Goal: Task Accomplishment & Management: Use online tool/utility

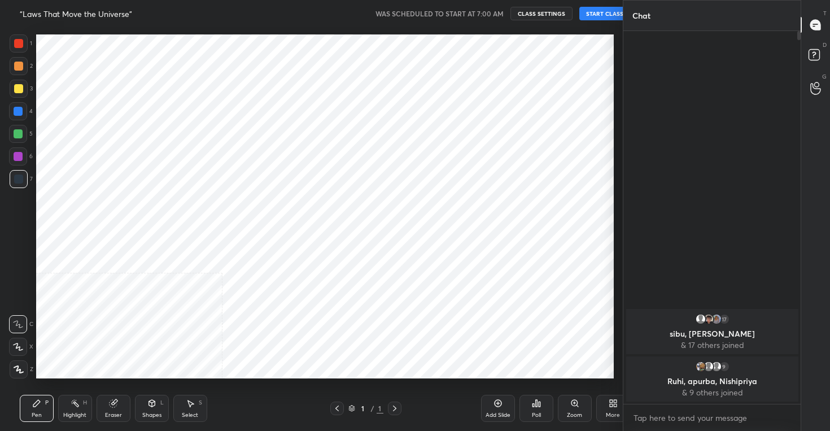
scroll to position [358, 577]
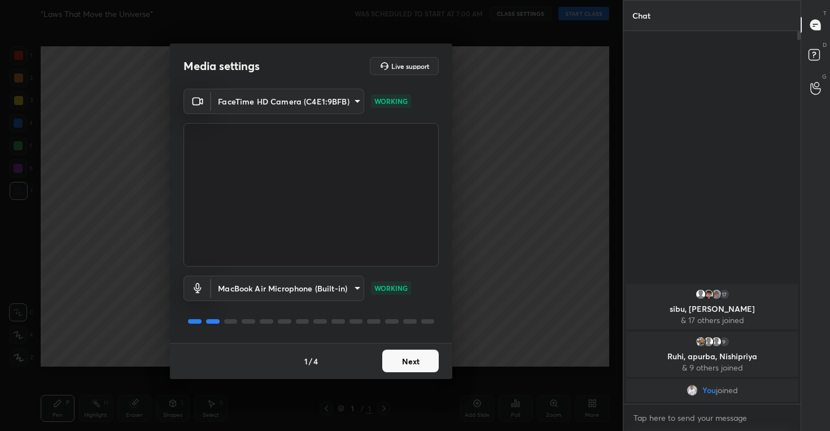
click at [407, 363] on button "Next" at bounding box center [410, 360] width 56 height 23
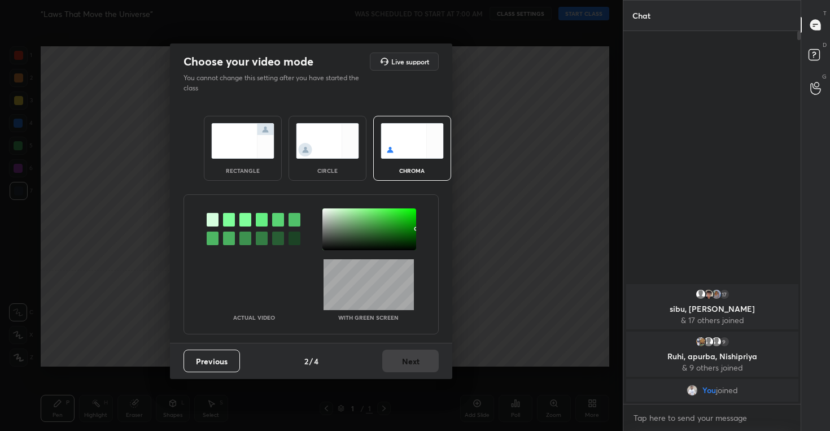
click at [347, 141] on img at bounding box center [327, 141] width 63 height 36
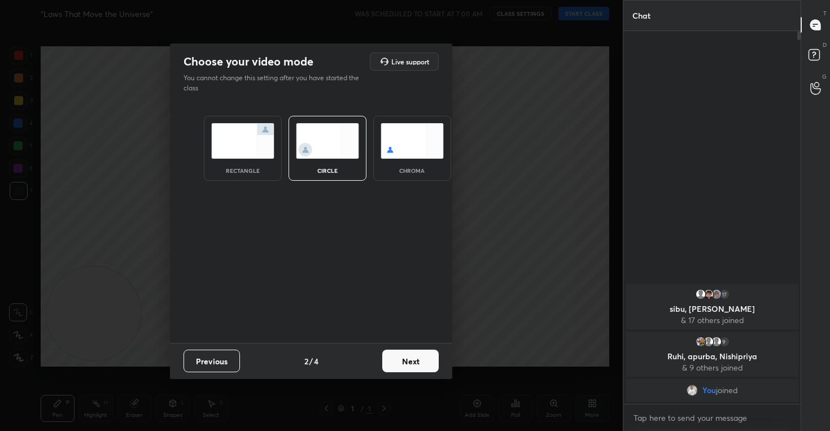
click at [409, 357] on button "Next" at bounding box center [410, 360] width 56 height 23
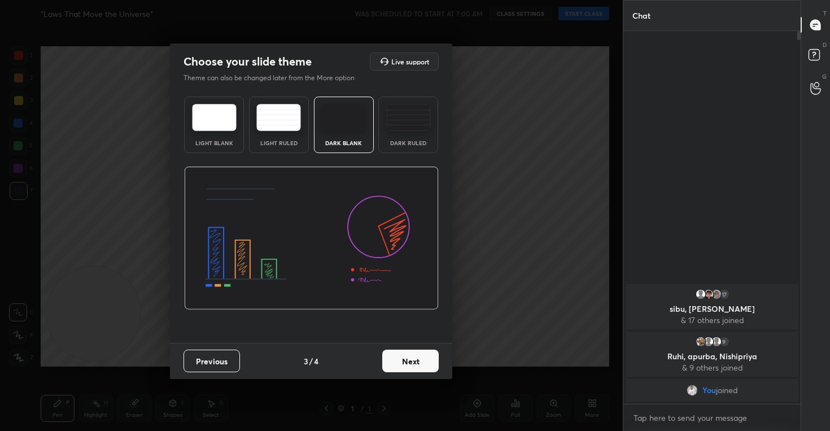
click at [396, 354] on button "Next" at bounding box center [410, 360] width 56 height 23
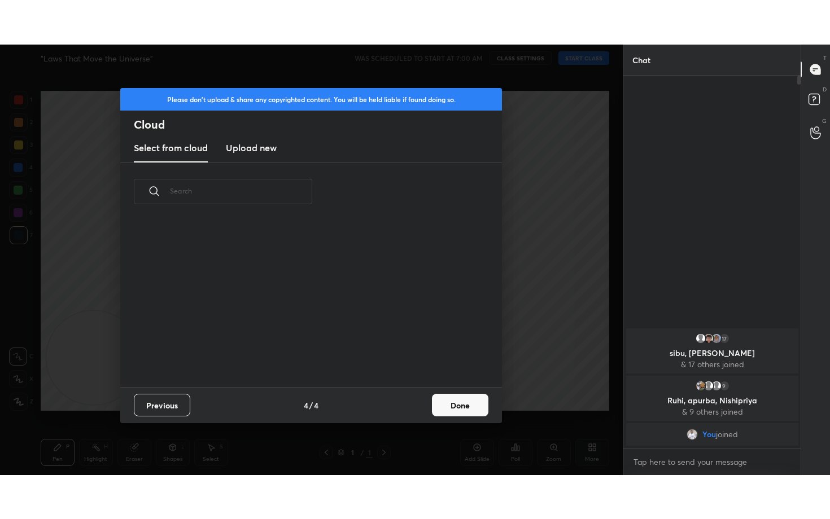
scroll to position [166, 362]
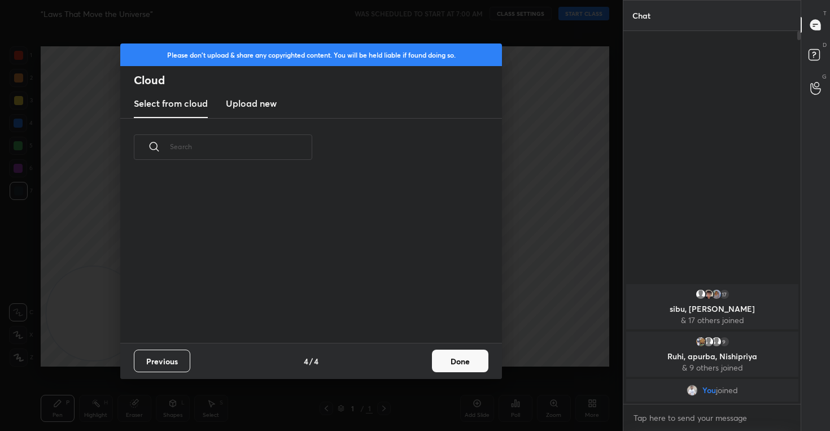
click at [242, 110] on new "Upload new" at bounding box center [251, 104] width 51 height 28
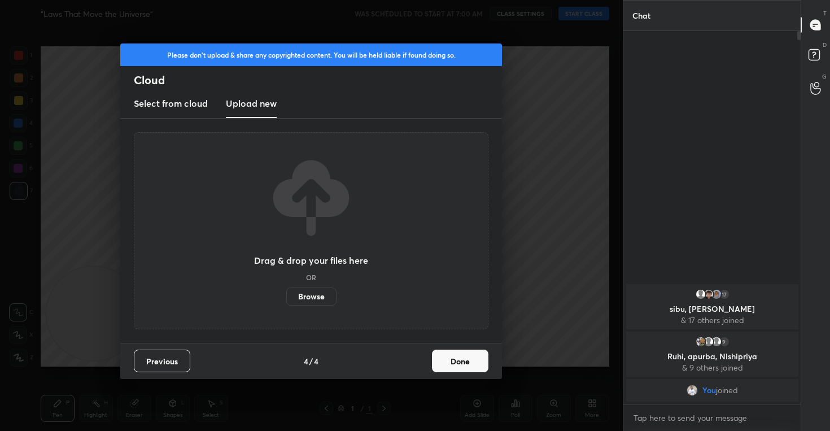
click at [316, 292] on label "Browse" at bounding box center [311, 296] width 50 height 18
click at [286, 292] on input "Browse" at bounding box center [286, 296] width 0 height 18
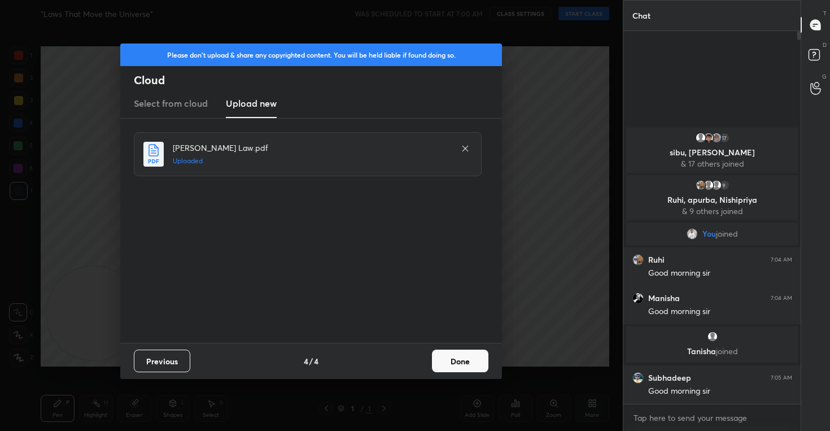
click at [456, 358] on button "Done" at bounding box center [460, 360] width 56 height 23
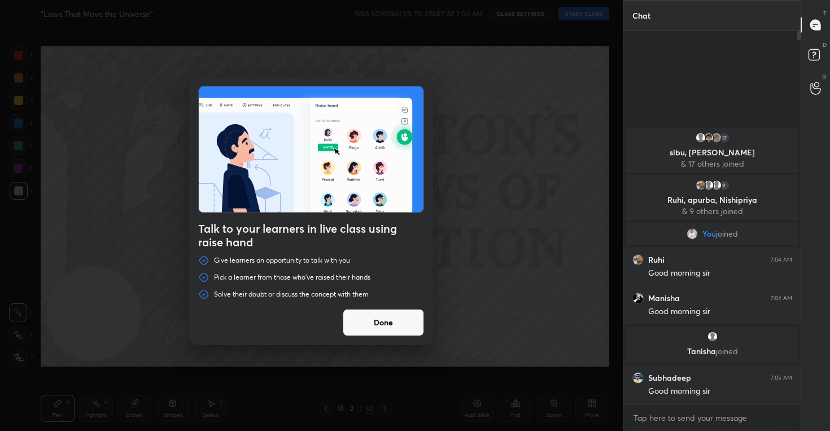
click at [378, 318] on button "Done" at bounding box center [383, 322] width 81 height 27
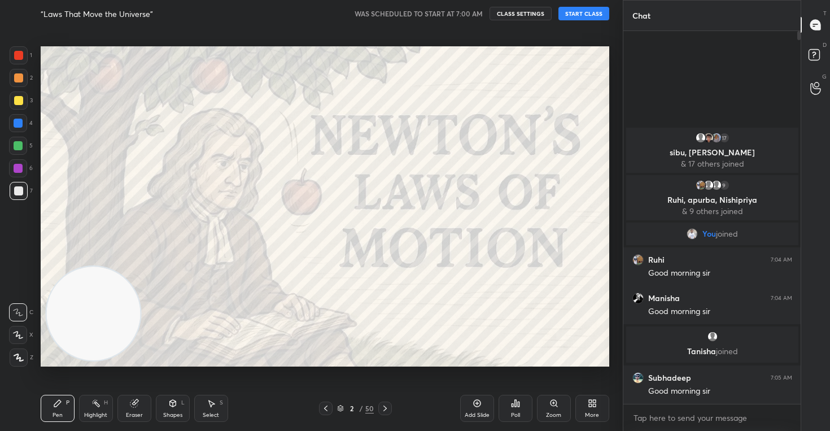
click at [16, 336] on icon at bounding box center [18, 335] width 10 height 8
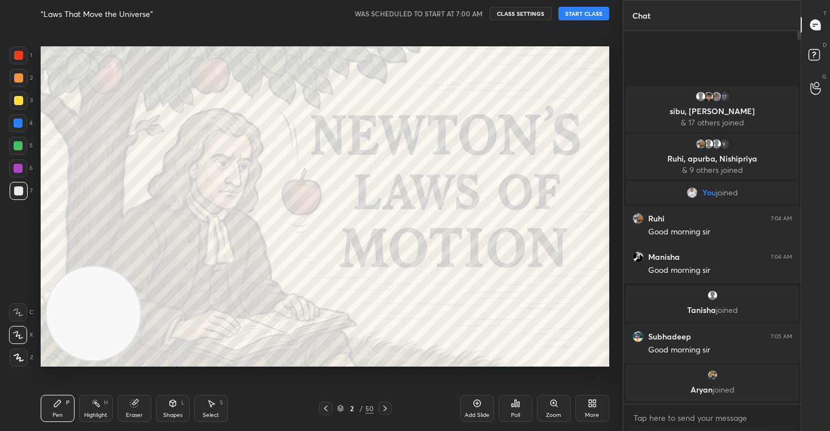
click at [581, 16] on button "START CLASS" at bounding box center [583, 14] width 51 height 14
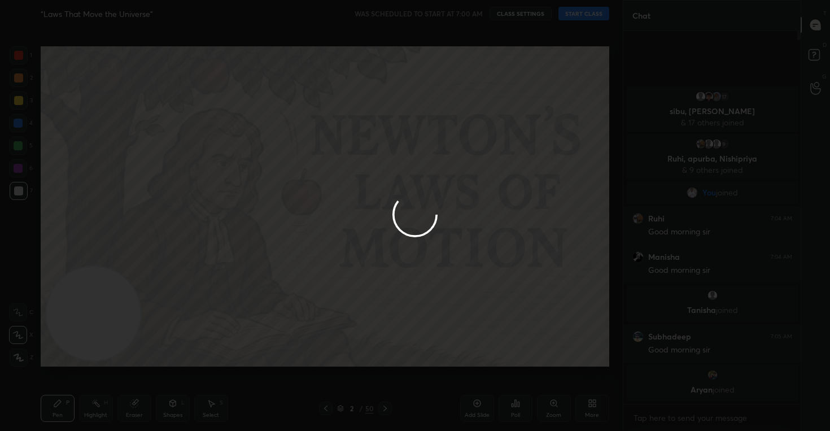
type textarea "x"
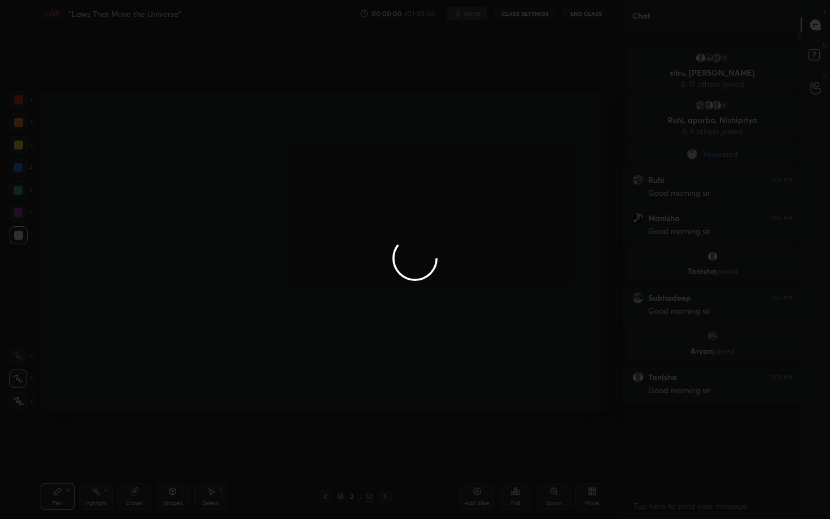
scroll to position [363, 174]
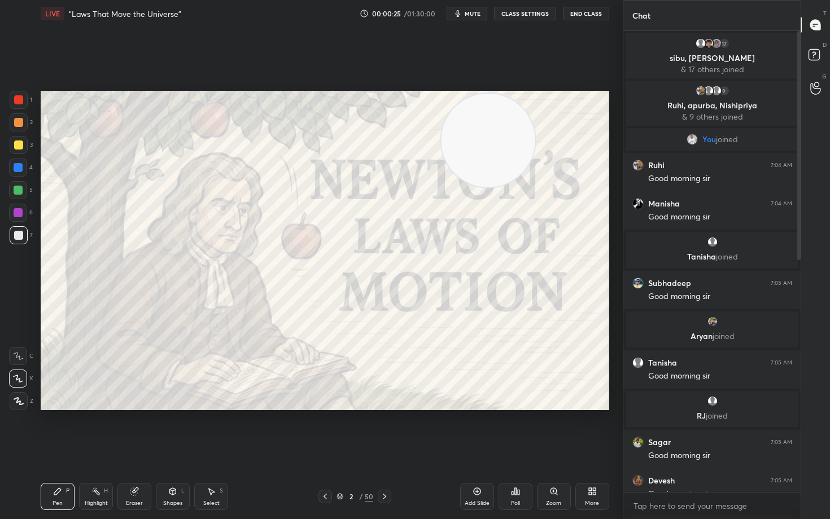
drag, startPoint x: 91, startPoint y: 352, endPoint x: 587, endPoint y: 109, distance: 552.5
click at [534, 109] on video at bounding box center [488, 141] width 94 height 94
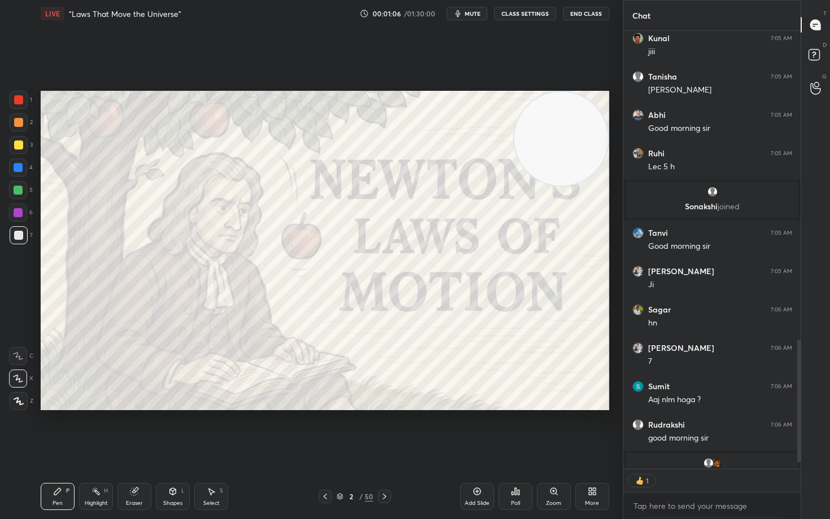
scroll to position [1084, 0]
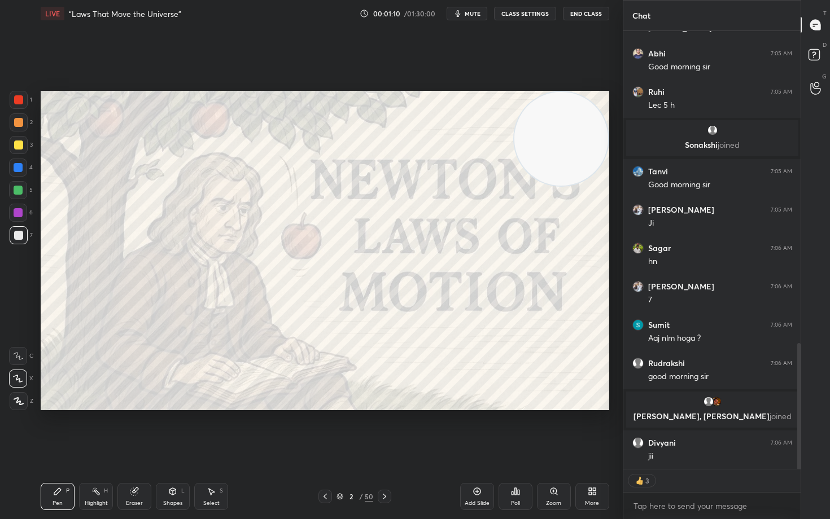
click at [532, 14] on button "CLASS SETTINGS" at bounding box center [525, 14] width 62 height 14
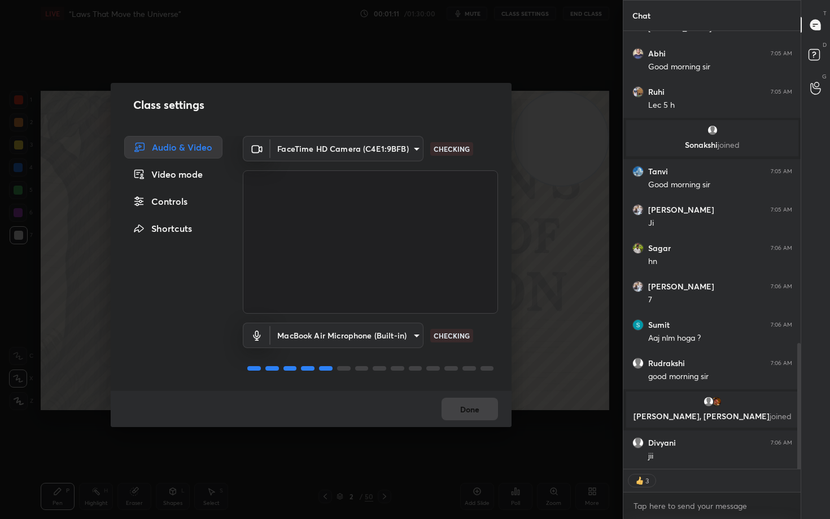
click at [177, 202] on div "Controls" at bounding box center [173, 201] width 98 height 23
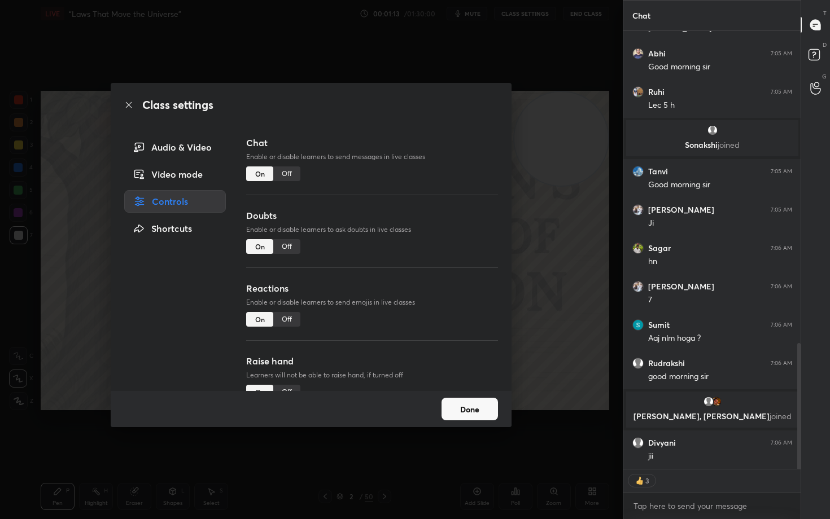
click at [288, 308] on div "Reactions Enable or disable learners to send emojis in live classes On Off" at bounding box center [372, 318] width 252 height 73
click at [288, 315] on div "Off" at bounding box center [286, 319] width 27 height 15
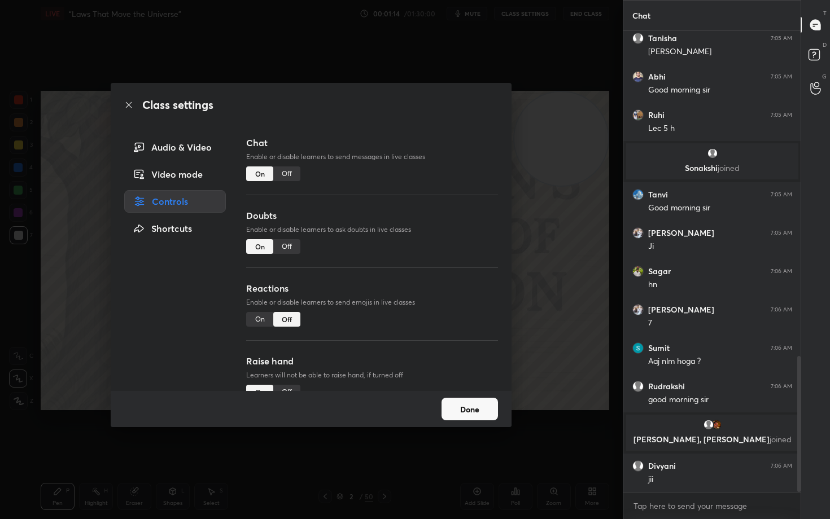
scroll to position [1099, 0]
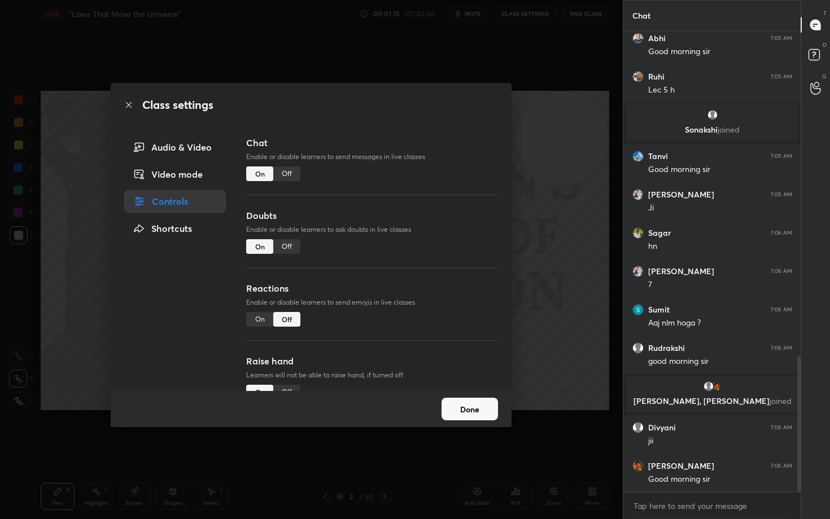
click at [481, 420] on div "Done" at bounding box center [311, 409] width 401 height 36
click at [468, 406] on button "Done" at bounding box center [469, 409] width 56 height 23
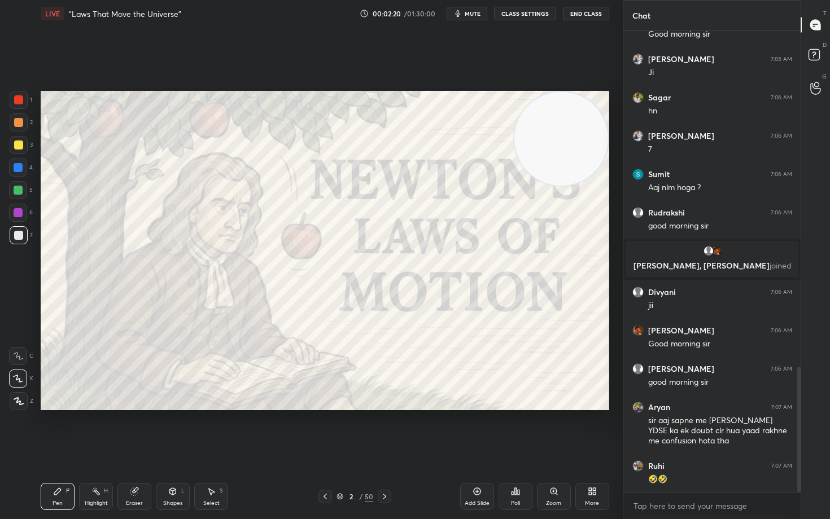
scroll to position [1273, 0]
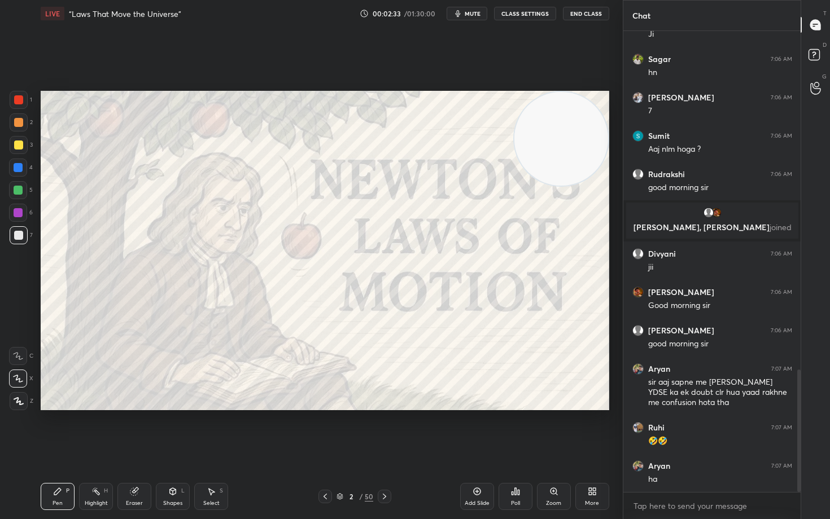
click at [477, 430] on icon at bounding box center [476, 491] width 9 height 9
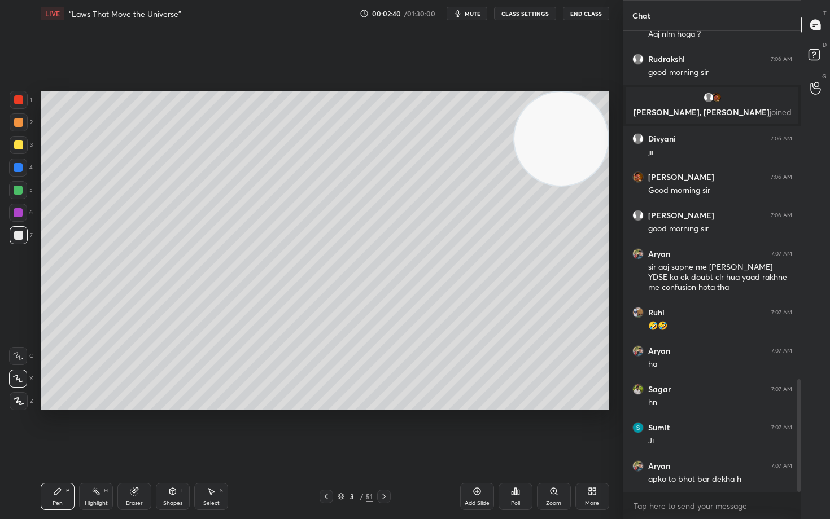
scroll to position [1427, 0]
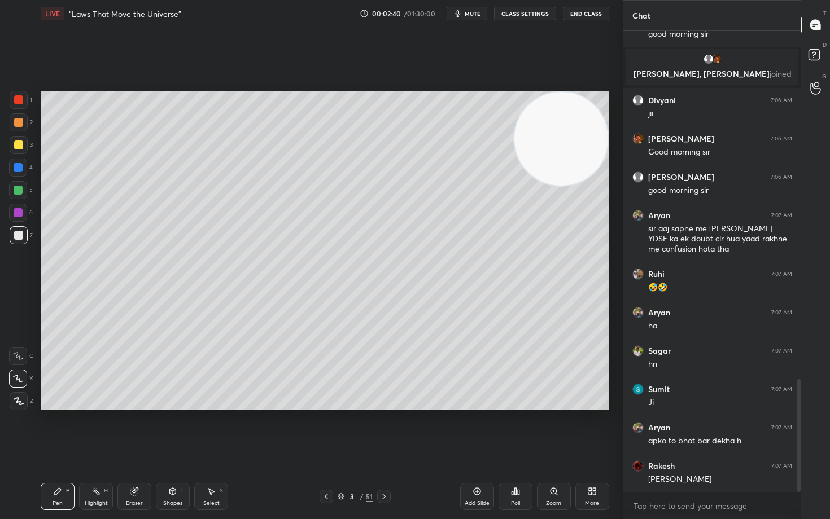
click at [16, 146] on div at bounding box center [18, 145] width 9 height 9
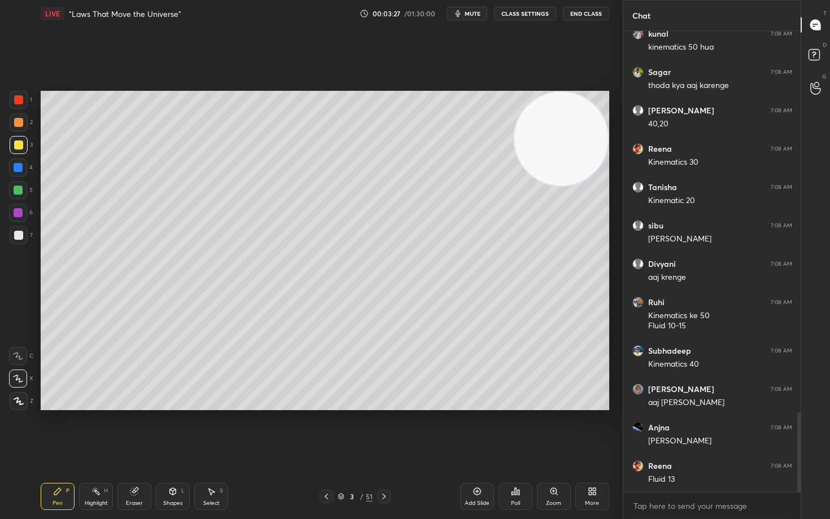
scroll to position [2253, 0]
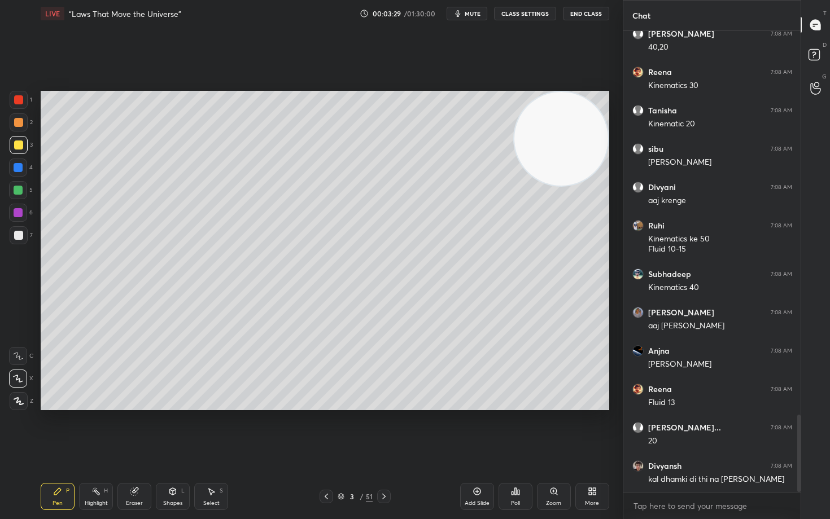
click at [476, 430] on icon at bounding box center [476, 491] width 9 height 9
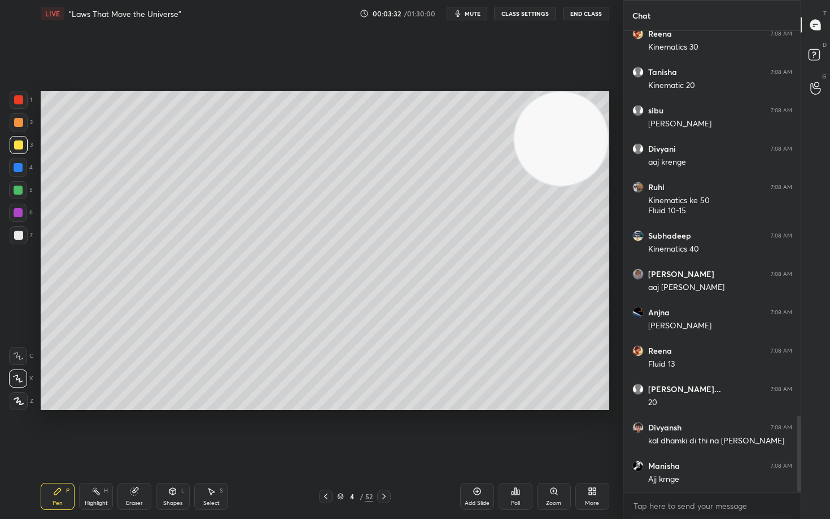
drag, startPoint x: 19, startPoint y: 235, endPoint x: 33, endPoint y: 227, distance: 15.7
click at [19, 235] on div at bounding box center [18, 235] width 9 height 9
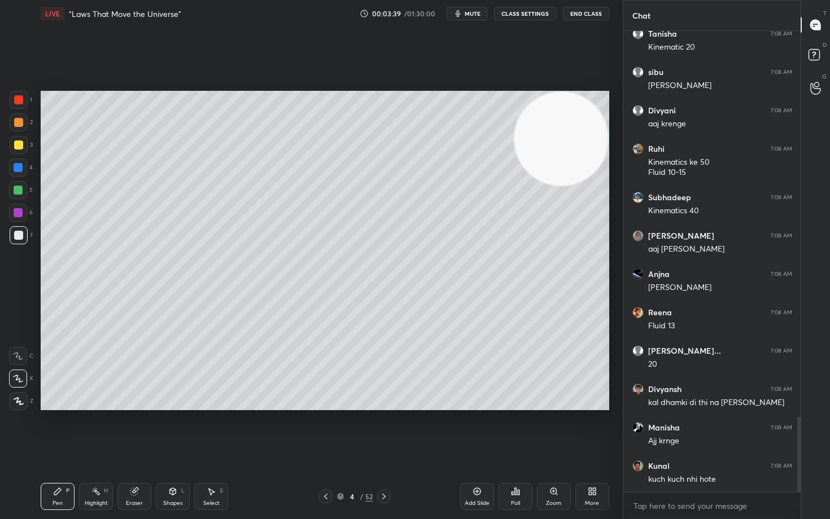
click at [15, 146] on div at bounding box center [18, 145] width 9 height 9
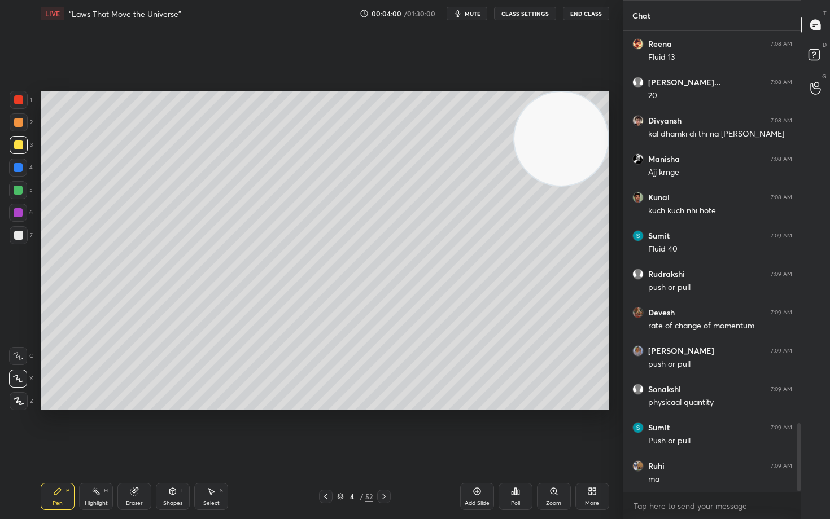
scroll to position [2675, 0]
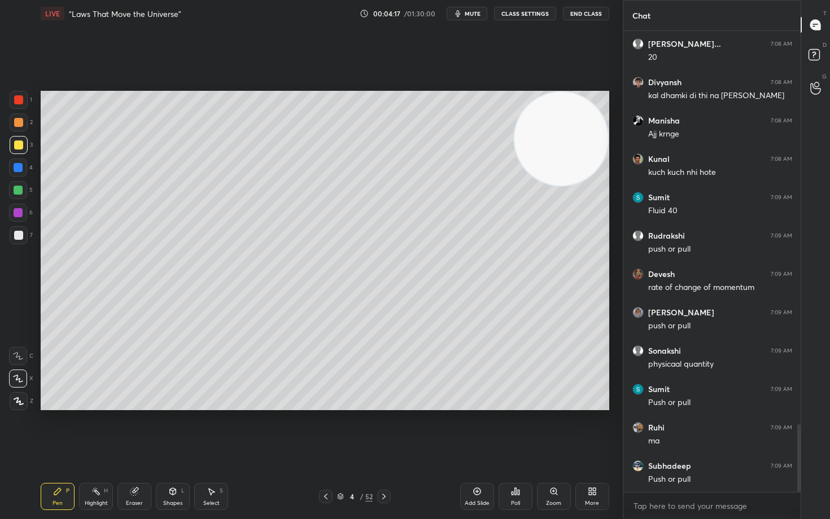
click at [13, 238] on div at bounding box center [19, 235] width 18 height 18
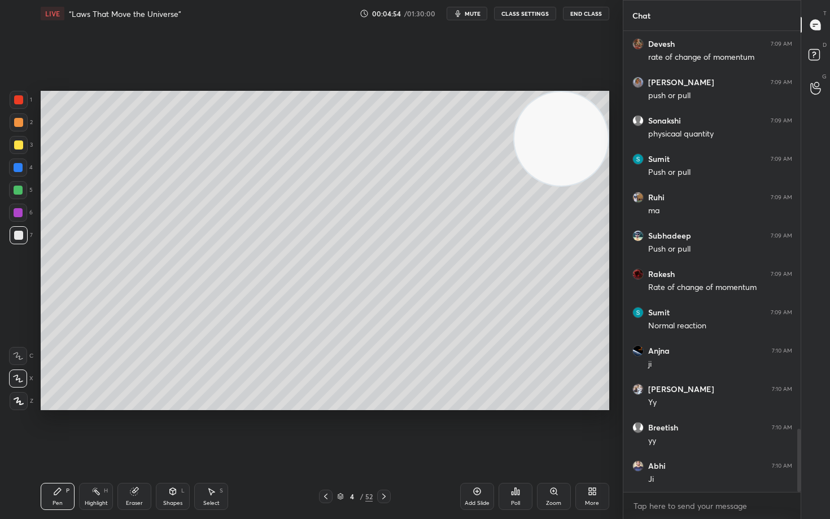
scroll to position [2944, 0]
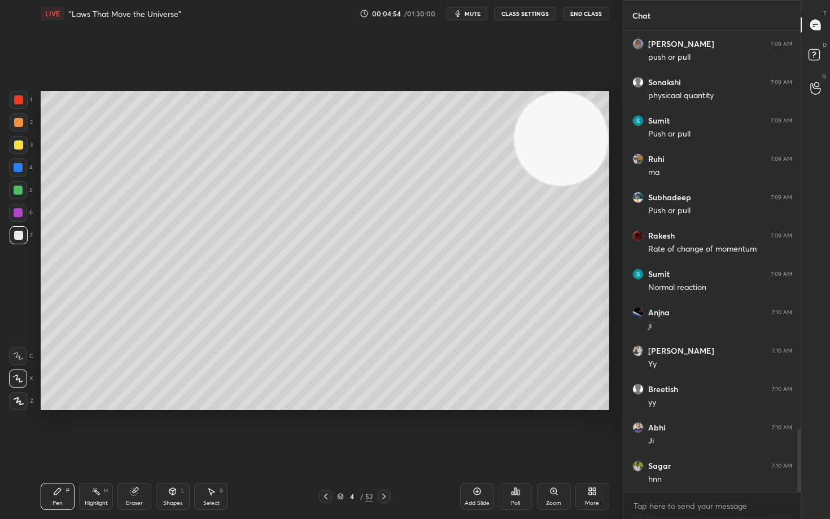
drag, startPoint x: 476, startPoint y: 492, endPoint x: 482, endPoint y: 485, distance: 8.8
click at [475, 430] on icon at bounding box center [476, 491] width 9 height 9
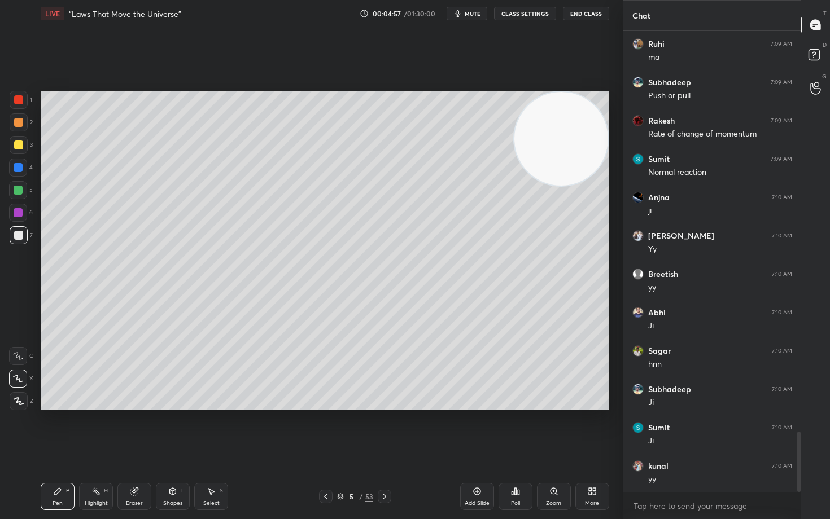
click at [21, 144] on div at bounding box center [18, 145] width 9 height 9
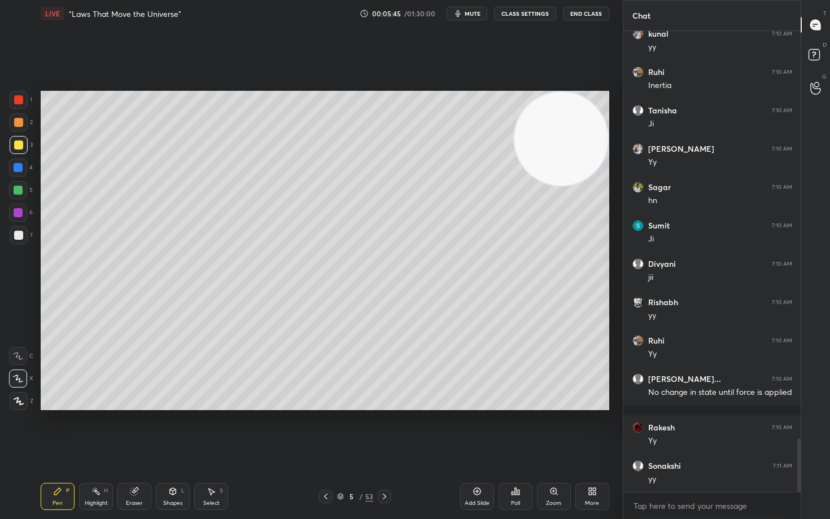
scroll to position [3529, 0]
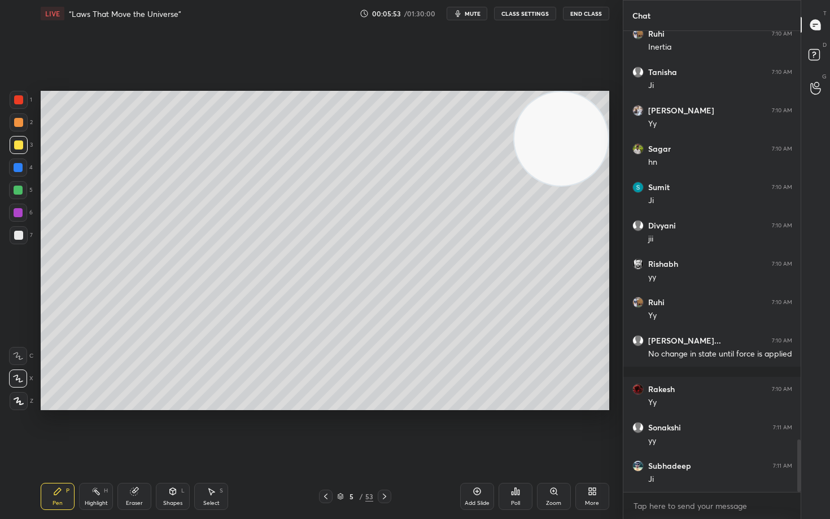
click at [20, 235] on div at bounding box center [18, 235] width 9 height 9
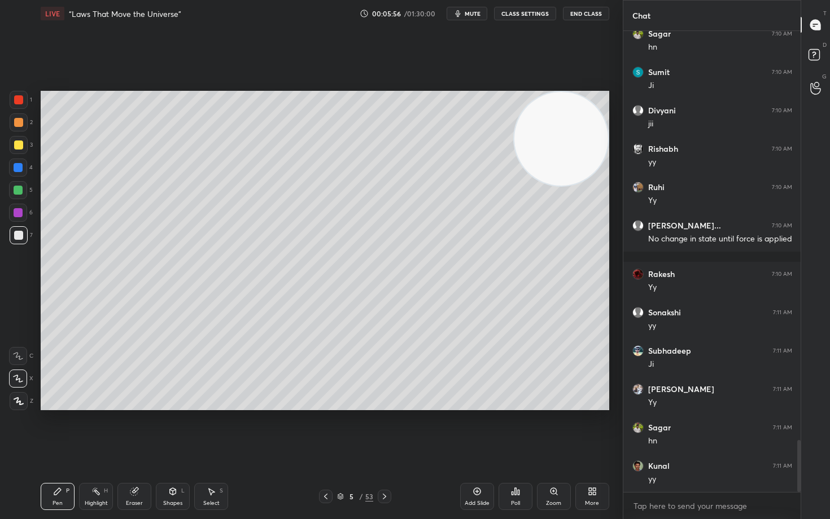
scroll to position [3683, 0]
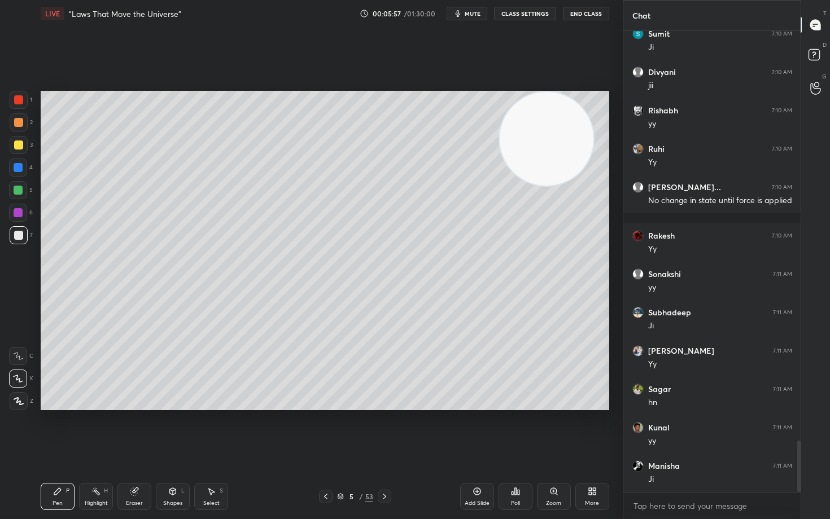
drag, startPoint x: 574, startPoint y: 139, endPoint x: 304, endPoint y: 113, distance: 271.6
click at [499, 116] on video at bounding box center [546, 139] width 94 height 94
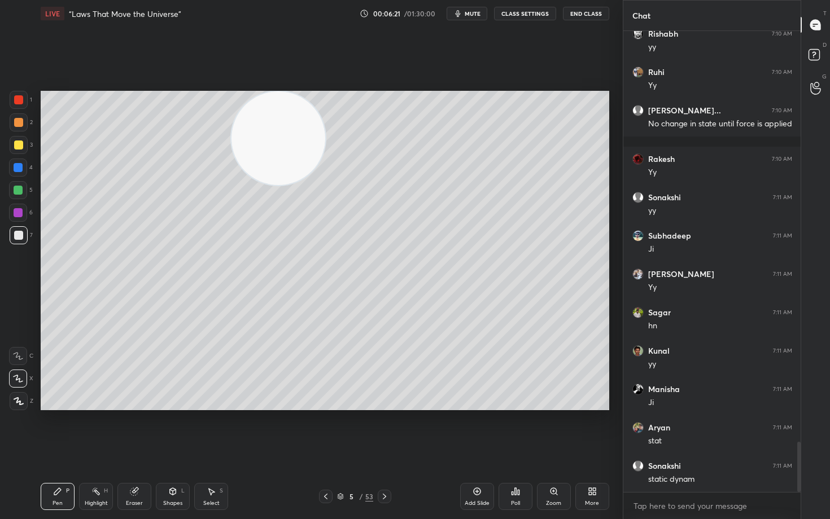
scroll to position [3798, 0]
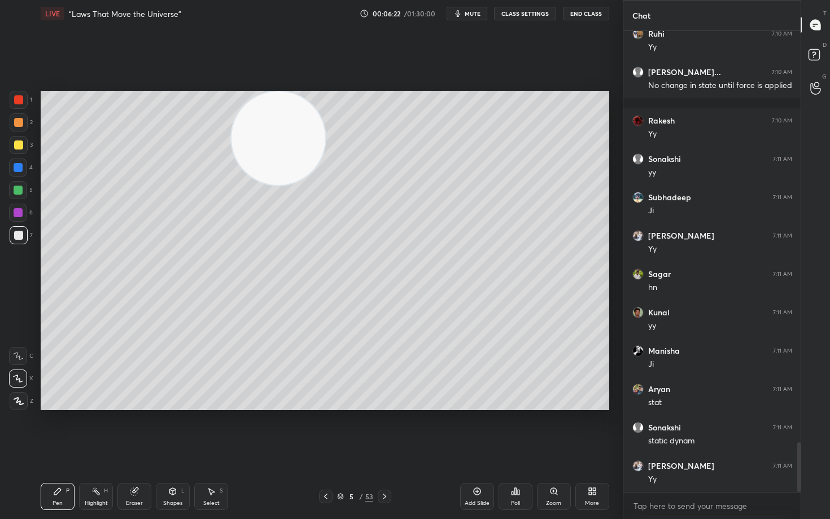
drag, startPoint x: 17, startPoint y: 144, endPoint x: 32, endPoint y: 155, distance: 17.7
click at [17, 145] on div at bounding box center [18, 145] width 9 height 9
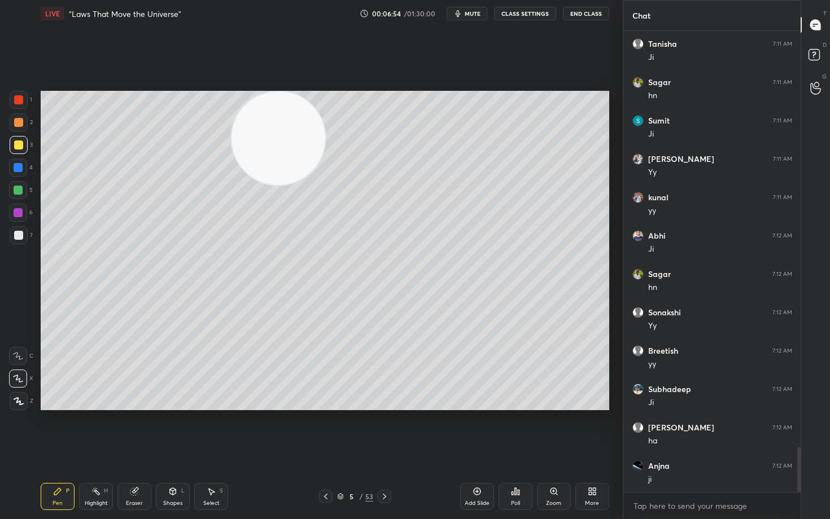
scroll to position [4297, 0]
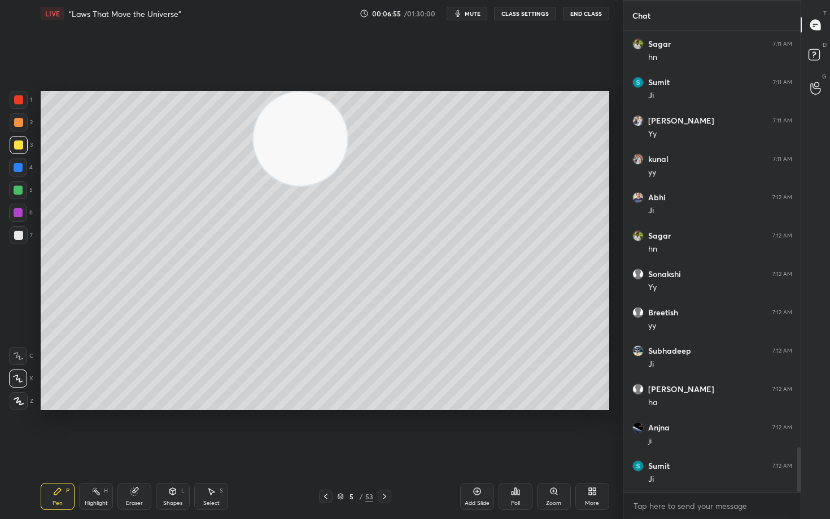
drag, startPoint x: 286, startPoint y: 164, endPoint x: 565, endPoint y: 99, distance: 286.4
click at [347, 114] on video at bounding box center [300, 139] width 94 height 94
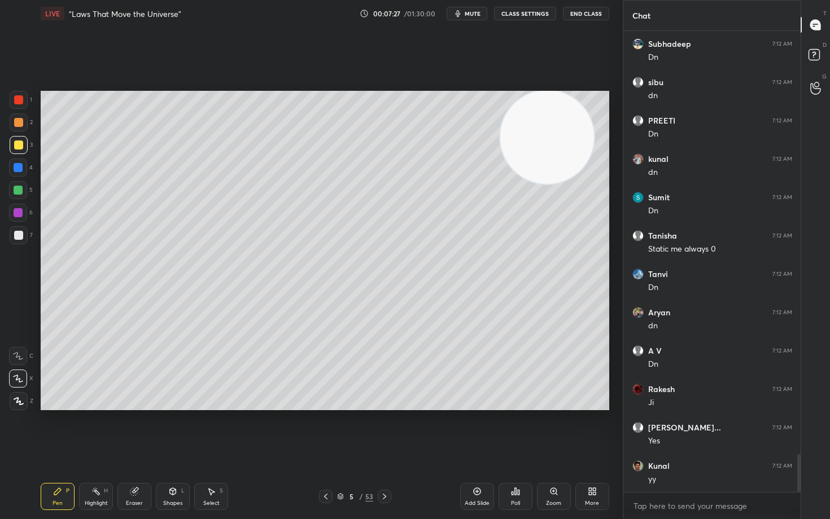
scroll to position [5141, 0]
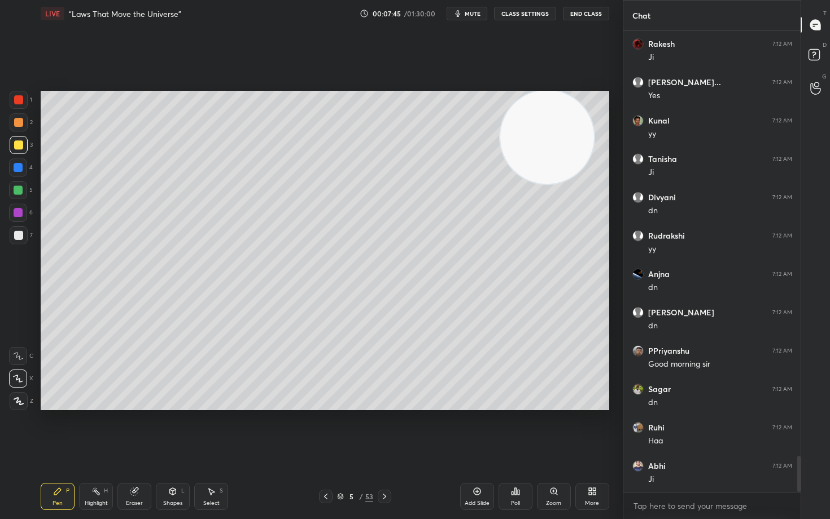
click at [474, 430] on icon at bounding box center [476, 491] width 9 height 9
click at [15, 126] on div at bounding box center [19, 122] width 18 height 18
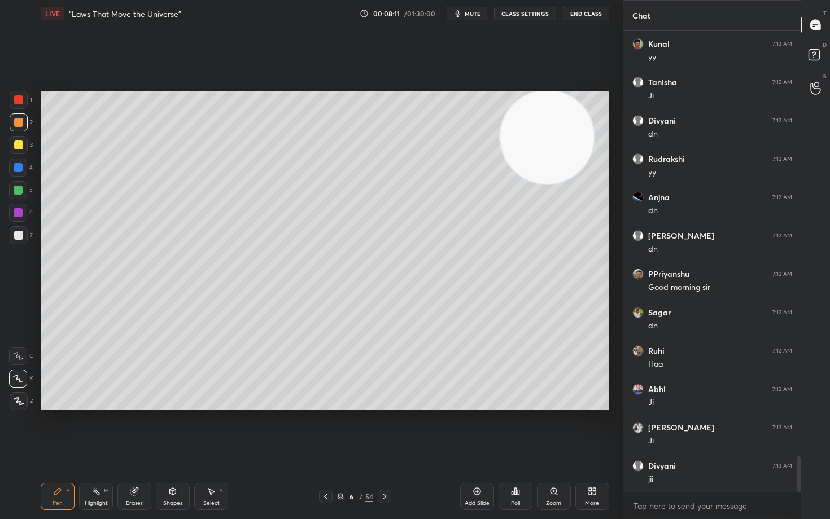
click at [21, 234] on div at bounding box center [18, 235] width 9 height 9
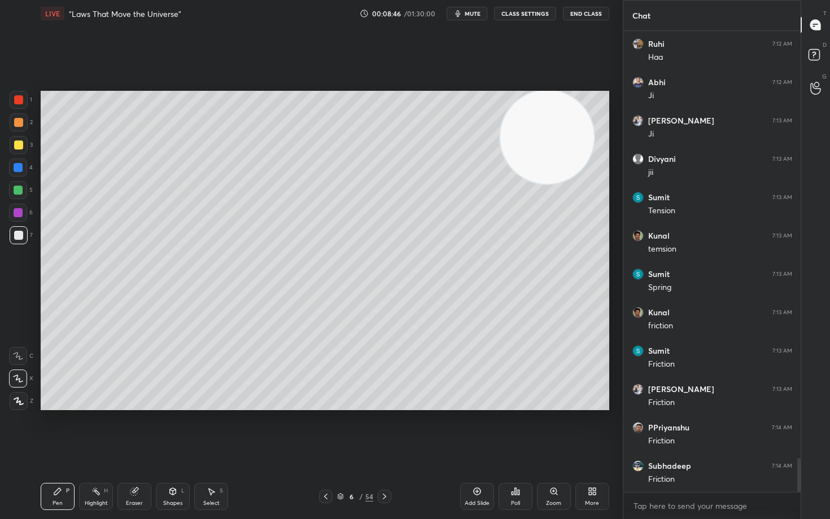
scroll to position [5870, 0]
click at [20, 125] on div at bounding box center [18, 122] width 9 height 9
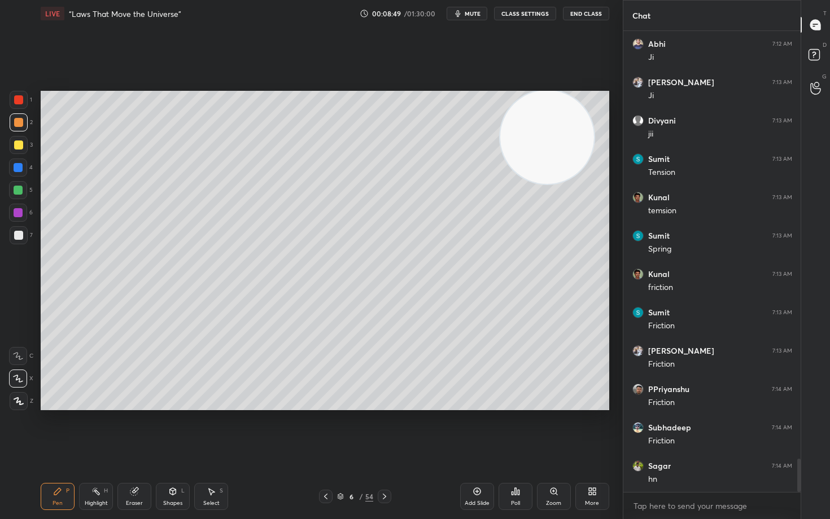
click at [20, 146] on div at bounding box center [18, 145] width 9 height 9
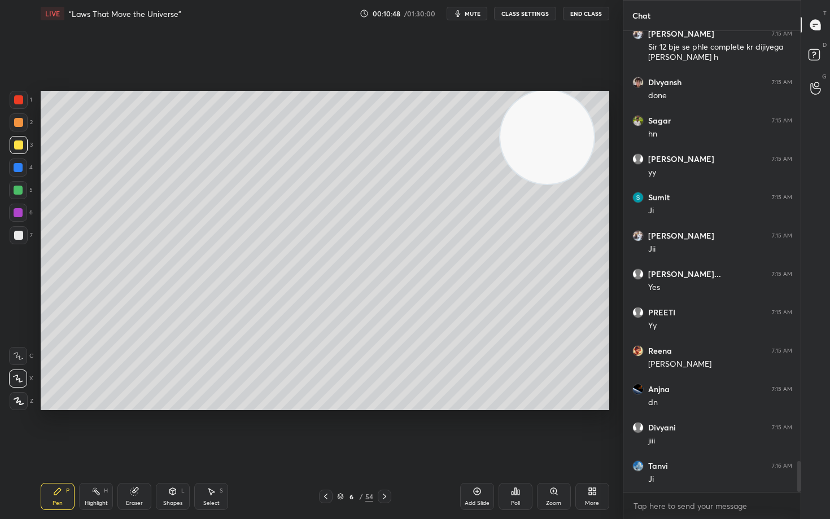
scroll to position [6386, 0]
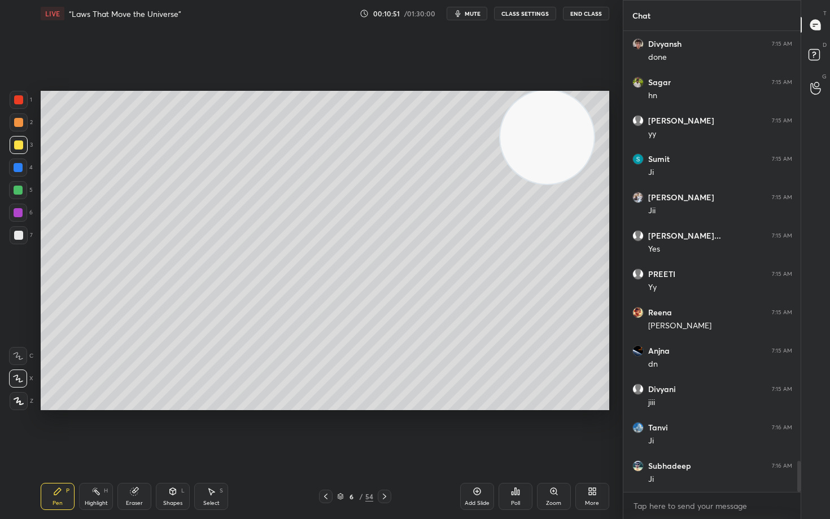
click at [473, 430] on icon at bounding box center [476, 491] width 9 height 9
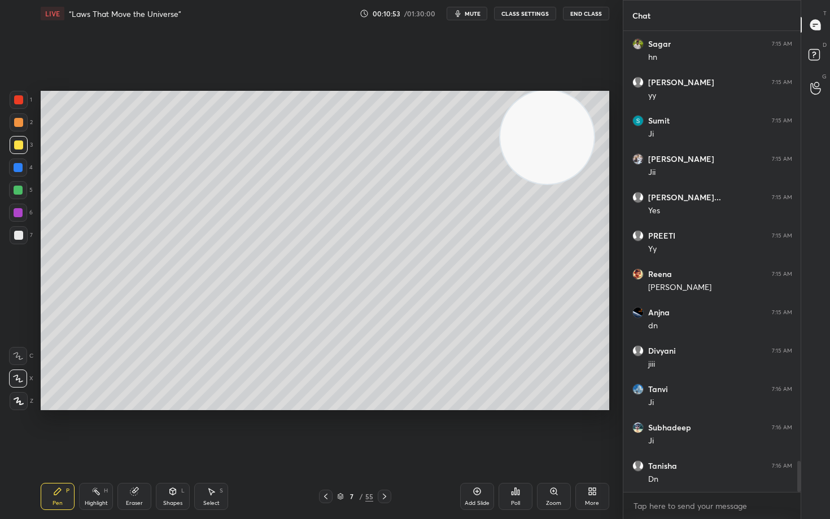
click at [15, 237] on div at bounding box center [18, 235] width 9 height 9
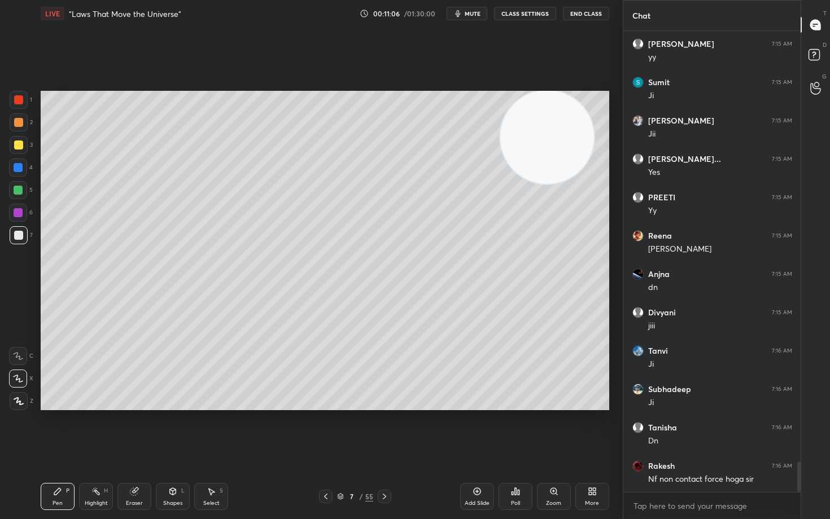
click at [18, 148] on div at bounding box center [18, 145] width 9 height 9
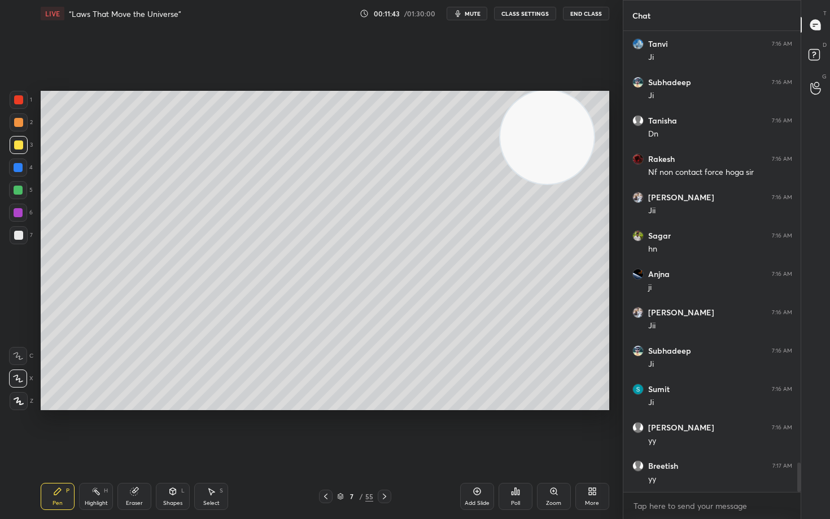
scroll to position [6808, 0]
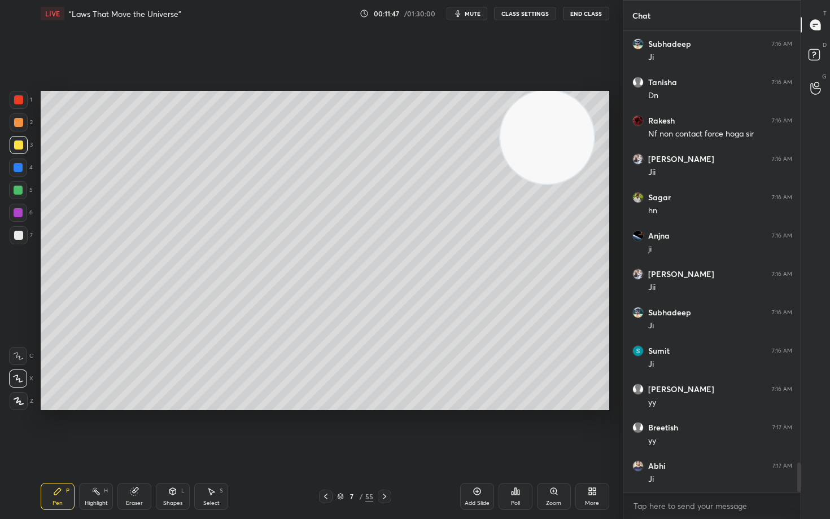
click at [16, 235] on div at bounding box center [18, 235] width 9 height 9
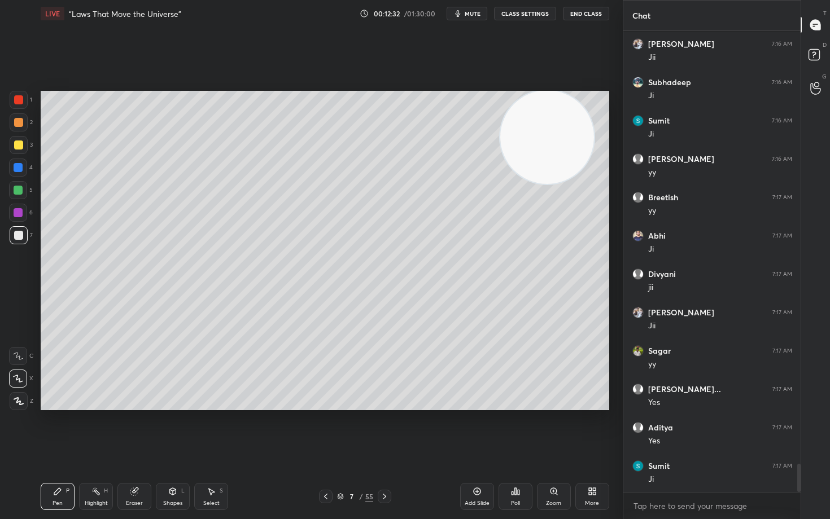
scroll to position [7115, 0]
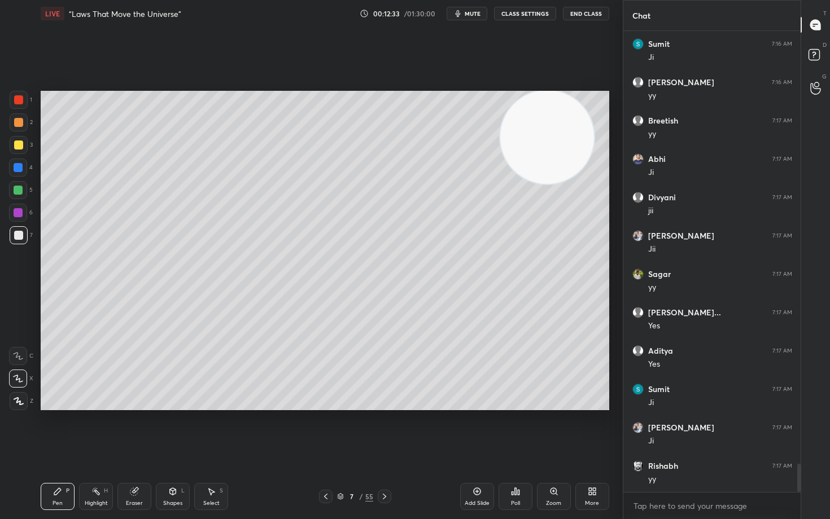
drag, startPoint x: 481, startPoint y: 496, endPoint x: 458, endPoint y: 458, distance: 44.3
click at [480, 430] on div "Add Slide" at bounding box center [477, 496] width 34 height 27
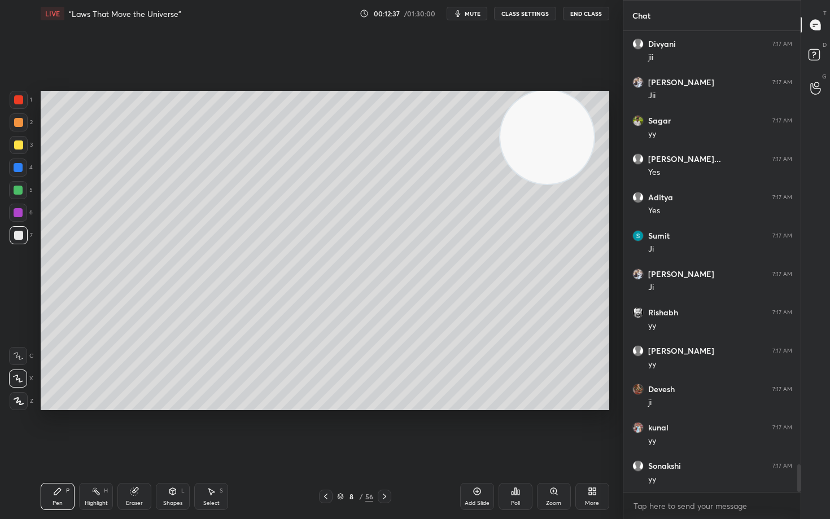
scroll to position [7307, 0]
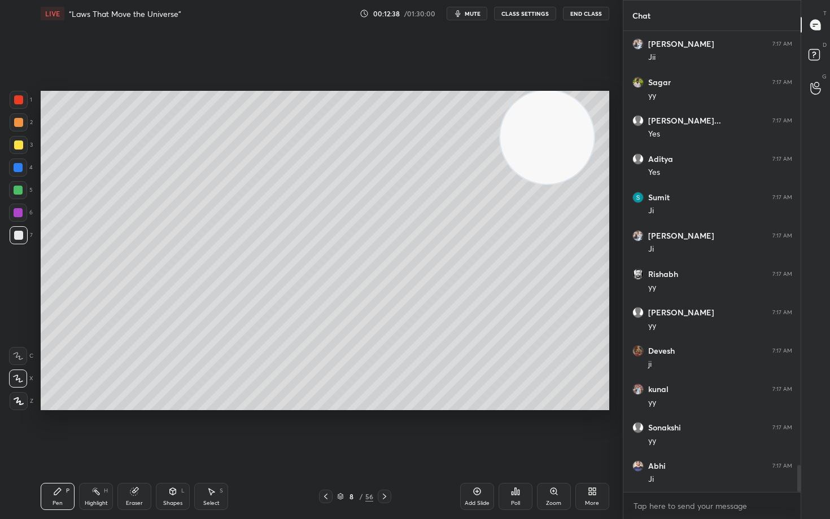
drag, startPoint x: 16, startPoint y: 144, endPoint x: 37, endPoint y: 150, distance: 22.2
click at [16, 144] on div at bounding box center [18, 145] width 9 height 9
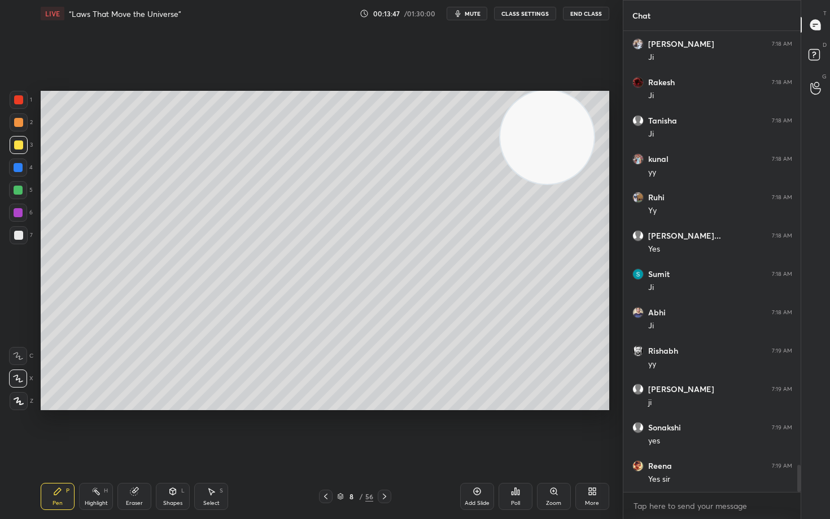
scroll to position [7387, 0]
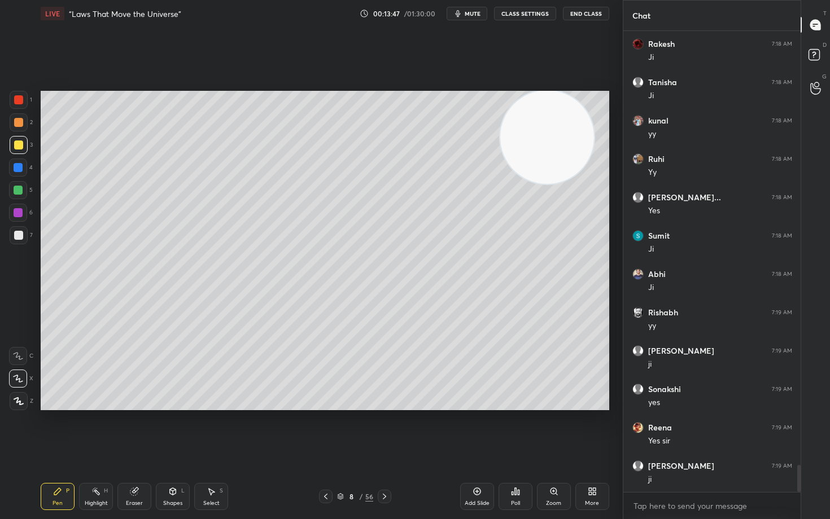
drag, startPoint x: 16, startPoint y: 234, endPoint x: 38, endPoint y: 229, distance: 22.0
click at [16, 235] on div at bounding box center [18, 235] width 9 height 9
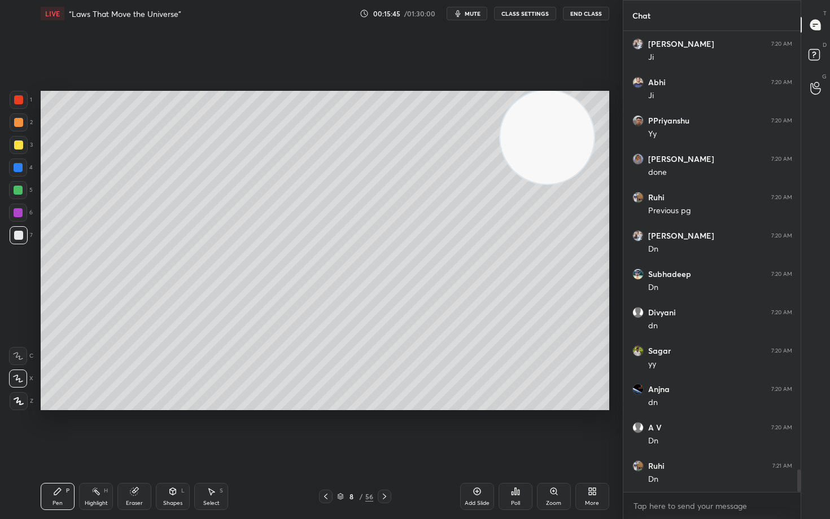
scroll to position [8943, 0]
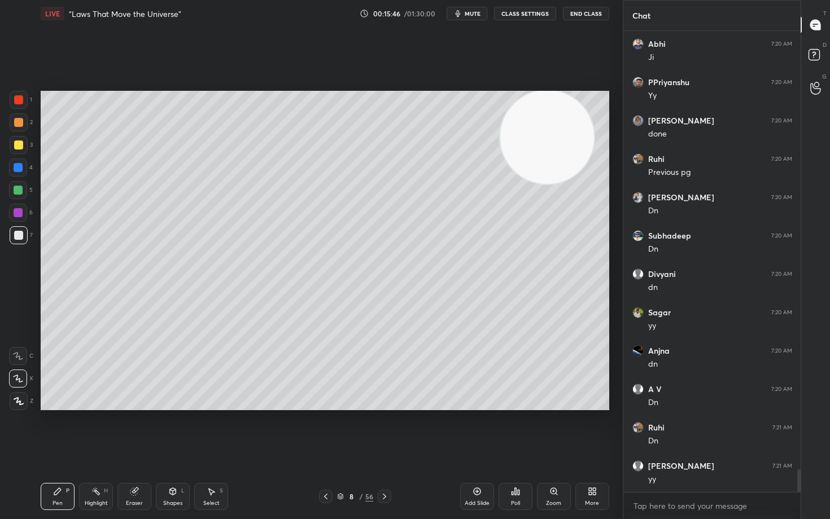
click at [477, 430] on icon at bounding box center [476, 491] width 9 height 9
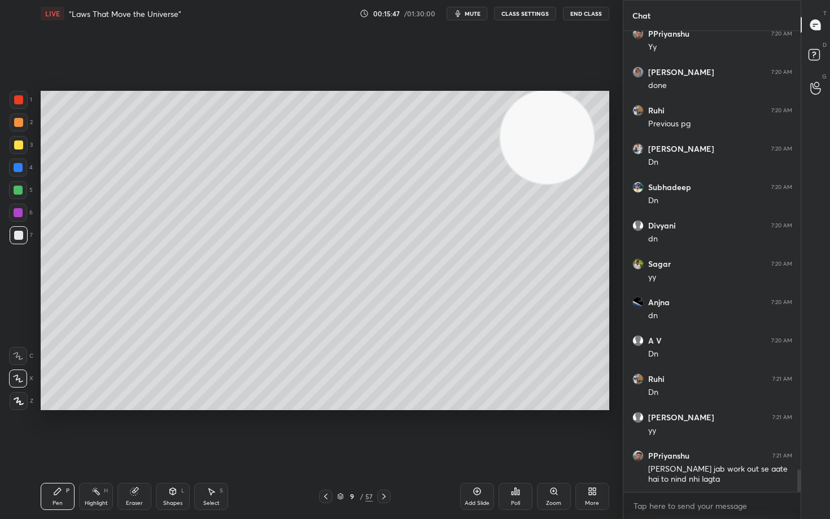
drag, startPoint x: 17, startPoint y: 148, endPoint x: 36, endPoint y: 143, distance: 19.3
click at [17, 148] on div at bounding box center [18, 145] width 9 height 9
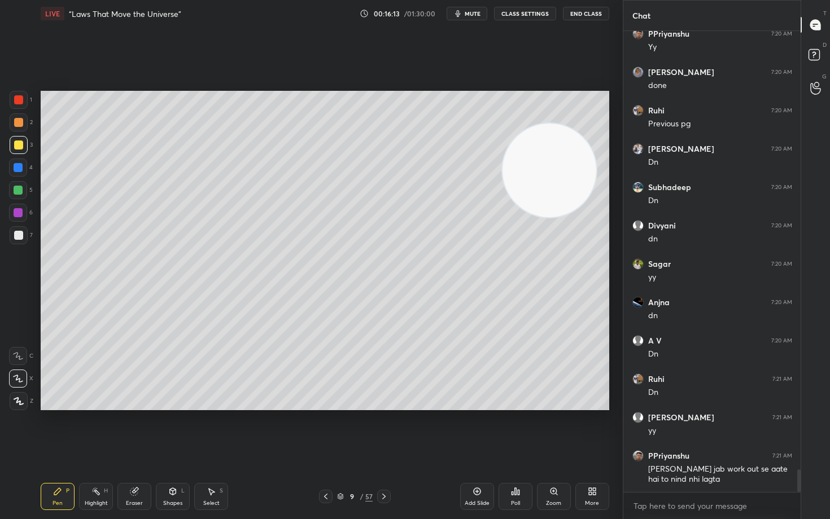
drag, startPoint x: 535, startPoint y: 143, endPoint x: 532, endPoint y: 212, distance: 68.9
click at [534, 204] on video at bounding box center [549, 171] width 94 height 94
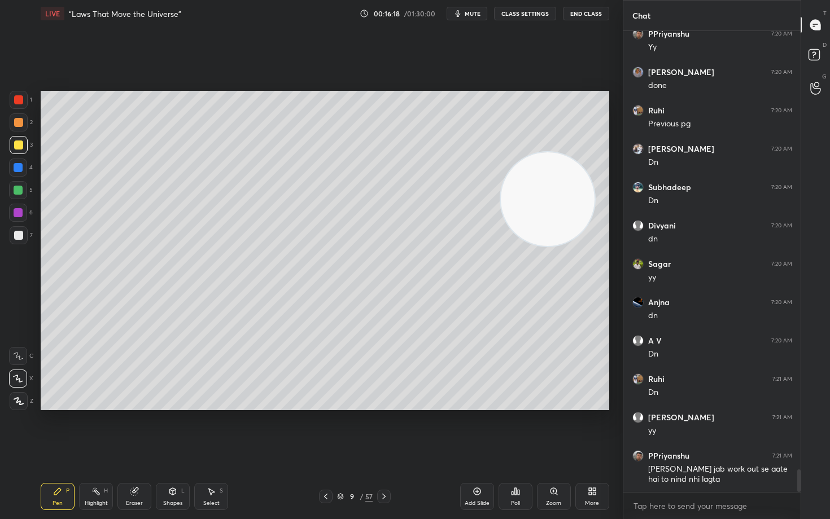
click at [17, 236] on div at bounding box center [18, 235] width 9 height 9
click at [16, 147] on div at bounding box center [18, 145] width 9 height 9
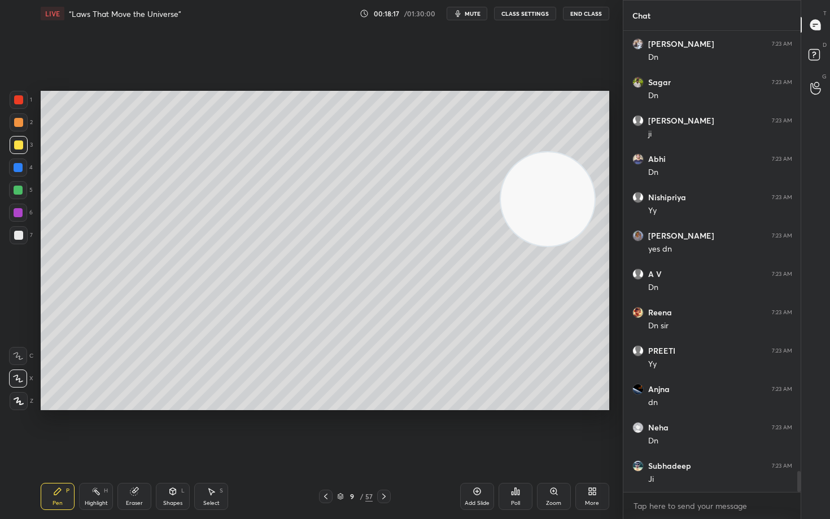
scroll to position [9835, 0]
click at [476, 430] on icon at bounding box center [476, 491] width 9 height 9
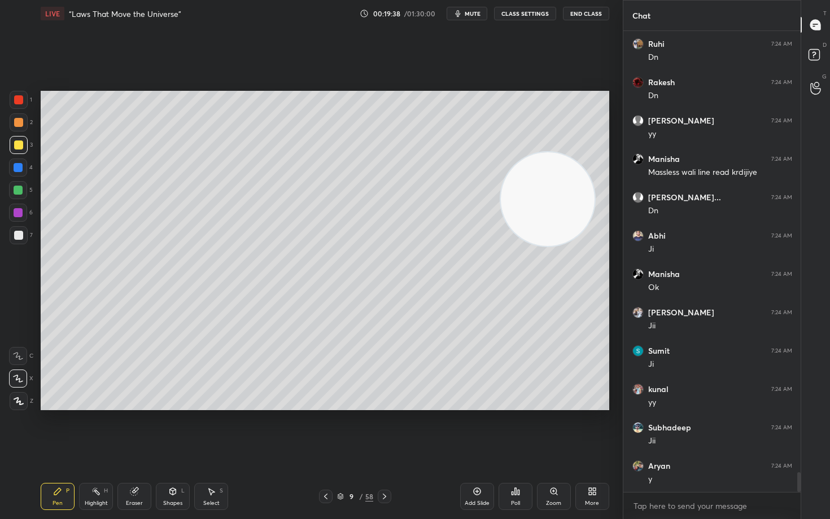
scroll to position [10411, 0]
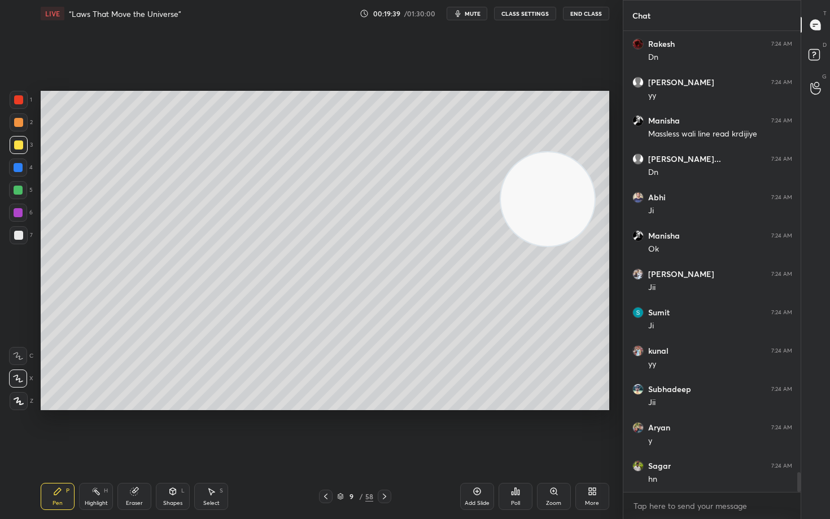
click at [476, 430] on icon at bounding box center [476, 491] width 9 height 9
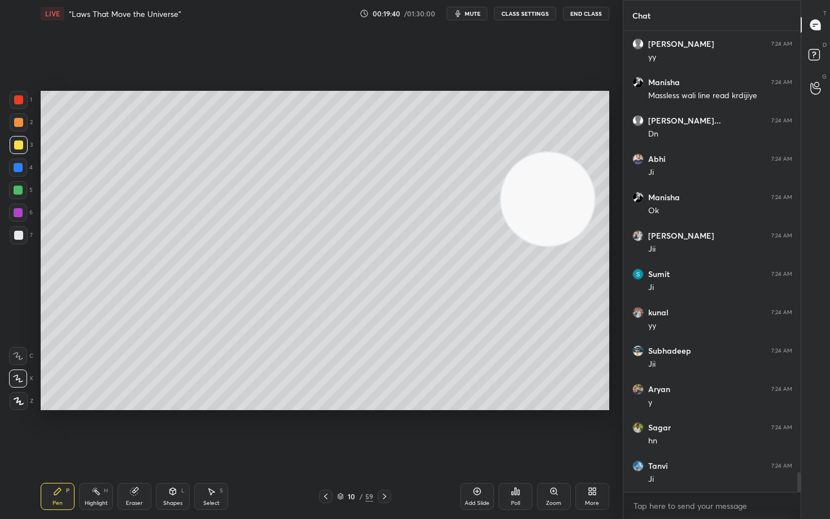
click at [19, 122] on div at bounding box center [18, 122] width 9 height 9
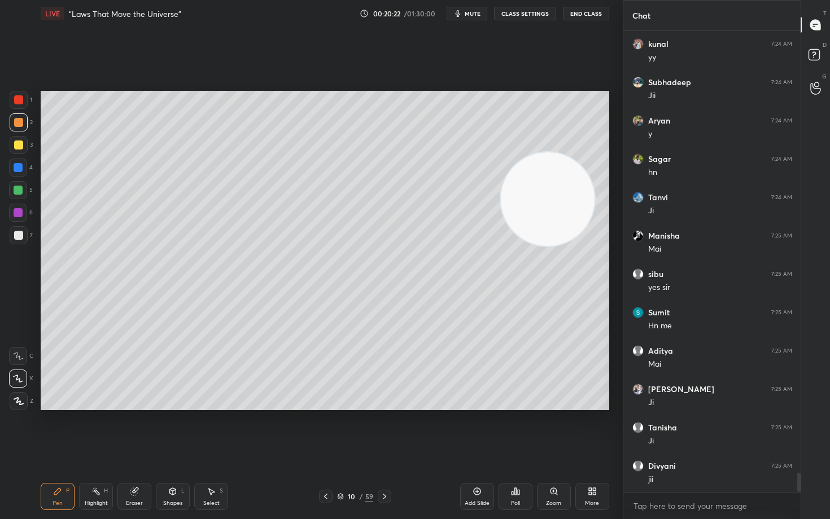
scroll to position [10833, 0]
click at [20, 234] on div at bounding box center [18, 235] width 9 height 9
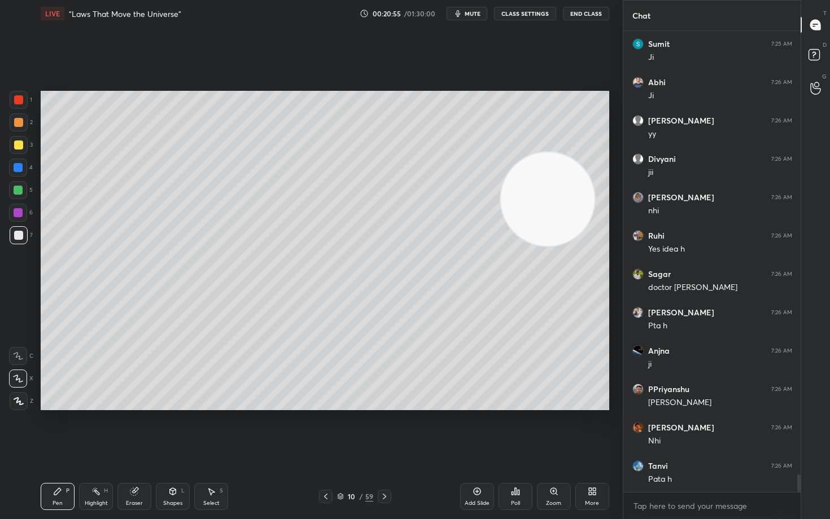
scroll to position [11601, 0]
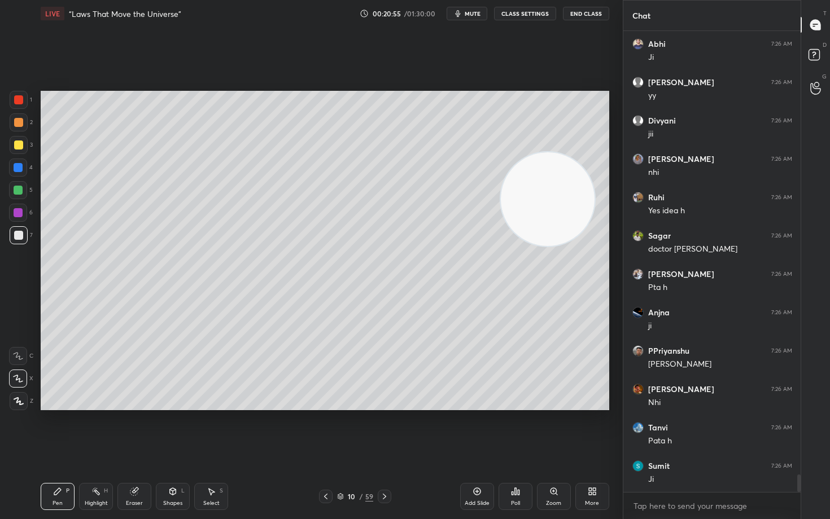
click at [19, 102] on div at bounding box center [18, 99] width 9 height 9
click at [12, 126] on div at bounding box center [19, 122] width 18 height 18
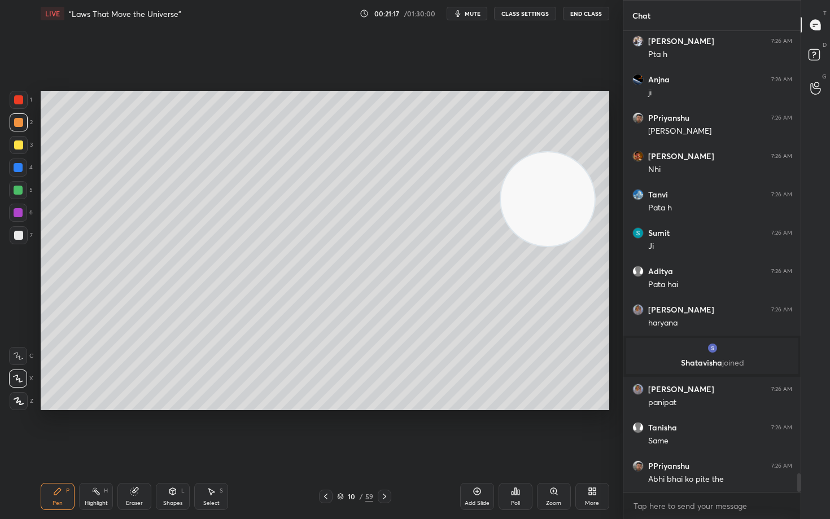
scroll to position [11057, 0]
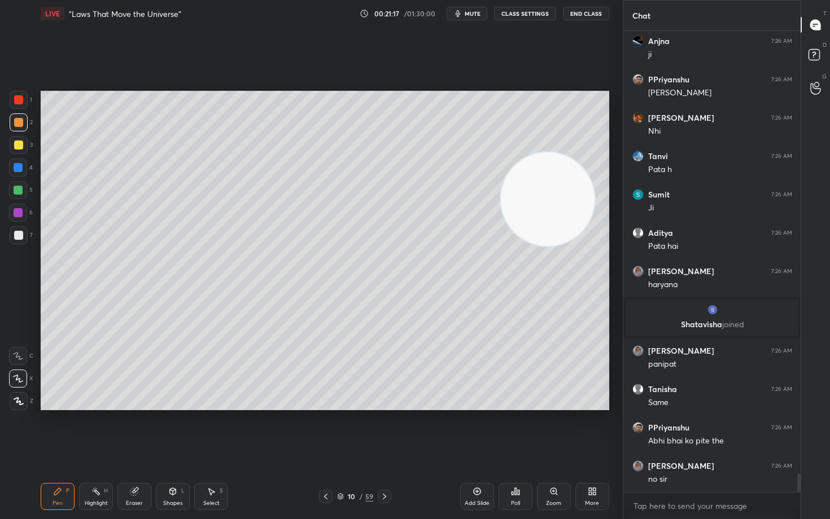
click at [24, 235] on div at bounding box center [19, 235] width 18 height 18
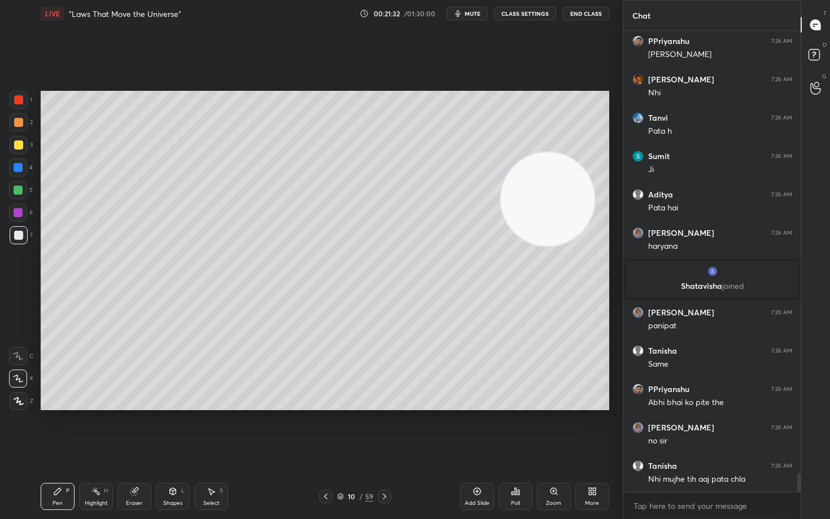
click at [19, 148] on div at bounding box center [18, 145] width 9 height 9
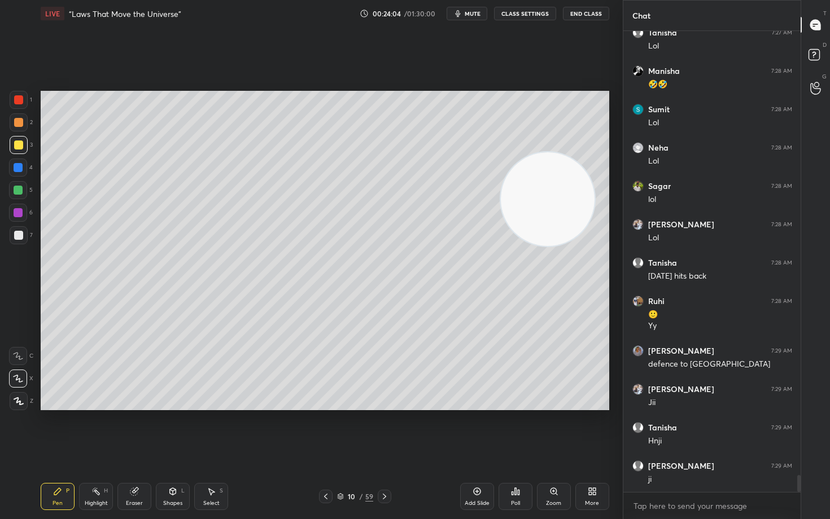
scroll to position [12334, 0]
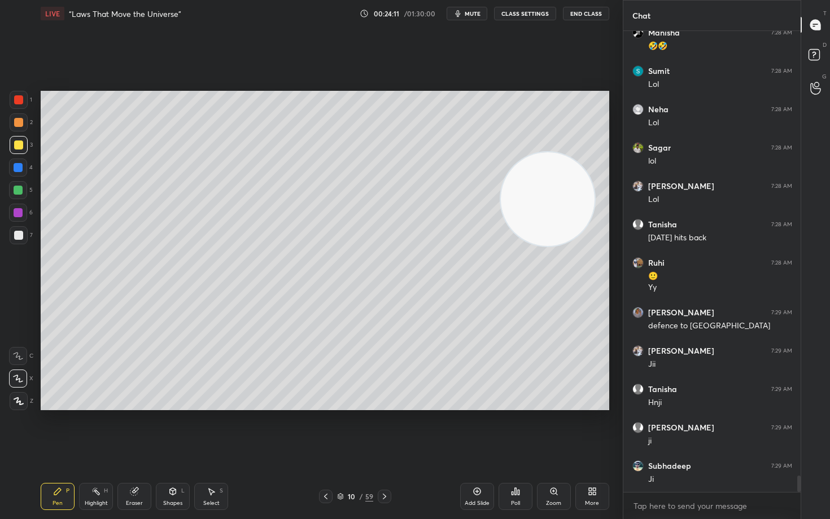
drag, startPoint x: 556, startPoint y: 192, endPoint x: 552, endPoint y: 108, distance: 84.2
click at [557, 152] on video at bounding box center [548, 199] width 94 height 94
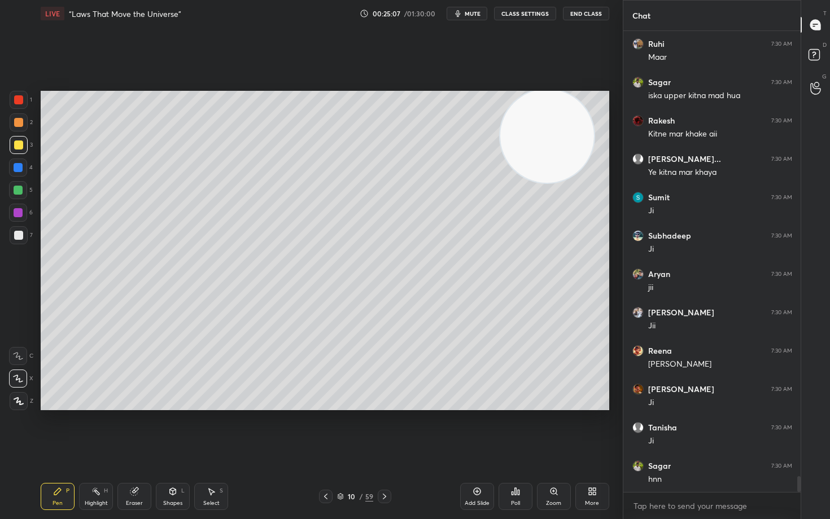
scroll to position [13140, 0]
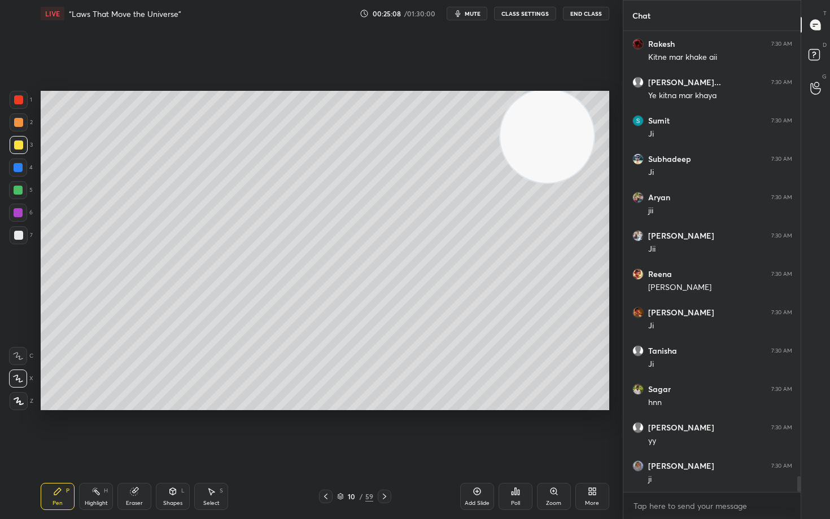
drag, startPoint x: 477, startPoint y: 490, endPoint x: 481, endPoint y: 482, distance: 8.8
click at [476, 430] on icon at bounding box center [476, 491] width 9 height 9
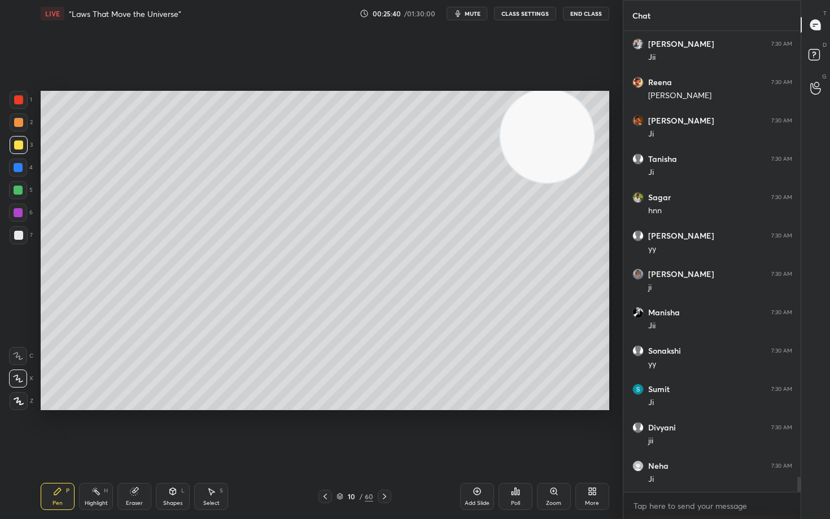
scroll to position [13370, 0]
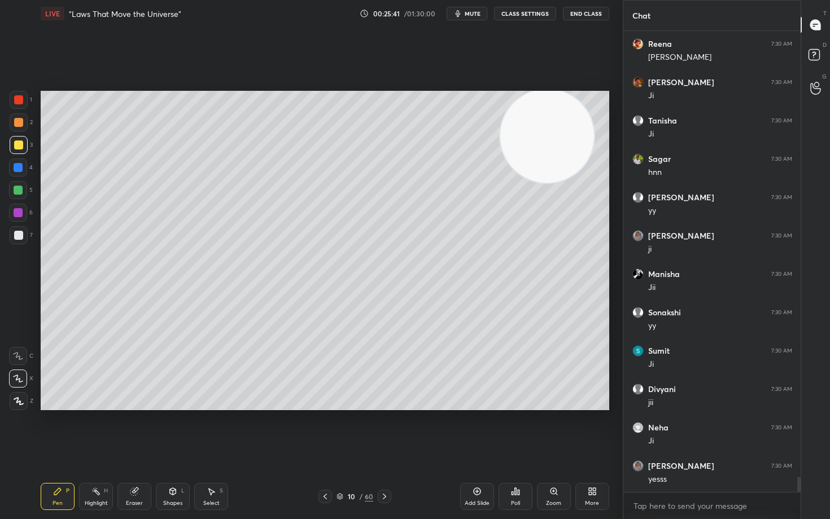
drag, startPoint x: 477, startPoint y: 490, endPoint x: 478, endPoint y: 481, distance: 9.1
click at [476, 430] on icon at bounding box center [476, 491] width 9 height 9
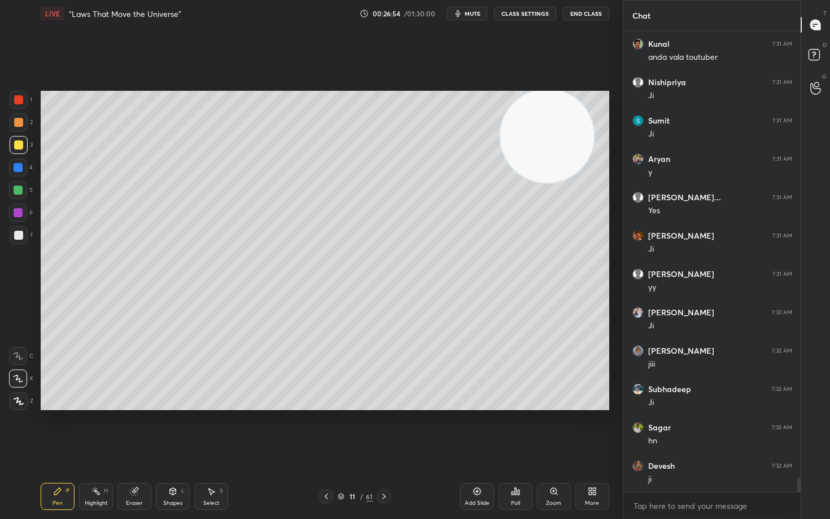
scroll to position [14445, 0]
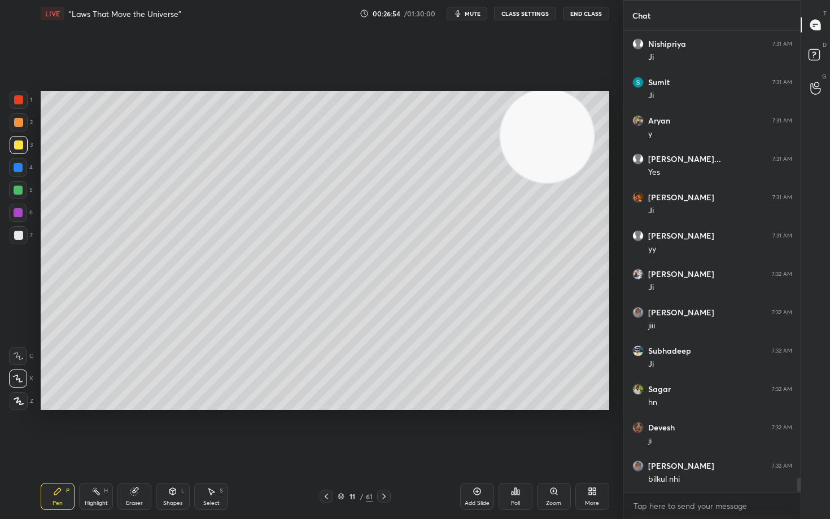
click at [130, 430] on icon at bounding box center [134, 491] width 9 height 9
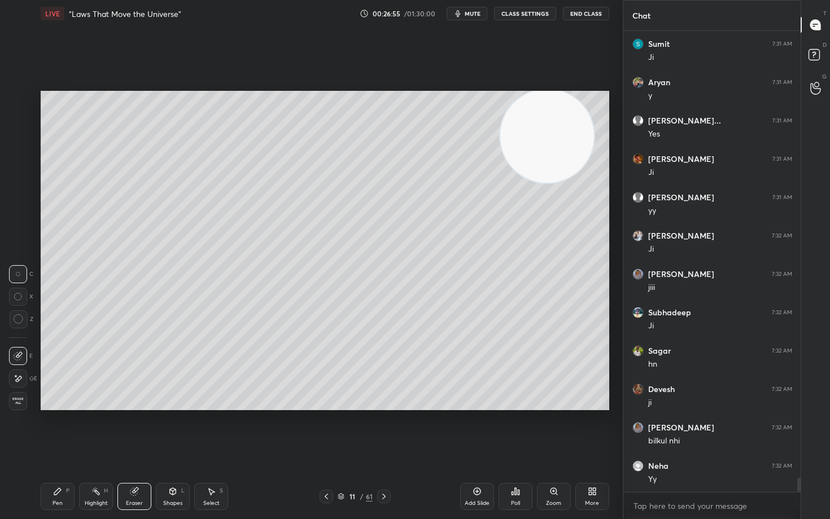
click at [17, 400] on span "Erase all" at bounding box center [18, 401] width 17 height 8
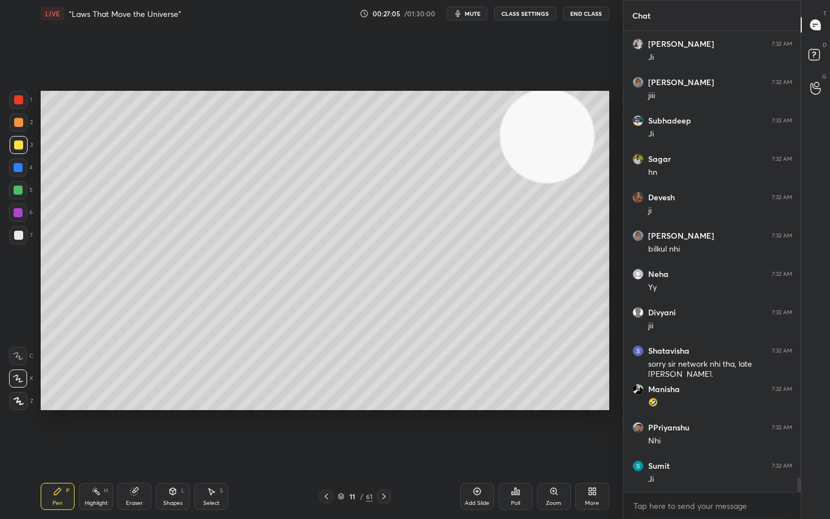
scroll to position [14713, 0]
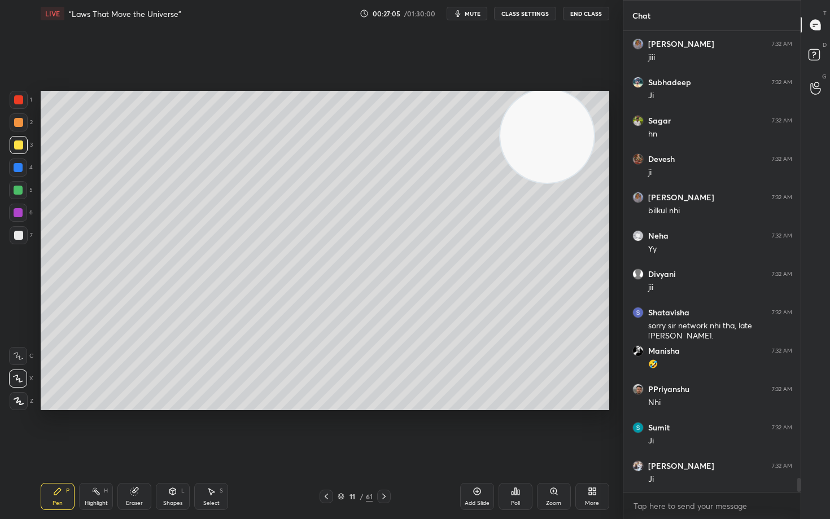
drag, startPoint x: 20, startPoint y: 236, endPoint x: 40, endPoint y: 225, distance: 23.2
click at [19, 237] on div at bounding box center [18, 235] width 9 height 9
click at [18, 144] on div at bounding box center [18, 145] width 9 height 9
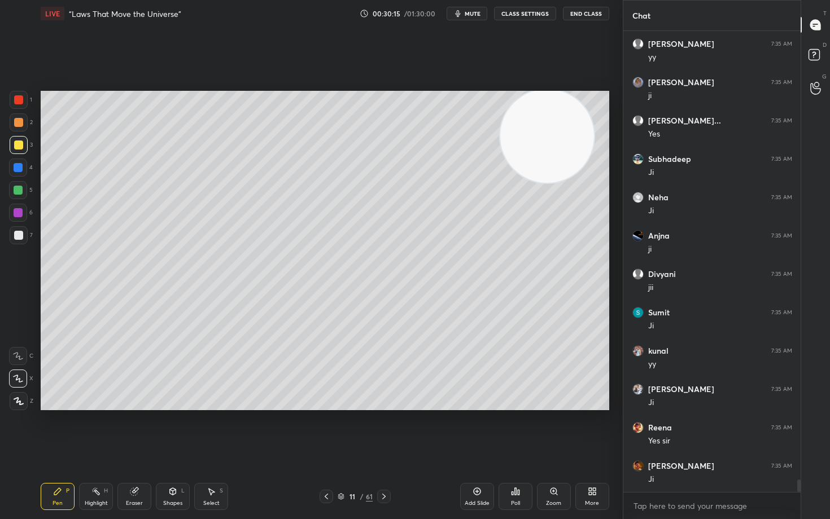
scroll to position [16709, 0]
click at [471, 430] on div "Add Slide" at bounding box center [477, 496] width 34 height 27
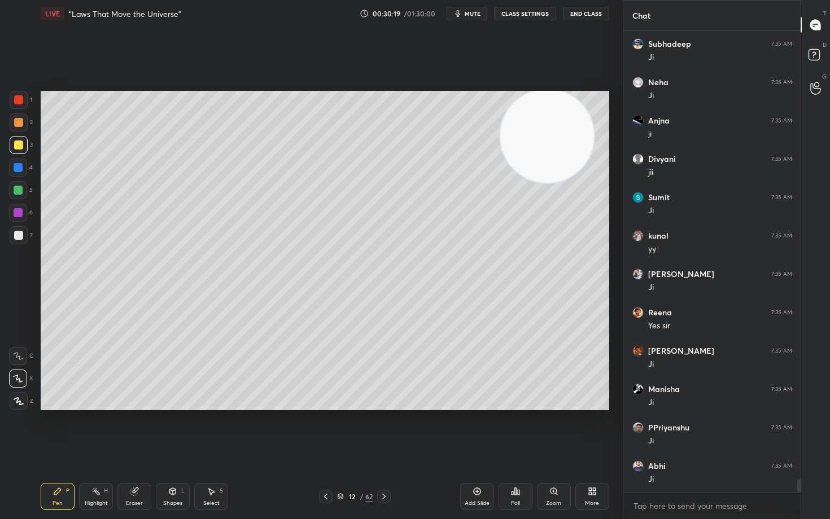
click at [20, 124] on div at bounding box center [18, 122] width 9 height 9
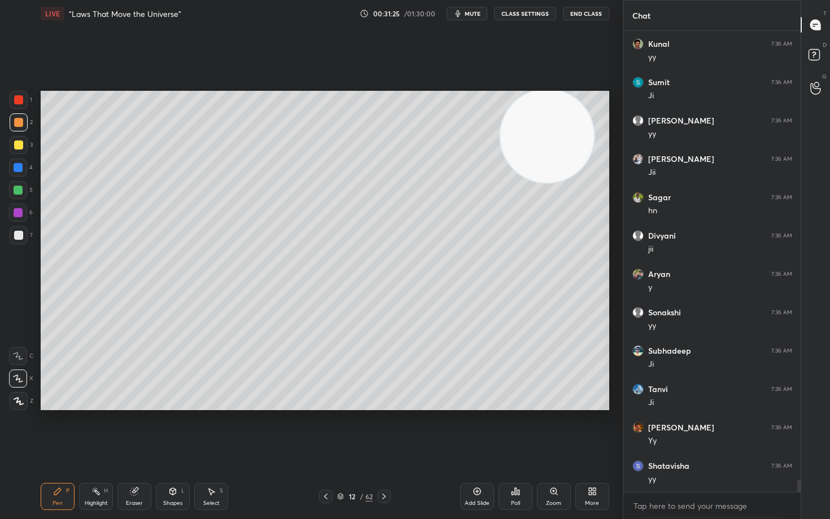
scroll to position [17323, 0]
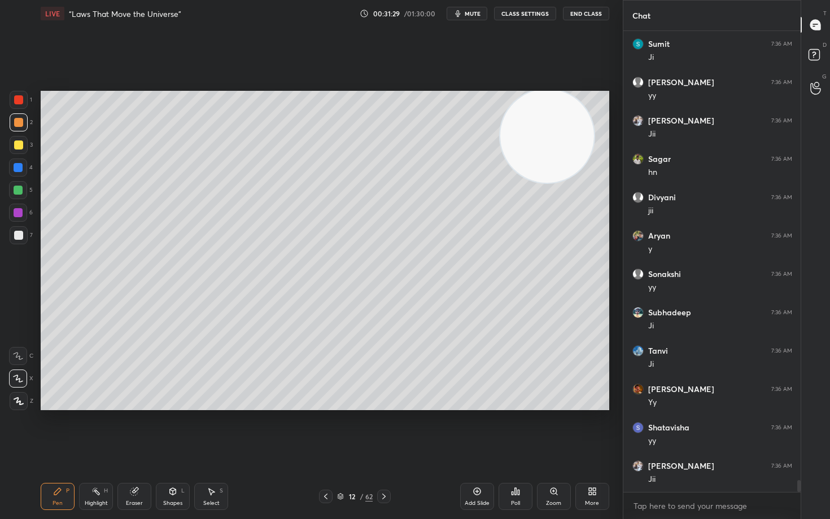
drag, startPoint x: 25, startPoint y: 234, endPoint x: 36, endPoint y: 236, distance: 10.4
click at [25, 234] on div at bounding box center [19, 235] width 18 height 18
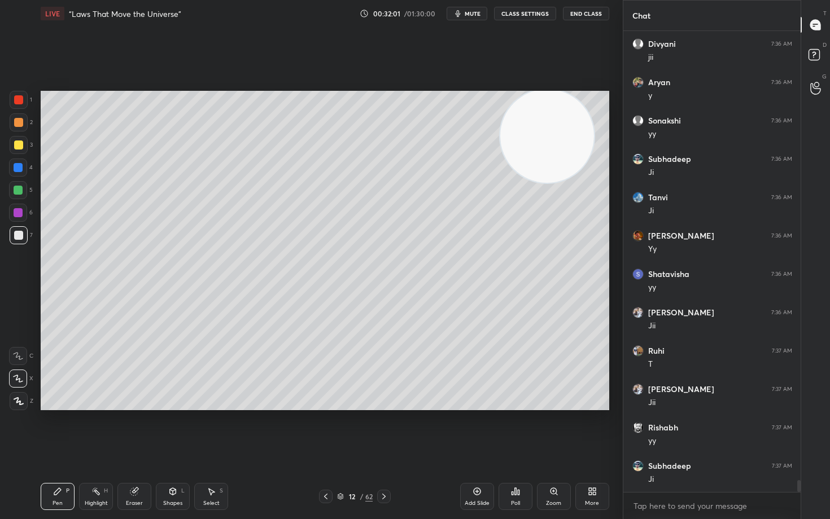
scroll to position [17515, 0]
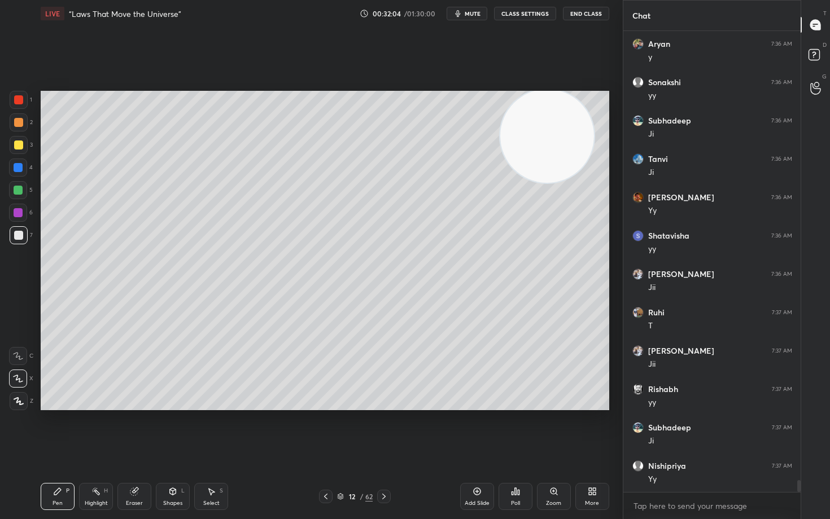
click at [14, 147] on div at bounding box center [18, 145] width 9 height 9
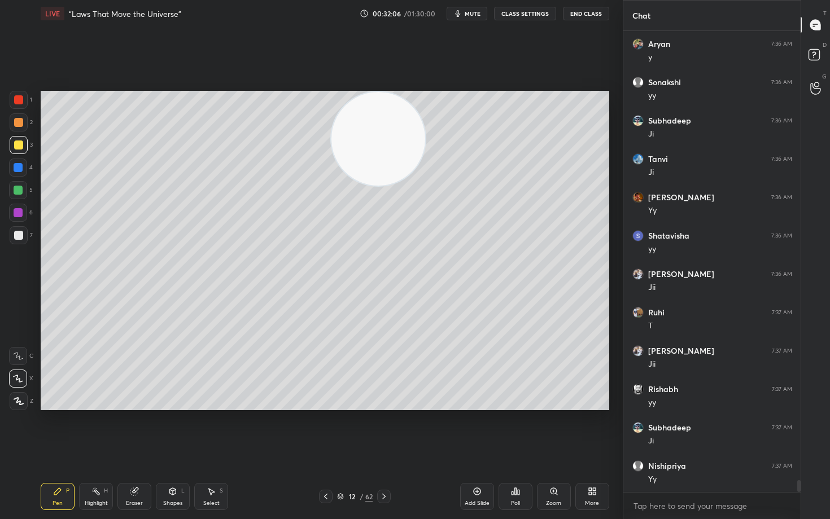
drag, startPoint x: 572, startPoint y: 135, endPoint x: 332, endPoint y: 155, distance: 240.6
click at [331, 148] on video at bounding box center [378, 139] width 94 height 94
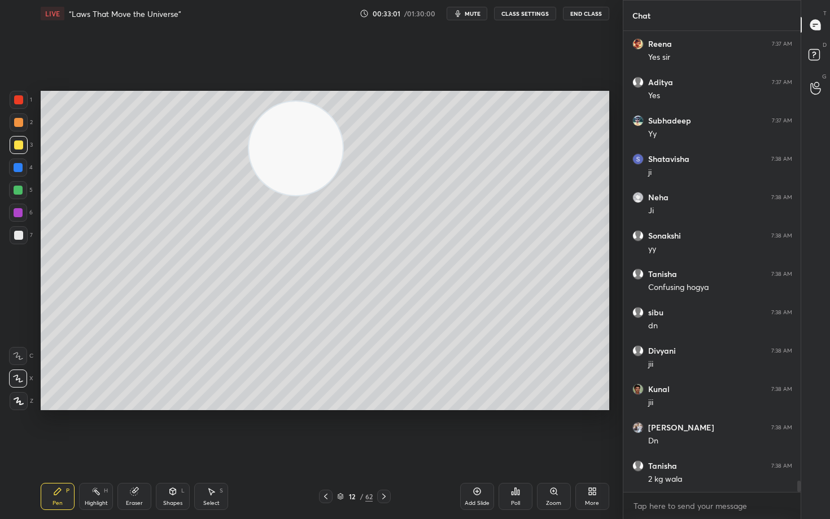
scroll to position [18562, 0]
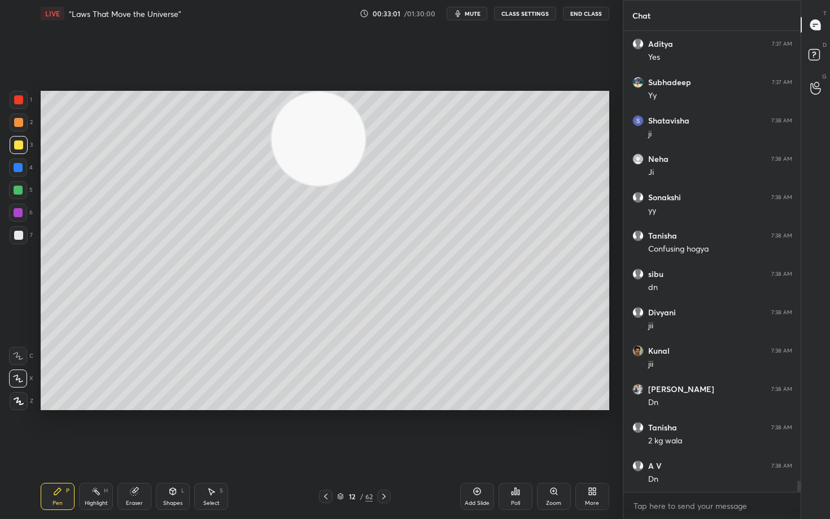
click at [573, 91] on div "Setting up your live class Poll for secs No correct answer Start poll" at bounding box center [325, 250] width 568 height 319
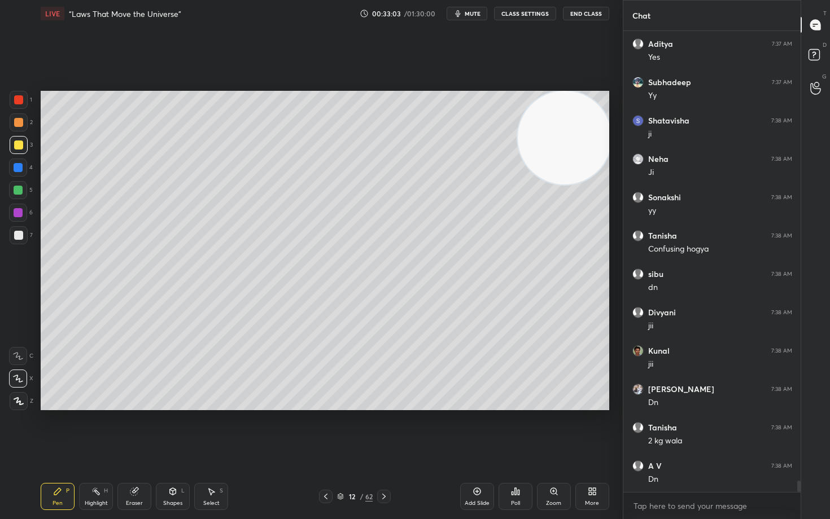
click at [476, 430] on icon at bounding box center [476, 491] width 9 height 9
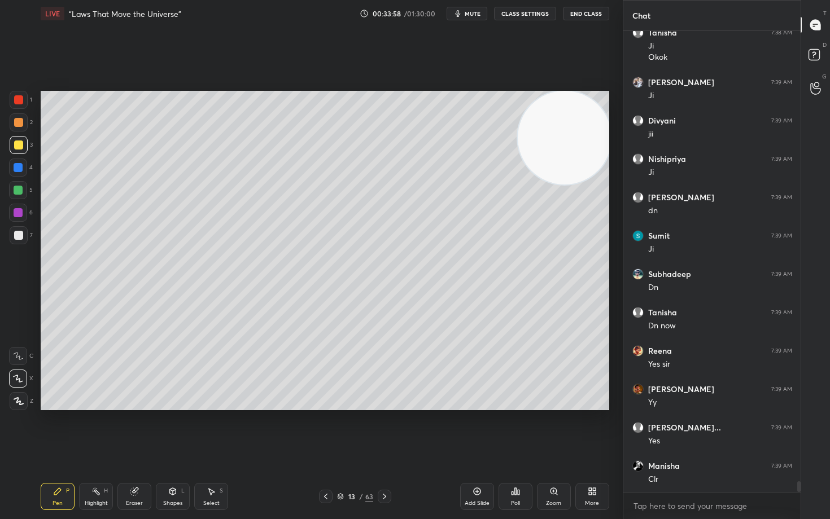
scroll to position [19072, 0]
click at [475, 430] on icon at bounding box center [476, 491] width 9 height 9
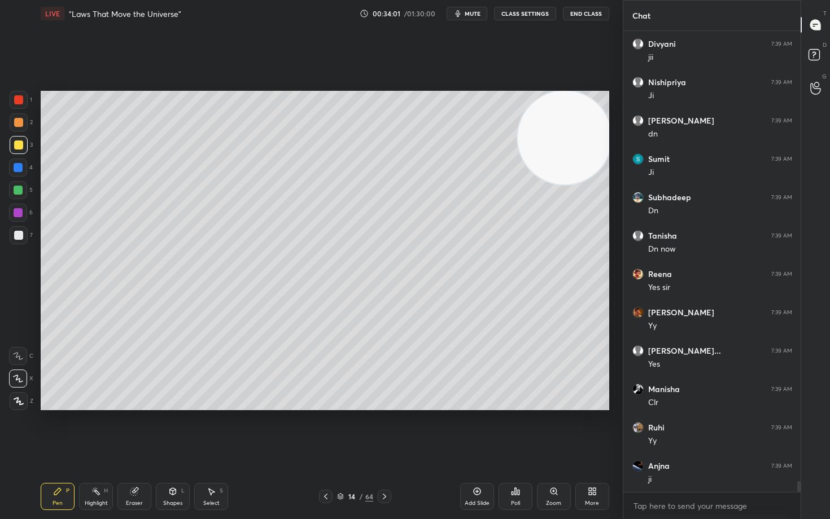
scroll to position [19149, 0]
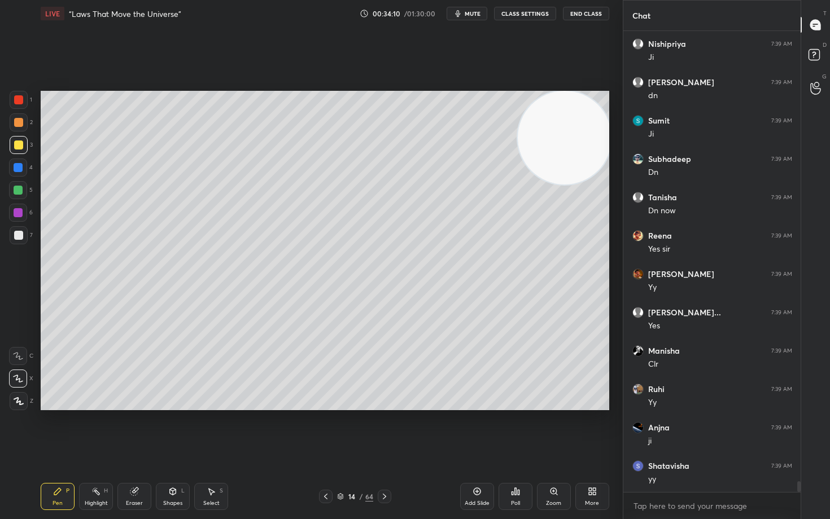
click at [20, 121] on div at bounding box center [18, 122] width 9 height 9
click at [134, 430] on icon at bounding box center [133, 491] width 7 height 7
click at [51, 430] on div "Pen P" at bounding box center [58, 496] width 34 height 27
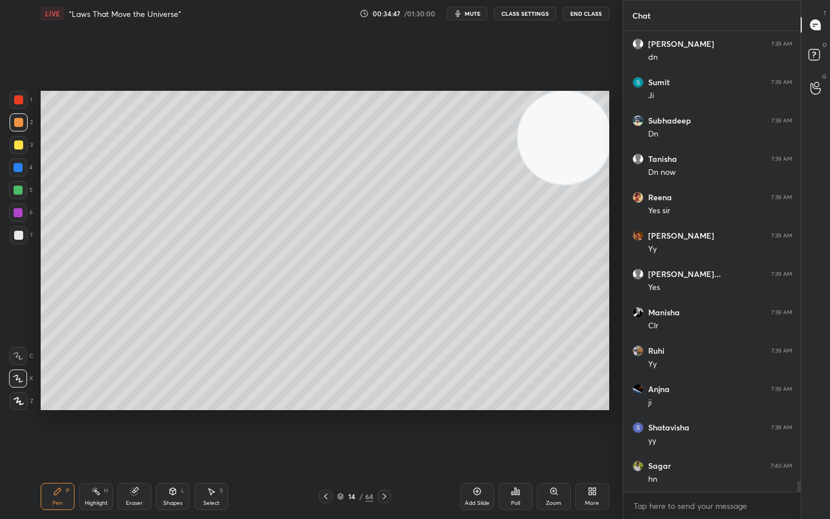
click at [19, 234] on div at bounding box center [18, 235] width 9 height 9
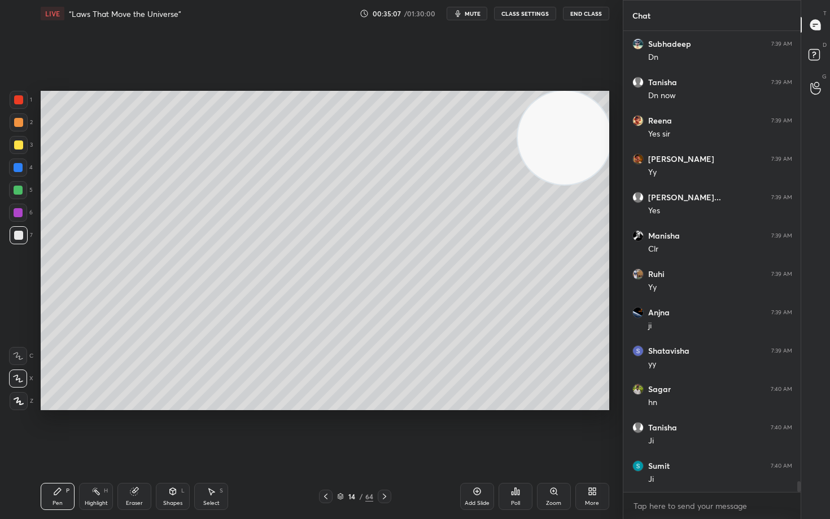
scroll to position [19303, 0]
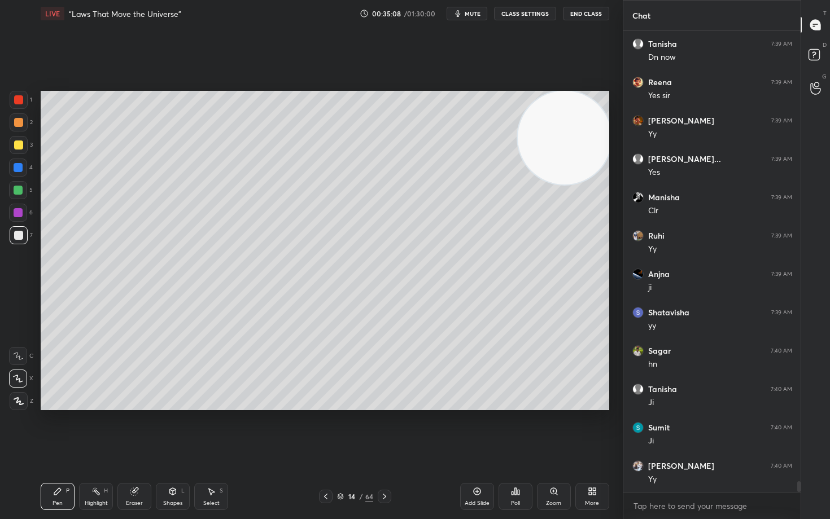
drag, startPoint x: 17, startPoint y: 148, endPoint x: 30, endPoint y: 152, distance: 14.0
click at [17, 150] on div at bounding box center [19, 145] width 18 height 18
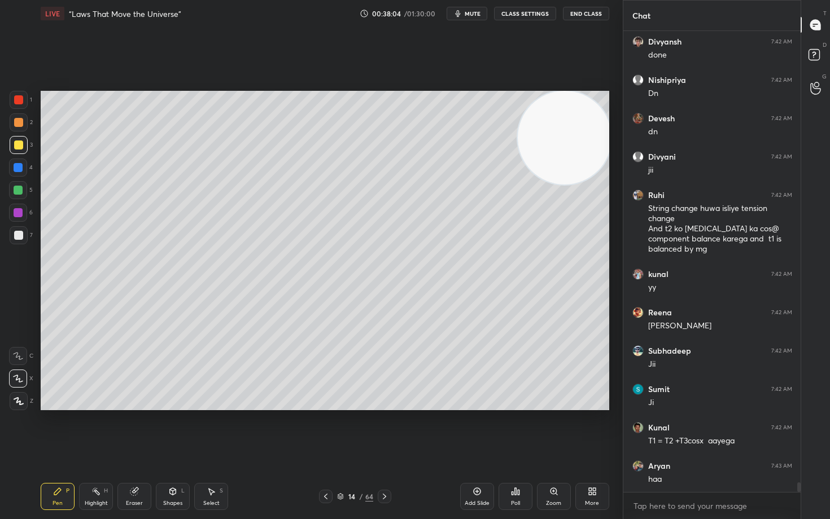
scroll to position [21120, 0]
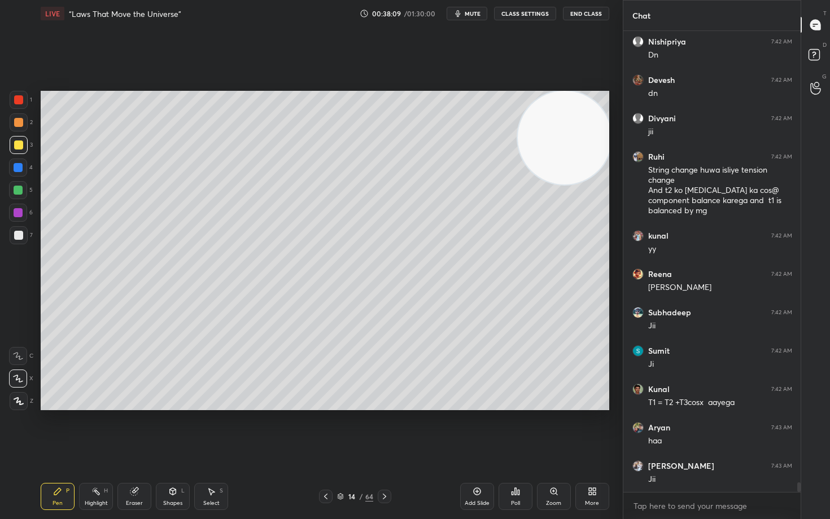
click at [482, 430] on div "Add Slide" at bounding box center [477, 496] width 34 height 27
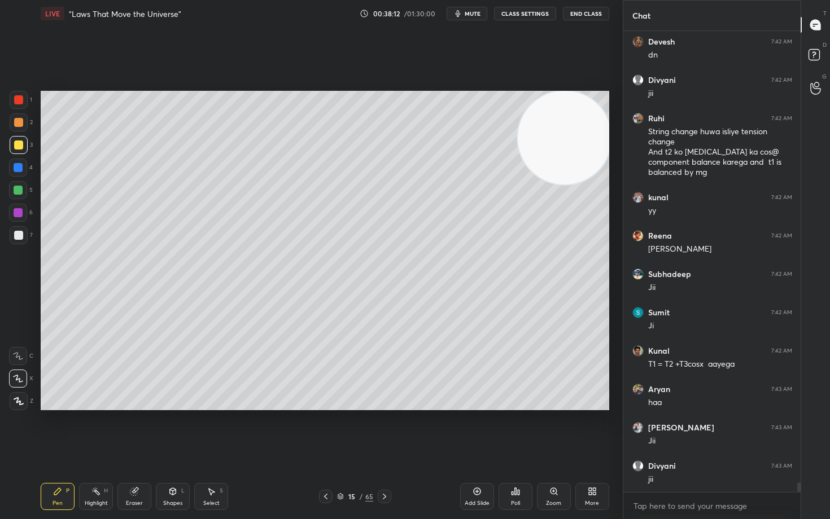
scroll to position [21197, 0]
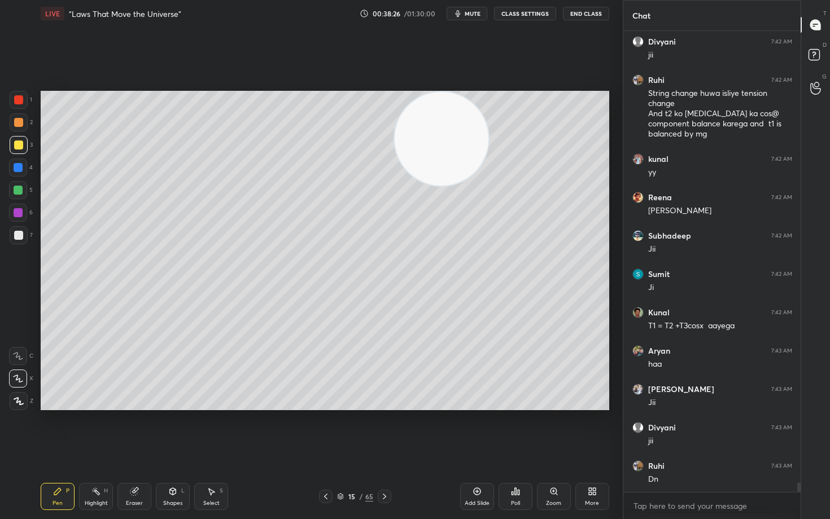
drag, startPoint x: 469, startPoint y: 122, endPoint x: 461, endPoint y: 130, distance: 11.6
click at [444, 118] on video at bounding box center [441, 139] width 94 height 94
drag, startPoint x: 459, startPoint y: 149, endPoint x: 581, endPoint y: 112, distance: 127.3
click at [485, 116] on video at bounding box center [438, 139] width 94 height 94
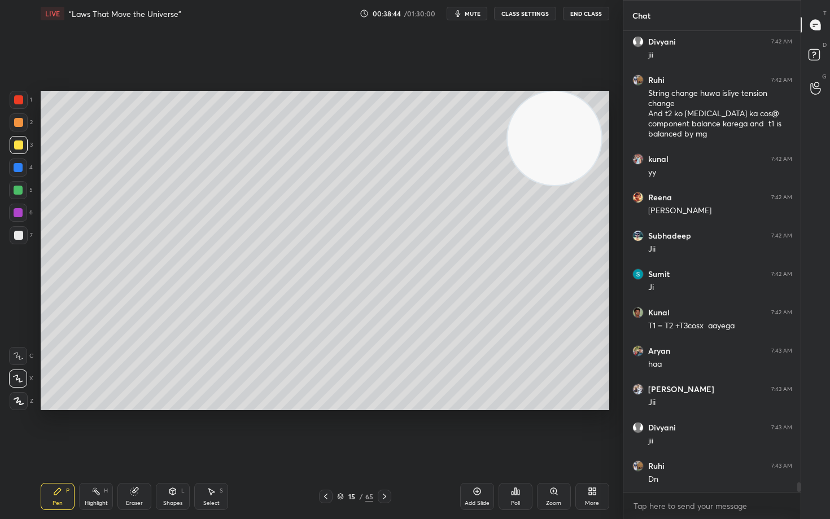
click at [23, 124] on div at bounding box center [19, 122] width 18 height 18
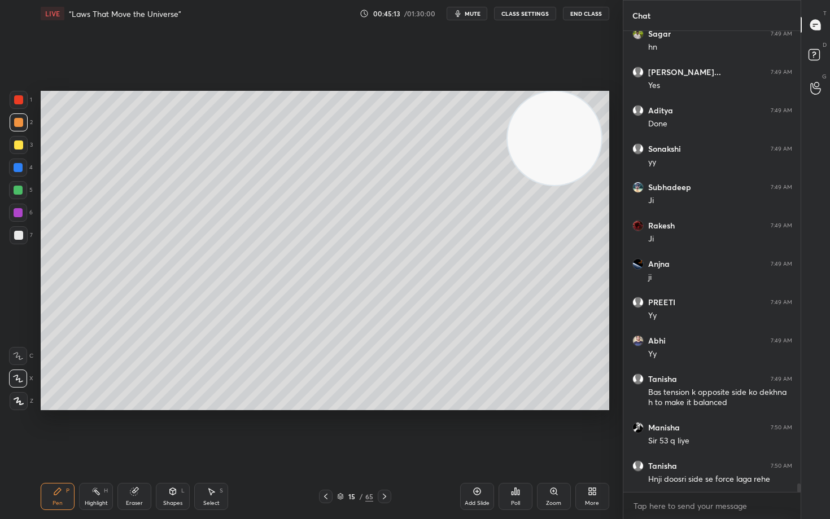
scroll to position [24692, 0]
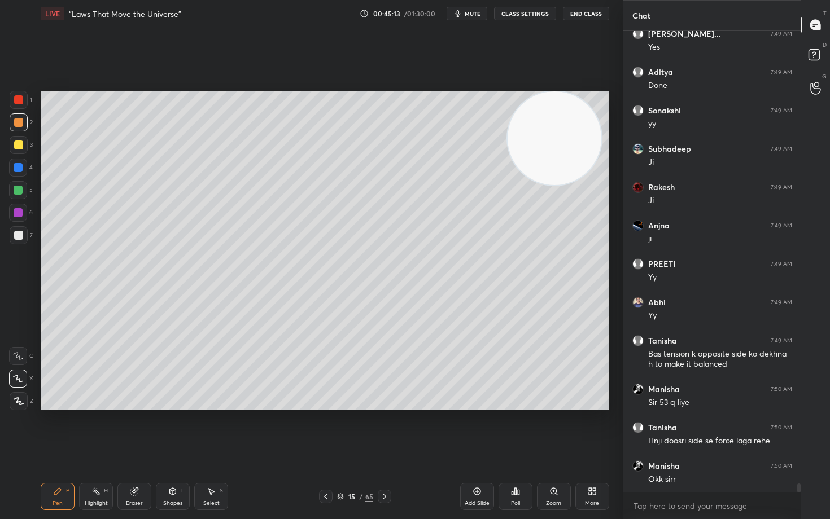
click at [3, 231] on div "1 2 3 4 5 6 7 C X Z C X Z E E Erase all H H" at bounding box center [18, 250] width 36 height 319
drag, startPoint x: 20, startPoint y: 235, endPoint x: 38, endPoint y: 239, distance: 18.1
click at [20, 235] on div at bounding box center [18, 235] width 9 height 9
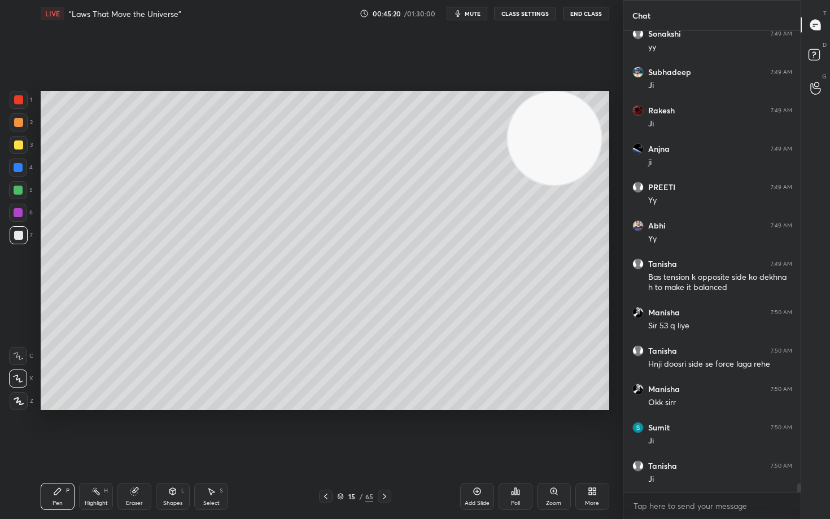
click at [478, 430] on icon at bounding box center [476, 491] width 9 height 9
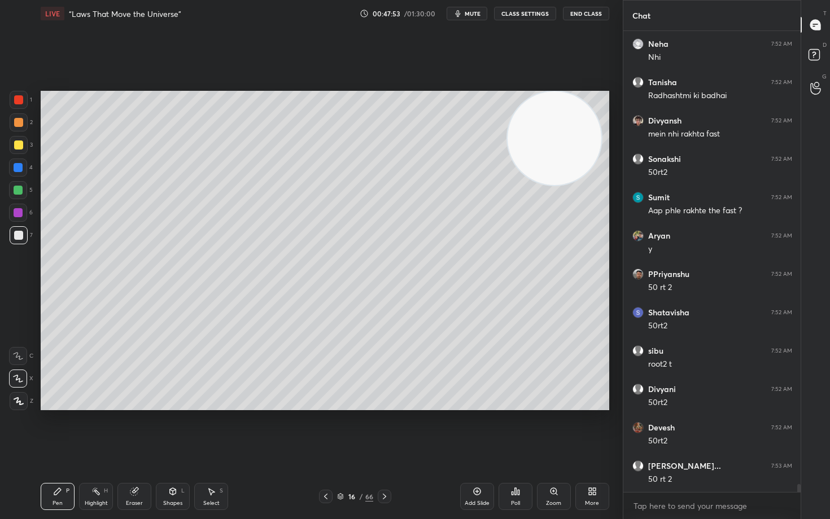
scroll to position [26112, 0]
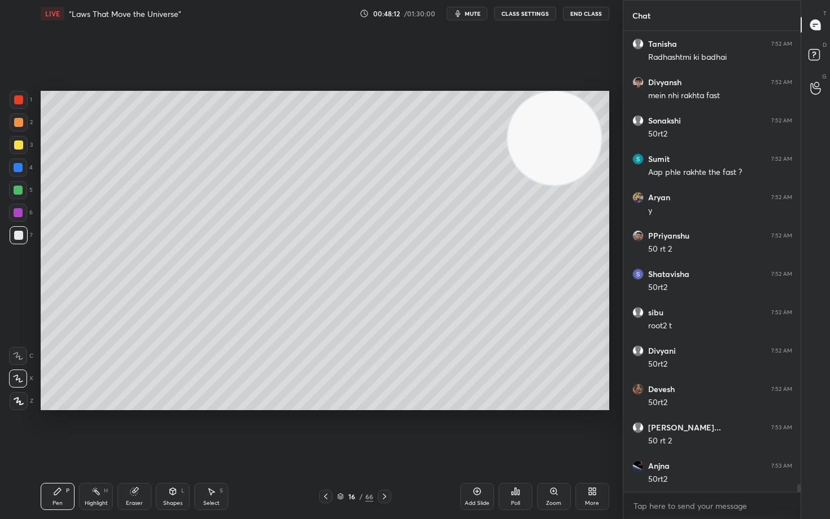
click at [17, 147] on div at bounding box center [18, 145] width 9 height 9
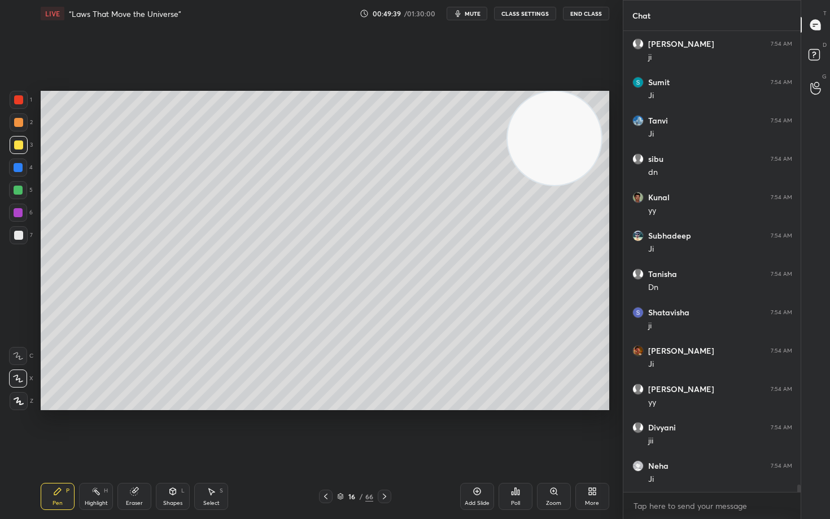
scroll to position [27493, 0]
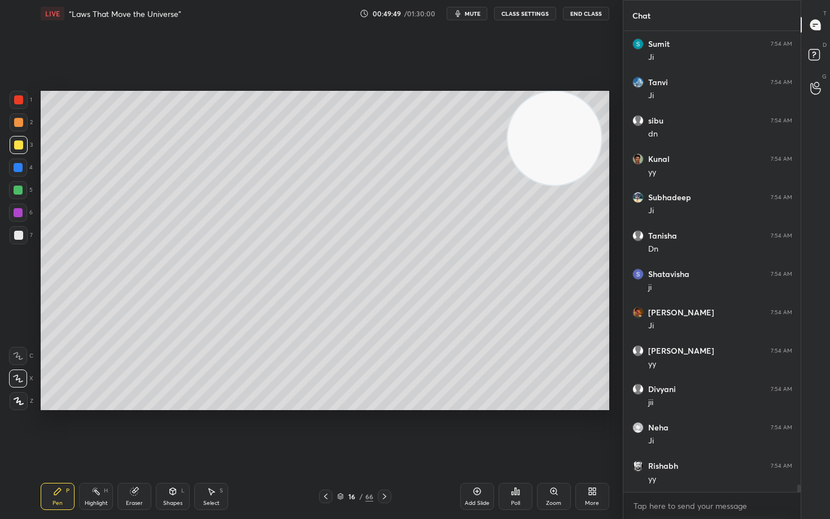
click at [476, 430] on icon at bounding box center [476, 491] width 9 height 9
click at [19, 236] on div at bounding box center [18, 235] width 9 height 9
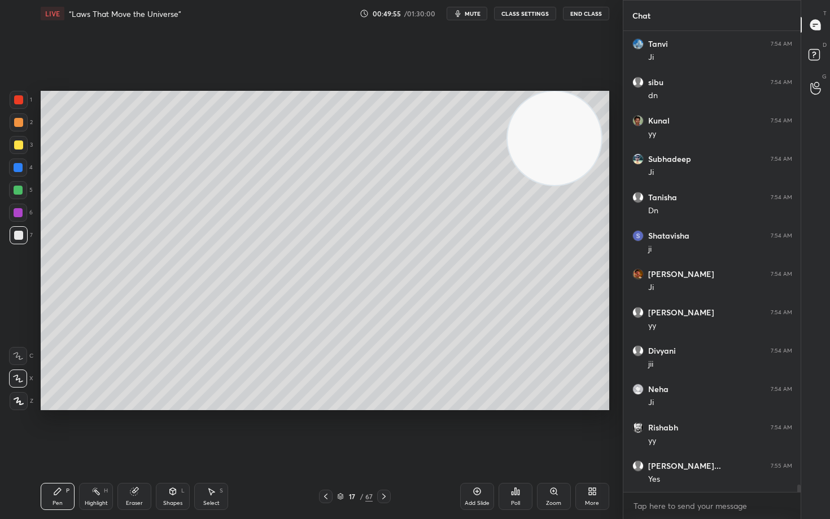
scroll to position [27570, 0]
click at [19, 144] on div at bounding box center [18, 145] width 9 height 9
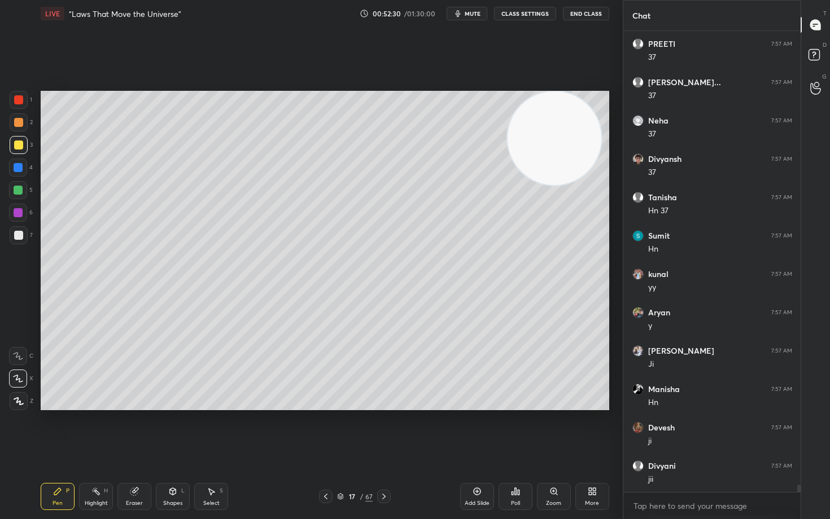
scroll to position [28683, 0]
drag, startPoint x: 17, startPoint y: 190, endPoint x: 25, endPoint y: 190, distance: 7.9
click at [17, 191] on div at bounding box center [18, 190] width 9 height 9
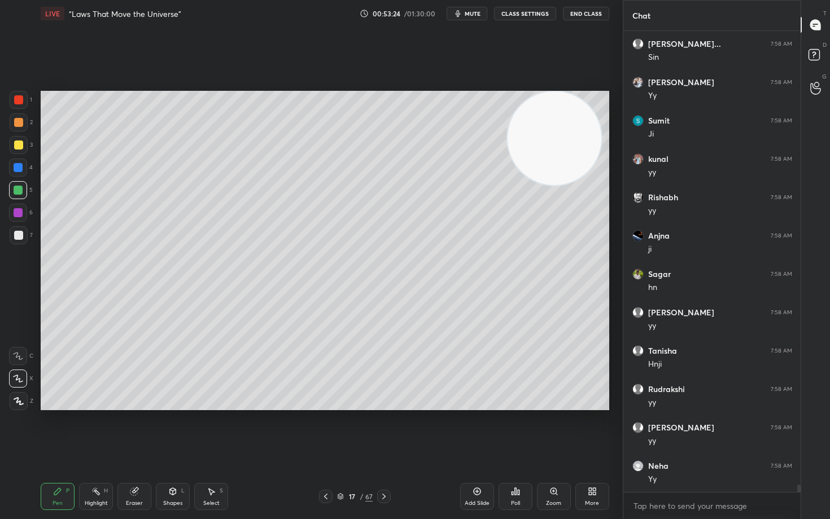
click at [20, 237] on div at bounding box center [18, 235] width 9 height 9
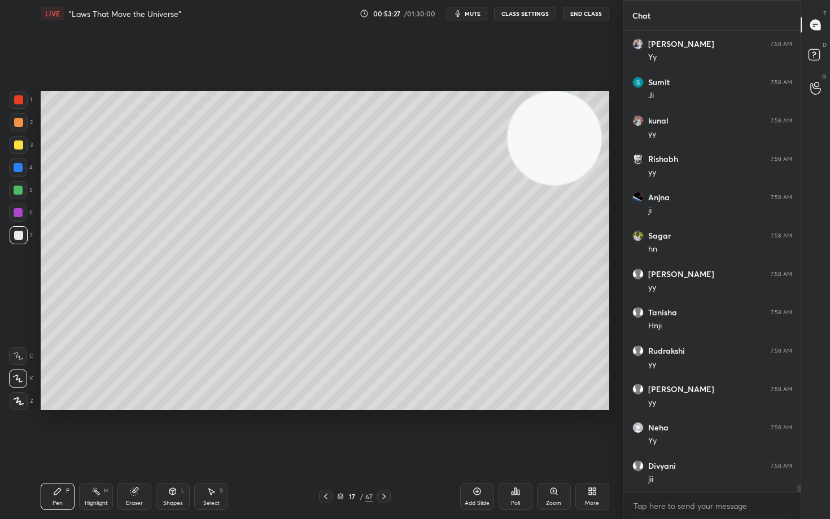
click at [473, 430] on icon at bounding box center [476, 491] width 9 height 9
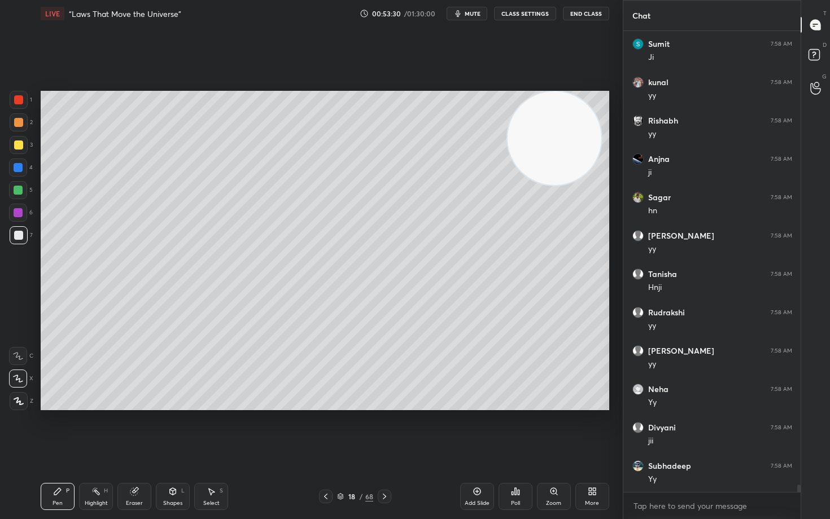
click at [16, 145] on div at bounding box center [18, 145] width 9 height 9
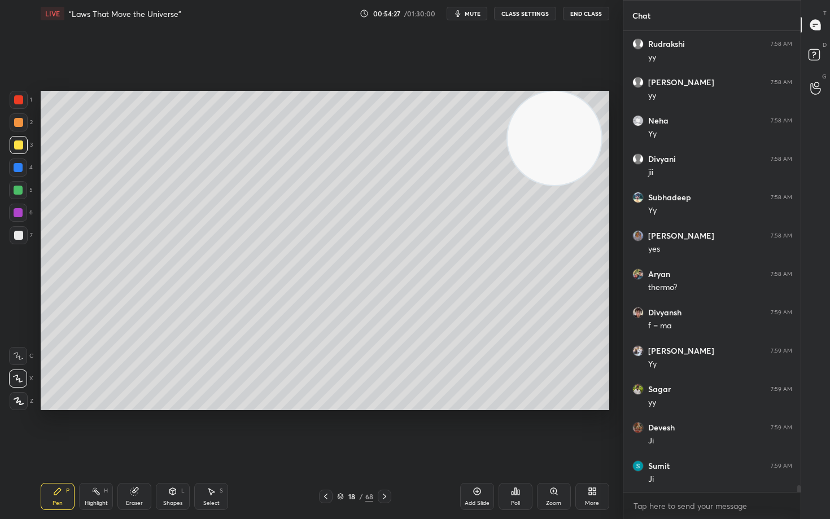
scroll to position [29950, 0]
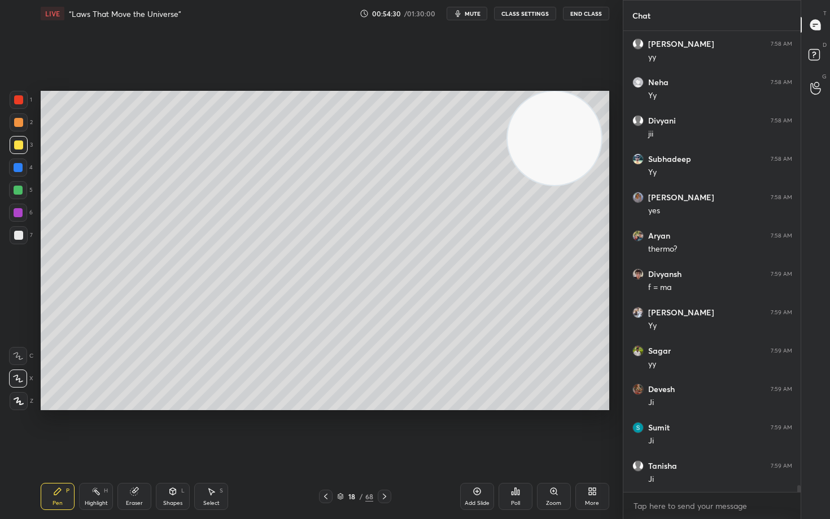
click at [13, 237] on div at bounding box center [19, 235] width 18 height 18
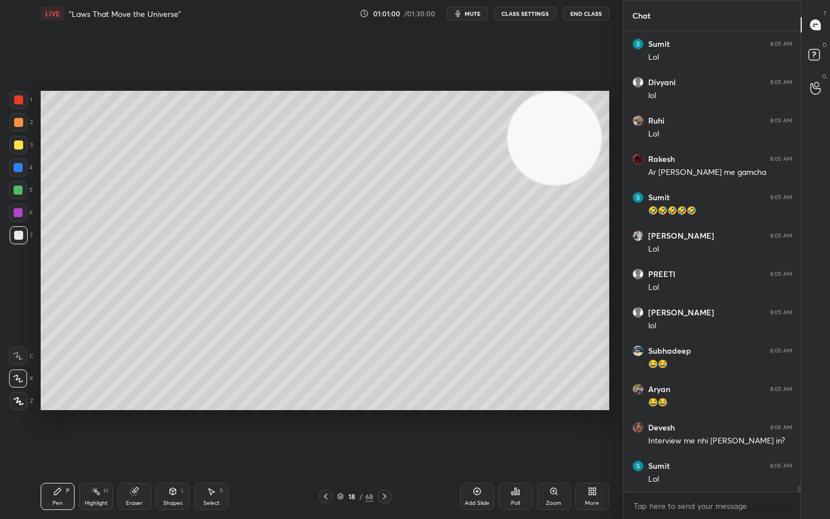
scroll to position [33538, 0]
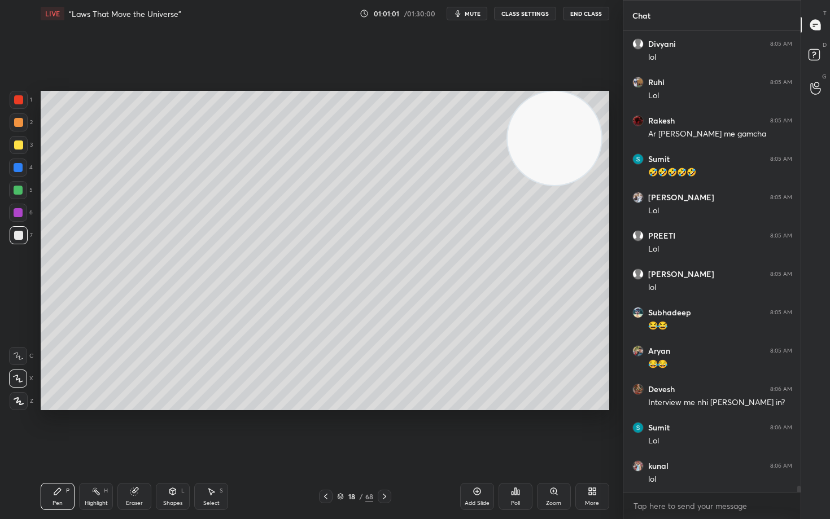
drag, startPoint x: 563, startPoint y: 150, endPoint x: 580, endPoint y: 134, distance: 23.1
click at [580, 134] on video at bounding box center [554, 138] width 94 height 94
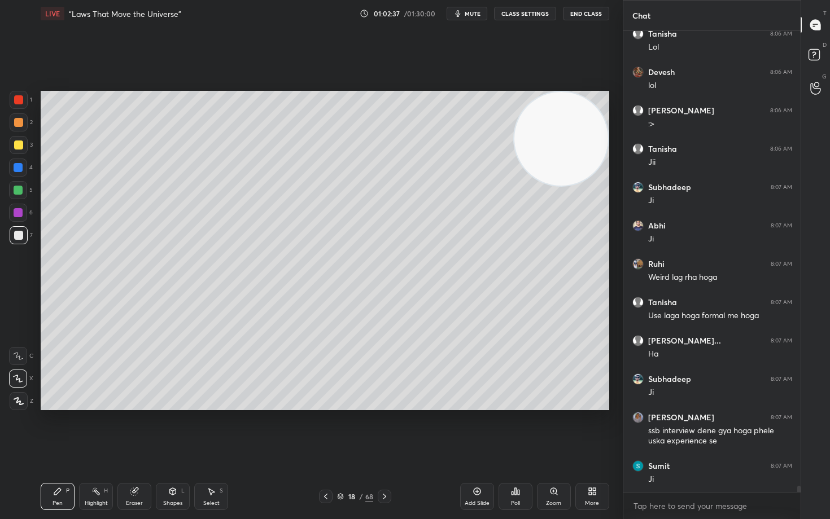
scroll to position [34507, 0]
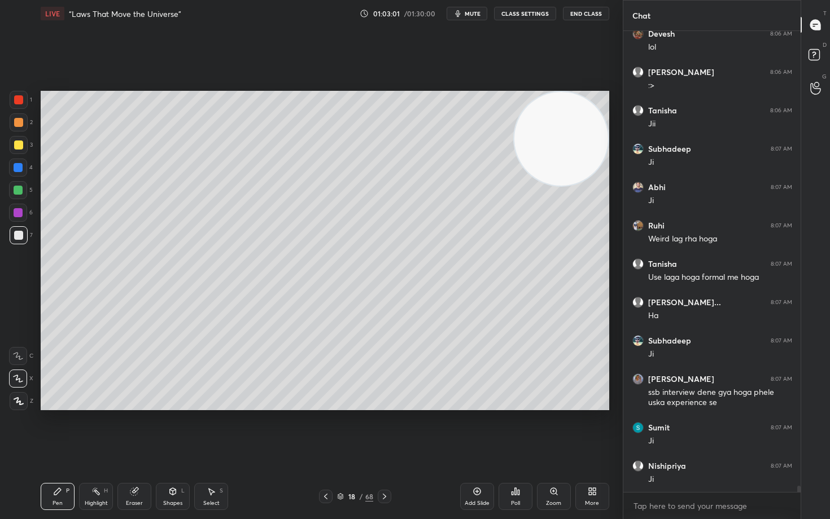
click at [22, 122] on div at bounding box center [19, 122] width 18 height 18
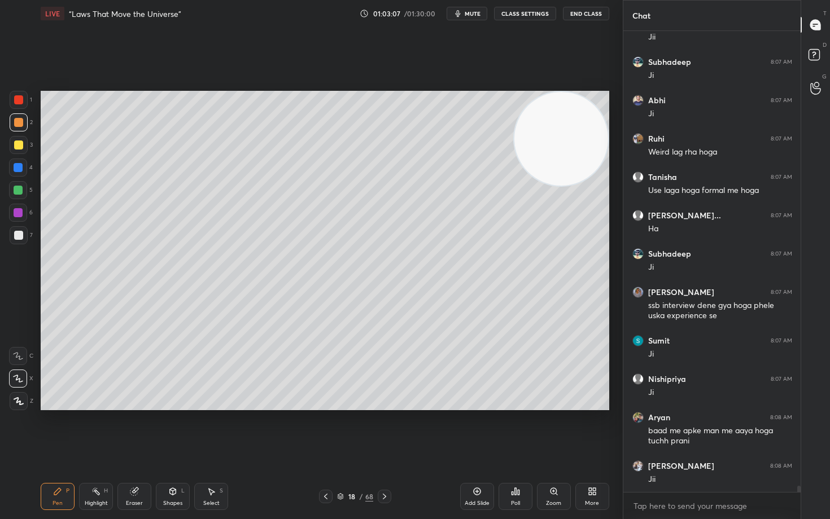
scroll to position [34632, 0]
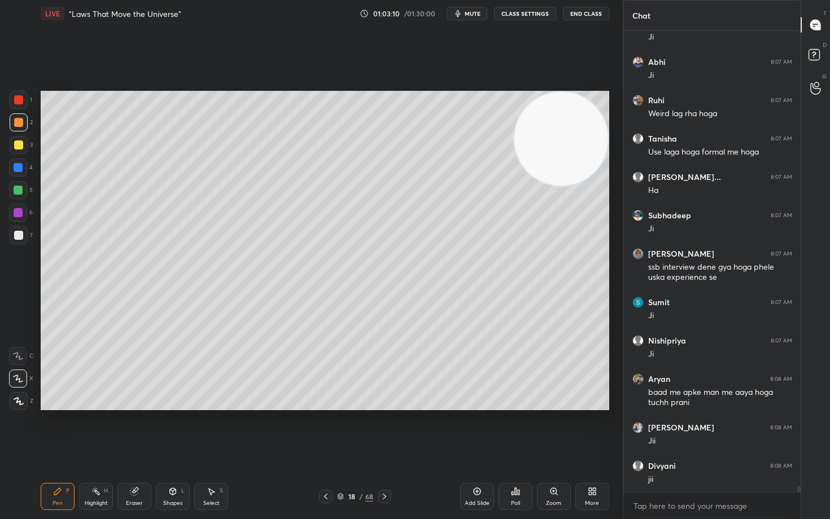
drag, startPoint x: 552, startPoint y: 147, endPoint x: 568, endPoint y: 133, distance: 21.2
click at [572, 135] on video at bounding box center [561, 139] width 94 height 94
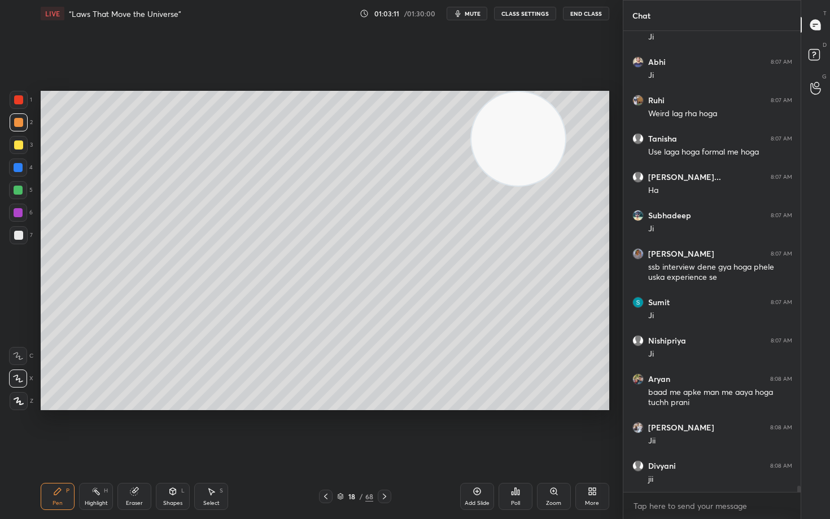
drag, startPoint x: 572, startPoint y: 139, endPoint x: 532, endPoint y: 138, distance: 40.1
click at [531, 136] on video at bounding box center [518, 139] width 94 height 94
drag, startPoint x: 533, startPoint y: 144, endPoint x: 603, endPoint y: 119, distance: 74.6
click at [567, 120] on video at bounding box center [520, 139] width 94 height 94
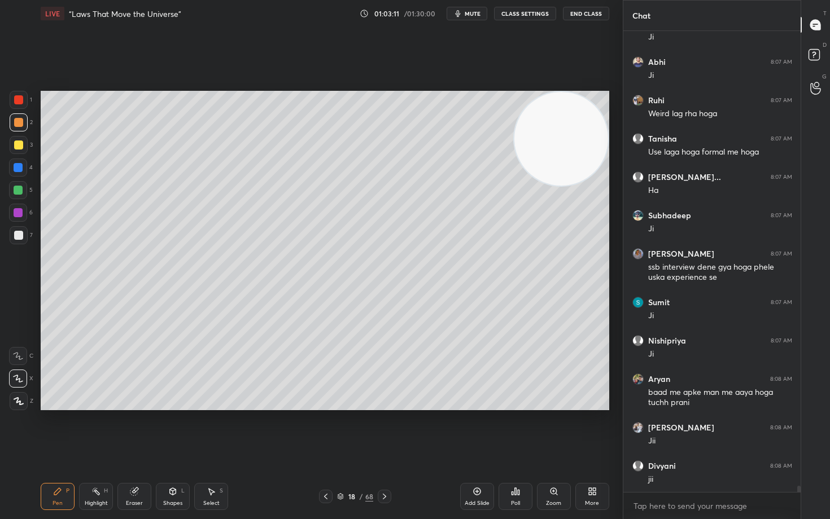
drag, startPoint x: 586, startPoint y: 138, endPoint x: 597, endPoint y: 121, distance: 19.9
click at [597, 125] on video at bounding box center [561, 139] width 94 height 94
click at [570, 139] on video at bounding box center [562, 137] width 94 height 94
click at [18, 146] on div at bounding box center [18, 145] width 9 height 9
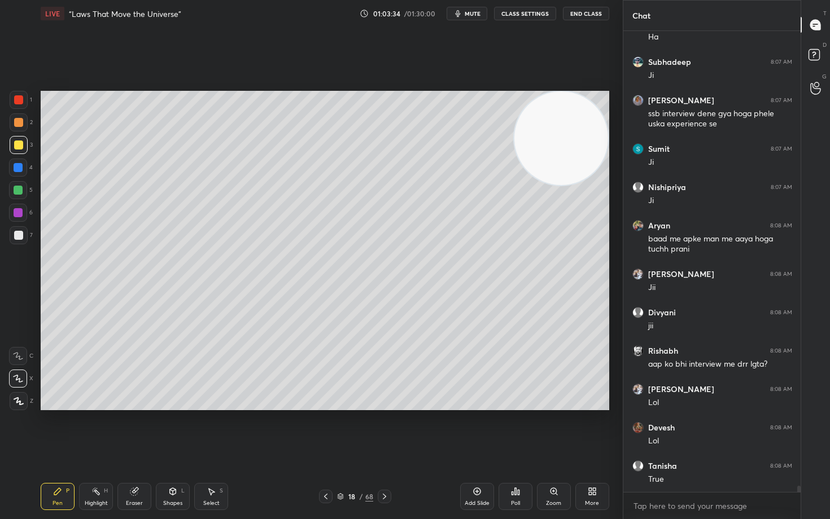
scroll to position [34834, 0]
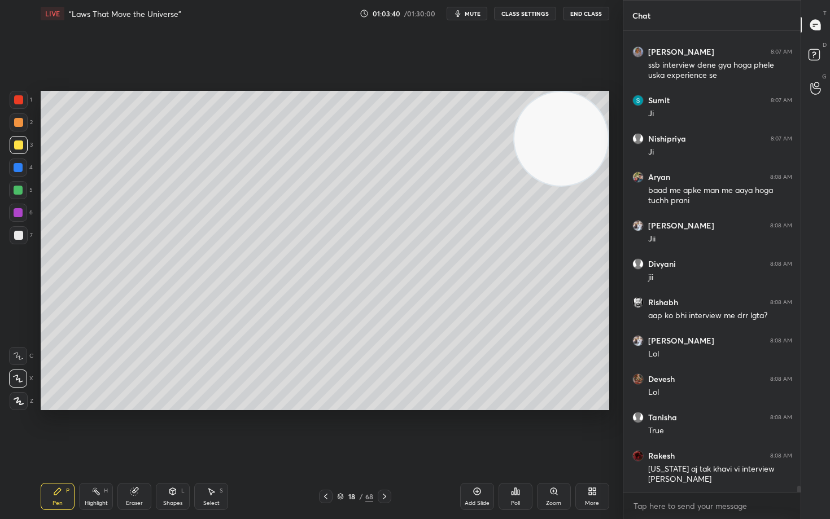
drag, startPoint x: 565, startPoint y: 150, endPoint x: 576, endPoint y: 132, distance: 20.8
click at [576, 129] on video at bounding box center [561, 139] width 94 height 94
drag, startPoint x: 573, startPoint y: 153, endPoint x: 395, endPoint y: 157, distance: 177.8
click at [512, 160] on video at bounding box center [559, 139] width 94 height 94
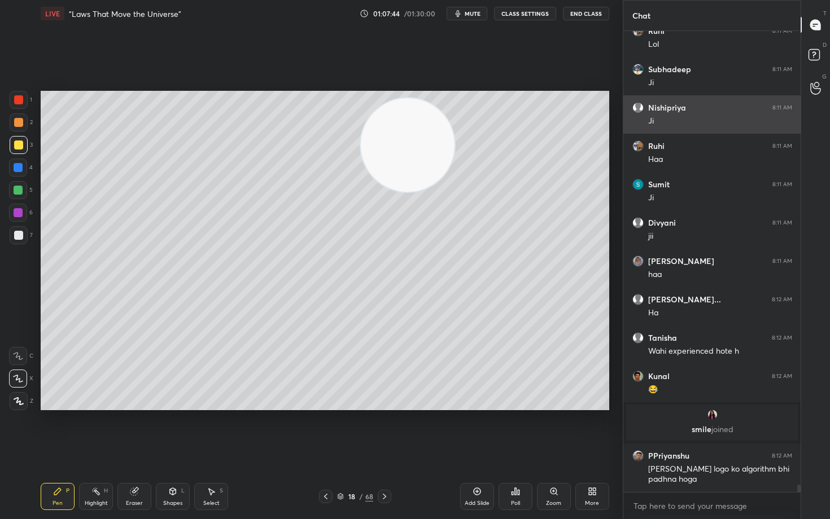
scroll to position [29500, 0]
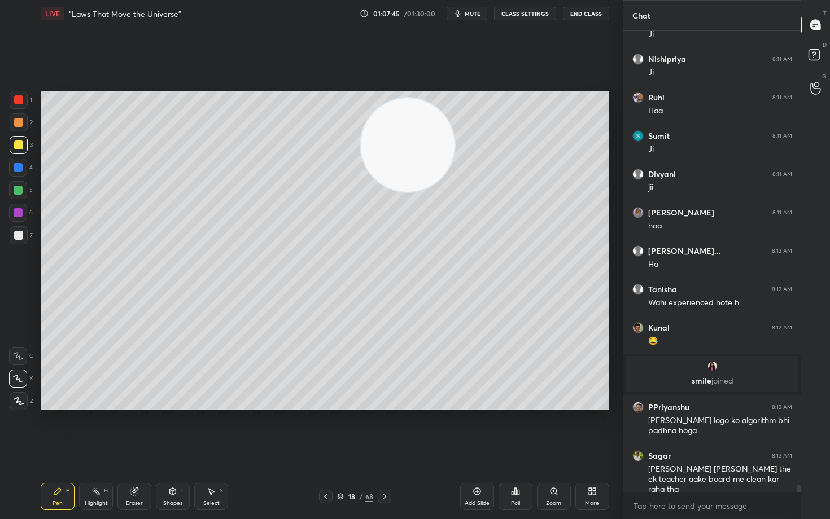
click at [475, 430] on icon at bounding box center [476, 491] width 9 height 9
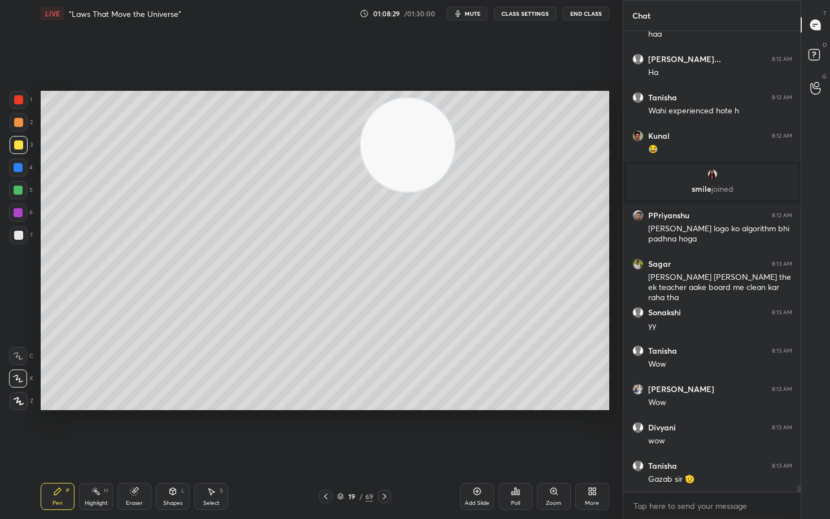
scroll to position [29731, 0]
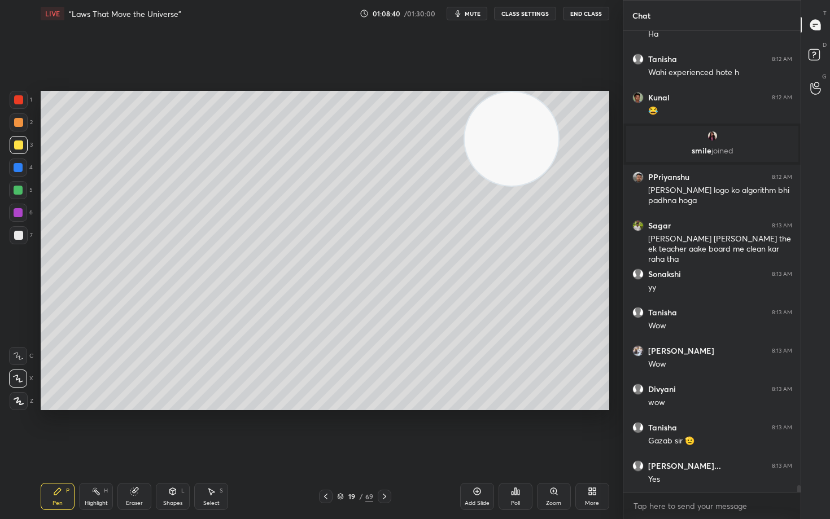
drag, startPoint x: 436, startPoint y: 139, endPoint x: 575, endPoint y: 100, distance: 144.2
click at [558, 104] on video at bounding box center [511, 139] width 94 height 94
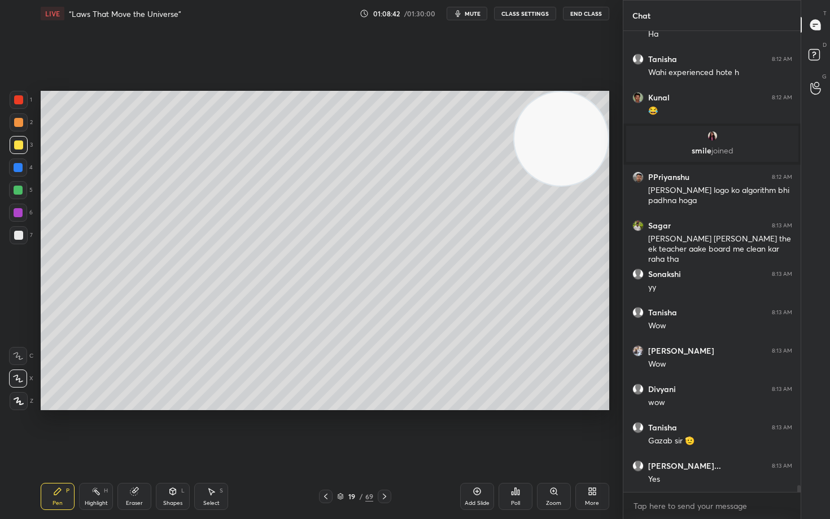
drag, startPoint x: 569, startPoint y: 138, endPoint x: 574, endPoint y: 112, distance: 25.9
click at [577, 120] on video at bounding box center [561, 139] width 94 height 94
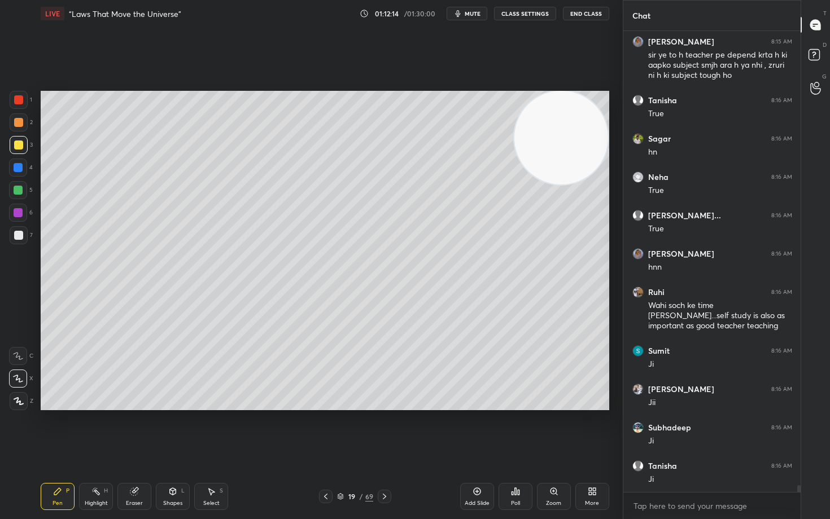
scroll to position [30308, 0]
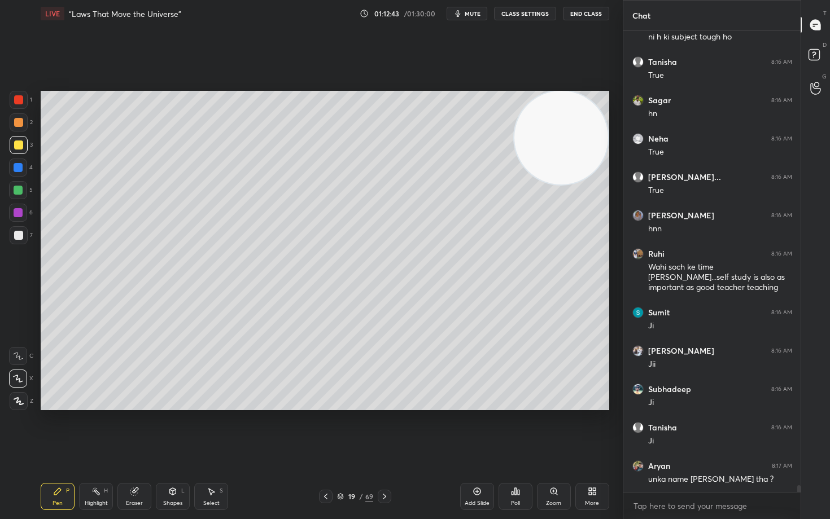
click at [136, 430] on div "Eraser" at bounding box center [134, 496] width 34 height 27
click at [18, 404] on span "Erase all" at bounding box center [18, 401] width 17 height 8
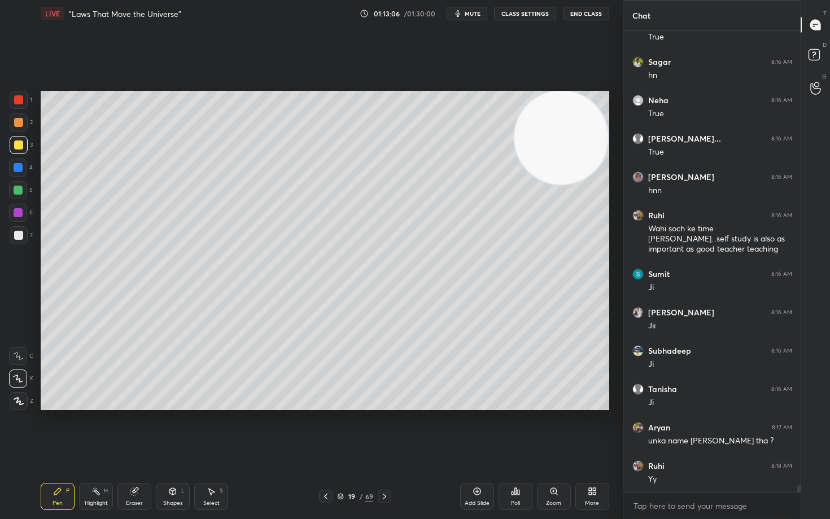
click at [23, 236] on div at bounding box center [19, 235] width 18 height 18
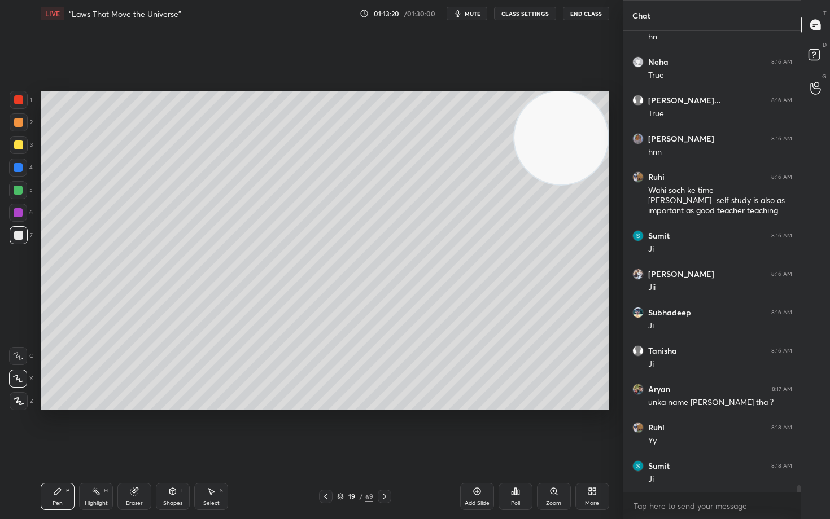
click at [21, 145] on div at bounding box center [18, 145] width 9 height 9
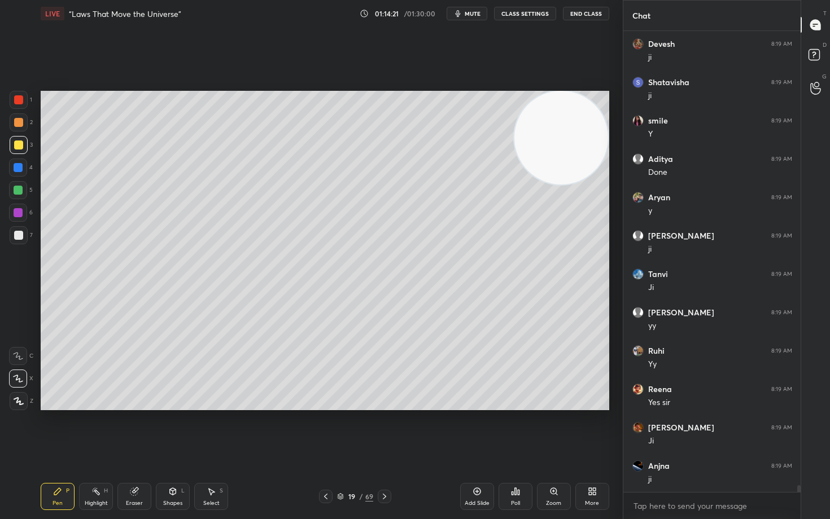
scroll to position [31421, 0]
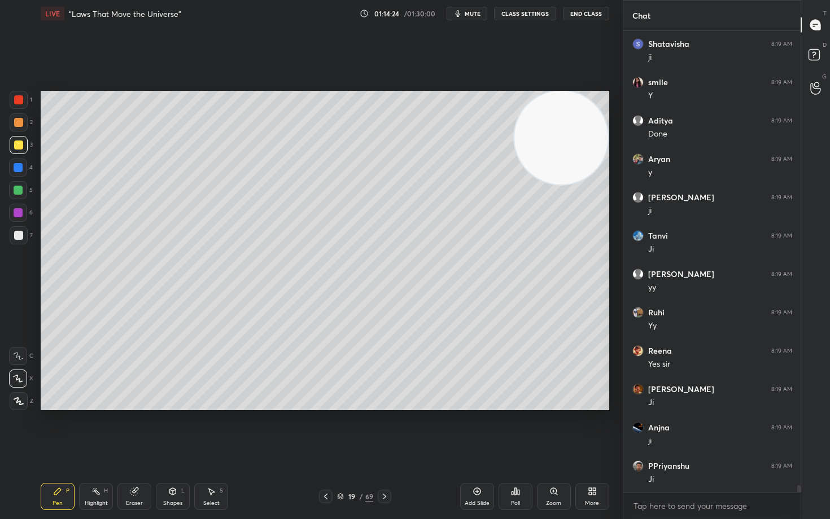
click at [16, 126] on div at bounding box center [18, 122] width 9 height 9
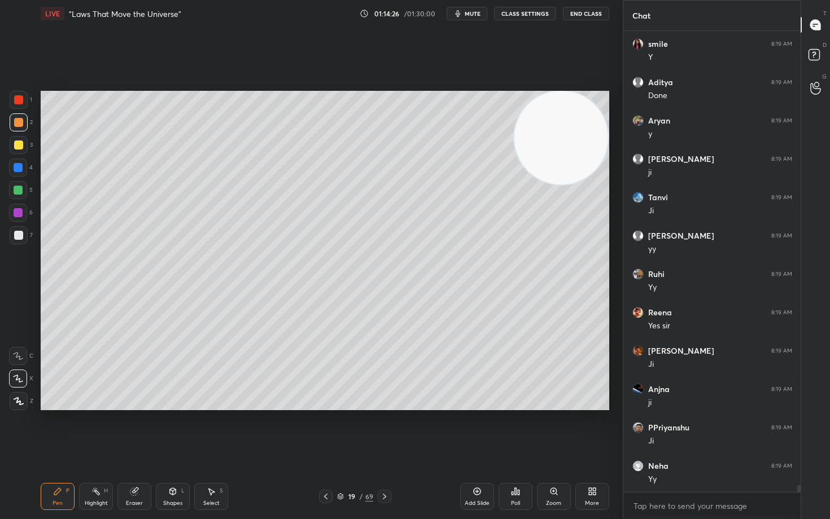
click at [475, 430] on icon at bounding box center [476, 491] width 9 height 9
click at [19, 144] on div at bounding box center [18, 145] width 9 height 9
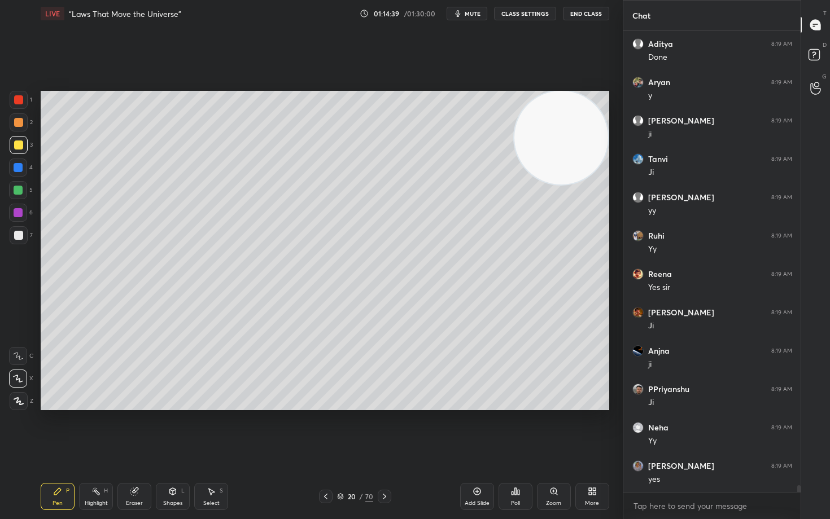
drag, startPoint x: 15, startPoint y: 235, endPoint x: 21, endPoint y: 232, distance: 7.3
click at [16, 235] on div at bounding box center [18, 235] width 9 height 9
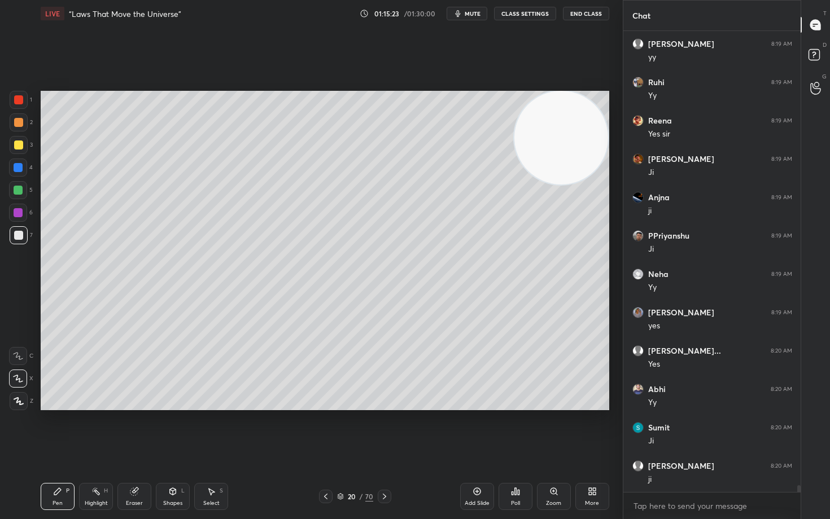
scroll to position [31690, 0]
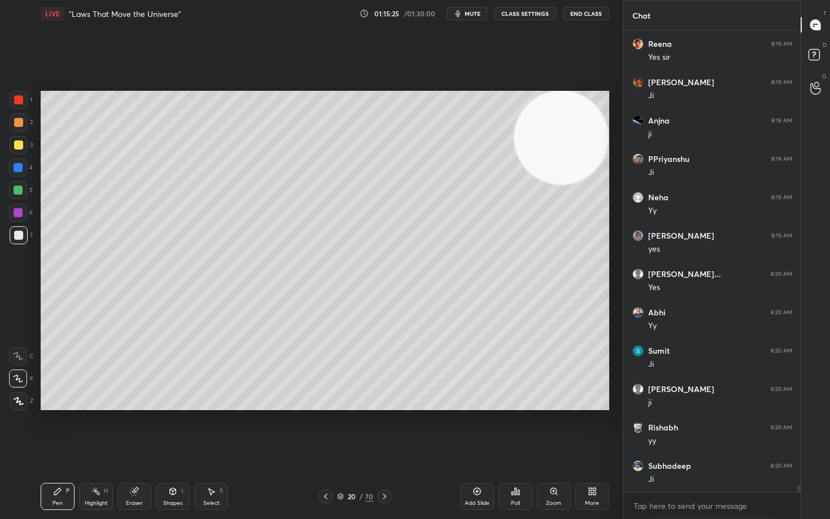
drag, startPoint x: 18, startPoint y: 145, endPoint x: 33, endPoint y: 152, distance: 16.7
click at [19, 146] on div at bounding box center [18, 145] width 9 height 9
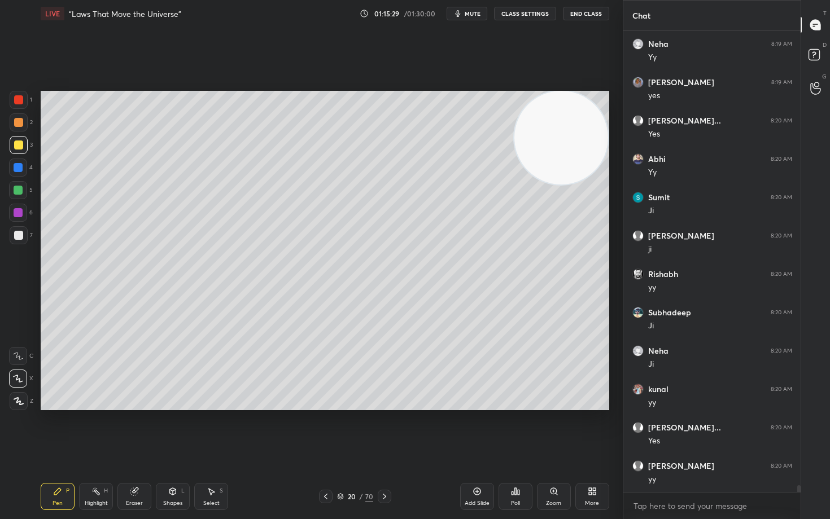
scroll to position [31920, 0]
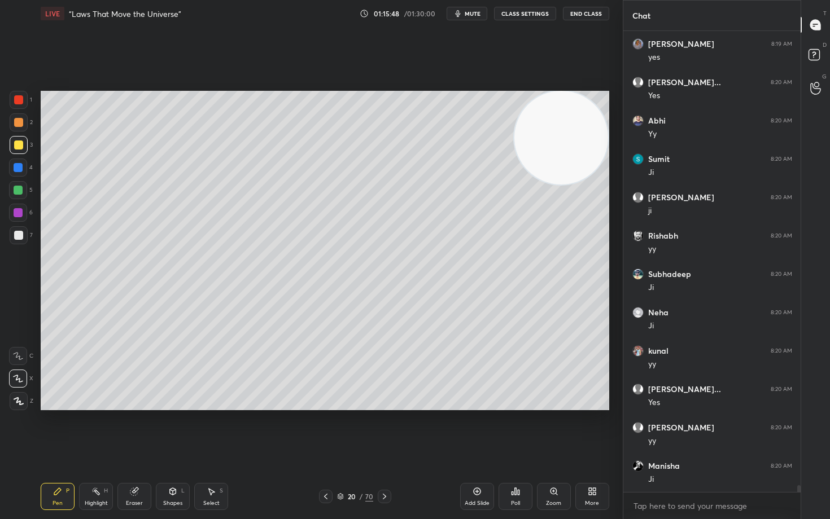
click at [17, 238] on div at bounding box center [18, 235] width 9 height 9
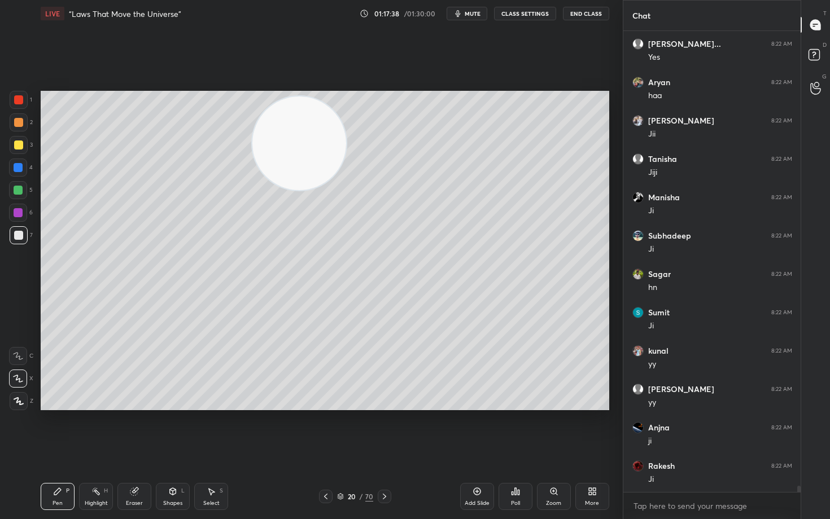
drag, startPoint x: 556, startPoint y: 134, endPoint x: 306, endPoint y: 151, distance: 251.1
click at [311, 151] on video at bounding box center [299, 144] width 94 height 94
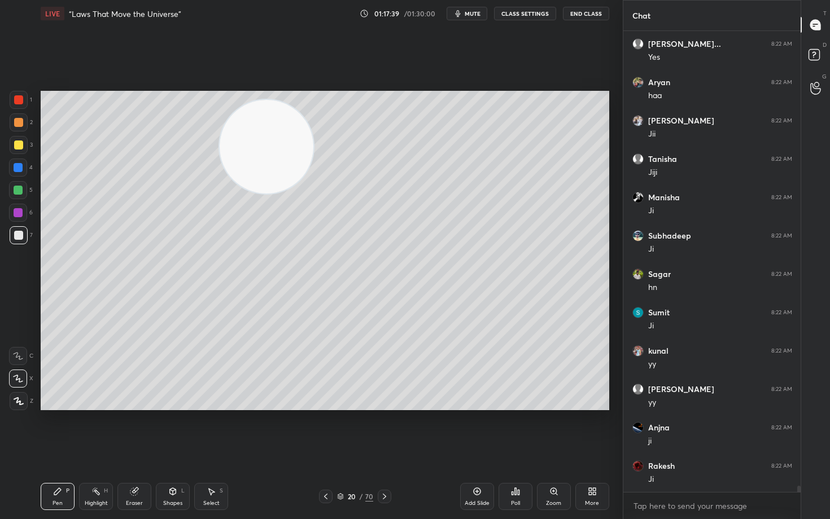
click at [20, 121] on div at bounding box center [18, 122] width 9 height 9
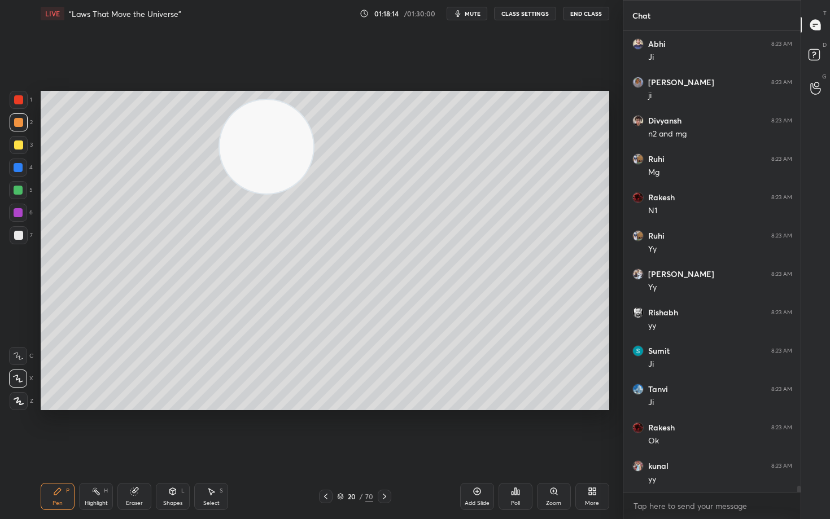
scroll to position [33570, 0]
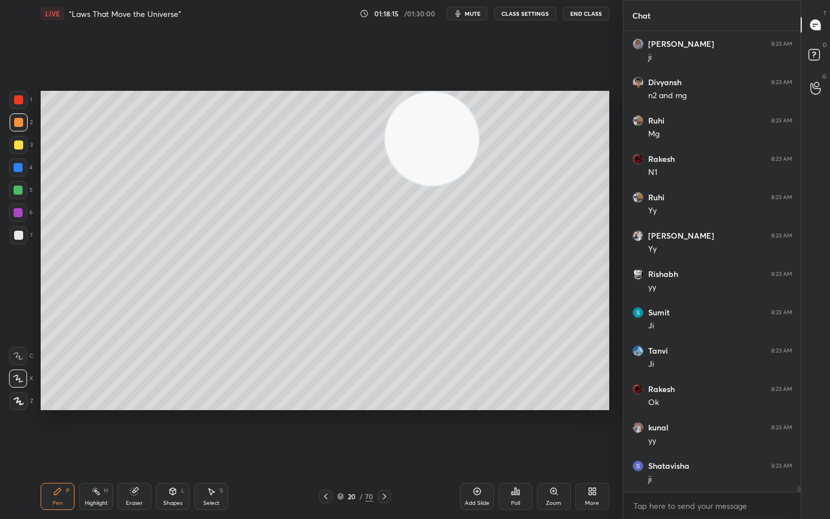
drag, startPoint x: 296, startPoint y: 129, endPoint x: 528, endPoint y: 94, distance: 235.1
click at [479, 95] on video at bounding box center [432, 139] width 94 height 94
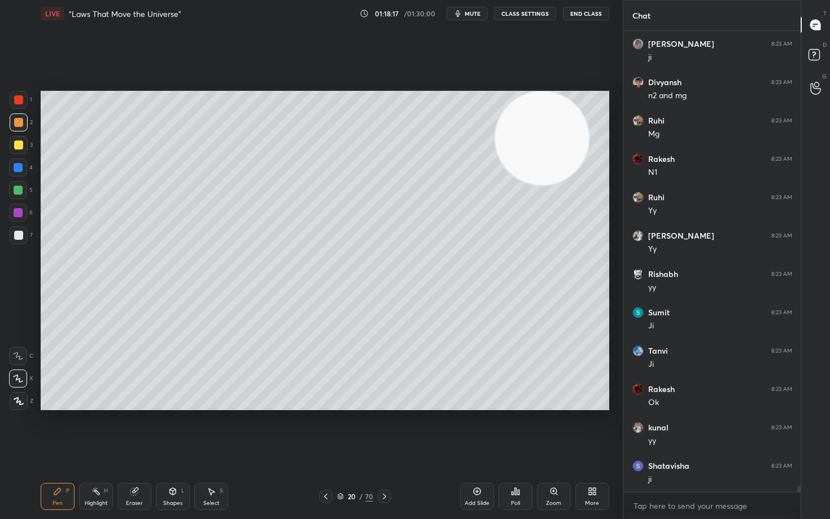
click at [473, 430] on icon at bounding box center [476, 491] width 9 height 9
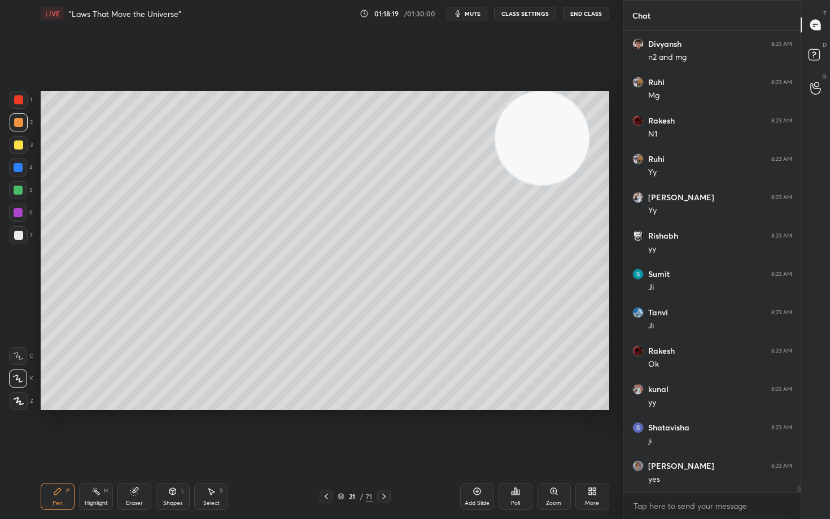
scroll to position [33647, 0]
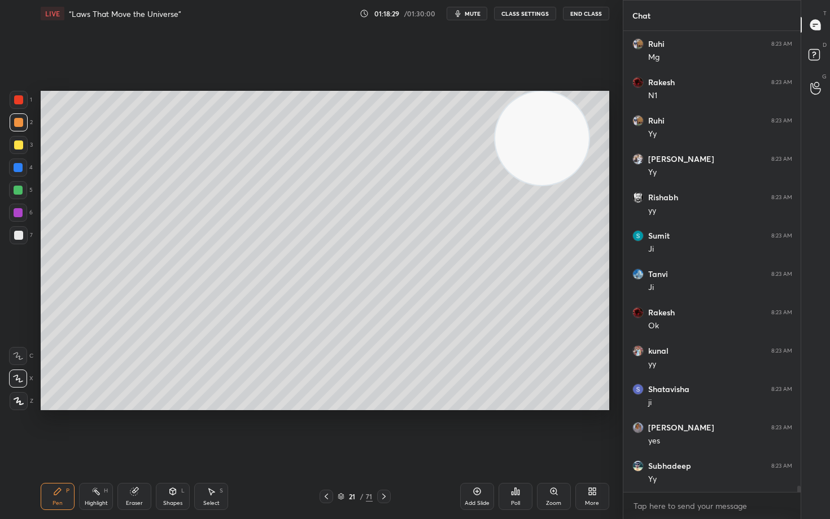
click at [17, 235] on div at bounding box center [18, 235] width 9 height 9
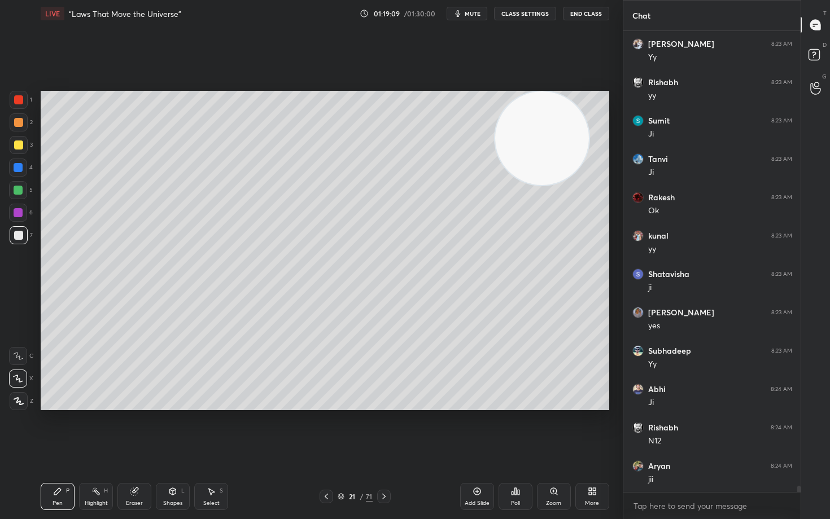
scroll to position [33801, 0]
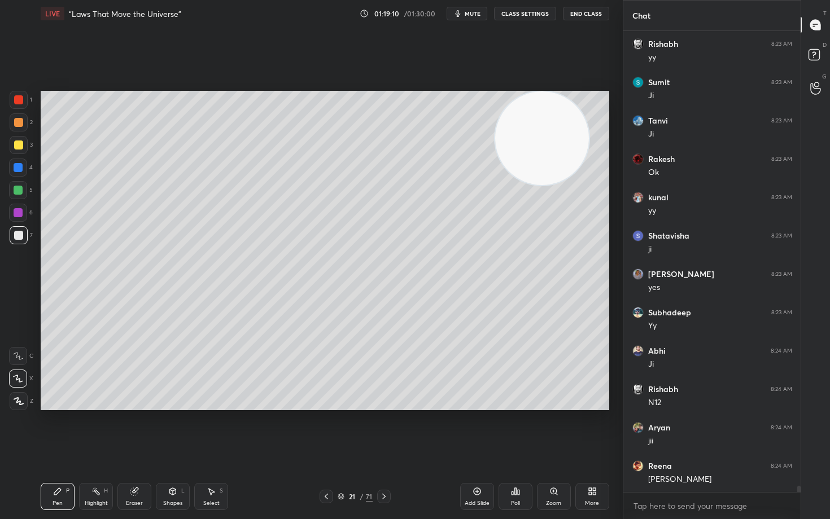
click at [21, 143] on div at bounding box center [18, 145] width 9 height 9
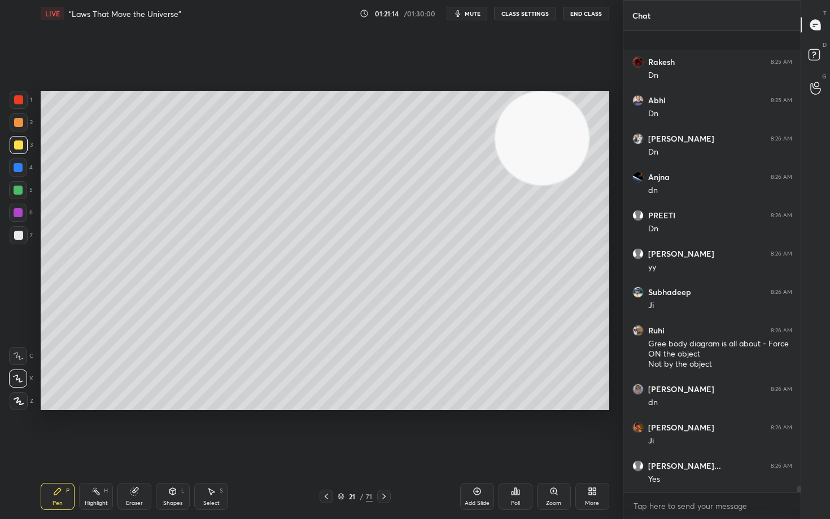
scroll to position [35318, 0]
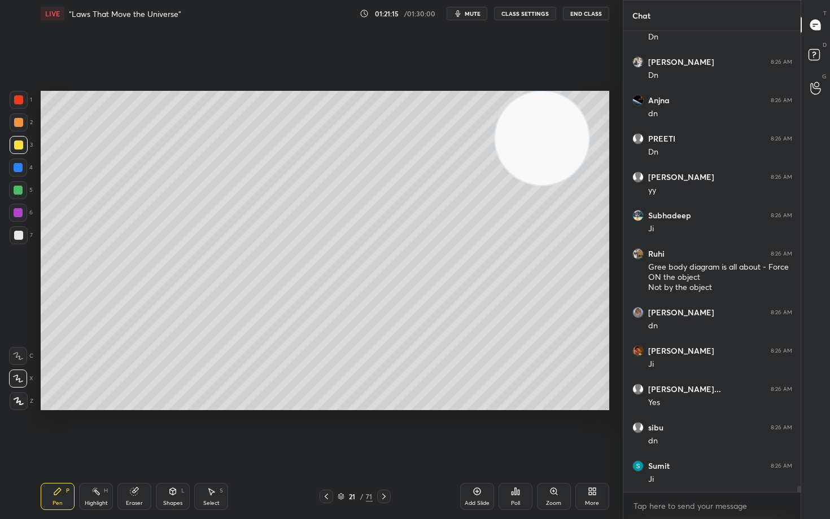
drag, startPoint x: 476, startPoint y: 490, endPoint x: 400, endPoint y: 414, distance: 107.7
click at [475, 430] on icon at bounding box center [476, 491] width 9 height 9
click at [12, 236] on div at bounding box center [19, 235] width 18 height 18
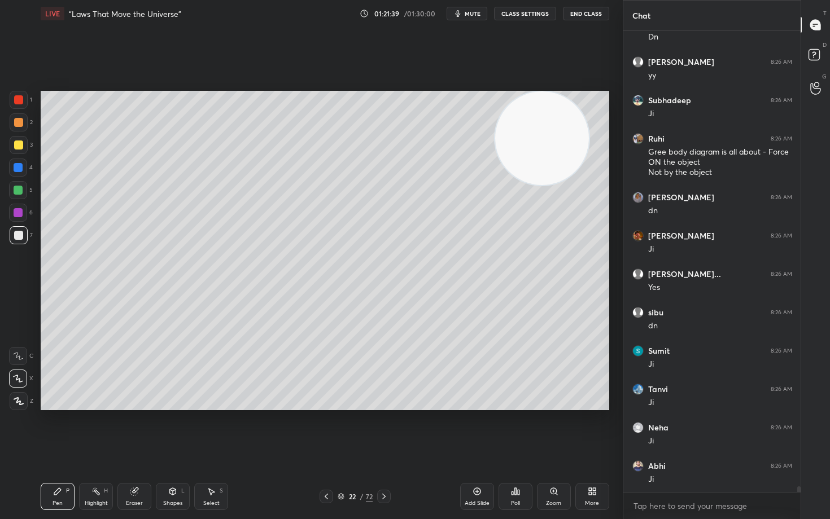
scroll to position [35471, 0]
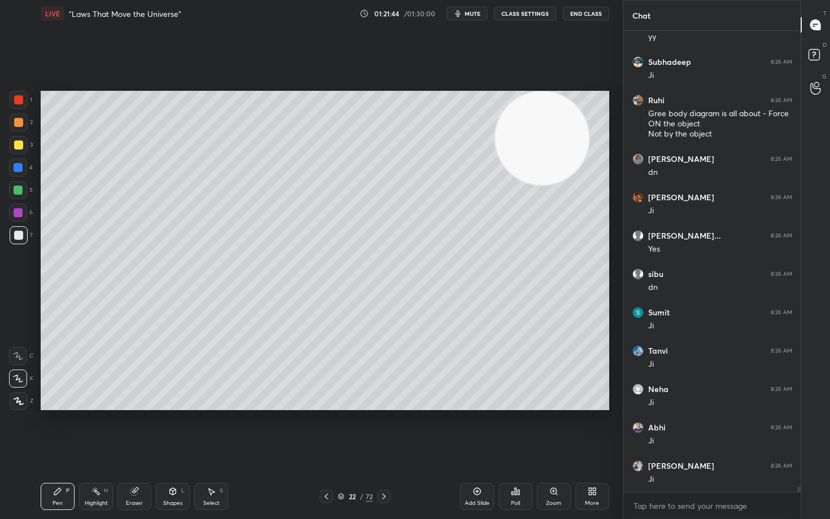
click at [21, 142] on div at bounding box center [19, 145] width 18 height 18
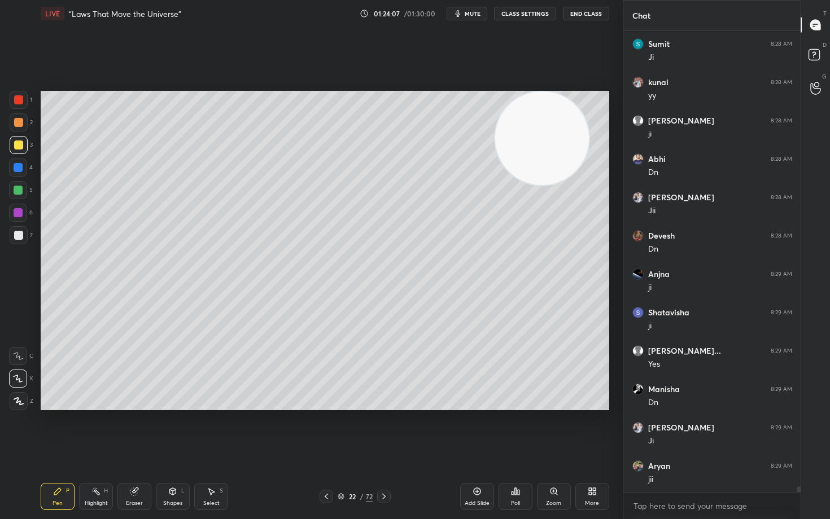
scroll to position [36732, 0]
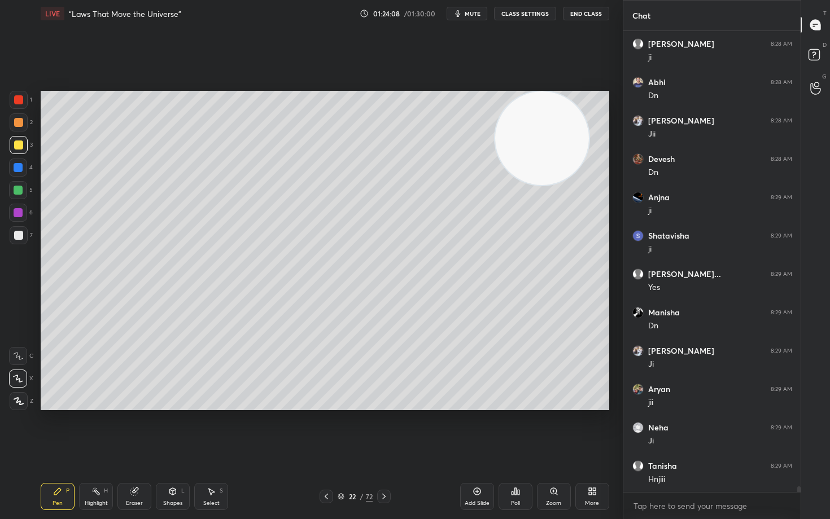
click at [20, 233] on div at bounding box center [18, 235] width 9 height 9
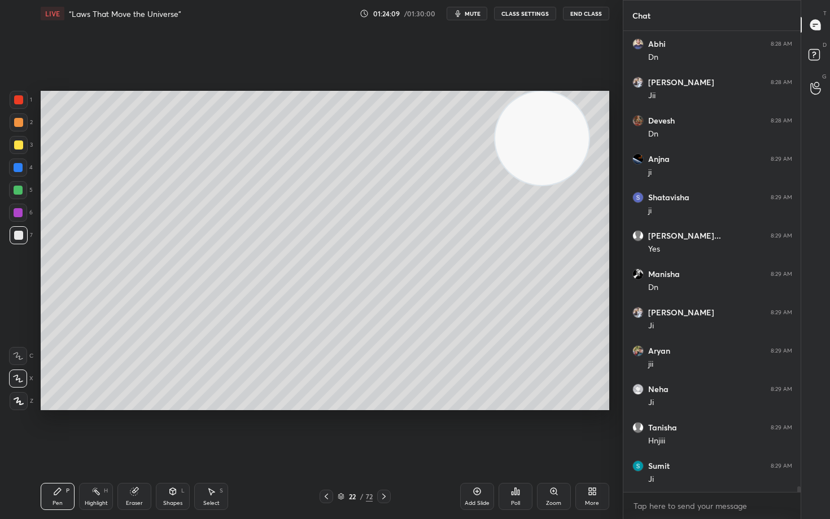
click at [476, 430] on div "Add Slide" at bounding box center [477, 496] width 34 height 27
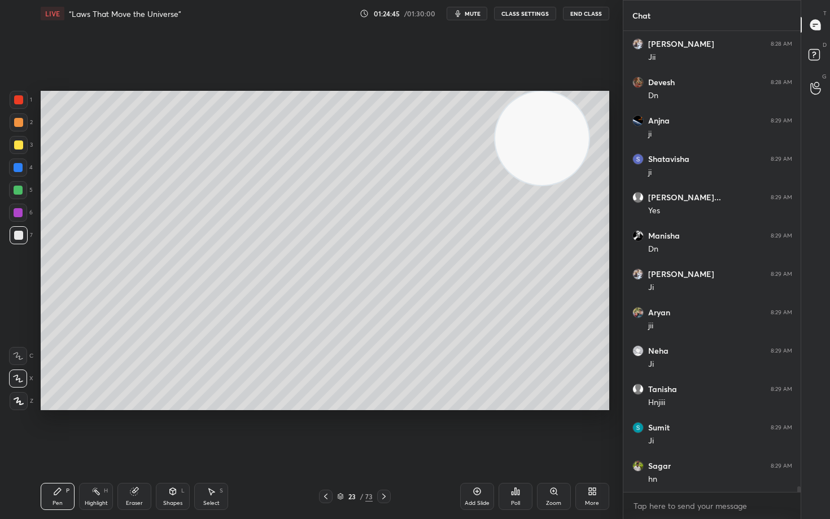
click at [17, 147] on div at bounding box center [18, 145] width 9 height 9
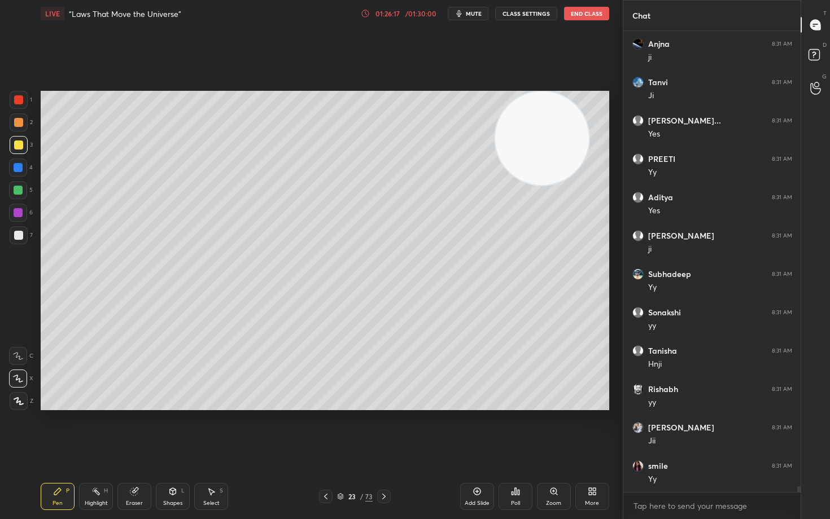
scroll to position [38343, 0]
click at [476, 430] on icon at bounding box center [476, 491] width 9 height 9
drag, startPoint x: 20, startPoint y: 123, endPoint x: 35, endPoint y: 128, distance: 15.9
click at [19, 124] on div at bounding box center [18, 122] width 9 height 9
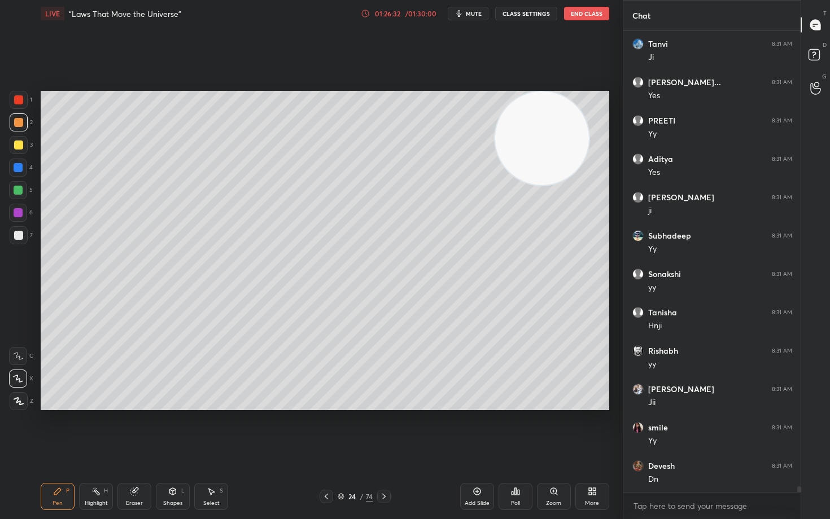
scroll to position [38382, 0]
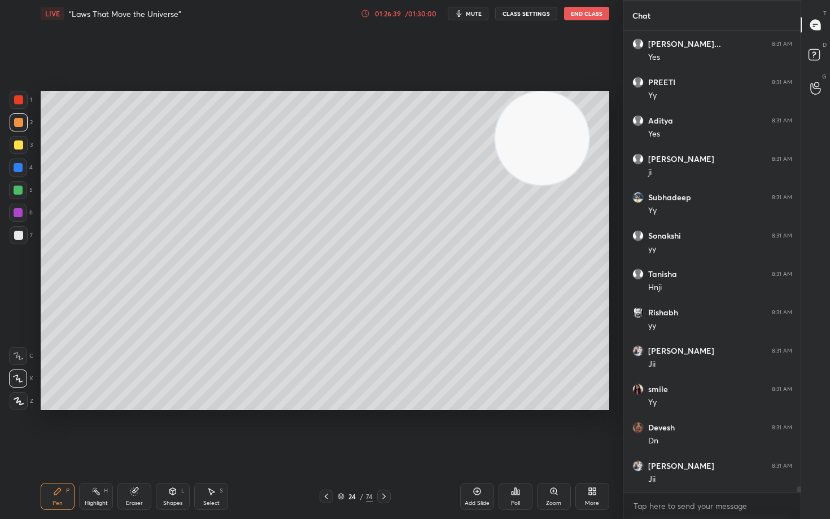
click at [16, 236] on div at bounding box center [18, 235] width 9 height 9
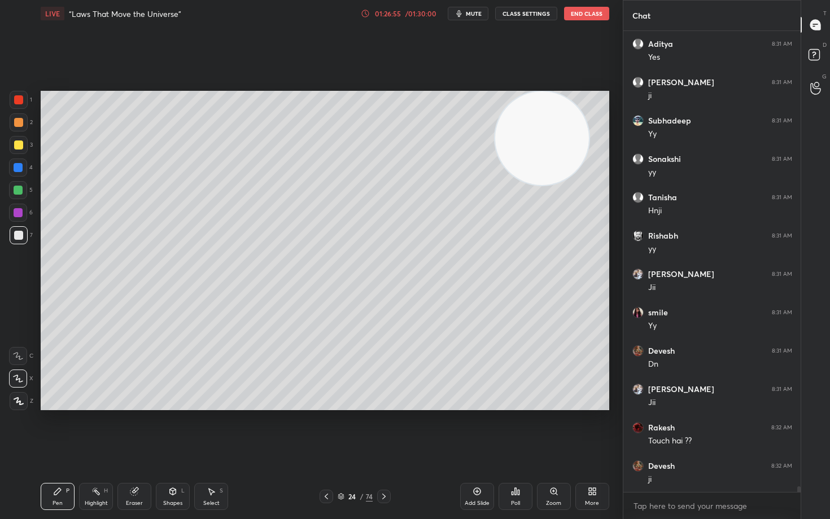
scroll to position [38497, 0]
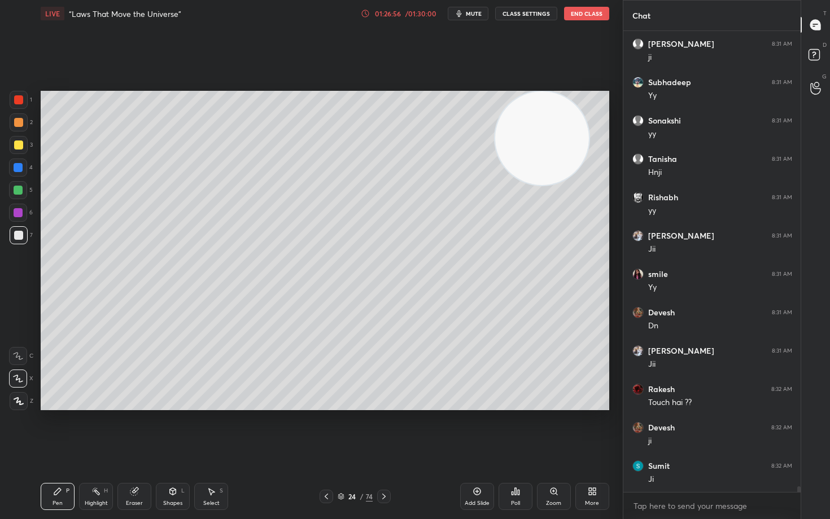
click at [18, 103] on div at bounding box center [18, 99] width 9 height 9
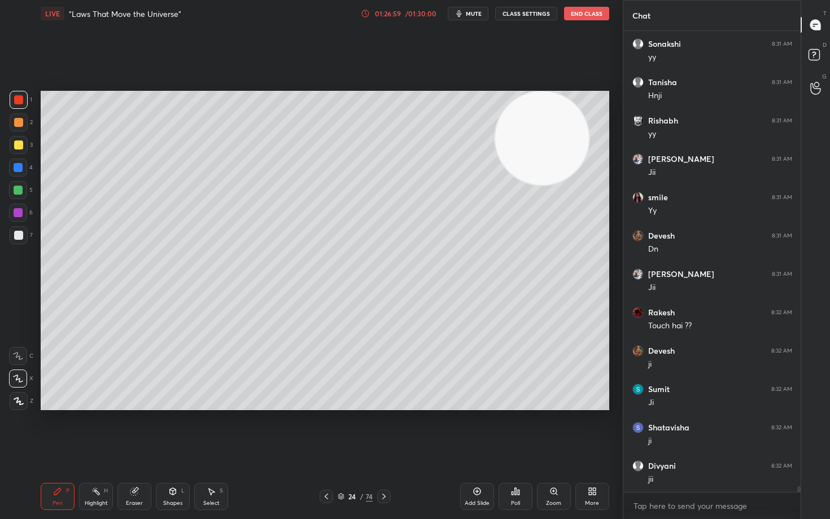
scroll to position [38612, 0]
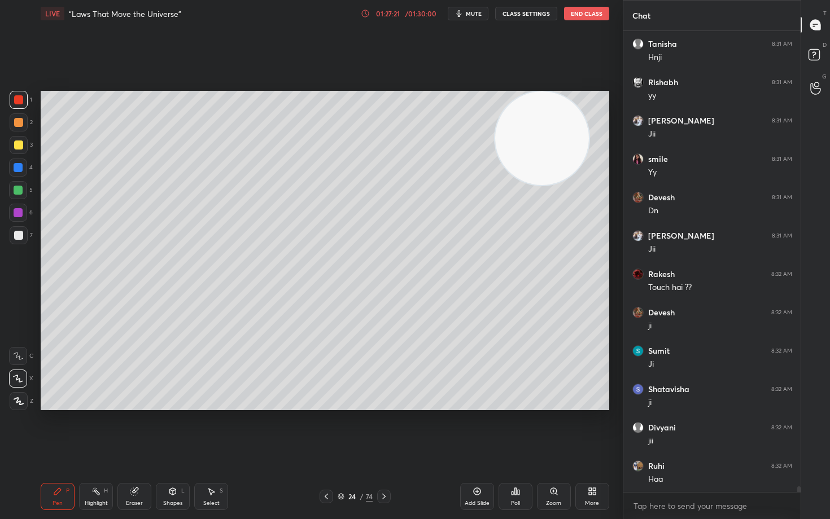
drag, startPoint x: 17, startPoint y: 235, endPoint x: 12, endPoint y: 231, distance: 6.4
click at [17, 236] on div at bounding box center [18, 235] width 9 height 9
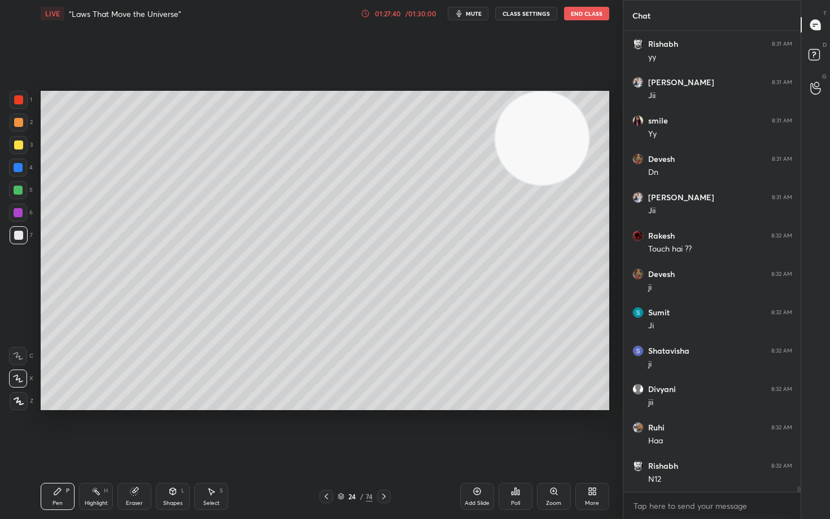
drag, startPoint x: 137, startPoint y: 502, endPoint x: 166, endPoint y: 433, distance: 75.1
click at [138, 430] on div "Eraser" at bounding box center [134, 496] width 34 height 27
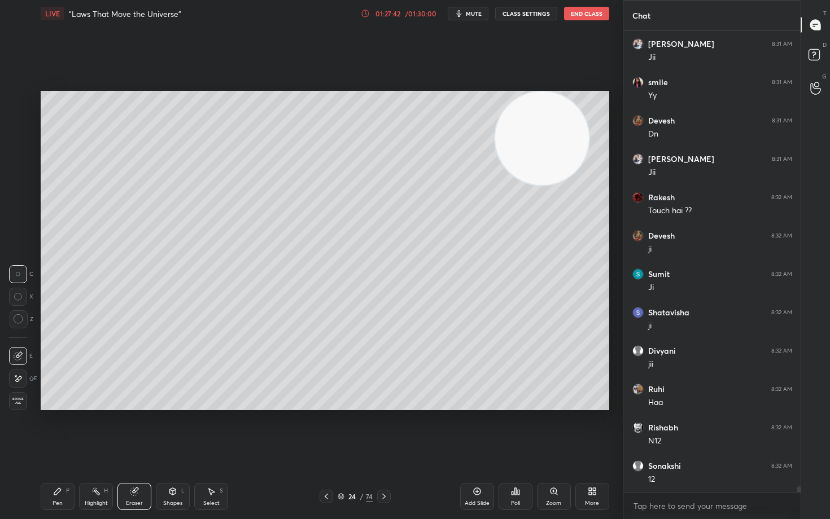
scroll to position [38727, 0]
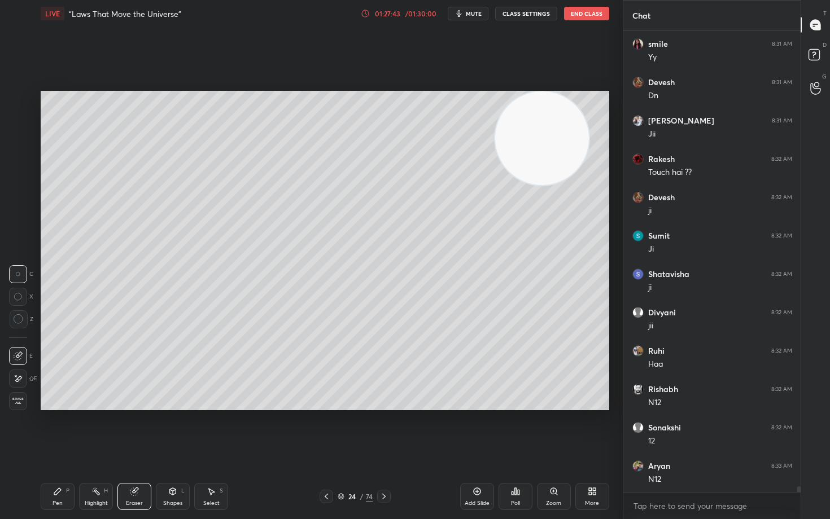
drag, startPoint x: 60, startPoint y: 492, endPoint x: 116, endPoint y: 444, distance: 74.0
click at [60, 430] on icon at bounding box center [57, 491] width 9 height 9
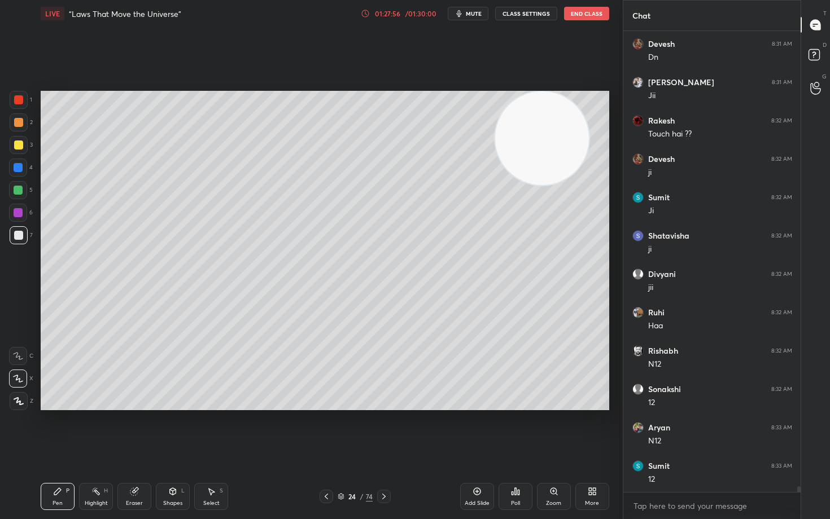
scroll to position [38804, 0]
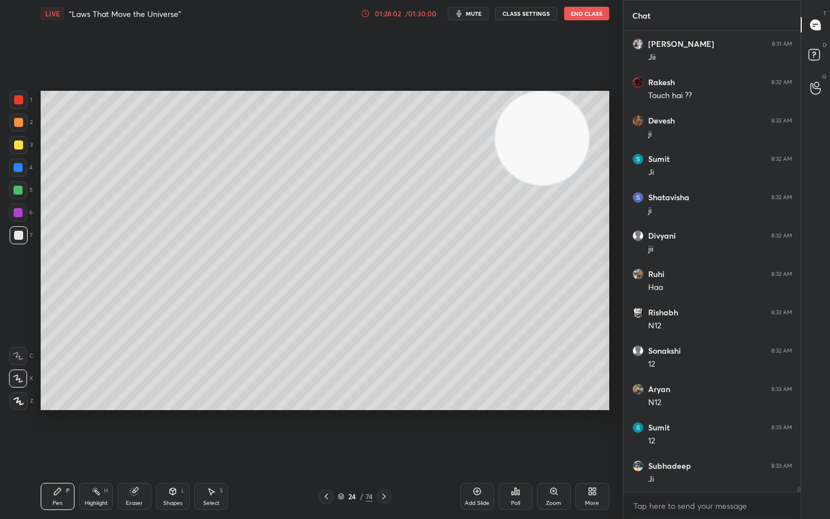
click at [19, 146] on div at bounding box center [18, 145] width 9 height 9
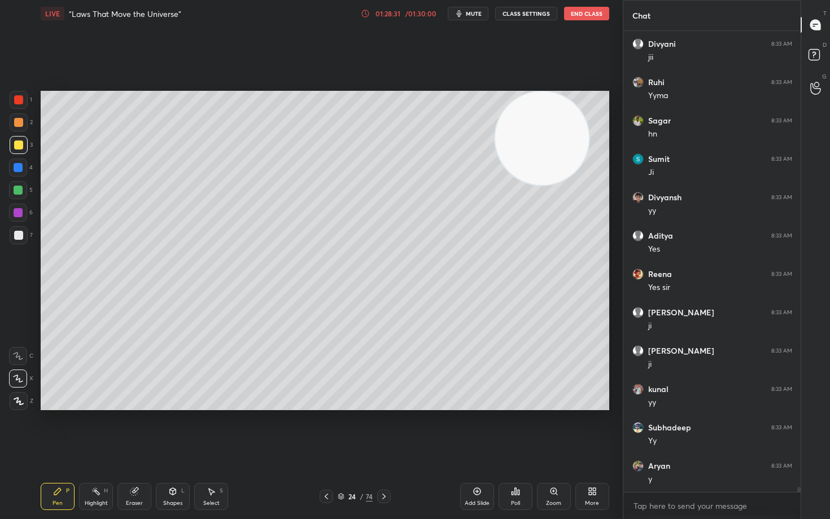
scroll to position [39341, 0]
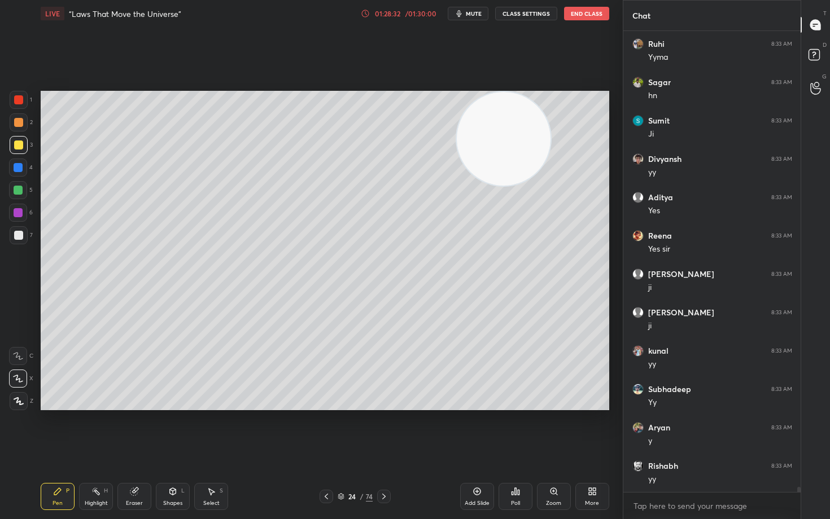
drag, startPoint x: 544, startPoint y: 147, endPoint x: 315, endPoint y: 137, distance: 228.8
click at [457, 142] on video at bounding box center [504, 139] width 94 height 94
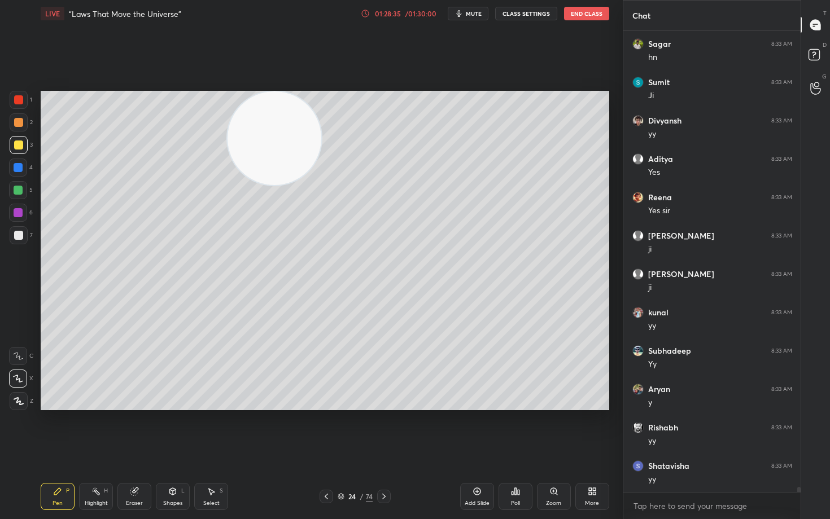
scroll to position [39456, 0]
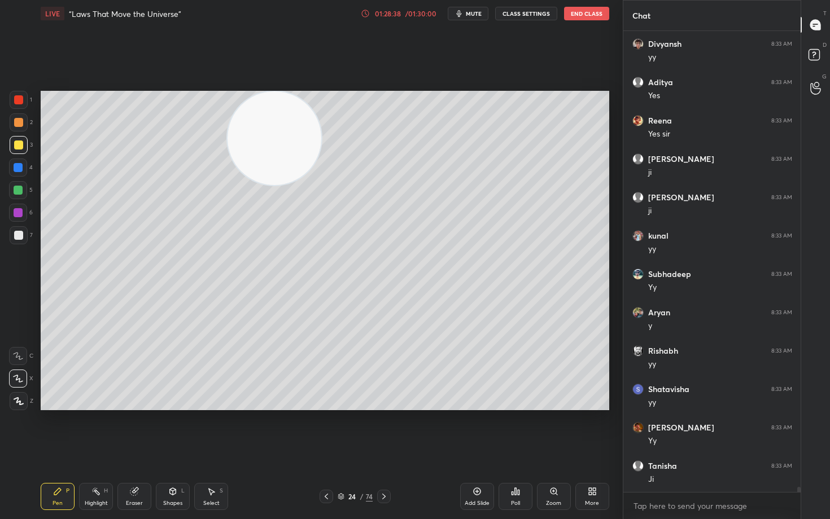
drag, startPoint x: 244, startPoint y: 148, endPoint x: 164, endPoint y: 146, distance: 79.6
click at [227, 151] on video at bounding box center [274, 138] width 94 height 94
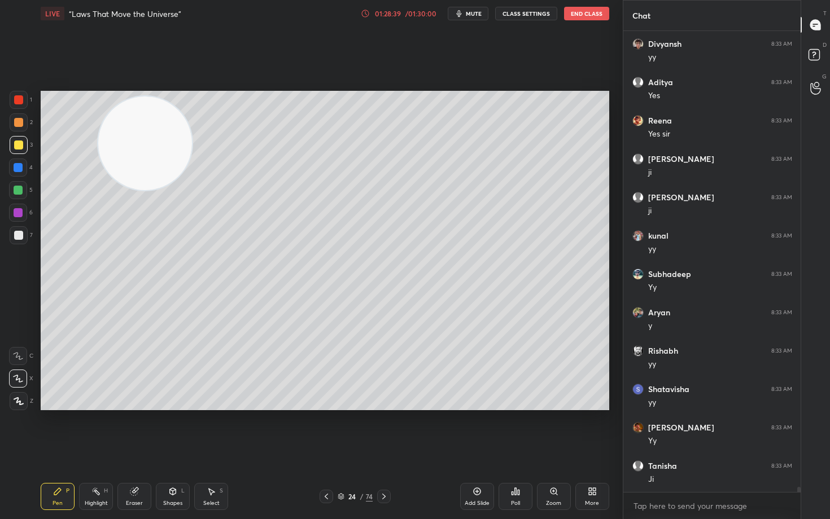
drag, startPoint x: 160, startPoint y: 165, endPoint x: 120, endPoint y: 188, distance: 45.8
click at [102, 167] on video at bounding box center [145, 144] width 94 height 94
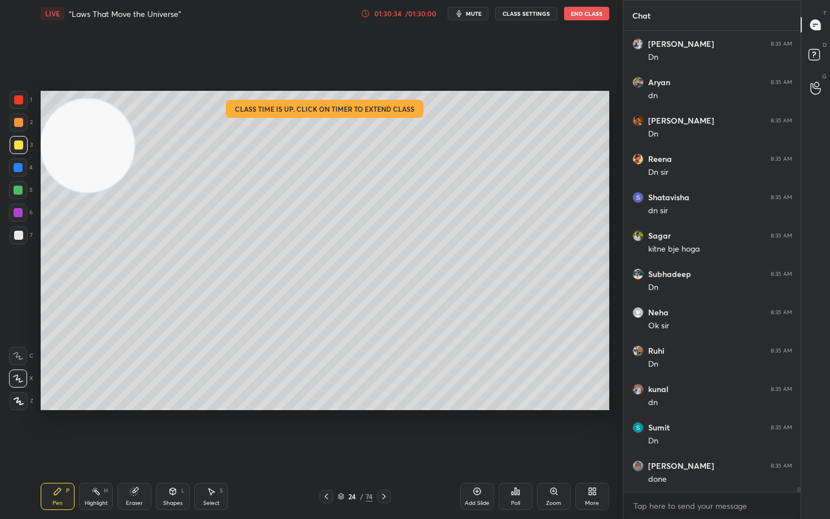
scroll to position [40849, 0]
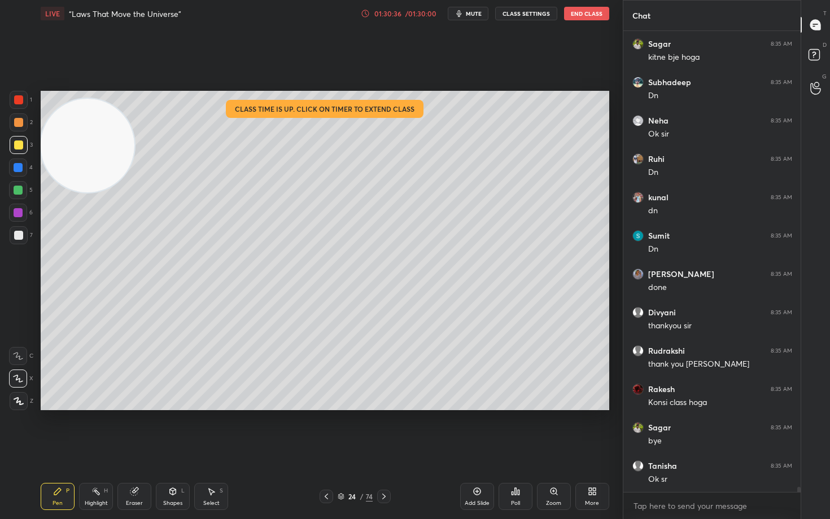
click at [579, 14] on button "End Class" at bounding box center [586, 14] width 45 height 14
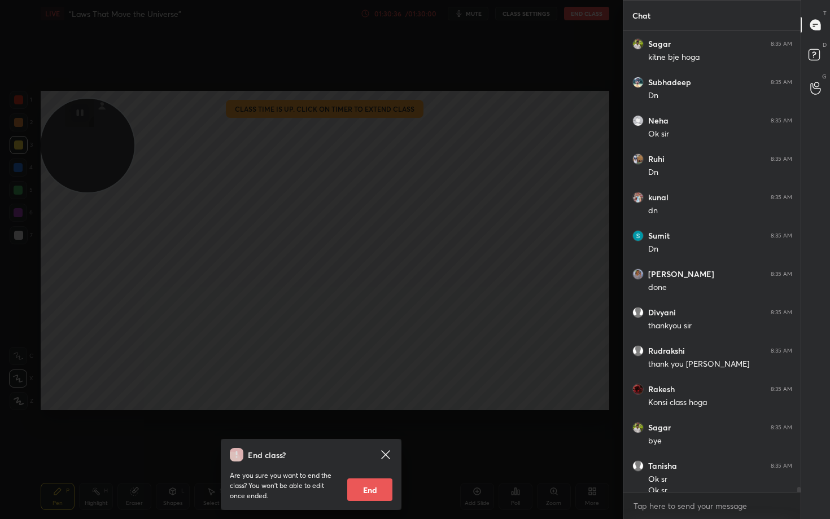
scroll to position [40976, 0]
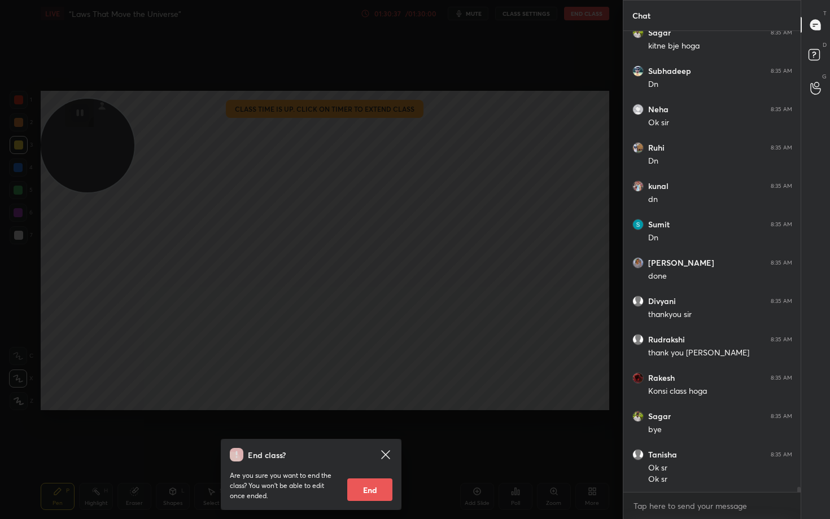
click at [371, 430] on button "End" at bounding box center [369, 490] width 45 height 23
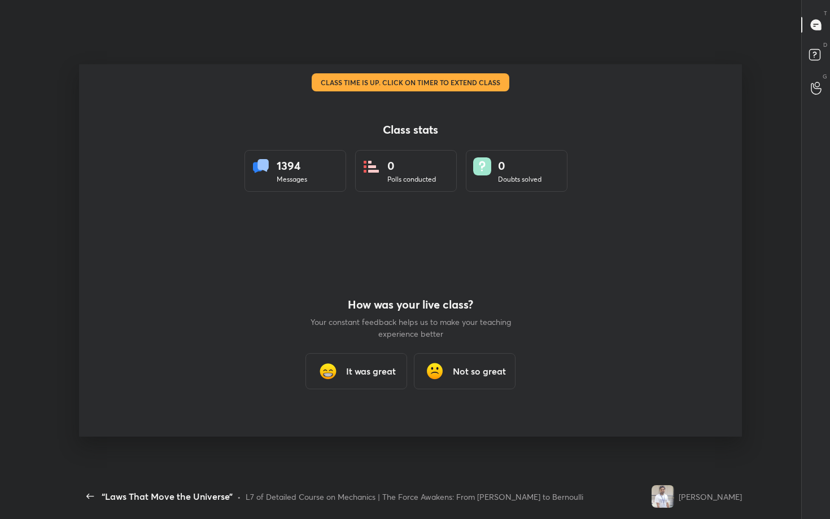
scroll to position [0, 0]
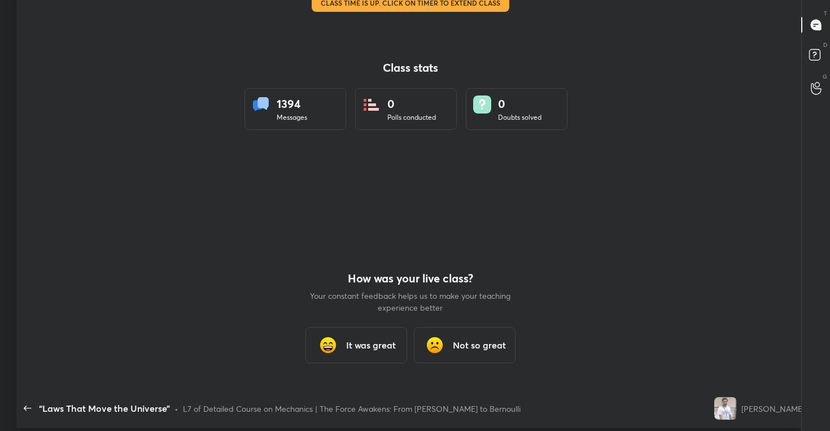
type textarea "x"
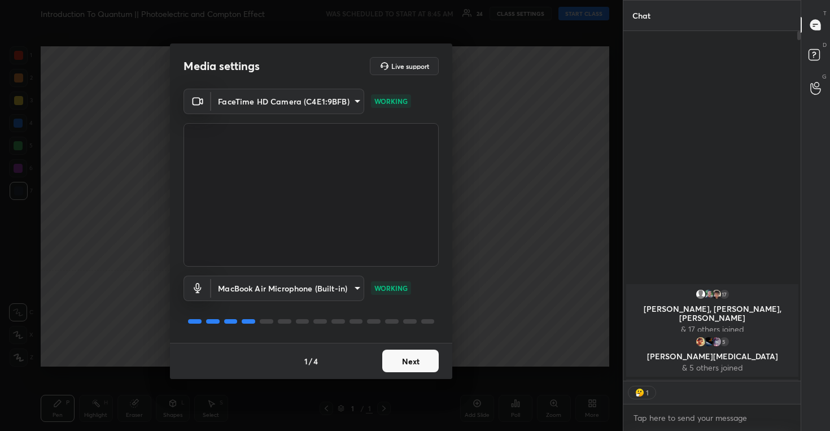
scroll to position [4, 4]
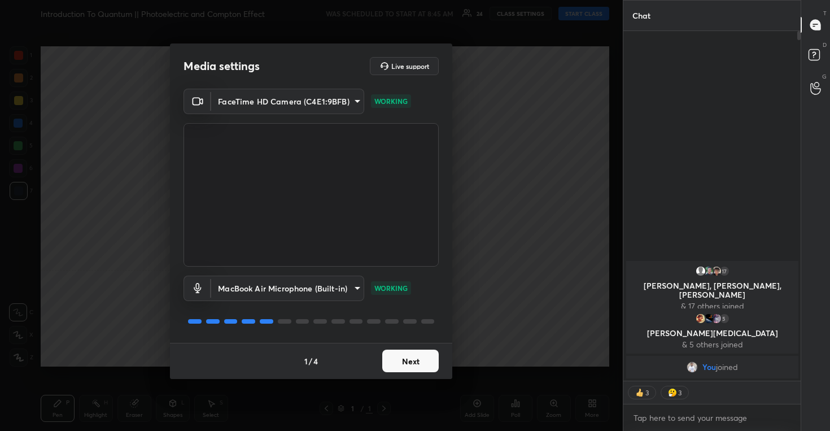
click at [413, 361] on button "Next" at bounding box center [410, 360] width 56 height 23
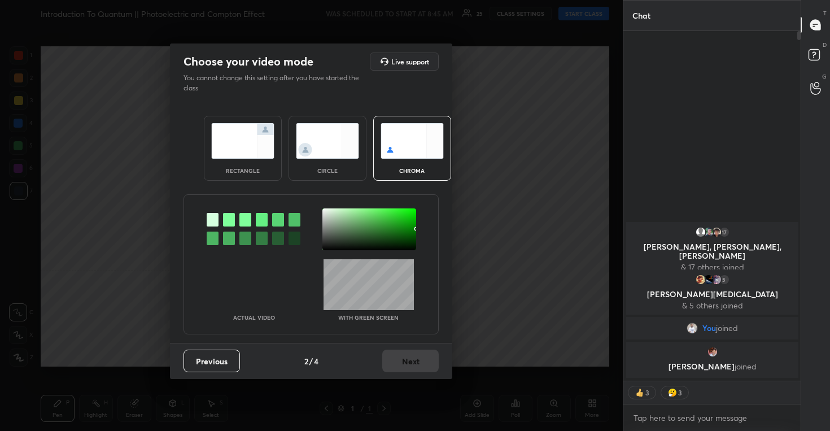
click at [324, 129] on img at bounding box center [327, 141] width 63 height 36
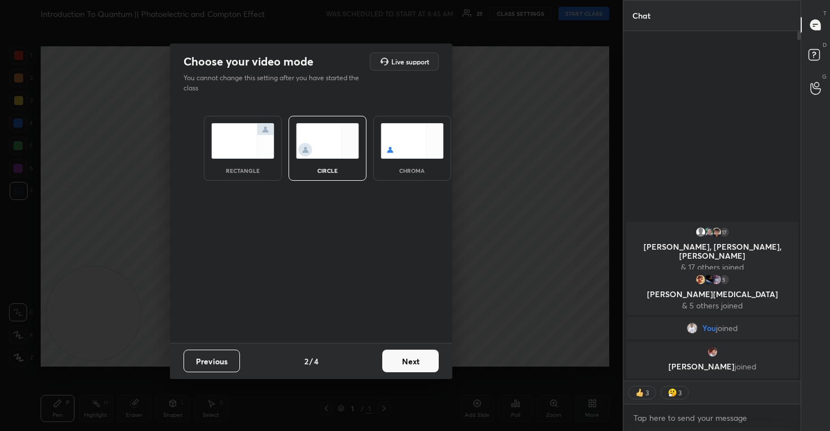
click at [402, 361] on button "Next" at bounding box center [410, 360] width 56 height 23
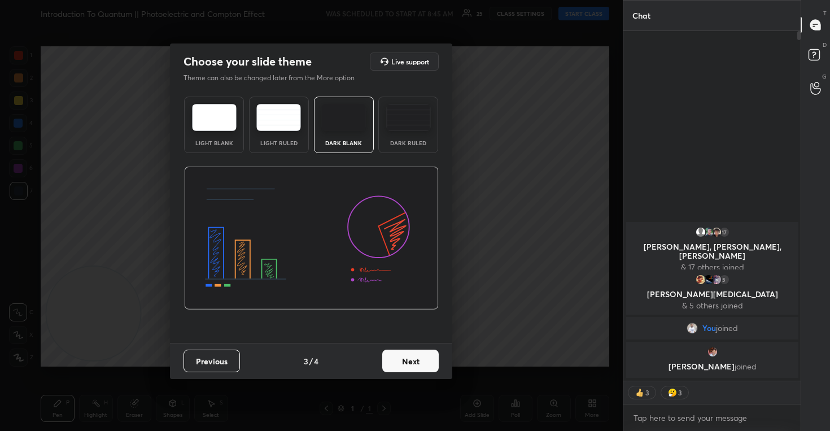
click at [400, 355] on button "Next" at bounding box center [410, 360] width 56 height 23
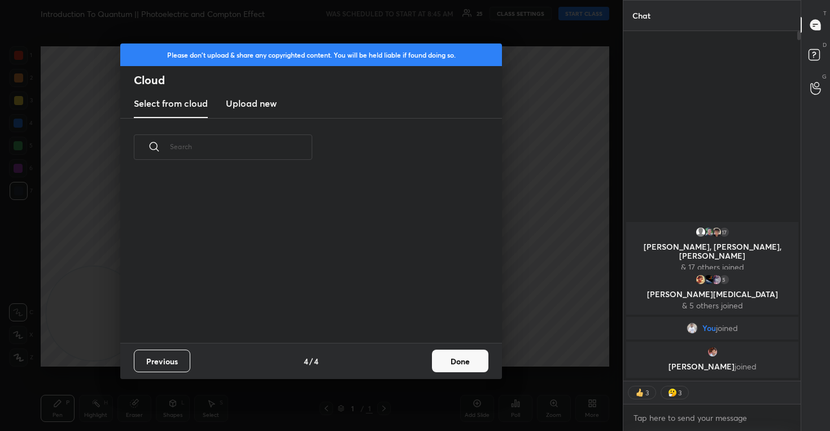
scroll to position [166, 362]
click at [251, 109] on h3 "Upload new" at bounding box center [251, 104] width 51 height 14
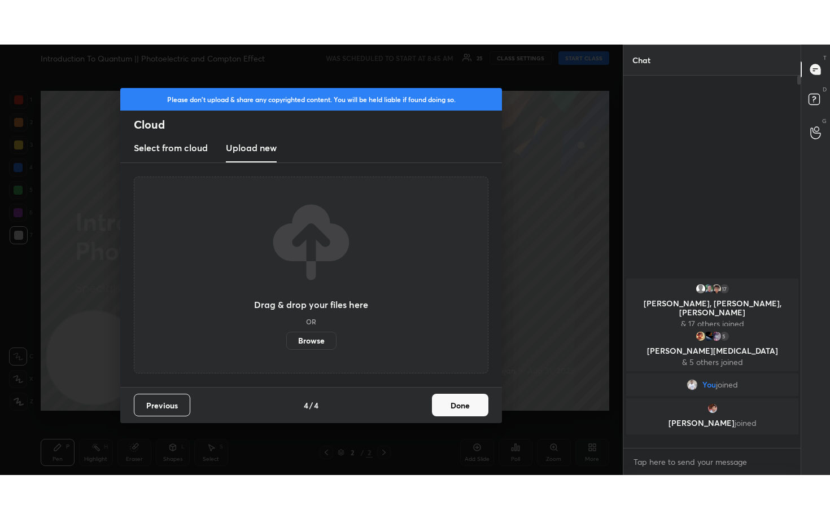
scroll to position [369, 174]
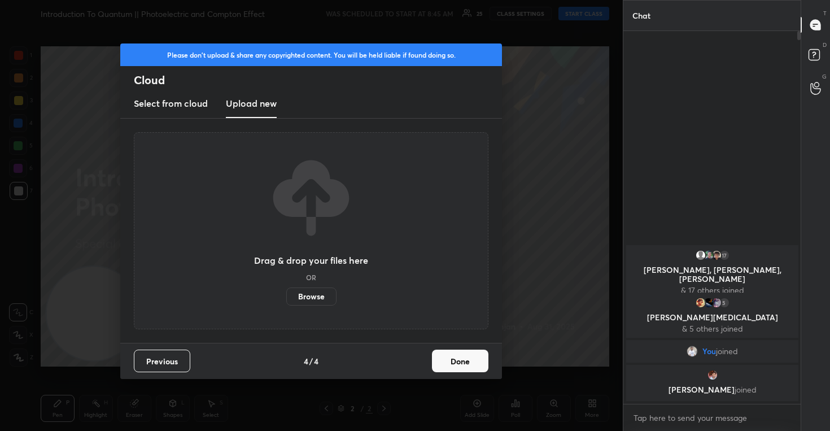
click at [316, 295] on label "Browse" at bounding box center [311, 296] width 50 height 18
click at [286, 295] on input "Browse" at bounding box center [286, 296] width 0 height 18
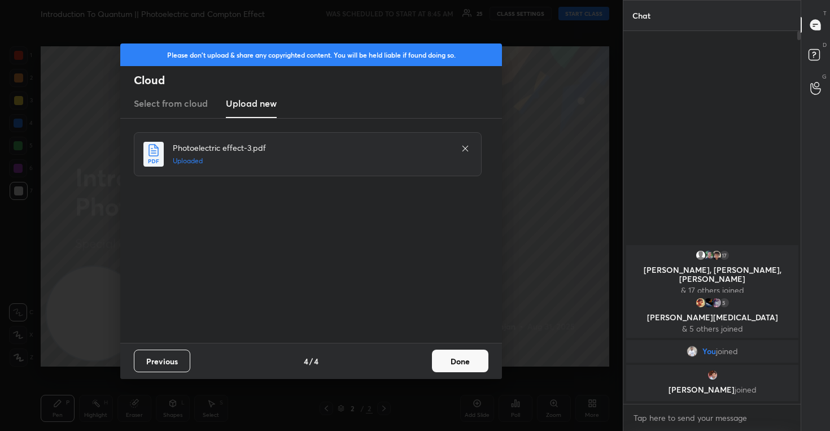
click at [463, 360] on button "Done" at bounding box center [460, 360] width 56 height 23
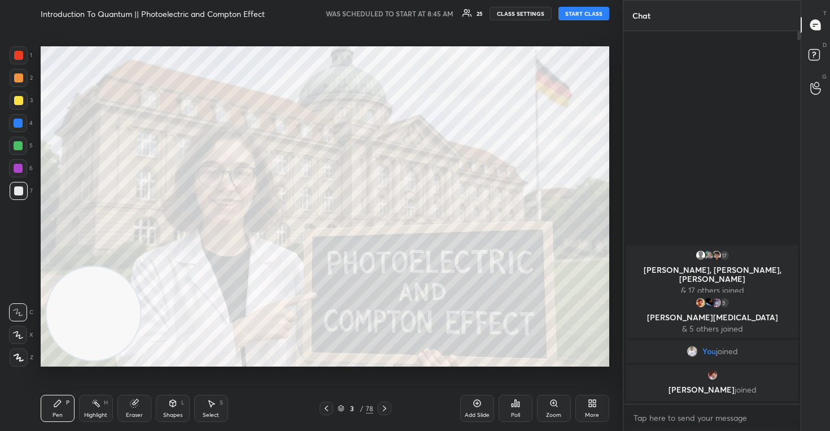
click at [14, 334] on icon at bounding box center [18, 335] width 10 height 8
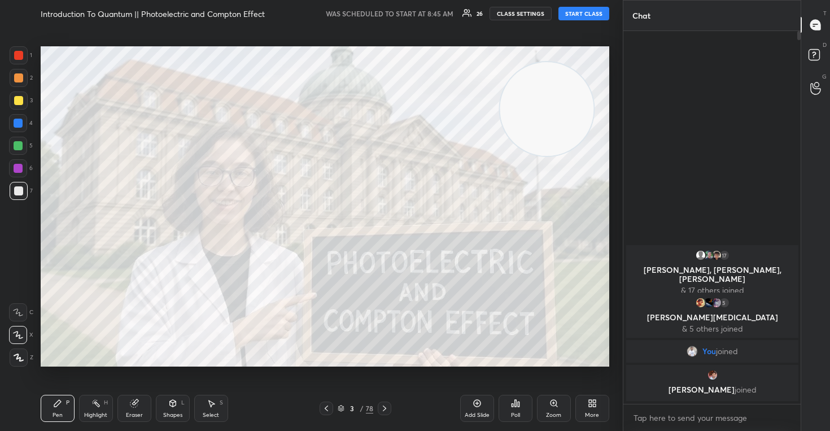
drag, startPoint x: 61, startPoint y: 332, endPoint x: 604, endPoint y: 87, distance: 595.8
click at [593, 89] on video at bounding box center [546, 109] width 94 height 94
click at [532, 11] on button "CLASS SETTINGS" at bounding box center [520, 14] width 62 height 14
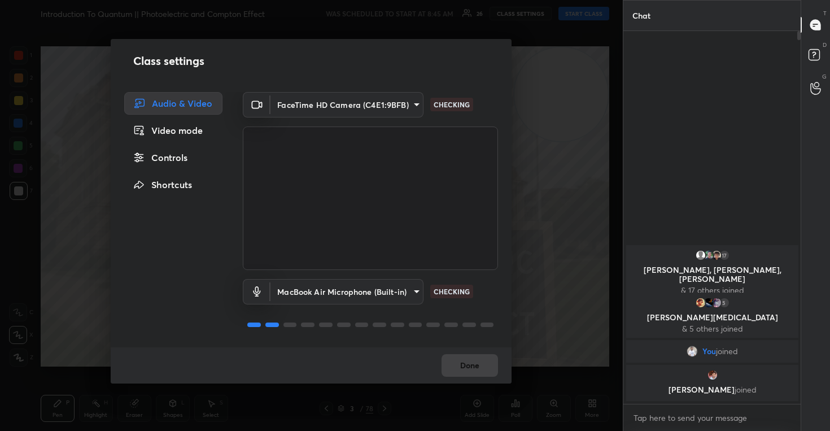
click at [183, 155] on div "Controls" at bounding box center [173, 157] width 98 height 23
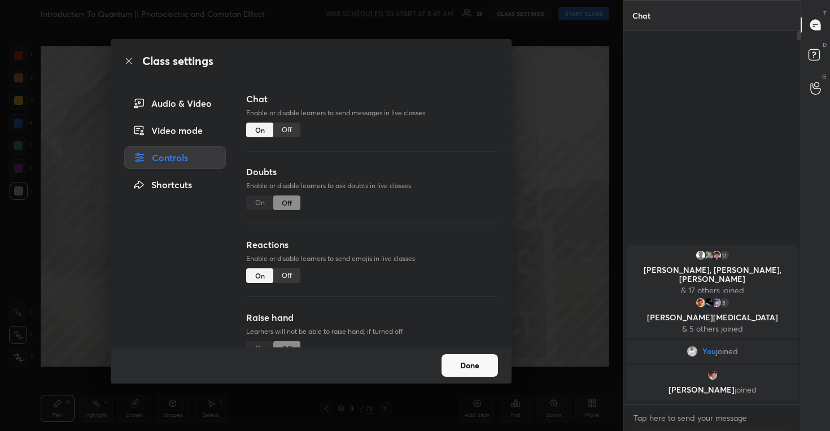
click at [288, 274] on div "Off" at bounding box center [286, 275] width 27 height 15
click at [476, 367] on button "Done" at bounding box center [469, 365] width 56 height 23
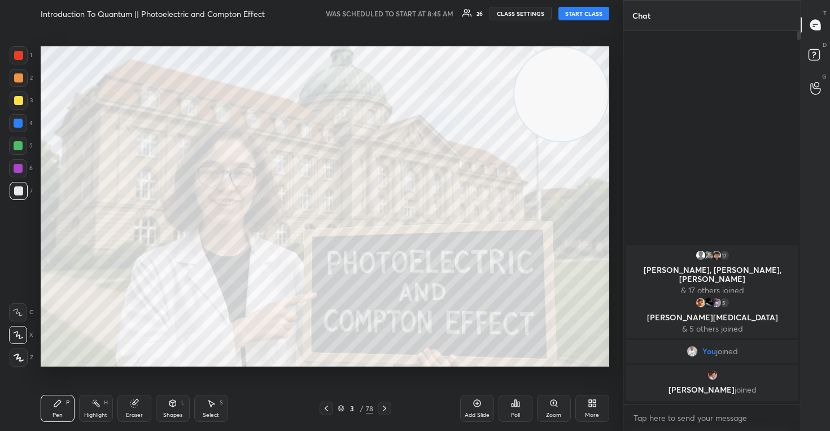
click at [584, 13] on button "START CLASS" at bounding box center [583, 14] width 51 height 14
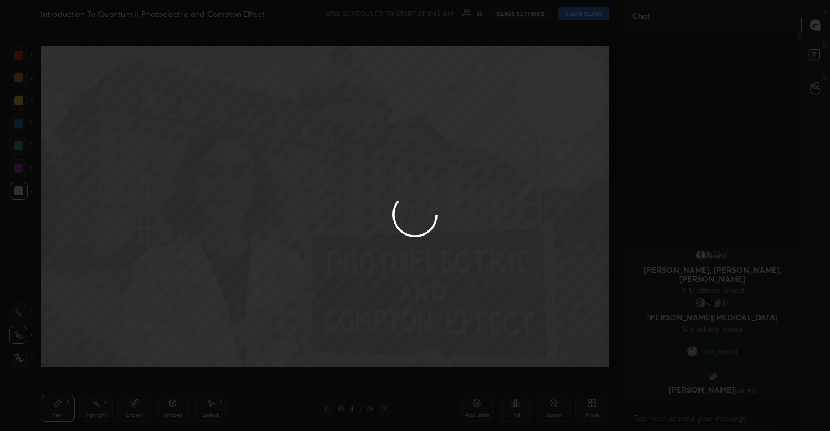
type textarea "x"
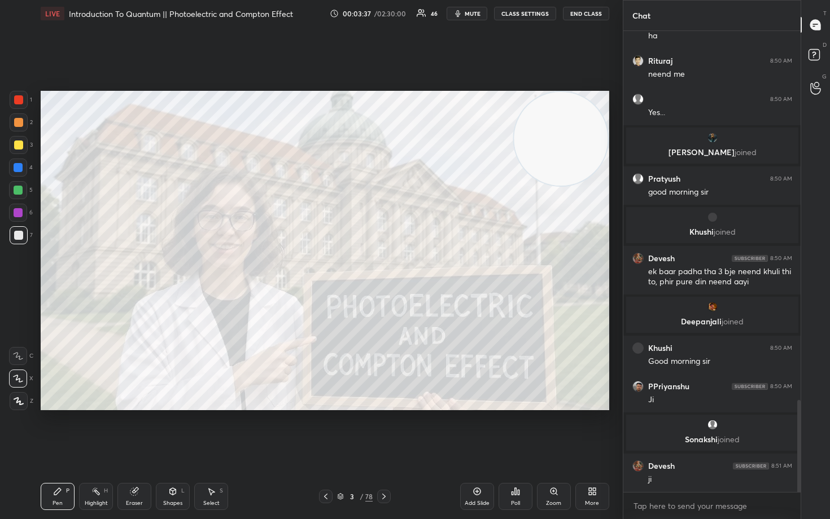
scroll to position [1888, 0]
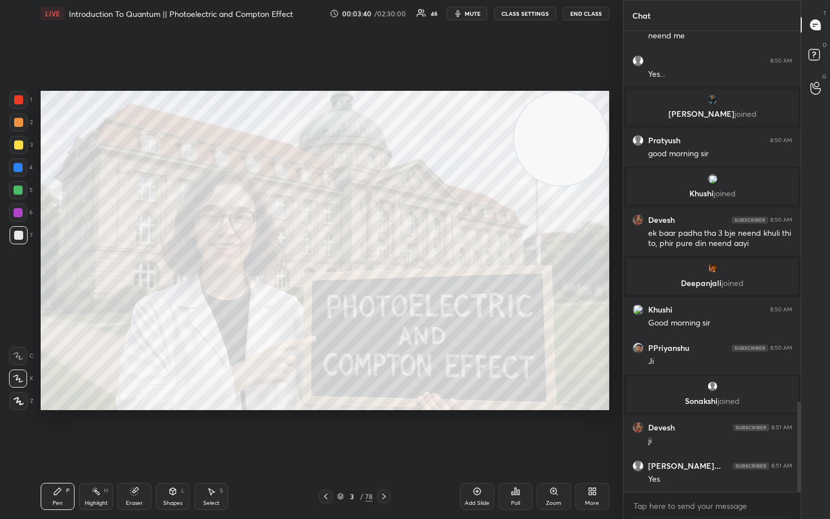
click at [11, 143] on div at bounding box center [19, 145] width 18 height 18
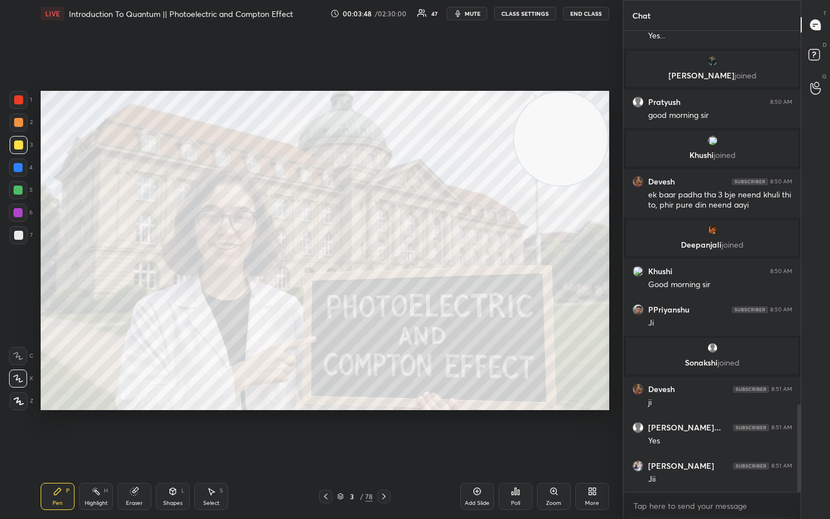
scroll to position [1964, 0]
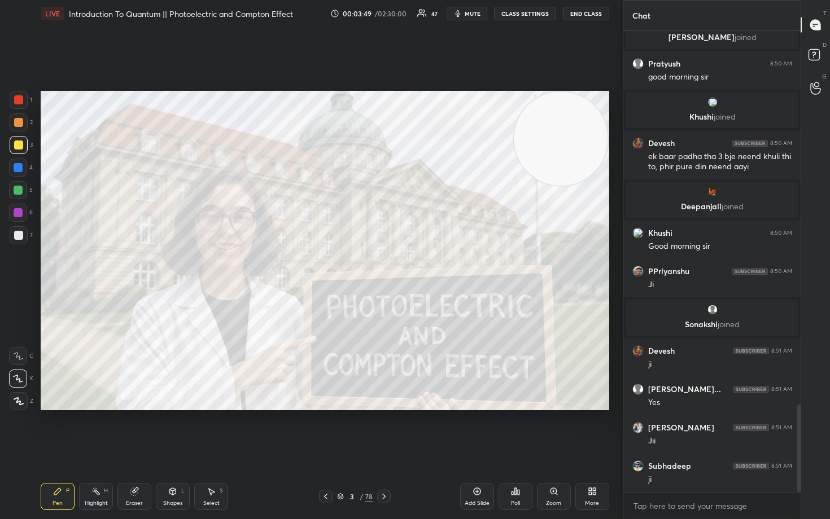
click at [479, 430] on icon at bounding box center [476, 491] width 9 height 9
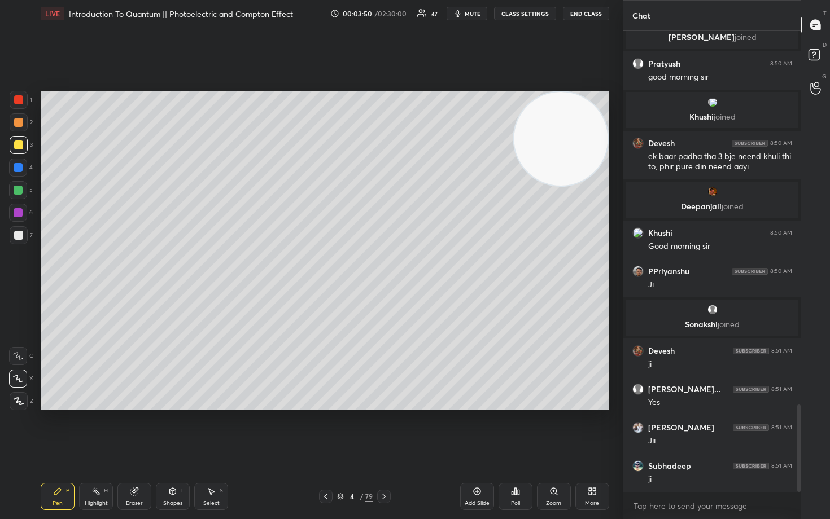
scroll to position [2003, 0]
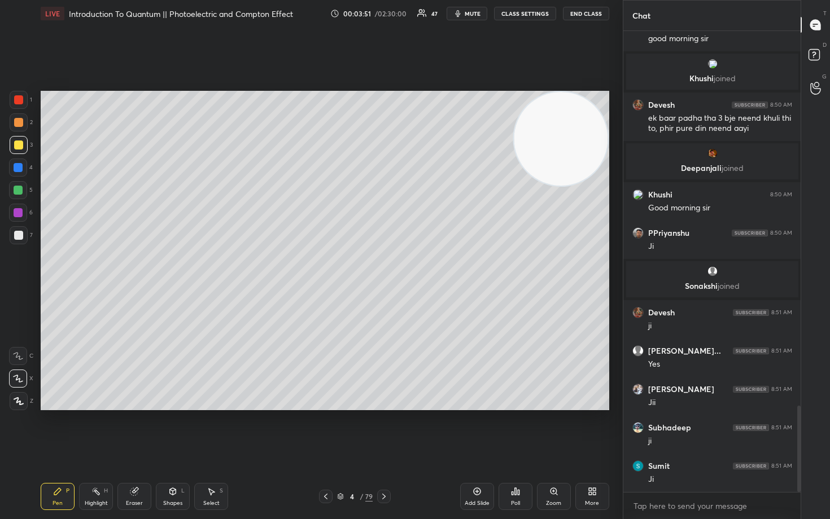
drag, startPoint x: 19, startPoint y: 121, endPoint x: 24, endPoint y: 124, distance: 5.8
click at [19, 121] on div at bounding box center [18, 122] width 9 height 9
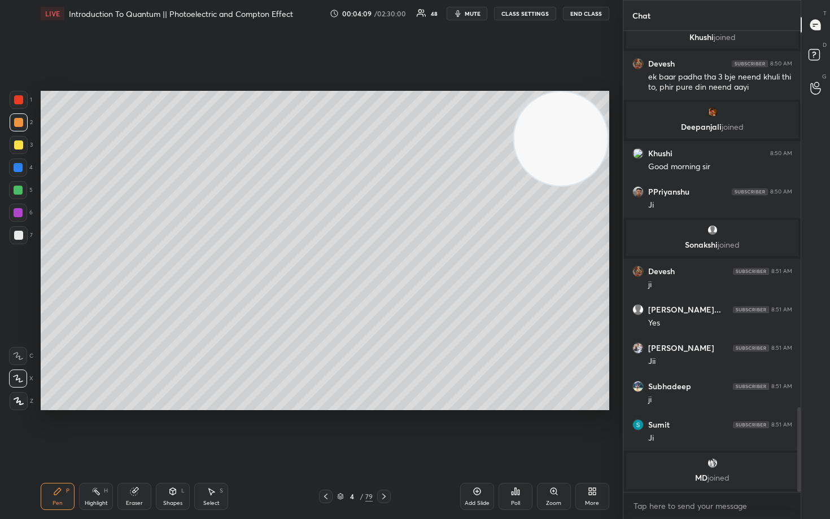
click at [19, 236] on div at bounding box center [18, 235] width 9 height 9
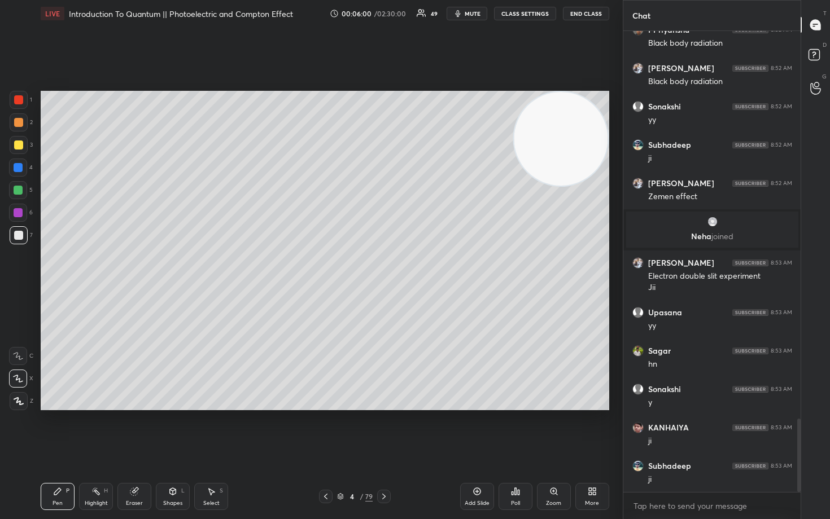
scroll to position [2470, 0]
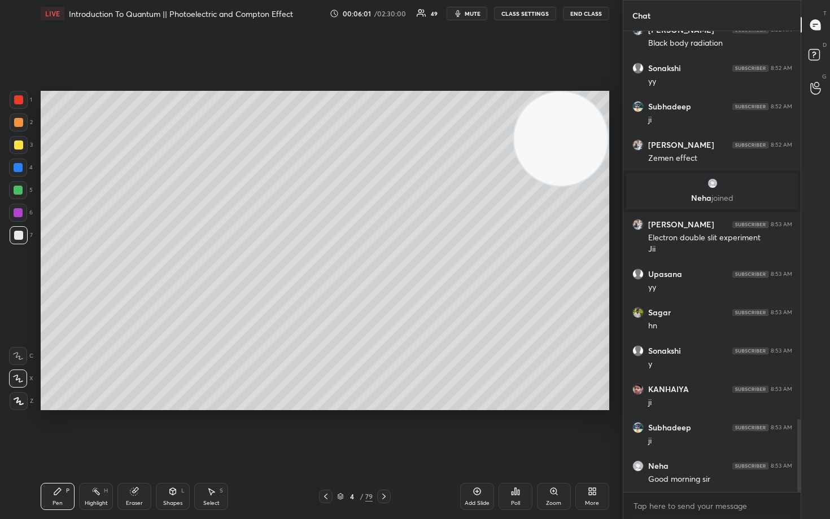
click at [17, 125] on div at bounding box center [18, 122] width 9 height 9
click at [477, 430] on div "Add Slide" at bounding box center [477, 496] width 34 height 27
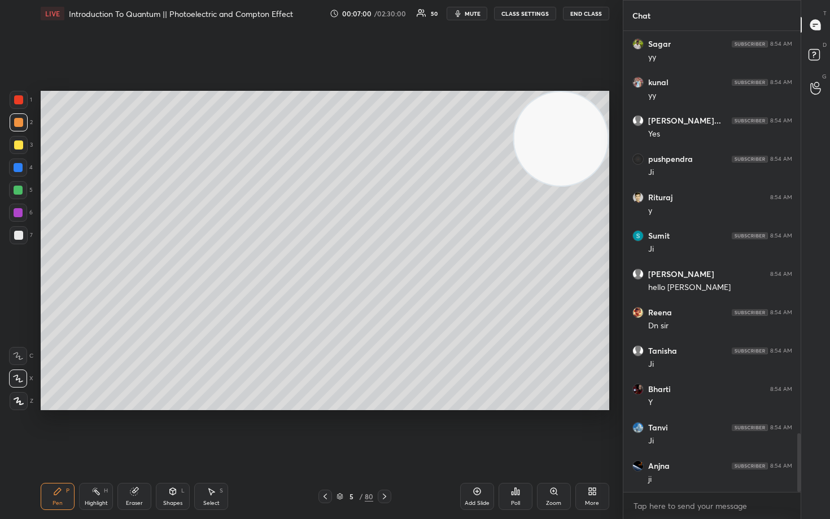
scroll to position [3213, 0]
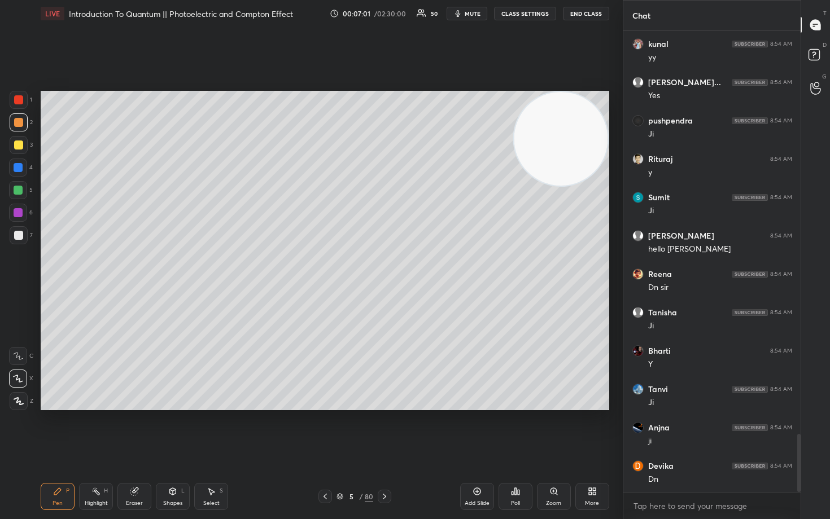
click at [21, 235] on div at bounding box center [18, 235] width 9 height 9
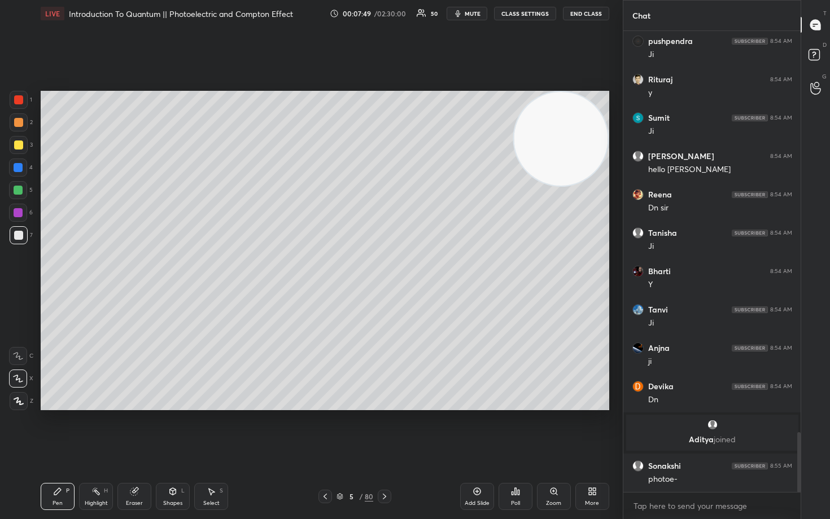
scroll to position [3124, 0]
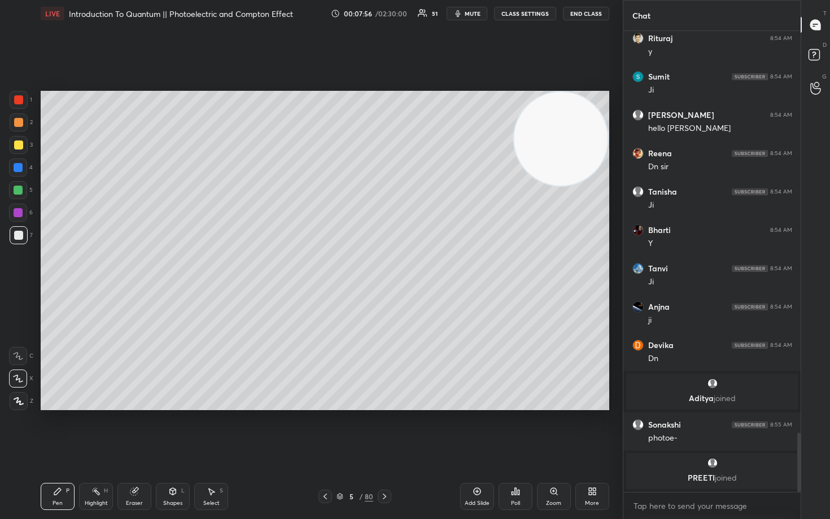
click at [476, 430] on div "Add Slide" at bounding box center [477, 496] width 34 height 27
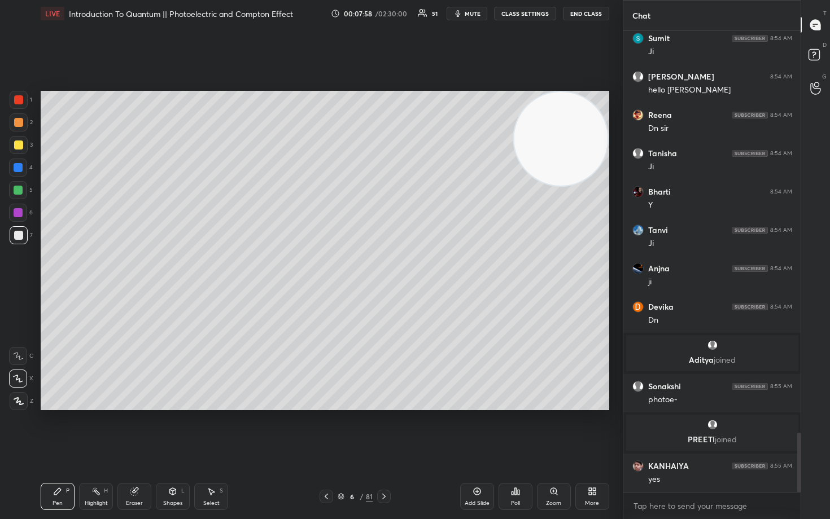
click at [23, 146] on div at bounding box center [19, 145] width 18 height 18
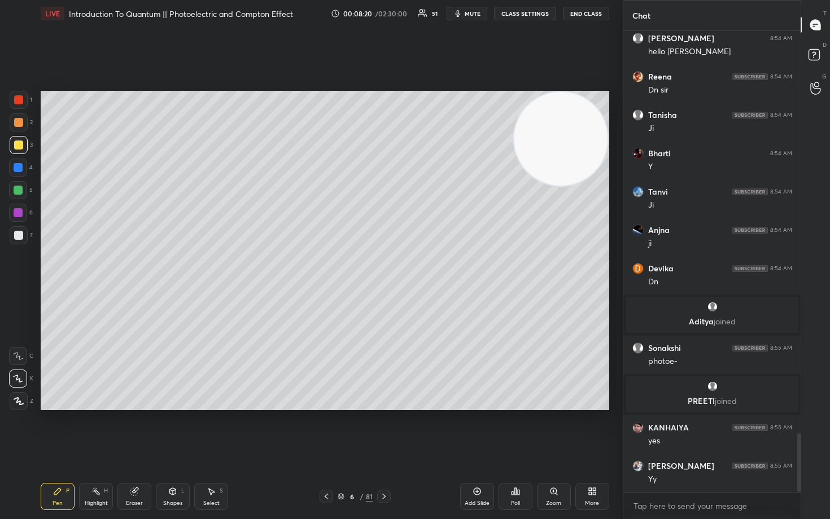
scroll to position [3208, 0]
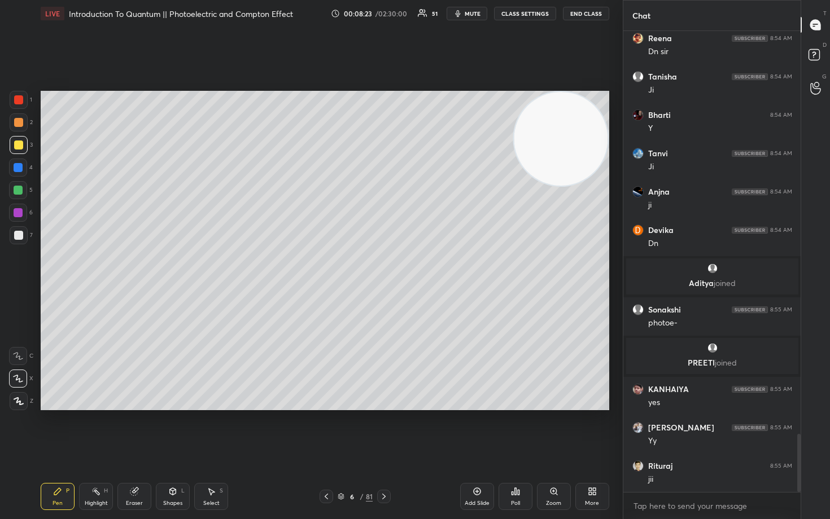
drag, startPoint x: 19, startPoint y: 124, endPoint x: 40, endPoint y: 130, distance: 22.0
click at [19, 124] on div at bounding box center [18, 122] width 9 height 9
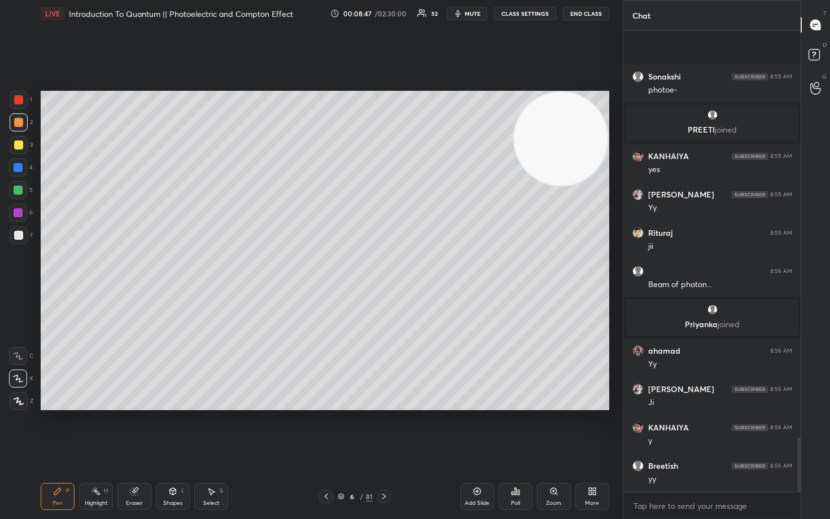
scroll to position [3464, 0]
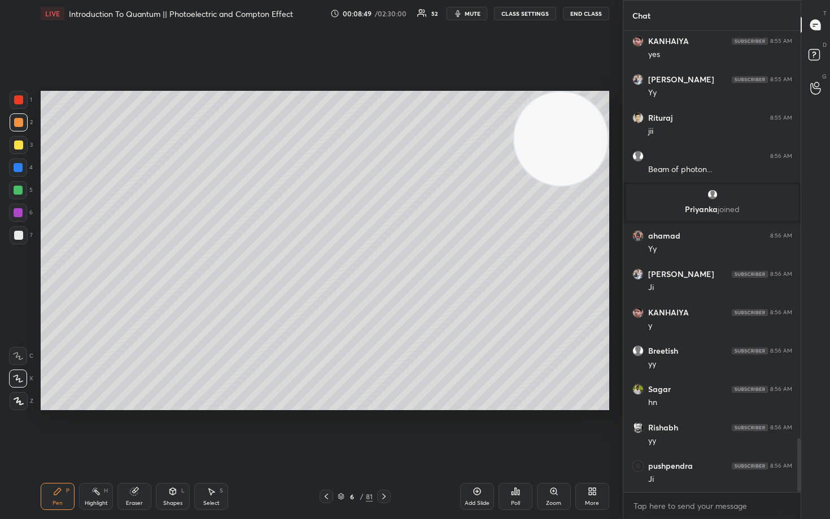
click at [17, 238] on div at bounding box center [18, 235] width 9 height 9
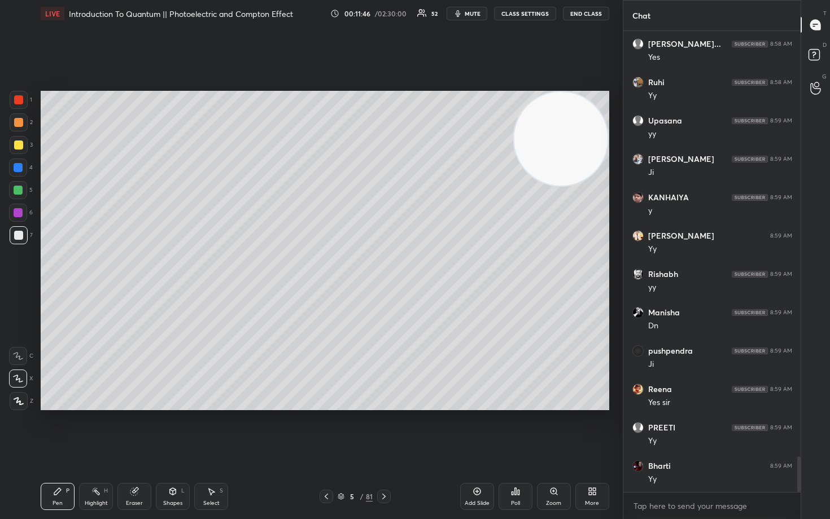
scroll to position [5621, 0]
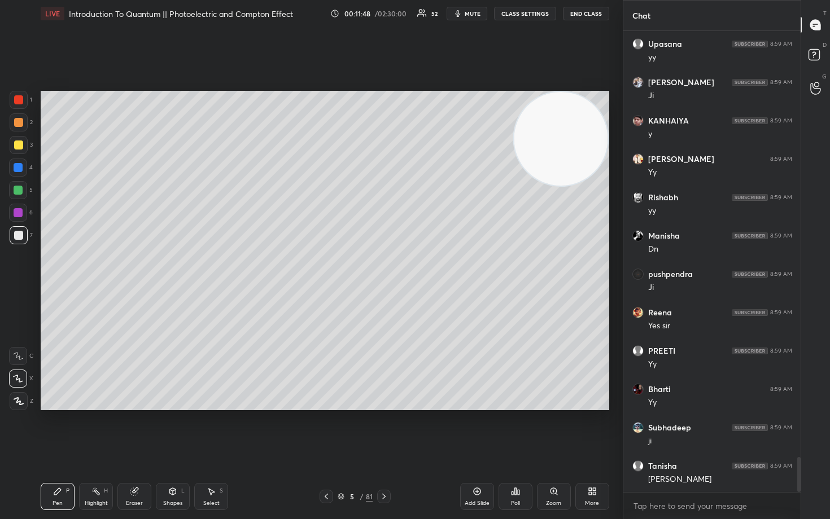
drag, startPoint x: 480, startPoint y: 493, endPoint x: 475, endPoint y: 489, distance: 6.1
click at [479, 430] on icon at bounding box center [476, 491] width 9 height 9
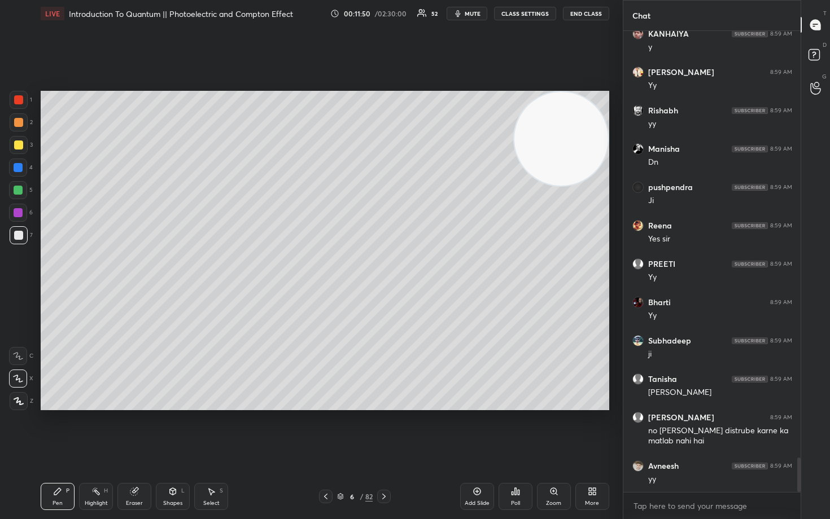
drag, startPoint x: 541, startPoint y: 165, endPoint x: 552, endPoint y: 149, distance: 19.9
click at [552, 151] on video at bounding box center [561, 139] width 94 height 94
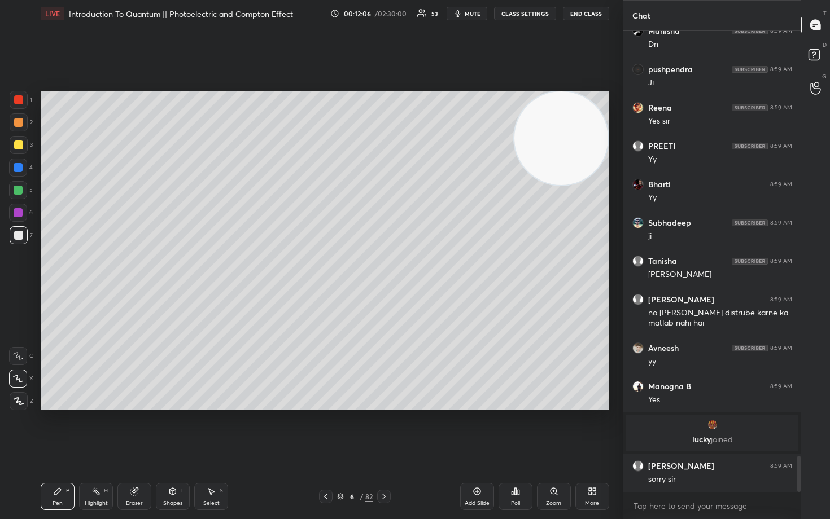
scroll to position [5421, 0]
click at [17, 146] on div at bounding box center [18, 145] width 9 height 9
click at [16, 236] on div at bounding box center [18, 235] width 9 height 9
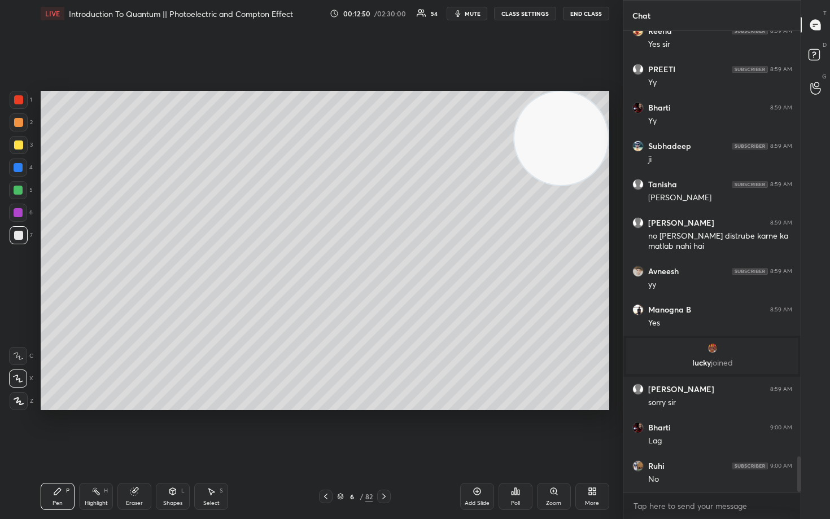
scroll to position [5536, 0]
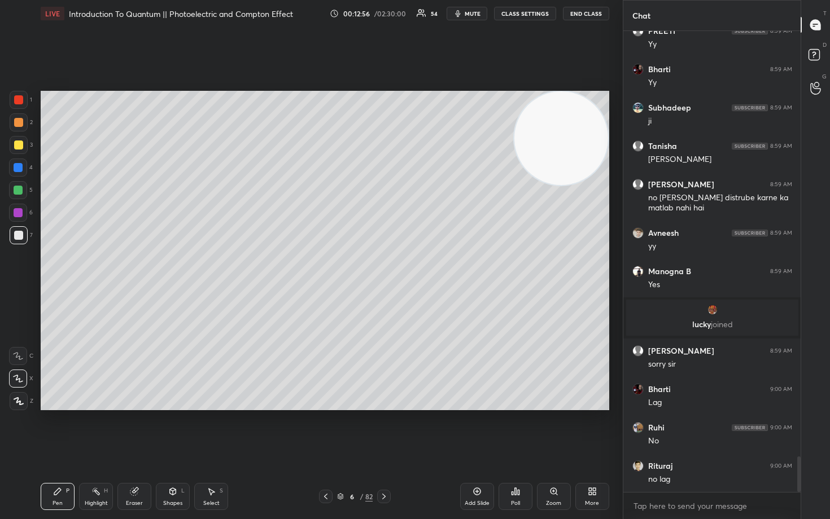
drag, startPoint x: 16, startPoint y: 121, endPoint x: 29, endPoint y: 125, distance: 13.7
click at [16, 121] on div at bounding box center [18, 122] width 9 height 9
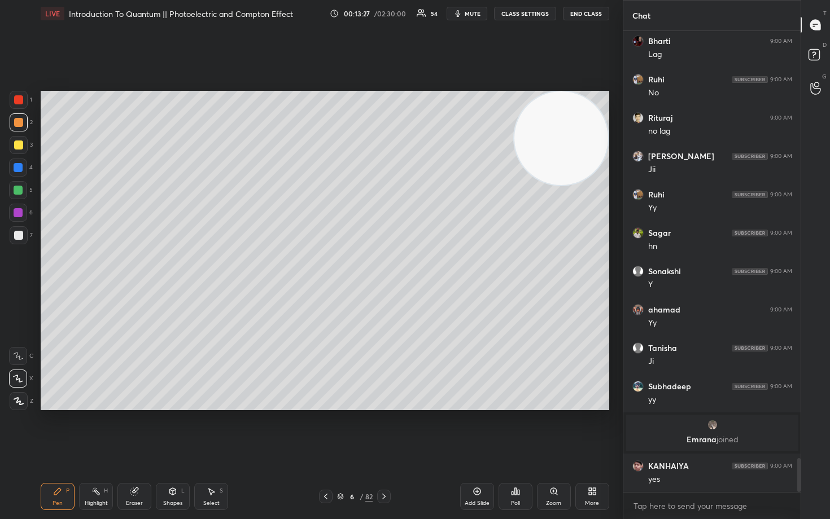
scroll to position [5801, 0]
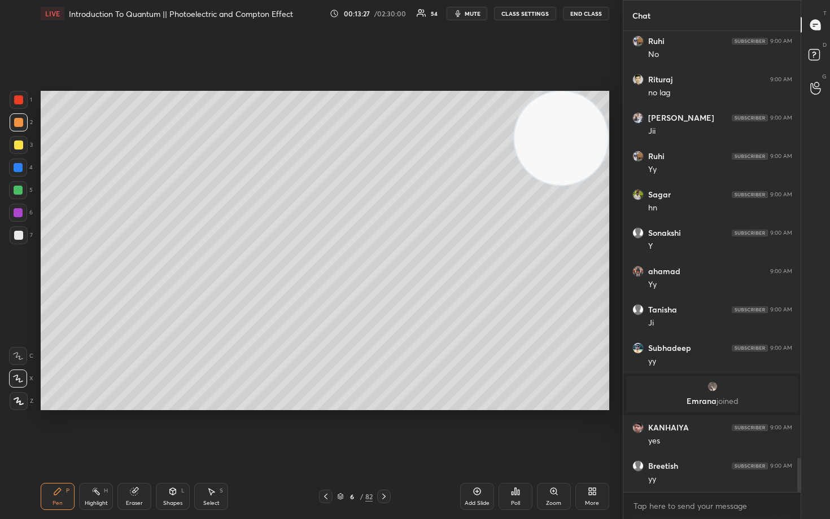
click at [16, 148] on div at bounding box center [18, 145] width 9 height 9
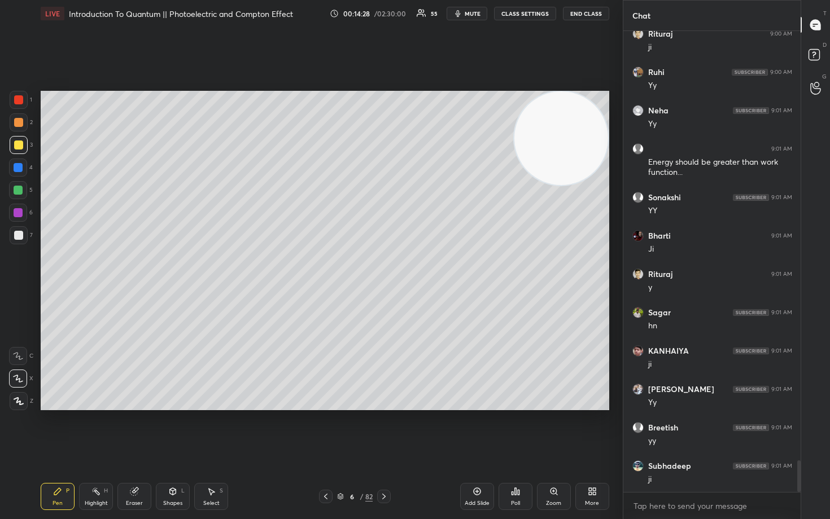
scroll to position [6310, 0]
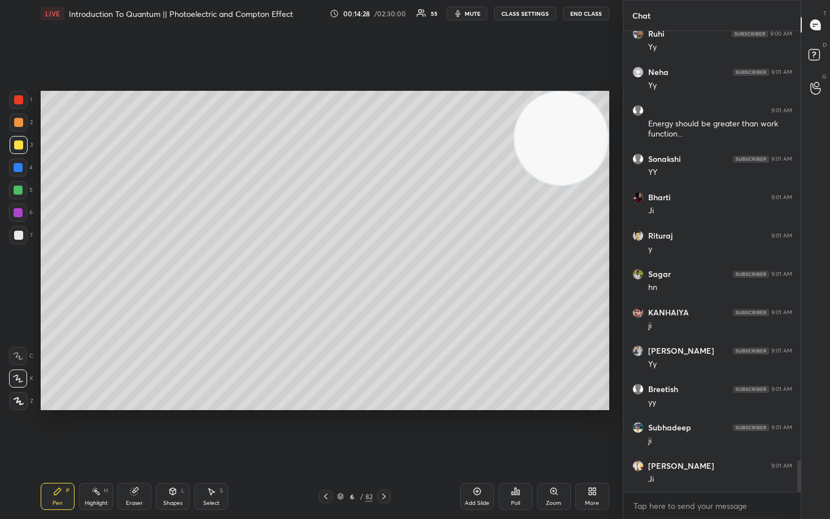
click at [479, 430] on icon at bounding box center [476, 491] width 9 height 9
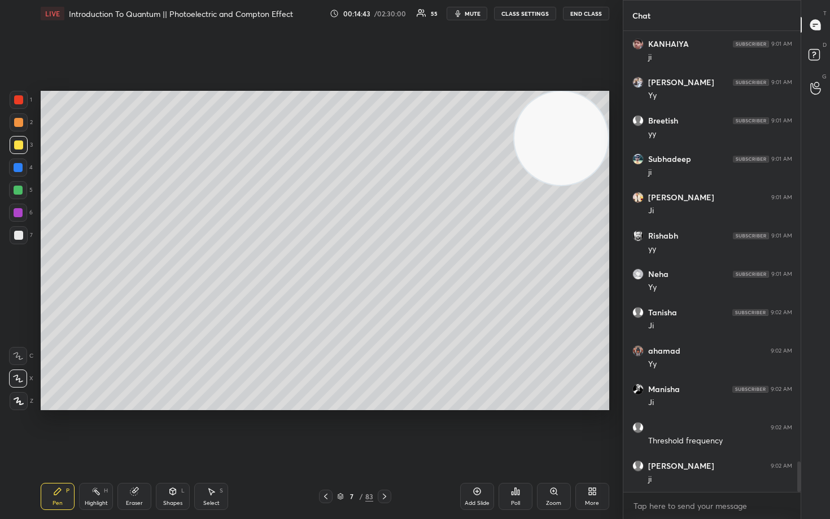
scroll to position [6617, 0]
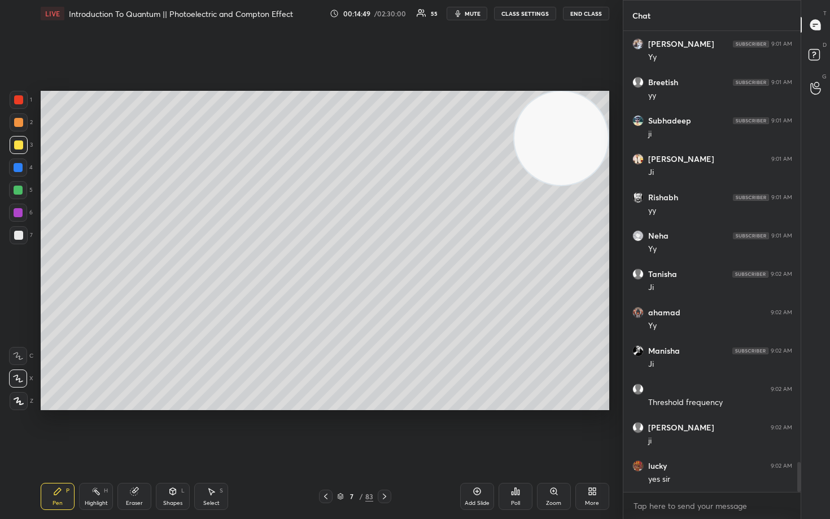
drag, startPoint x: 559, startPoint y: 146, endPoint x: 560, endPoint y: 228, distance: 81.8
click at [560, 185] on video at bounding box center [561, 138] width 94 height 94
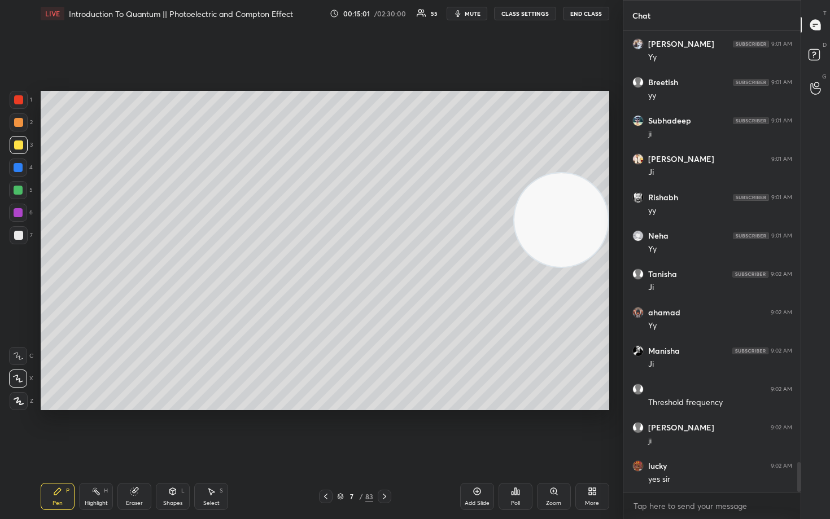
scroll to position [6655, 0]
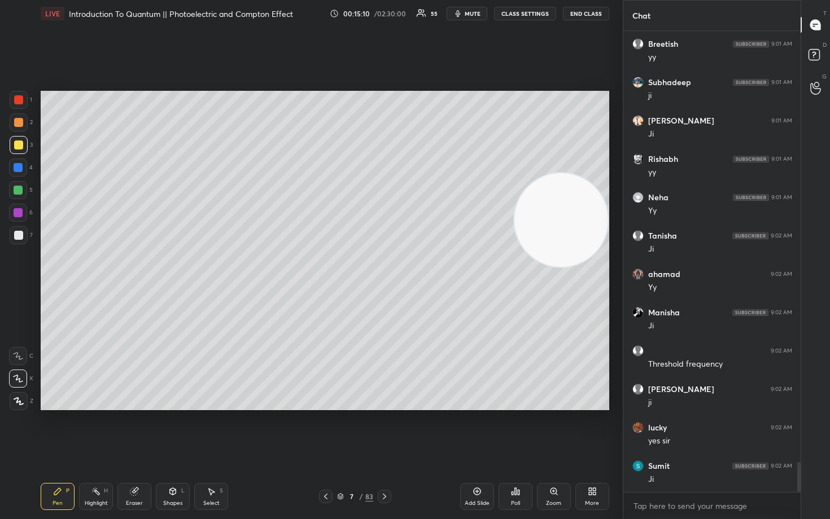
drag, startPoint x: 579, startPoint y: 231, endPoint x: 558, endPoint y: 290, distance: 62.3
click at [568, 267] on video at bounding box center [561, 220] width 94 height 94
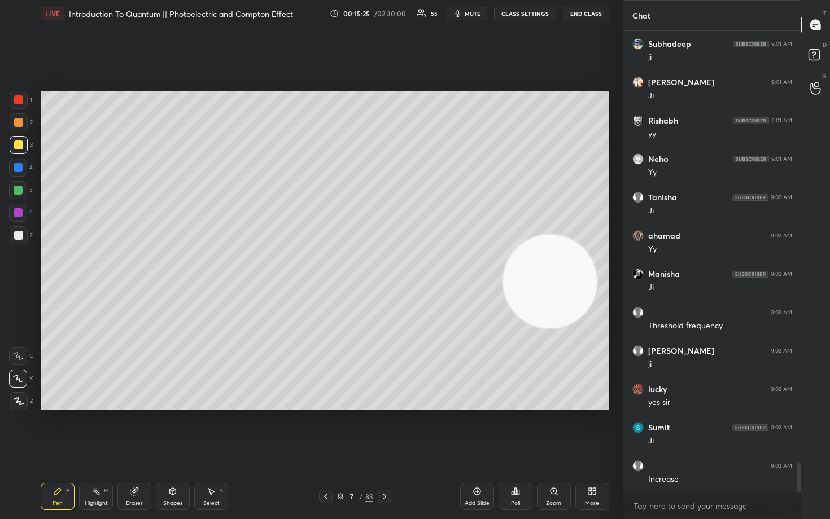
scroll to position [6732, 0]
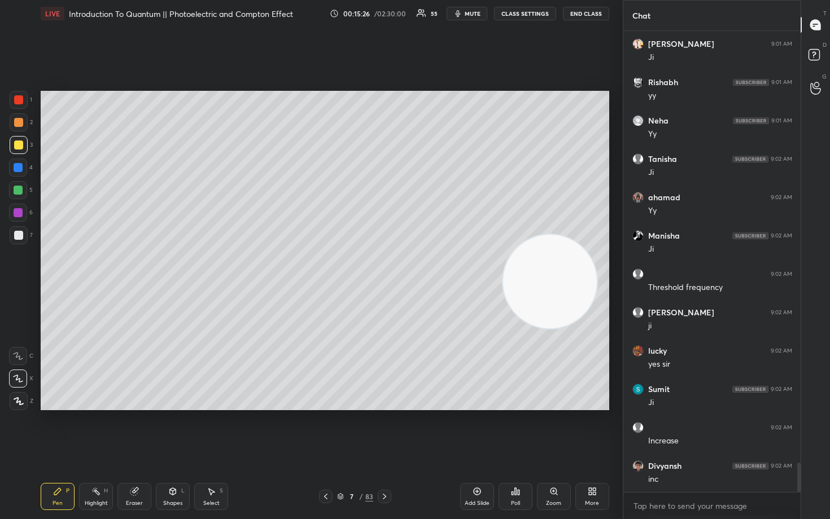
drag, startPoint x: 568, startPoint y: 276, endPoint x: 575, endPoint y: 156, distance: 120.4
click at [582, 235] on video at bounding box center [550, 282] width 94 height 94
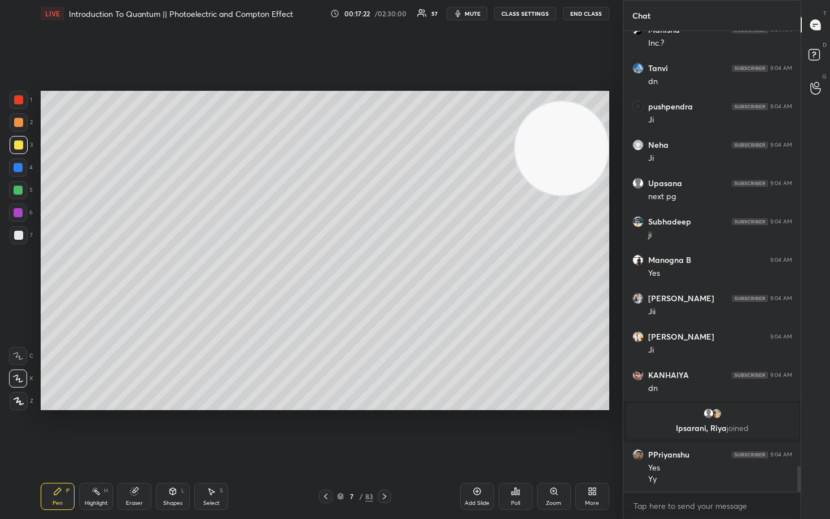
scroll to position [7889, 0]
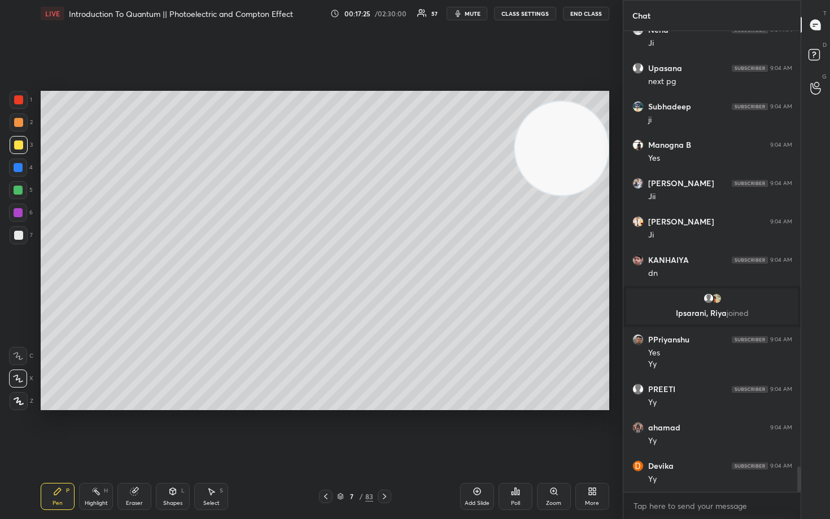
click at [18, 239] on div at bounding box center [18, 235] width 9 height 9
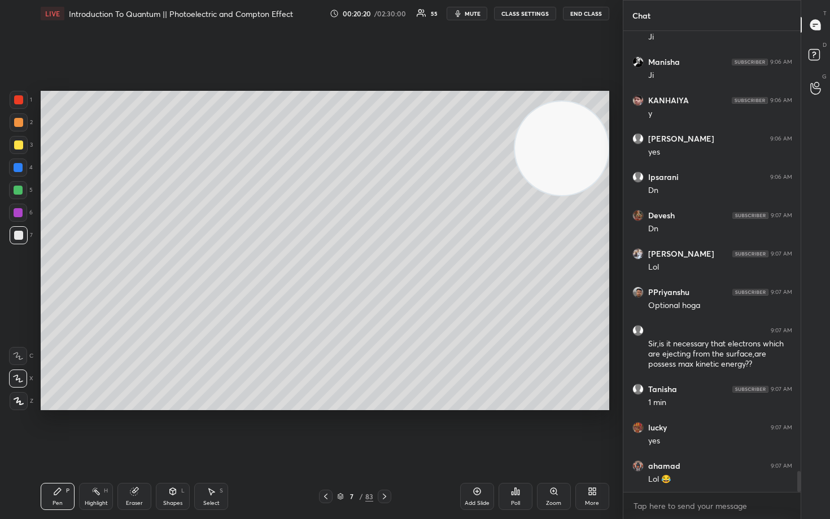
scroll to position [9695, 0]
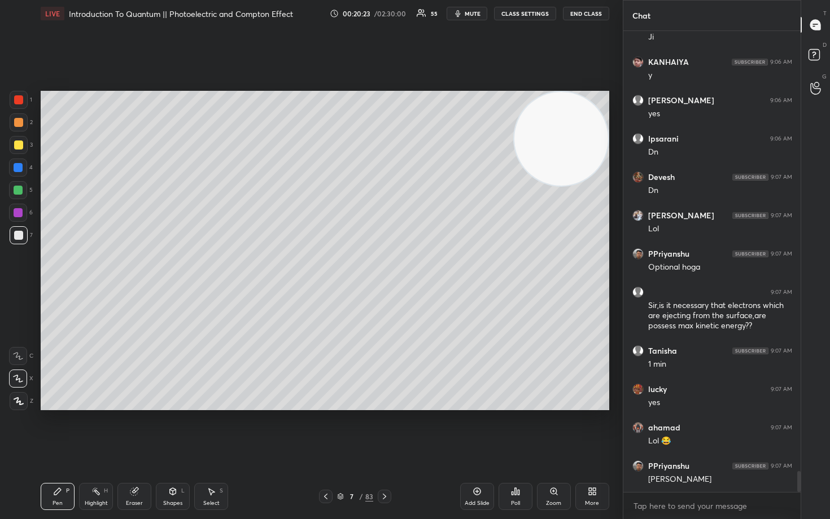
drag, startPoint x: 573, startPoint y: 162, endPoint x: 573, endPoint y: 146, distance: 15.8
click at [584, 129] on video at bounding box center [561, 139] width 94 height 94
drag, startPoint x: 21, startPoint y: 121, endPoint x: 21, endPoint y: 128, distance: 7.4
click at [21, 121] on div at bounding box center [18, 122] width 9 height 9
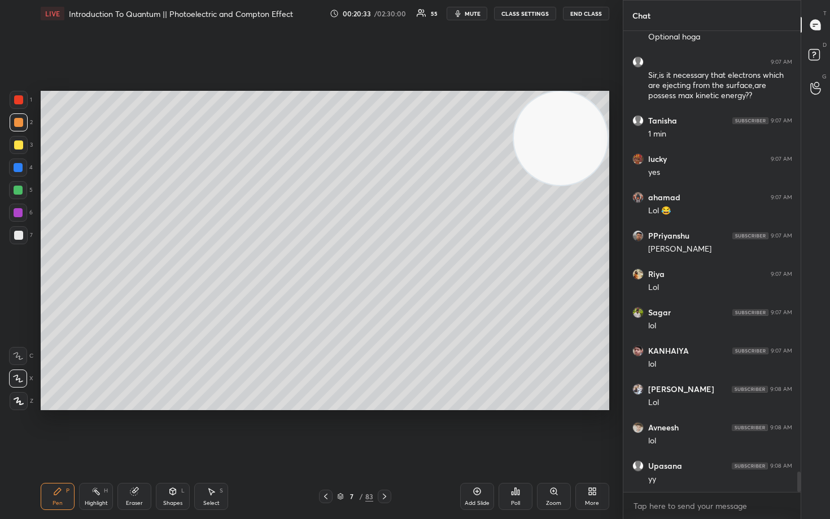
scroll to position [9964, 0]
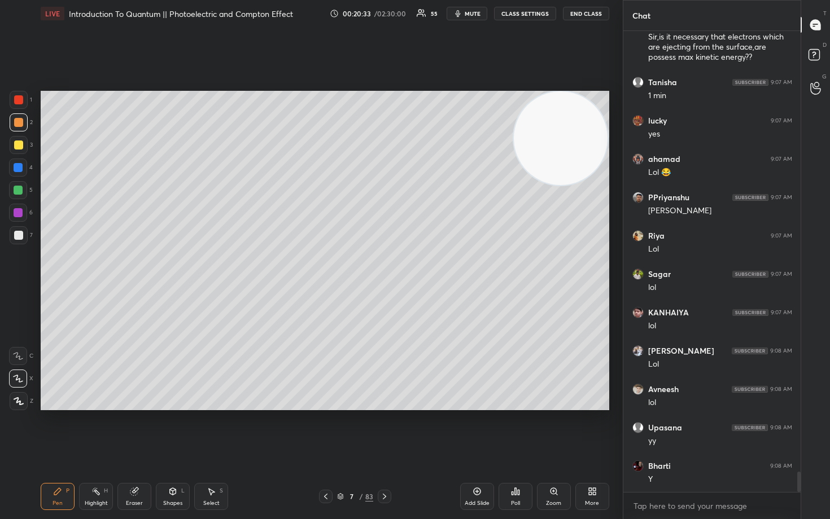
click at [472, 430] on icon at bounding box center [476, 491] width 9 height 9
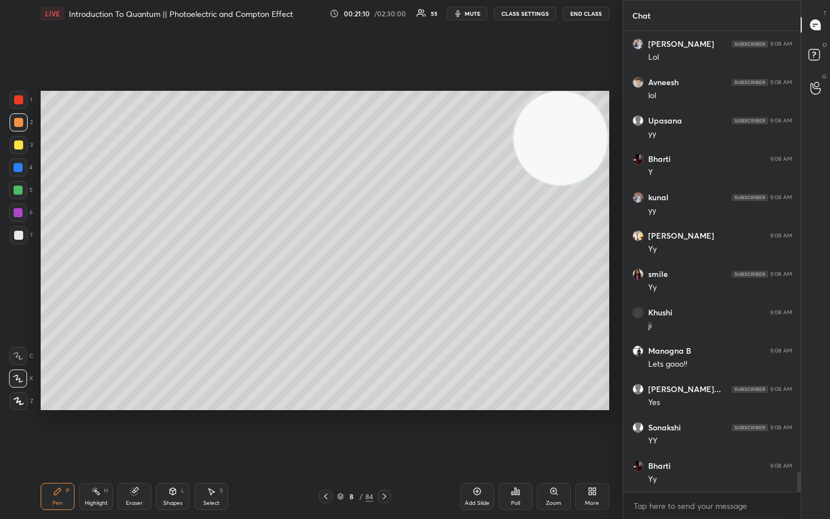
scroll to position [10309, 0]
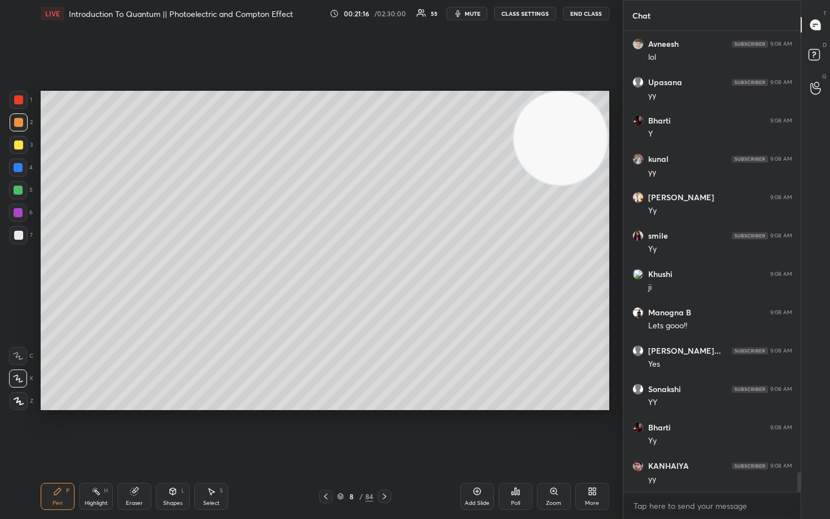
click at [17, 142] on div at bounding box center [18, 145] width 9 height 9
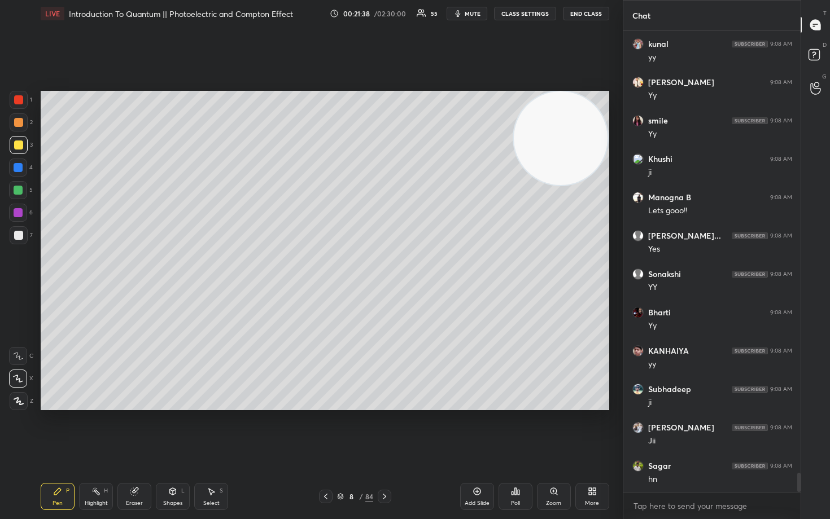
scroll to position [10463, 0]
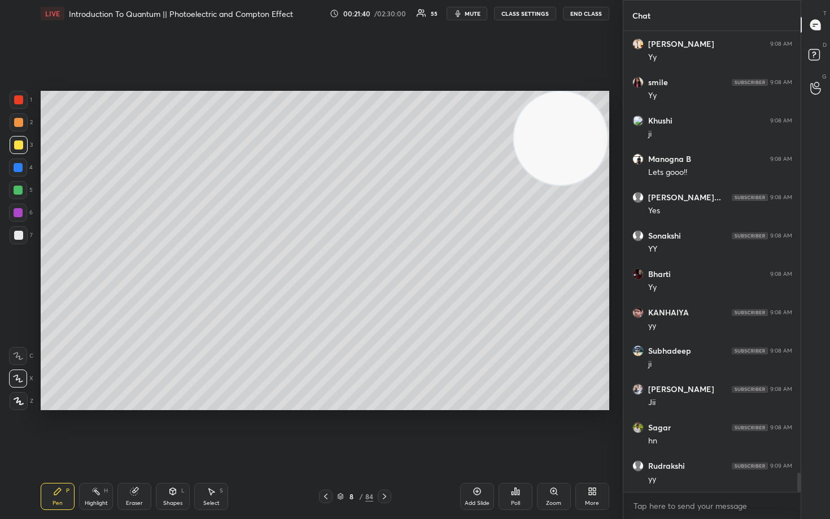
click at [15, 232] on div at bounding box center [18, 235] width 9 height 9
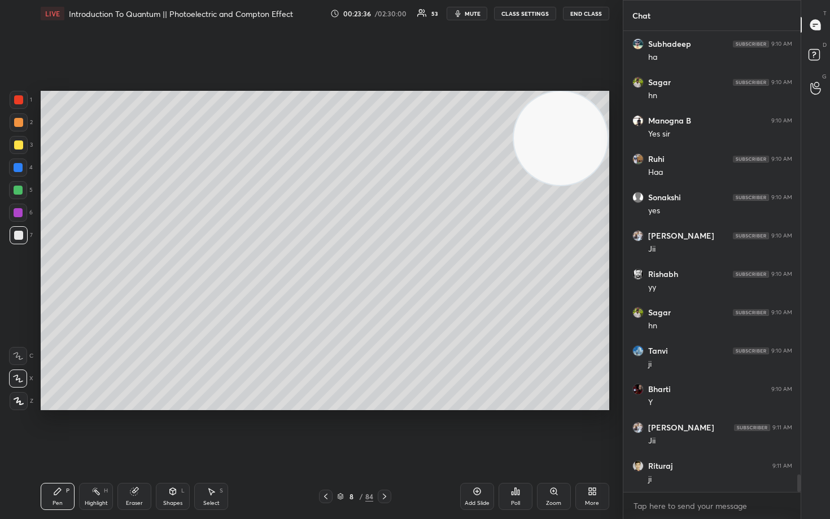
scroll to position [11768, 0]
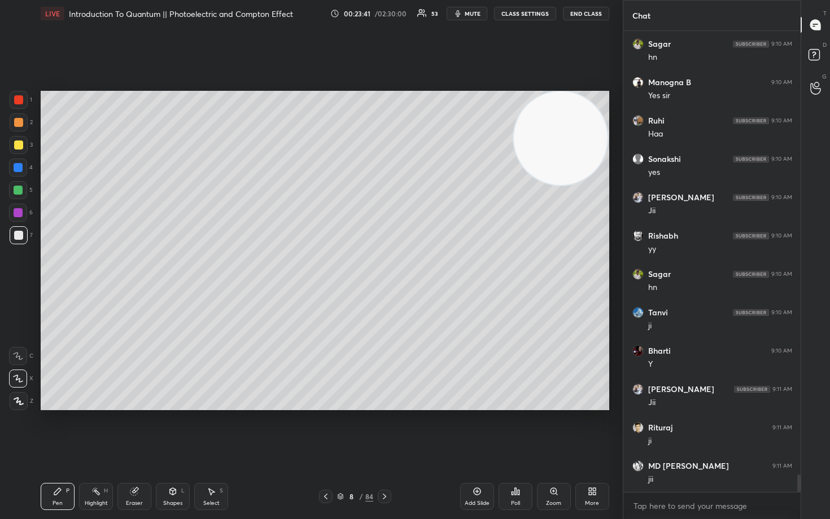
drag, startPoint x: 16, startPoint y: 145, endPoint x: 27, endPoint y: 149, distance: 11.4
click at [17, 146] on div at bounding box center [18, 145] width 9 height 9
drag, startPoint x: 559, startPoint y: 159, endPoint x: 561, endPoint y: 154, distance: 5.9
click at [565, 147] on video at bounding box center [561, 139] width 94 height 94
click at [477, 430] on icon at bounding box center [476, 491] width 9 height 9
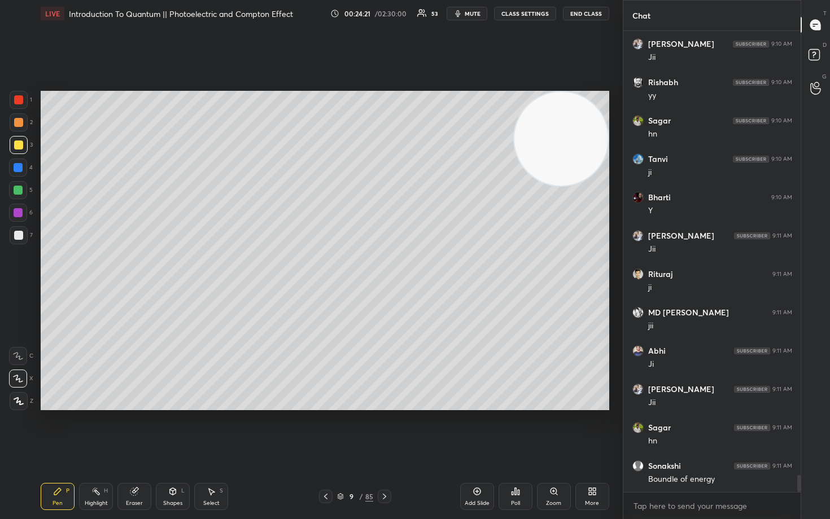
scroll to position [11959, 0]
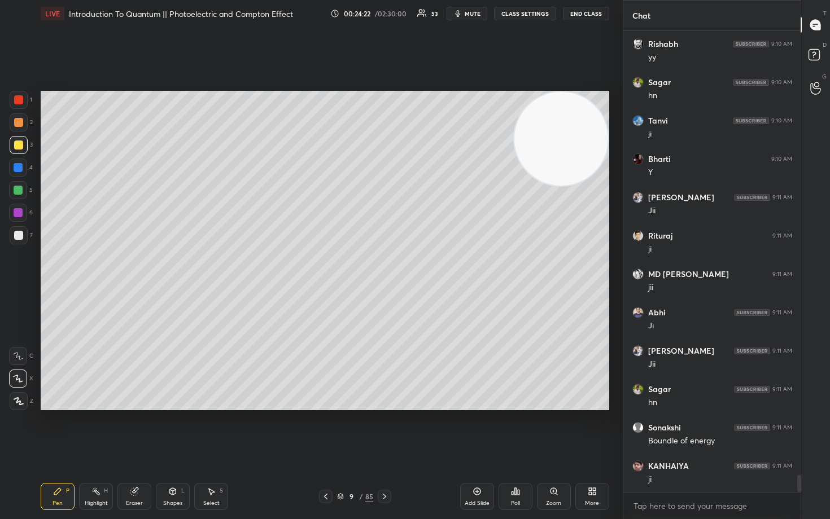
drag, startPoint x: 20, startPoint y: 123, endPoint x: 29, endPoint y: 125, distance: 8.8
click at [20, 122] on div at bounding box center [18, 122] width 9 height 9
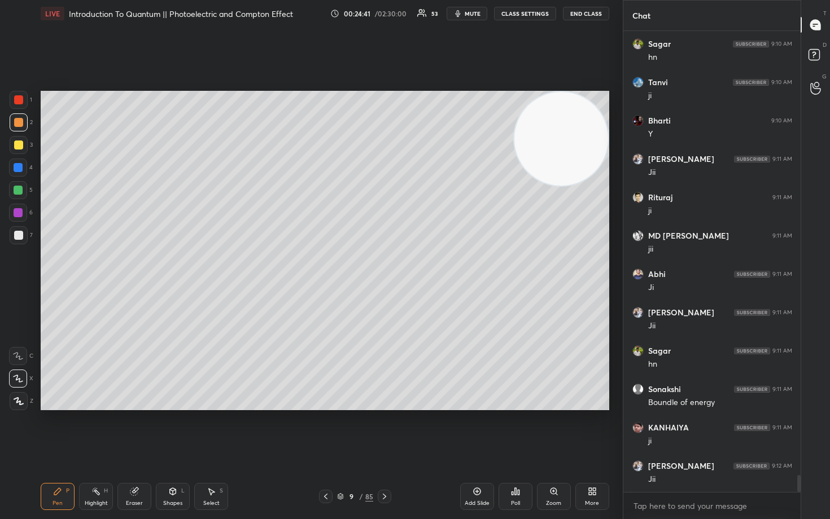
click at [19, 234] on div at bounding box center [18, 235] width 9 height 9
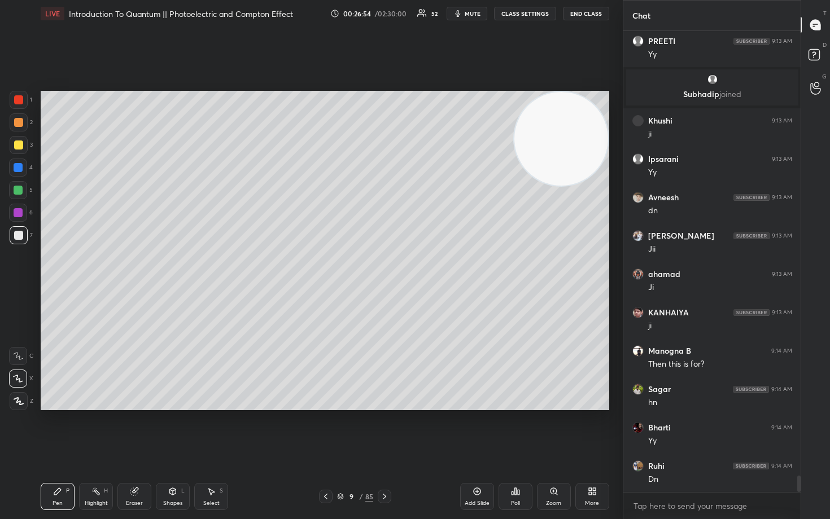
scroll to position [12369, 0]
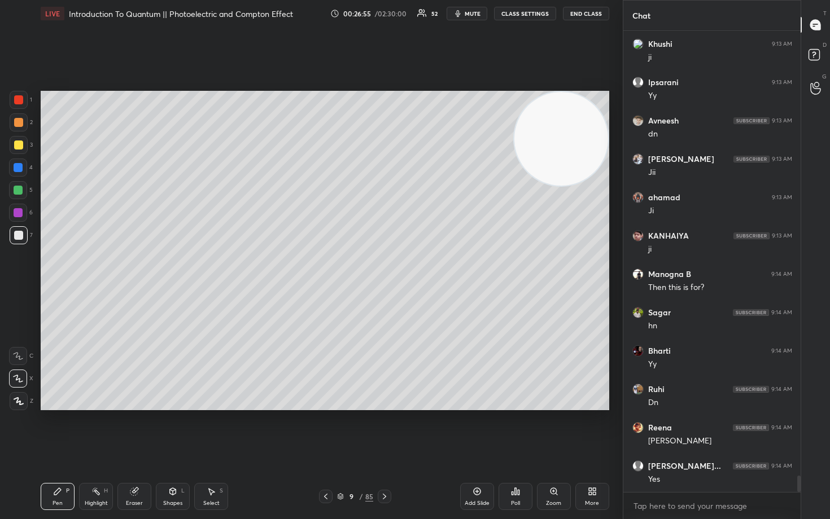
click at [475, 430] on div "Add Slide" at bounding box center [477, 496] width 34 height 27
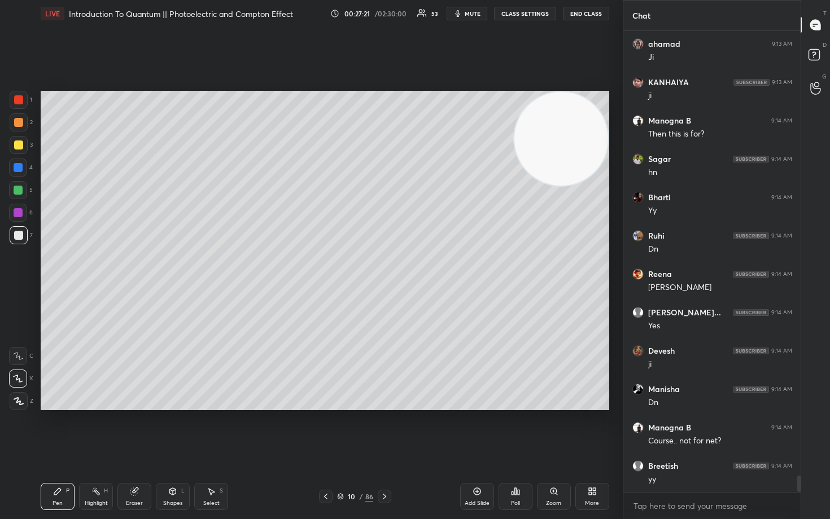
scroll to position [12638, 0]
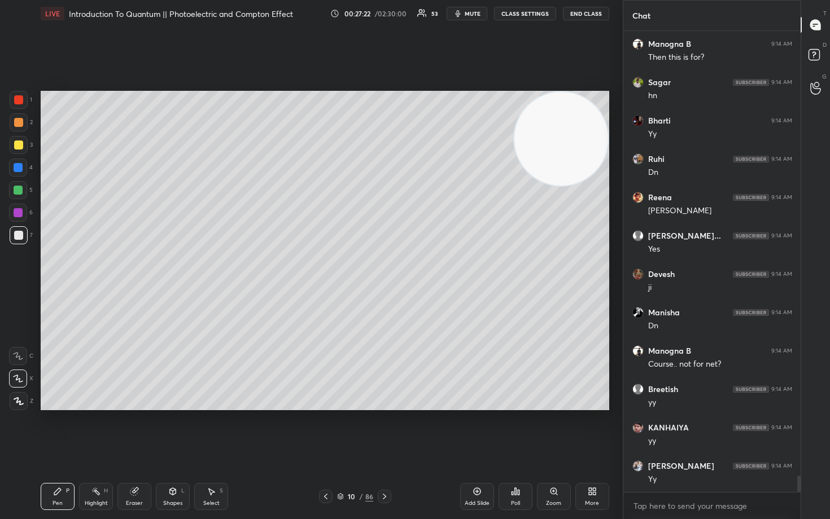
click at [23, 143] on div at bounding box center [19, 145] width 18 height 18
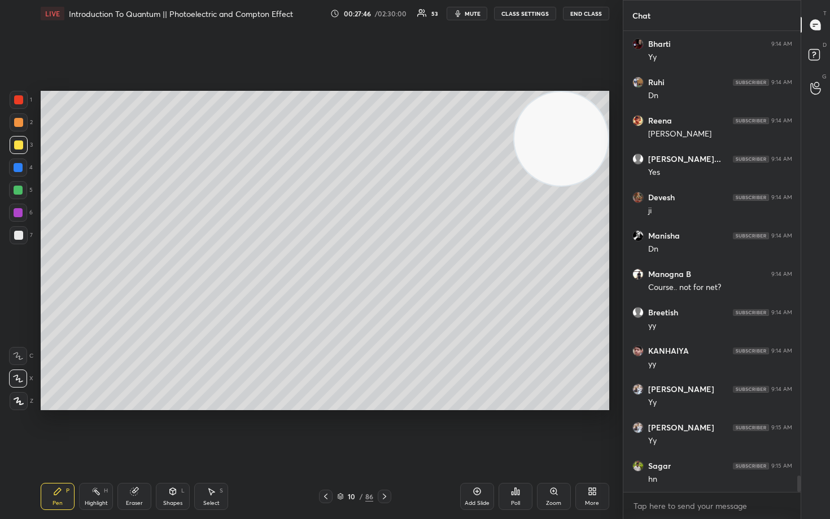
scroll to position [12753, 0]
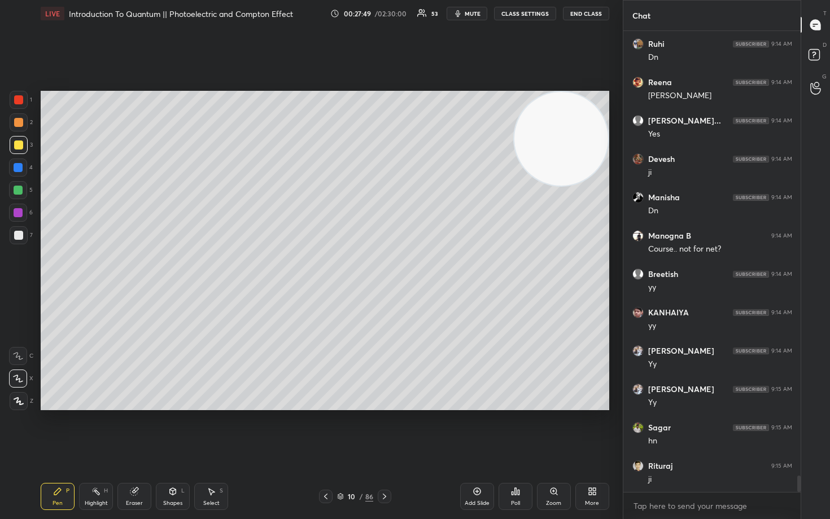
drag, startPoint x: 17, startPoint y: 233, endPoint x: 37, endPoint y: 242, distance: 22.5
click at [16, 234] on div at bounding box center [18, 235] width 9 height 9
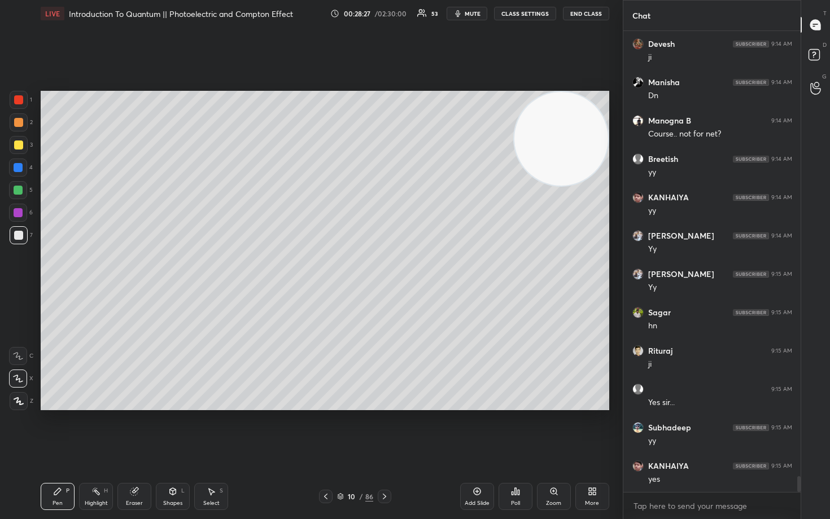
scroll to position [12906, 0]
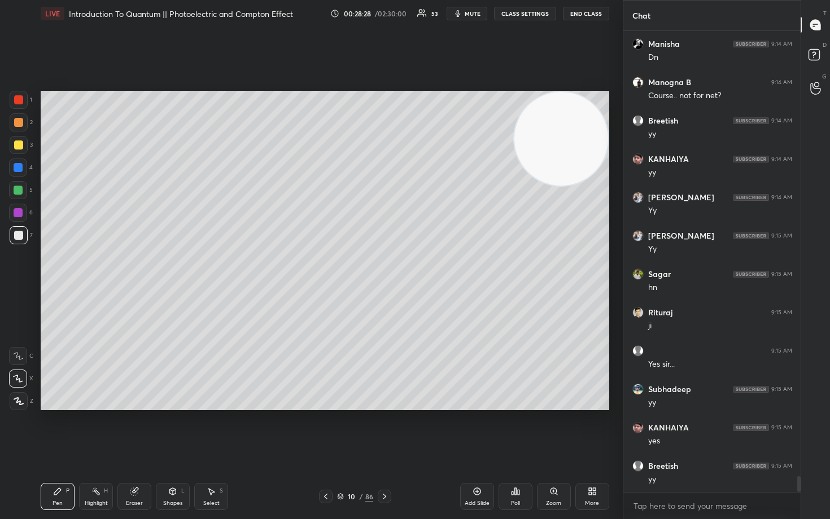
click at [475, 430] on div "Add Slide" at bounding box center [477, 496] width 34 height 27
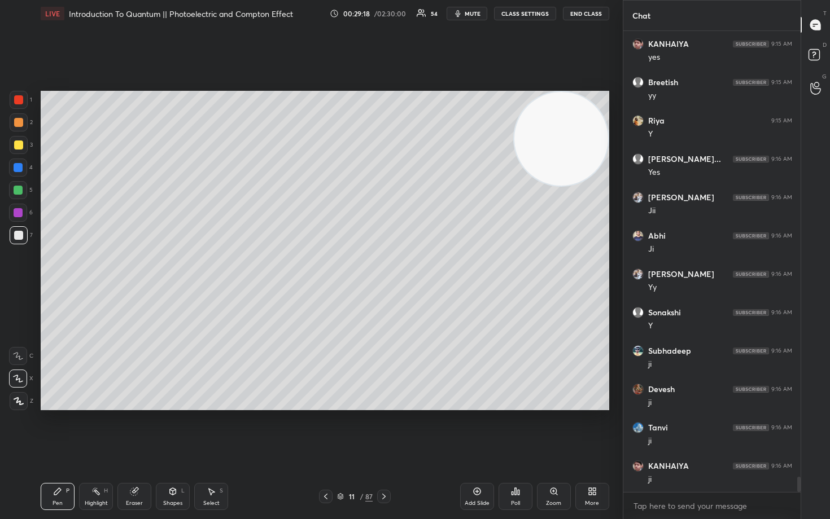
scroll to position [13329, 0]
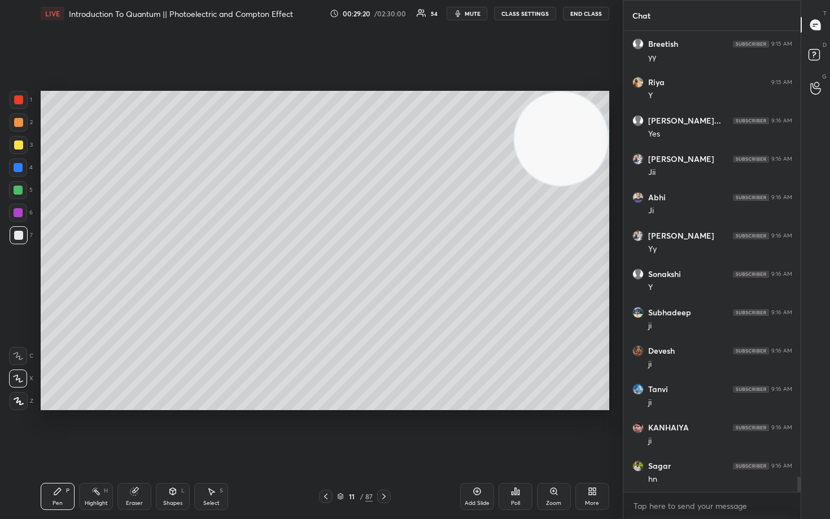
click at [477, 430] on icon at bounding box center [476, 491] width 9 height 9
drag, startPoint x: 19, startPoint y: 142, endPoint x: 28, endPoint y: 148, distance: 11.3
click at [17, 143] on div at bounding box center [18, 145] width 9 height 9
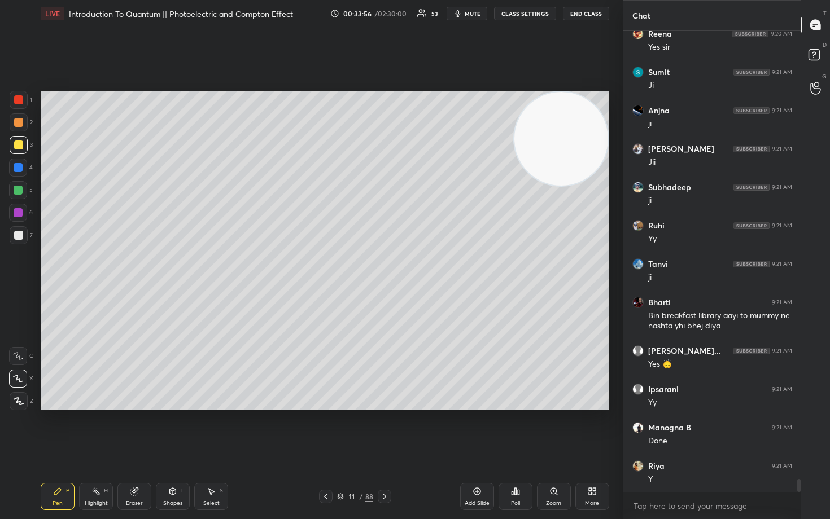
scroll to position [16127, 0]
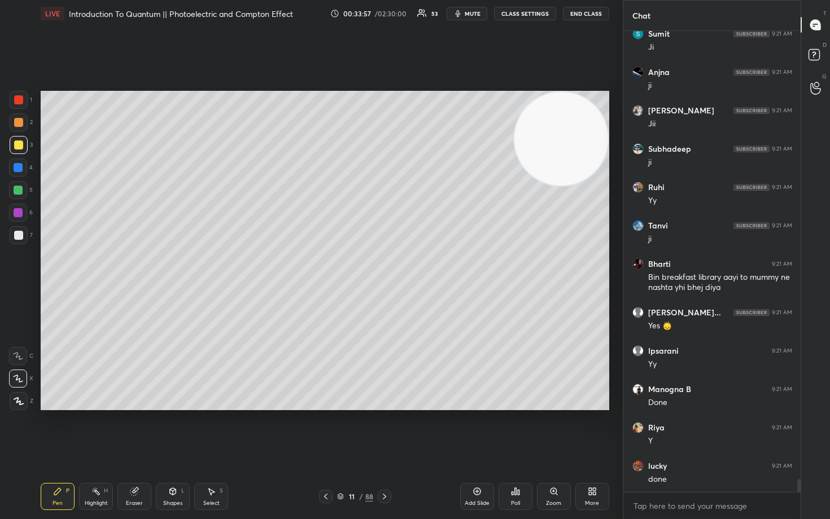
click at [477, 430] on icon at bounding box center [476, 491] width 3 height 3
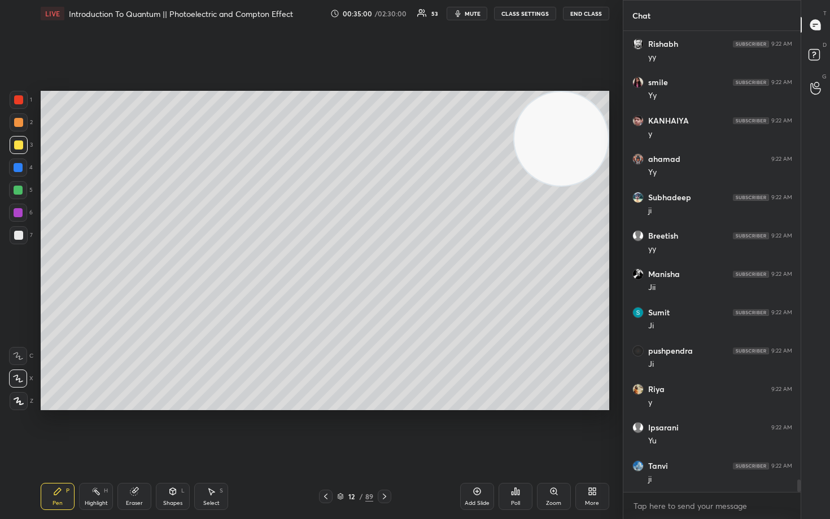
scroll to position [16894, 0]
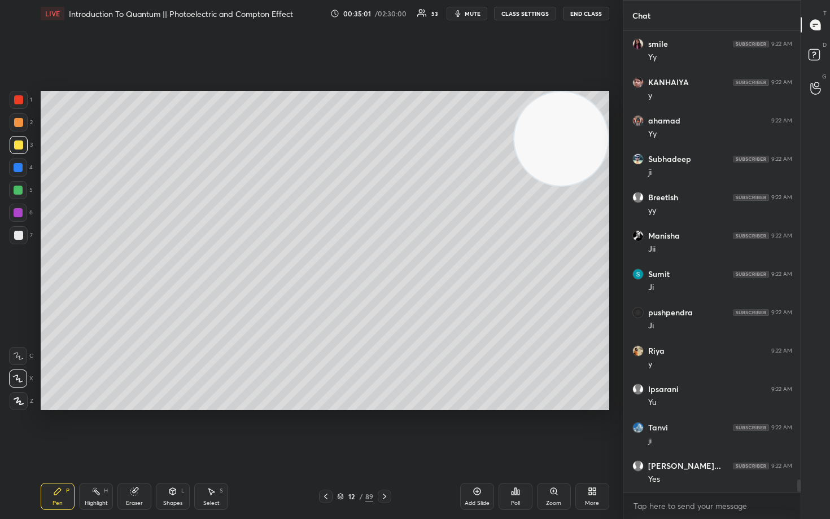
click at [475, 430] on icon at bounding box center [476, 491] width 9 height 9
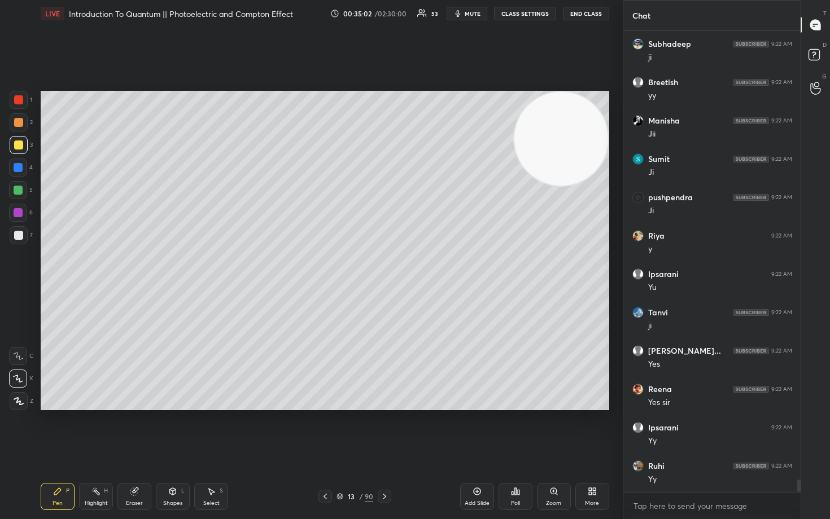
scroll to position [17048, 0]
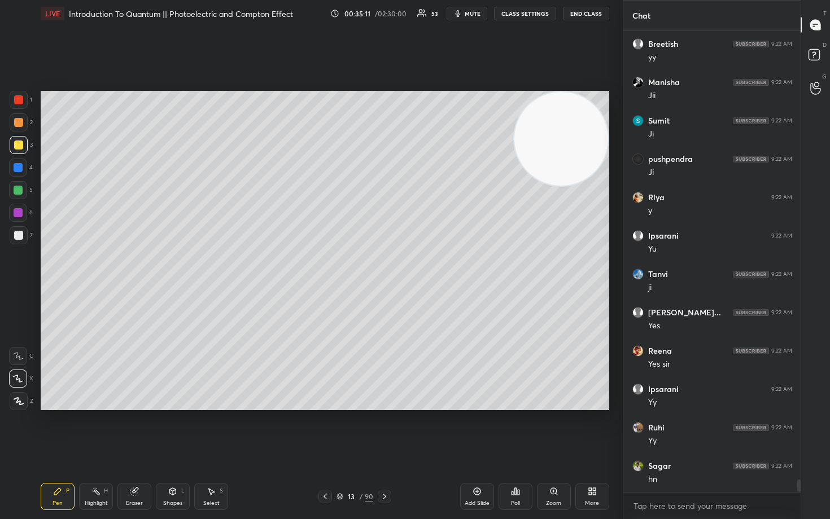
click at [17, 120] on div at bounding box center [18, 122] width 9 height 9
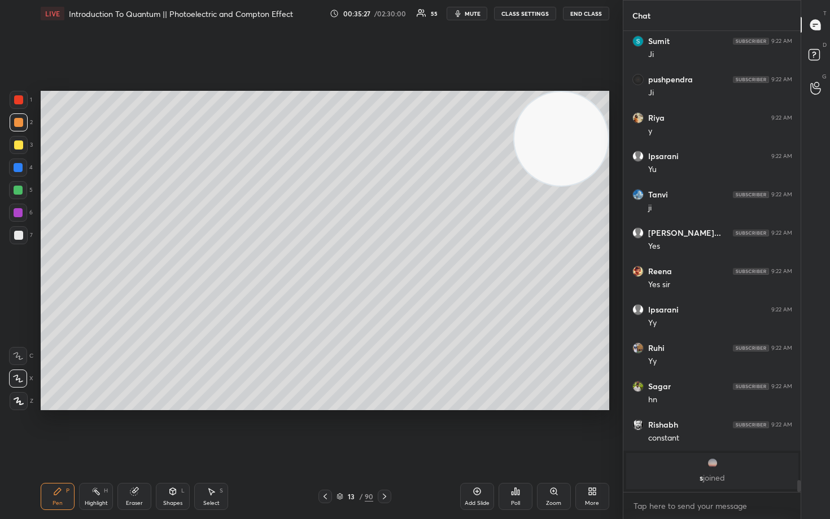
scroll to position [16359, 0]
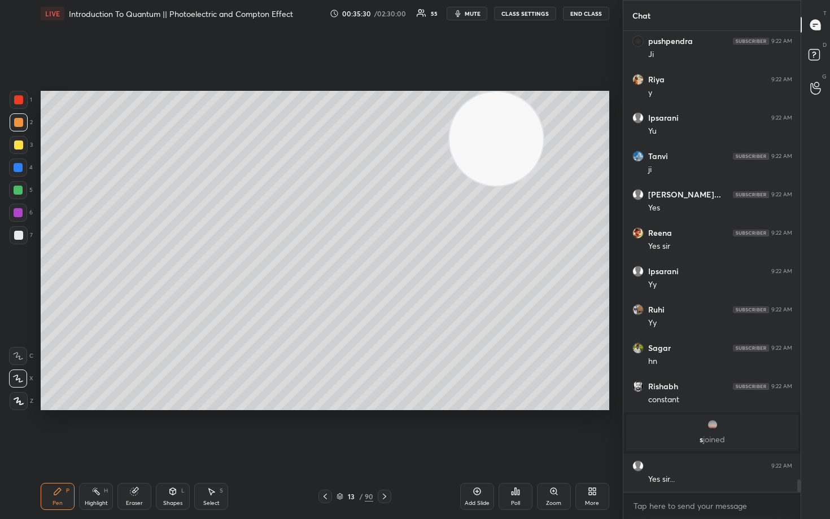
drag, startPoint x: 564, startPoint y: 148, endPoint x: 251, endPoint y: 138, distance: 313.4
click at [449, 144] on video at bounding box center [496, 139] width 94 height 94
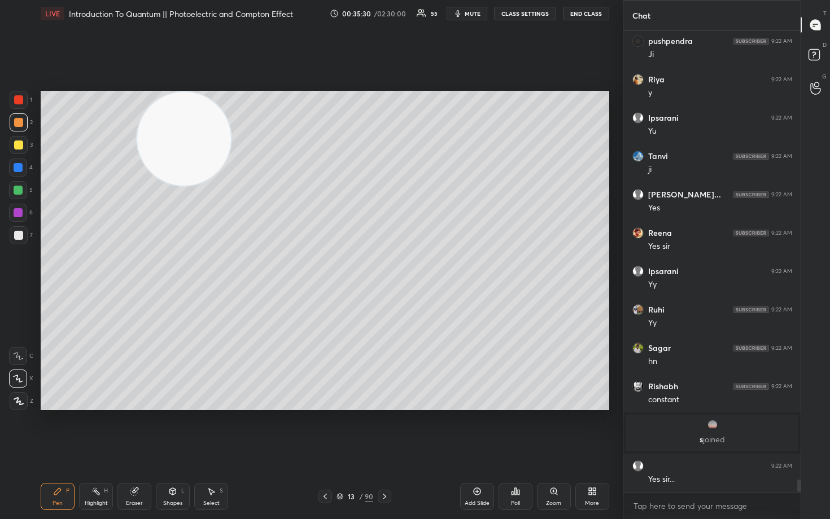
drag, startPoint x: 255, startPoint y: 140, endPoint x: 124, endPoint y: 135, distance: 130.4
click at [141, 135] on video at bounding box center [184, 139] width 94 height 94
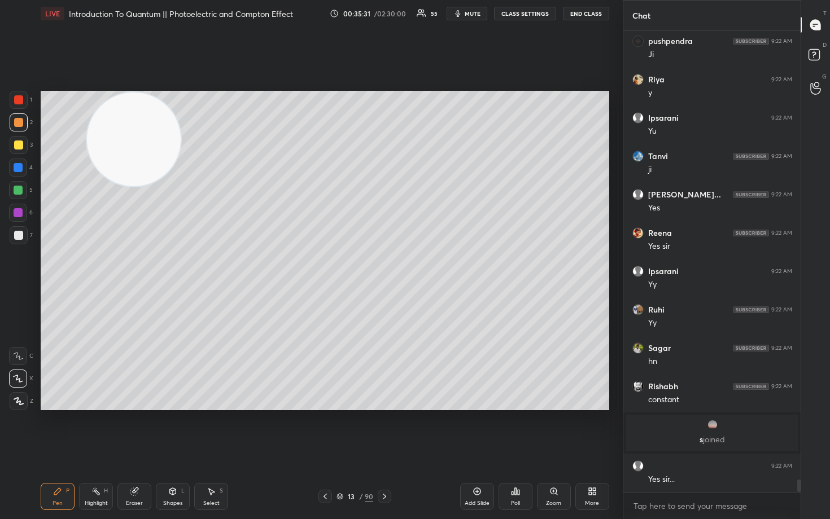
click at [169, 430] on icon at bounding box center [172, 491] width 9 height 9
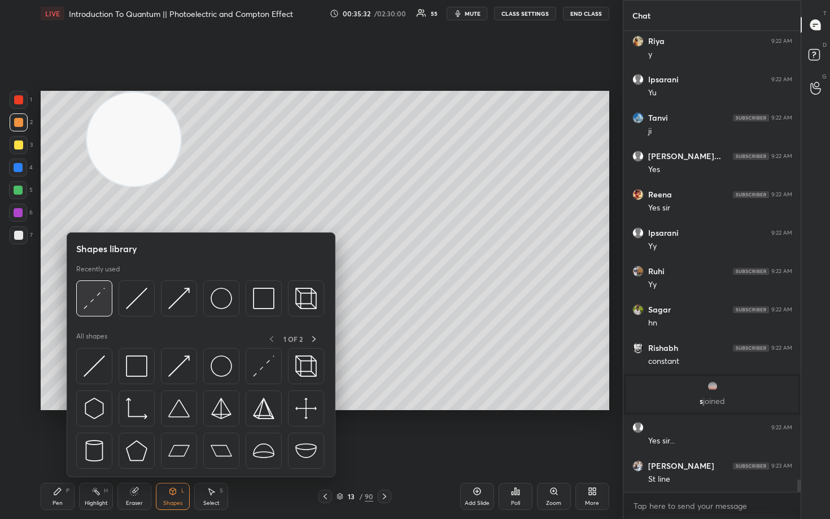
click at [99, 304] on img at bounding box center [94, 298] width 21 height 21
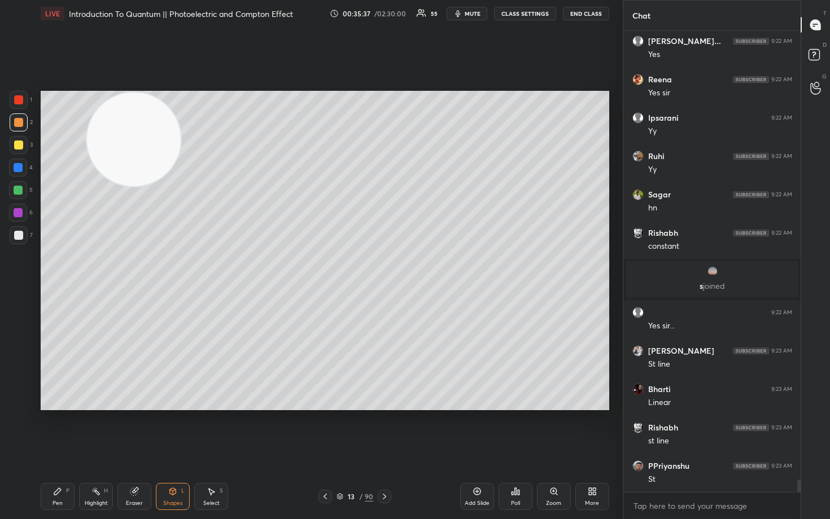
scroll to position [16551, 0]
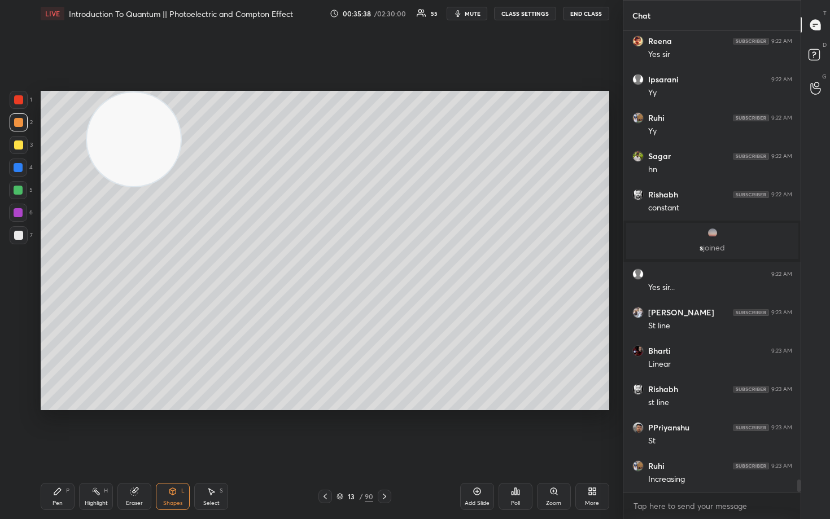
click at [51, 430] on div "Pen P" at bounding box center [58, 496] width 34 height 27
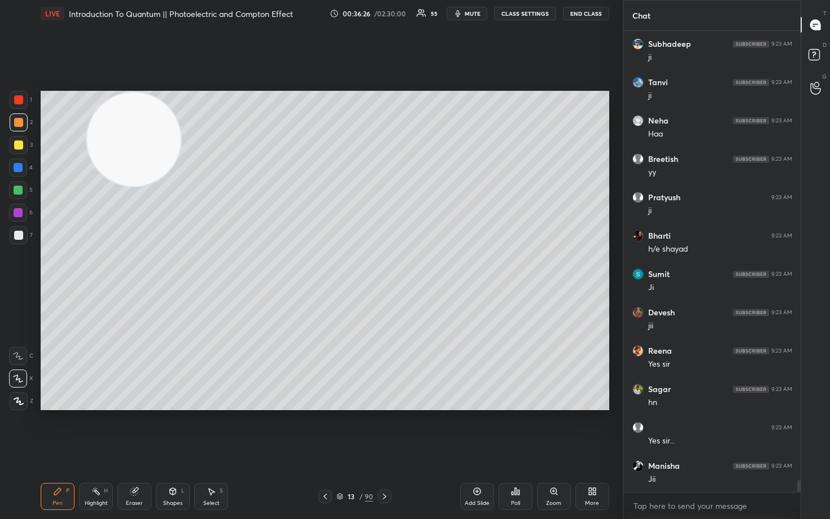
scroll to position [17357, 0]
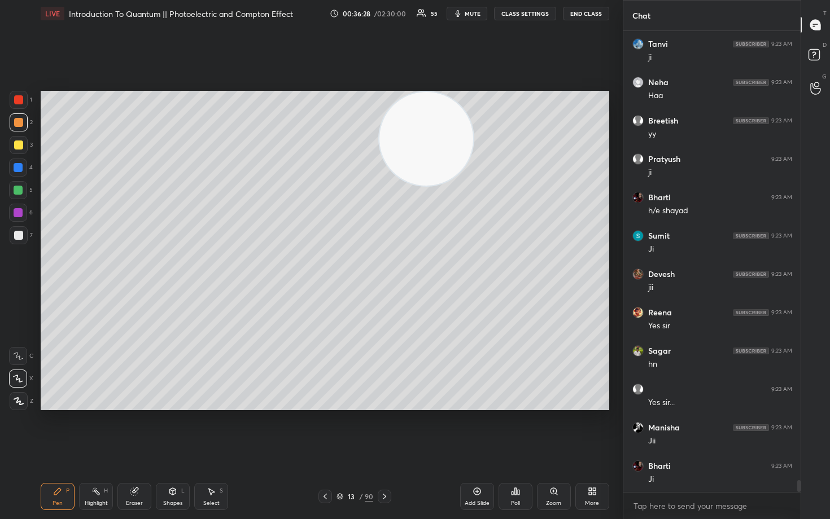
drag, startPoint x: 129, startPoint y: 144, endPoint x: 451, endPoint y: 97, distance: 325.7
click at [459, 110] on video at bounding box center [426, 139] width 94 height 94
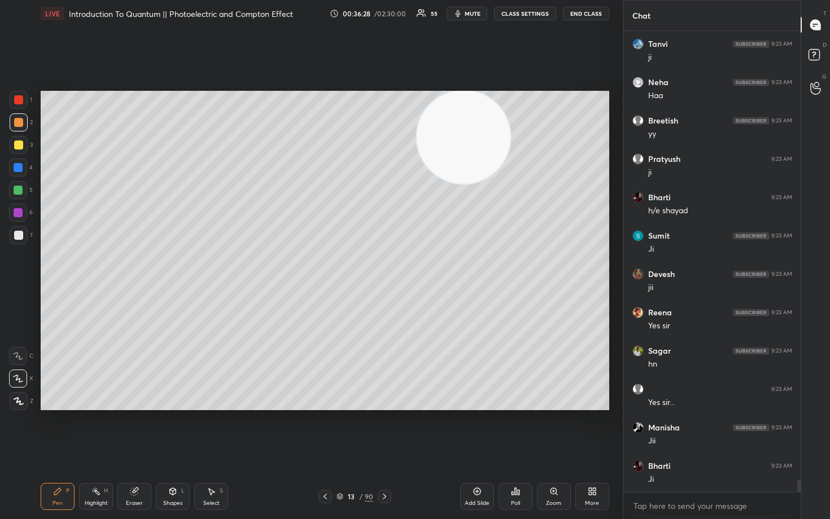
scroll to position [17395, 0]
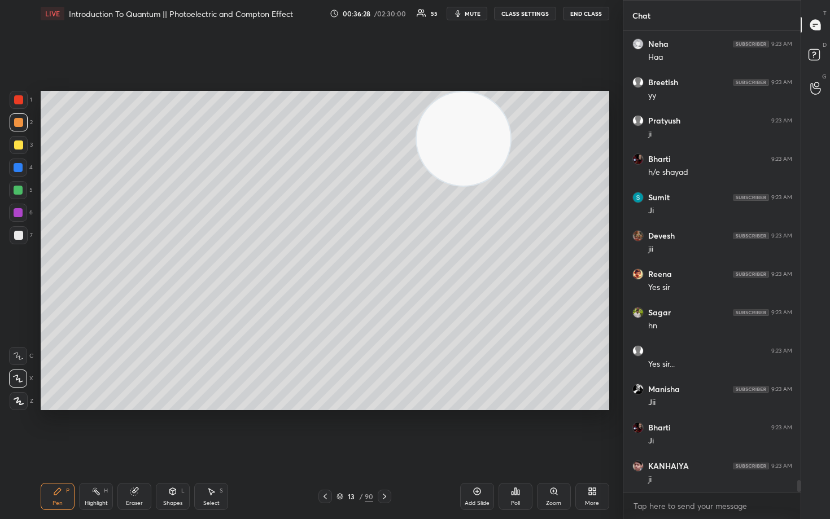
drag, startPoint x: 464, startPoint y: 148, endPoint x: 586, endPoint y: 118, distance: 125.5
click at [510, 117] on video at bounding box center [463, 139] width 94 height 94
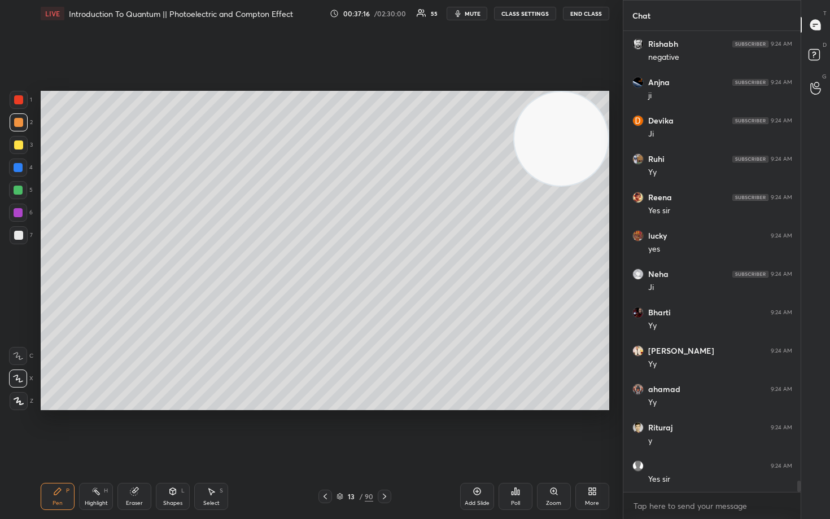
scroll to position [18585, 0]
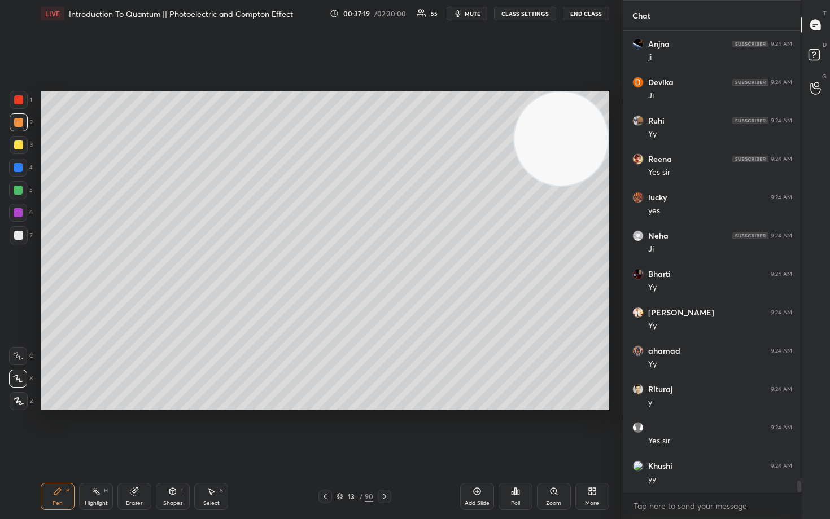
click at [480, 430] on icon at bounding box center [476, 491] width 9 height 9
click at [17, 237] on div at bounding box center [18, 235] width 9 height 9
click at [20, 121] on div at bounding box center [18, 122] width 9 height 9
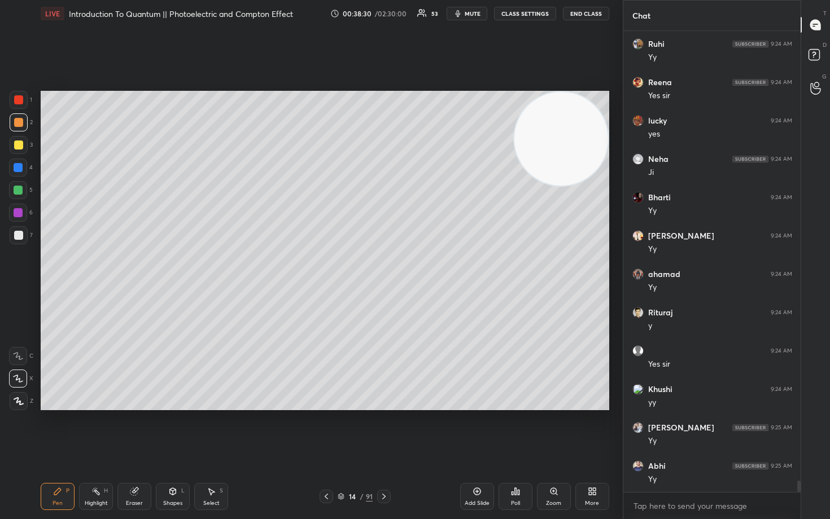
scroll to position [18700, 0]
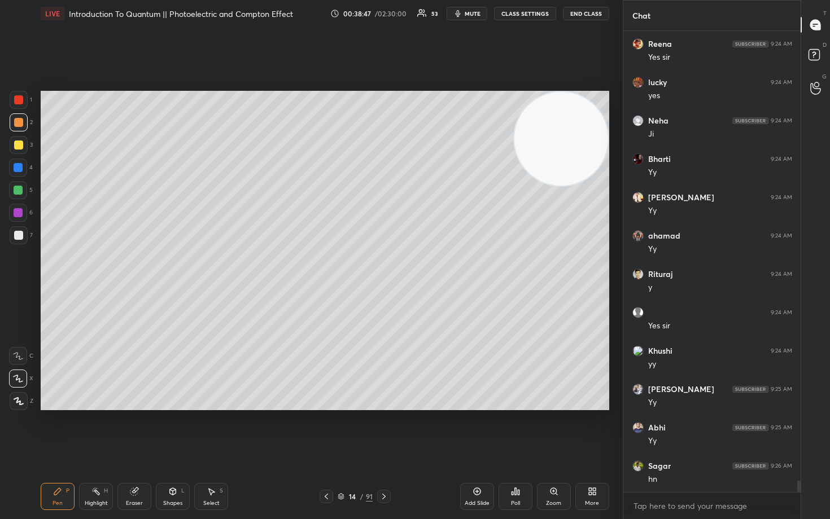
click at [138, 430] on div "Eraser" at bounding box center [134, 496] width 34 height 27
click at [58, 430] on div "Pen P" at bounding box center [58, 496] width 34 height 27
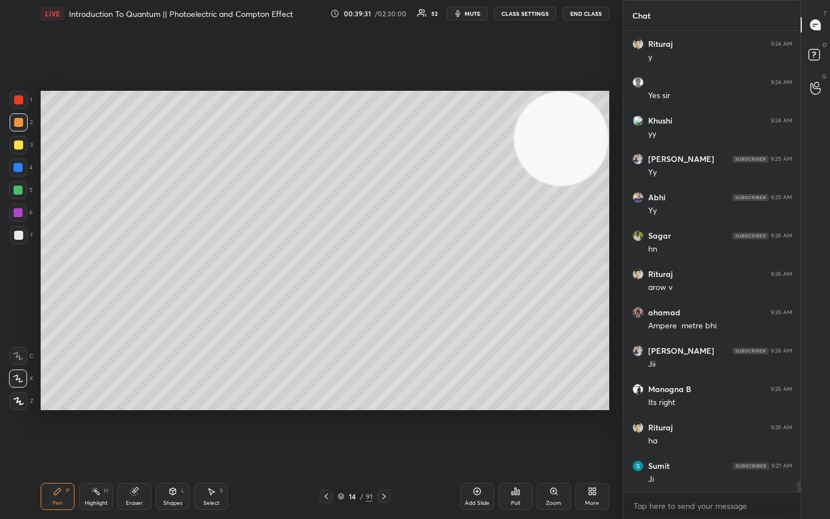
scroll to position [19007, 0]
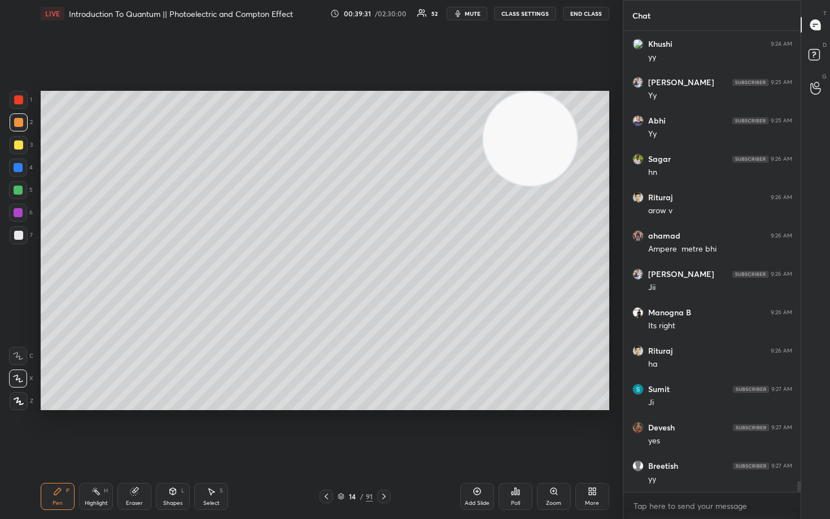
drag, startPoint x: 535, startPoint y: 140, endPoint x: 242, endPoint y: 146, distance: 293.0
click at [483, 145] on video at bounding box center [530, 139] width 94 height 94
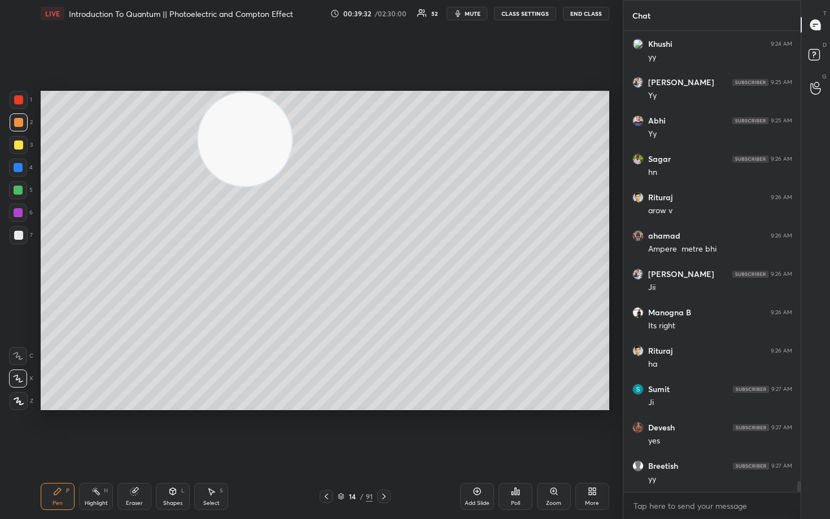
scroll to position [19045, 0]
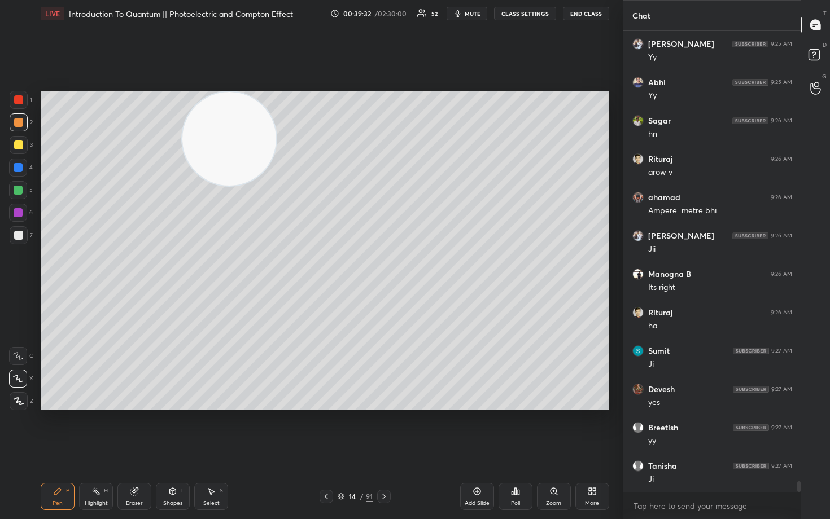
drag, startPoint x: 229, startPoint y: 144, endPoint x: 142, endPoint y: 154, distance: 87.4
click at [182, 151] on video at bounding box center [229, 139] width 94 height 94
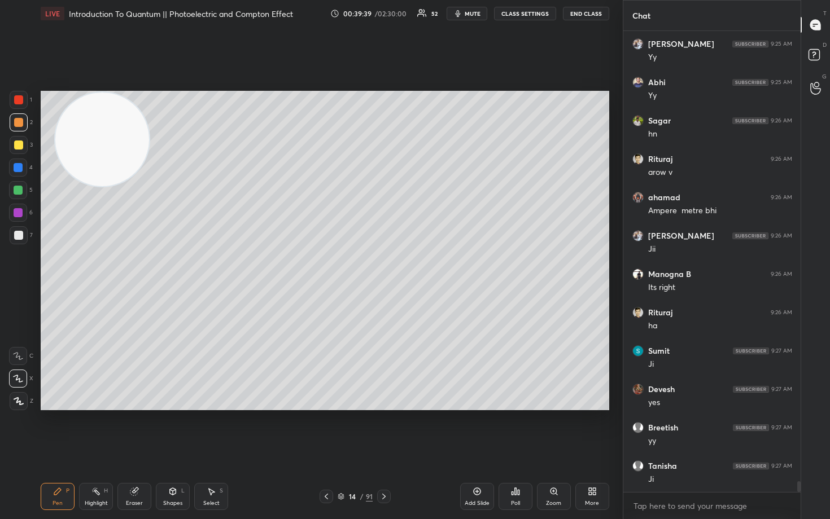
drag, startPoint x: 19, startPoint y: 234, endPoint x: 35, endPoint y: 234, distance: 16.4
click at [19, 235] on div at bounding box center [18, 235] width 9 height 9
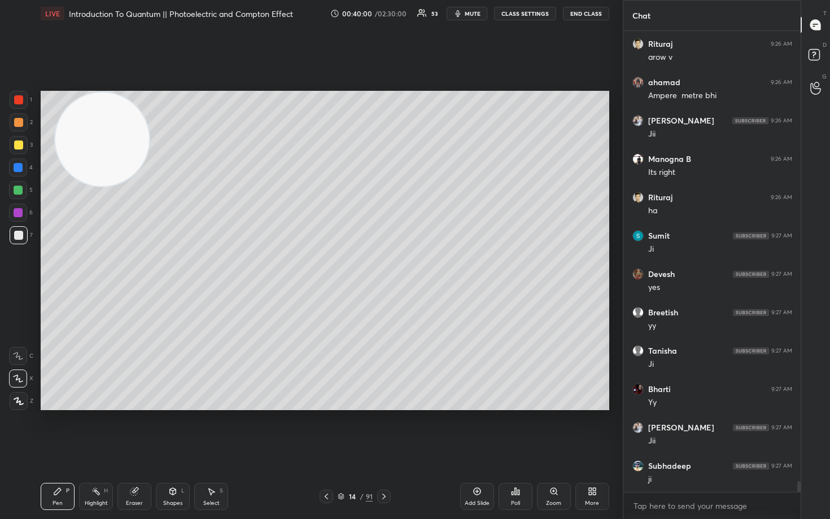
scroll to position [19199, 0]
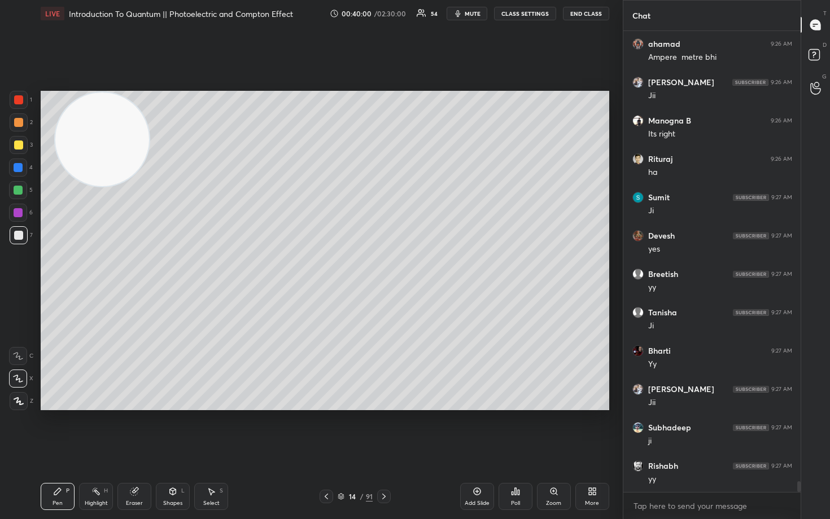
drag, startPoint x: 18, startPoint y: 122, endPoint x: 25, endPoint y: 127, distance: 8.1
click at [18, 122] on div at bounding box center [18, 122] width 9 height 9
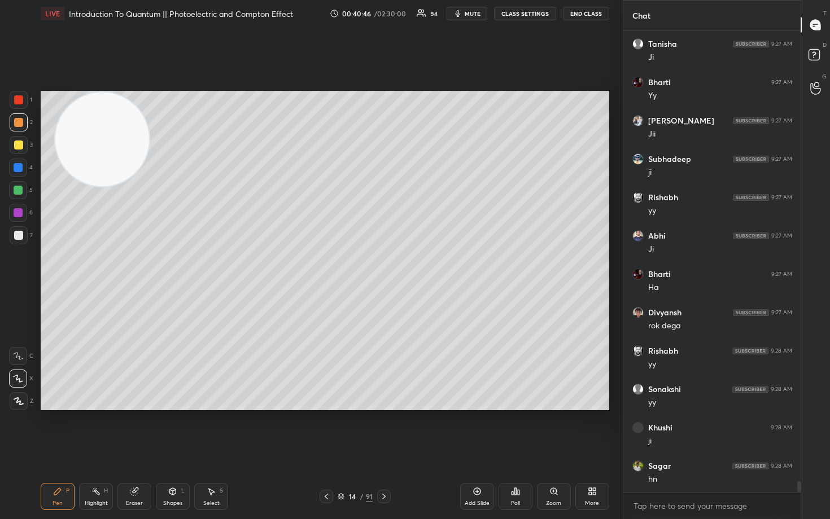
scroll to position [19506, 0]
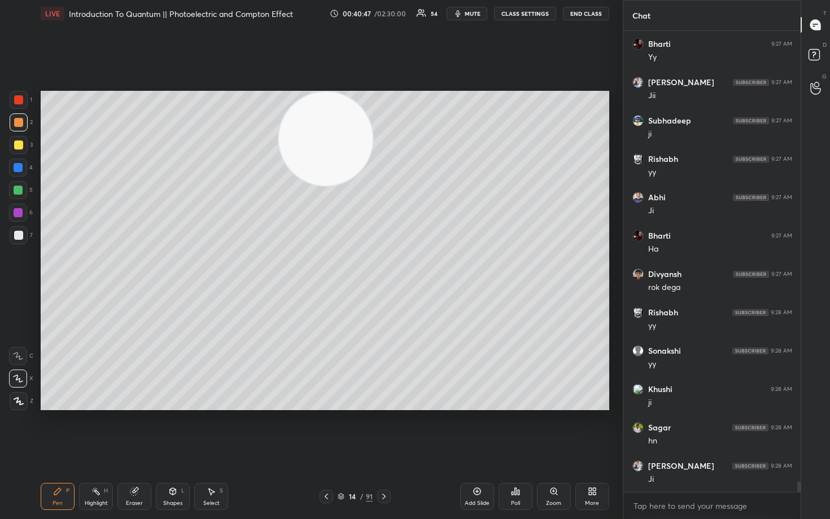
drag, startPoint x: 104, startPoint y: 157, endPoint x: 508, endPoint y: 108, distance: 406.5
click at [372, 119] on video at bounding box center [326, 139] width 94 height 94
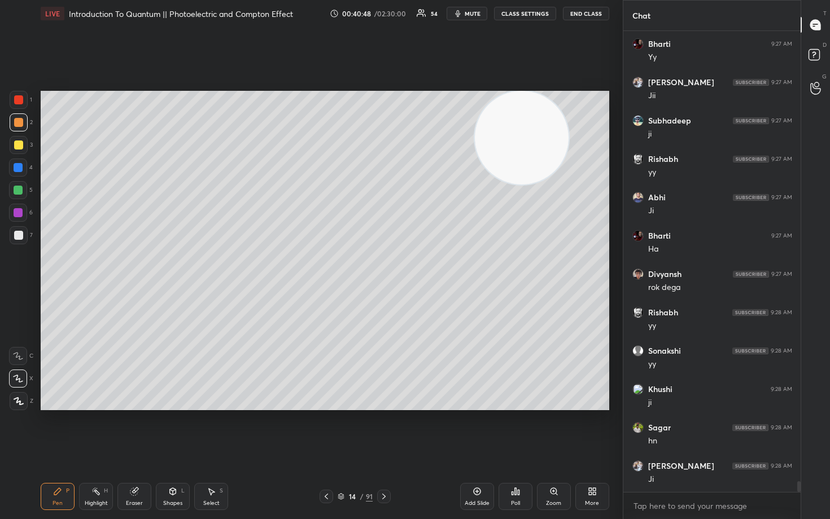
drag, startPoint x: 564, startPoint y: 126, endPoint x: 571, endPoint y: 125, distance: 6.3
click at [568, 126] on video at bounding box center [522, 138] width 94 height 94
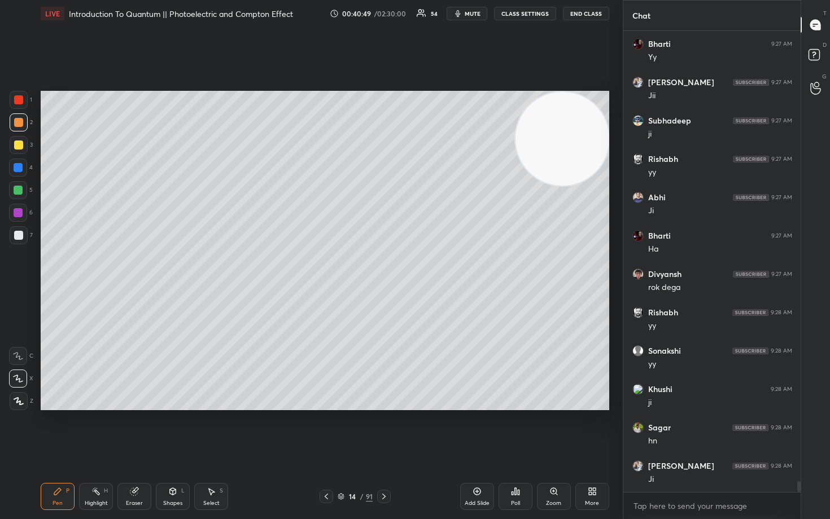
click at [474, 430] on icon at bounding box center [476, 491] width 9 height 9
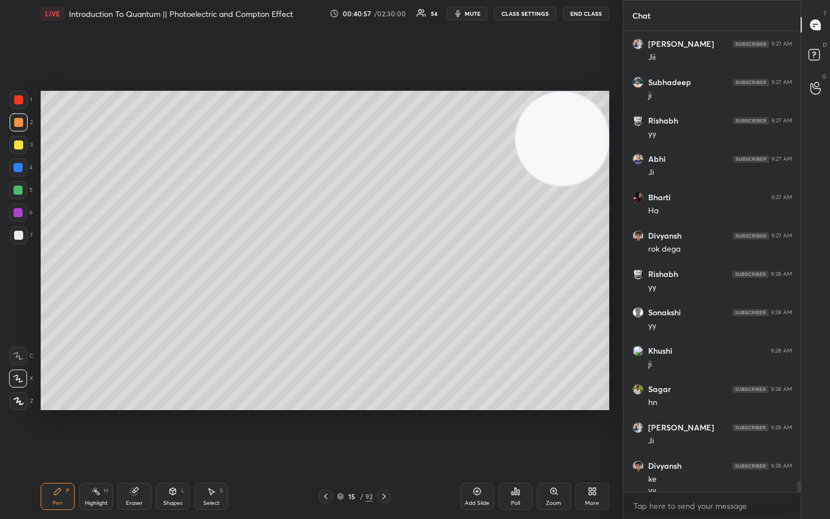
scroll to position [19555, 0]
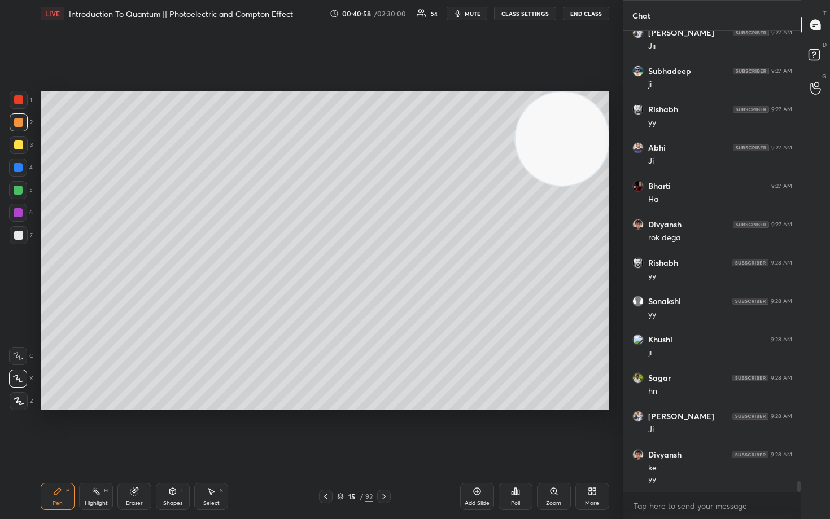
click at [17, 236] on div at bounding box center [18, 235] width 9 height 9
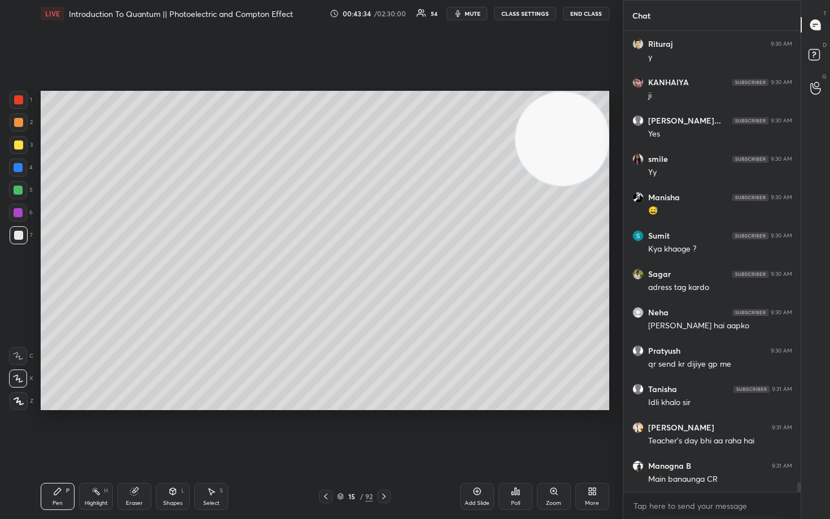
scroll to position [21715, 0]
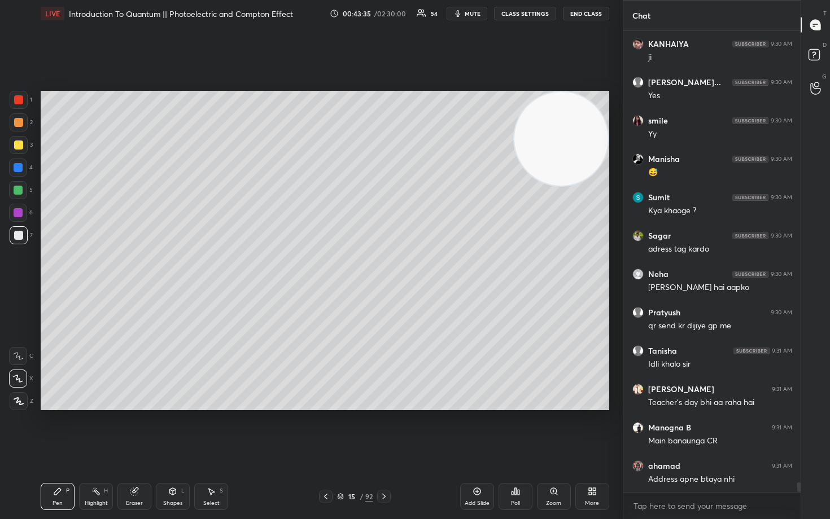
drag, startPoint x: 564, startPoint y: 156, endPoint x: 555, endPoint y: 138, distance: 20.2
click at [579, 130] on video at bounding box center [561, 139] width 94 height 94
click at [18, 144] on div at bounding box center [18, 145] width 9 height 9
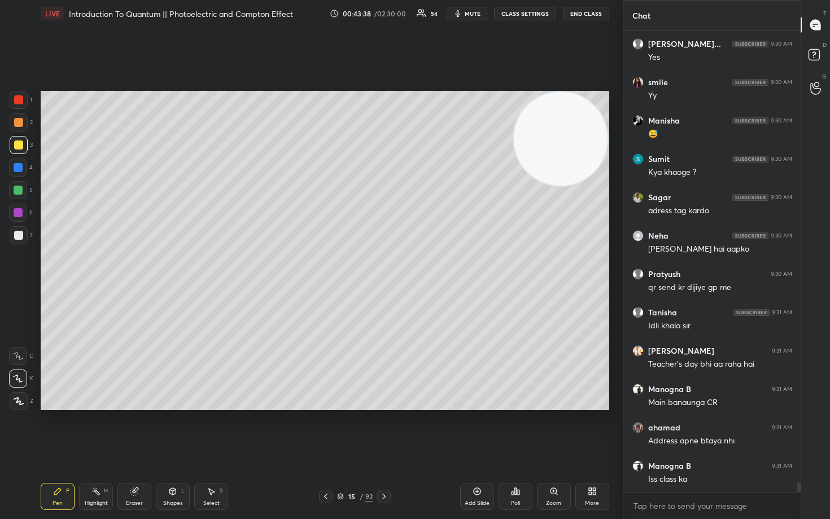
click at [474, 430] on icon at bounding box center [476, 491] width 9 height 9
click at [18, 236] on div at bounding box center [18, 235] width 9 height 9
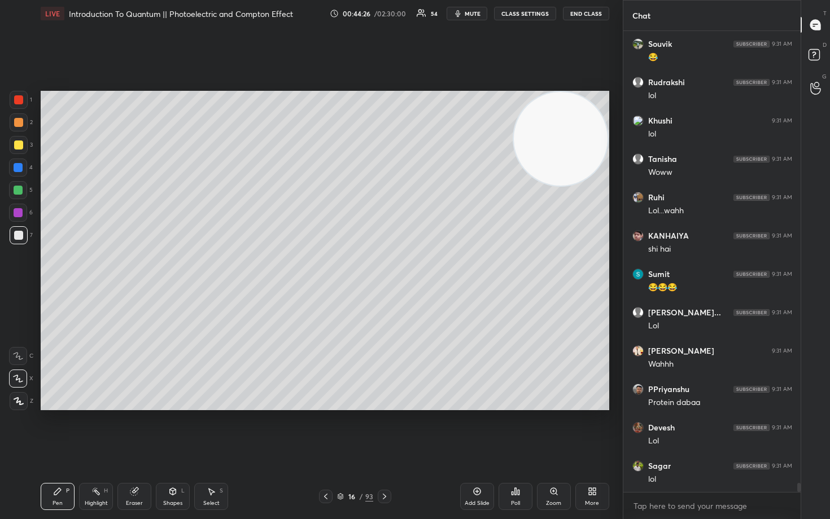
scroll to position [22712, 0]
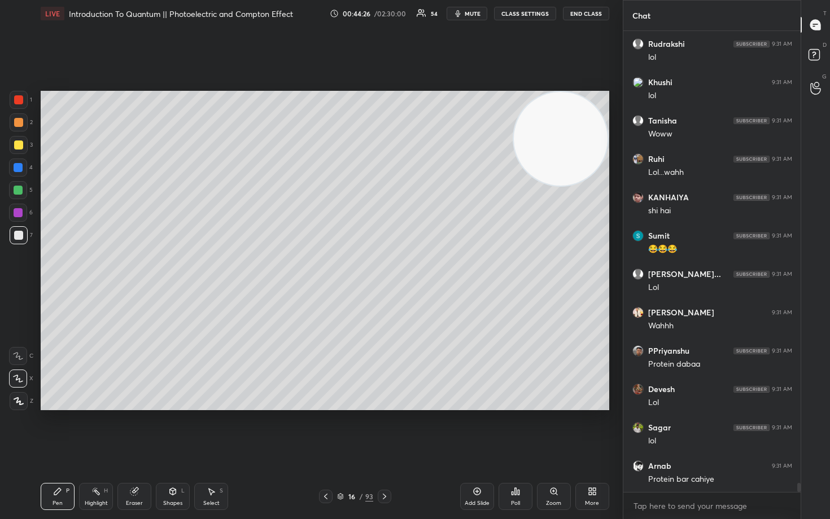
click at [19, 146] on div at bounding box center [18, 145] width 9 height 9
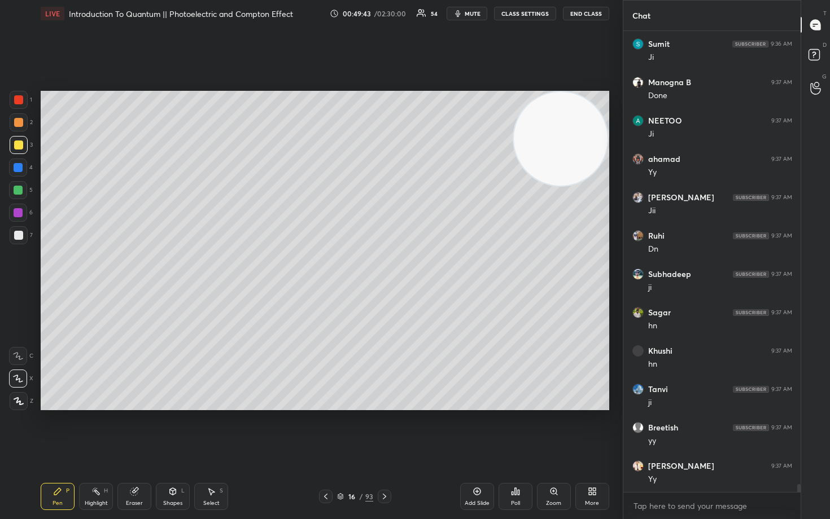
scroll to position [26305, 0]
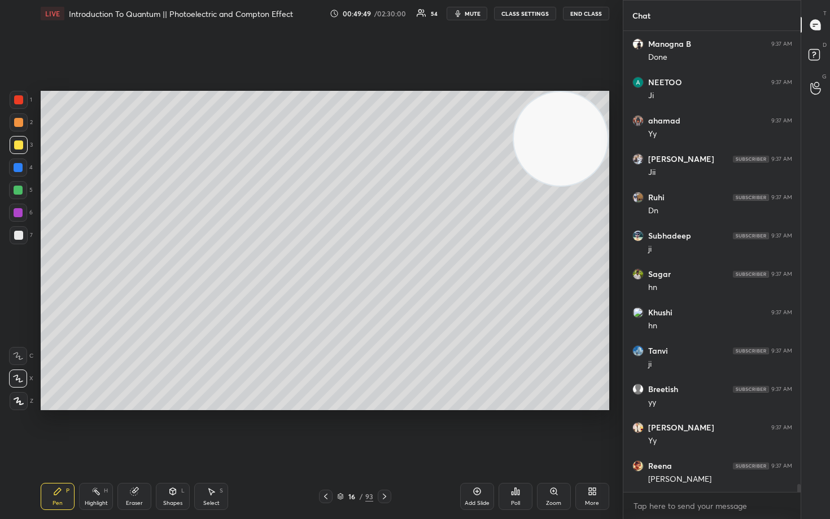
click at [476, 430] on icon at bounding box center [476, 491] width 9 height 9
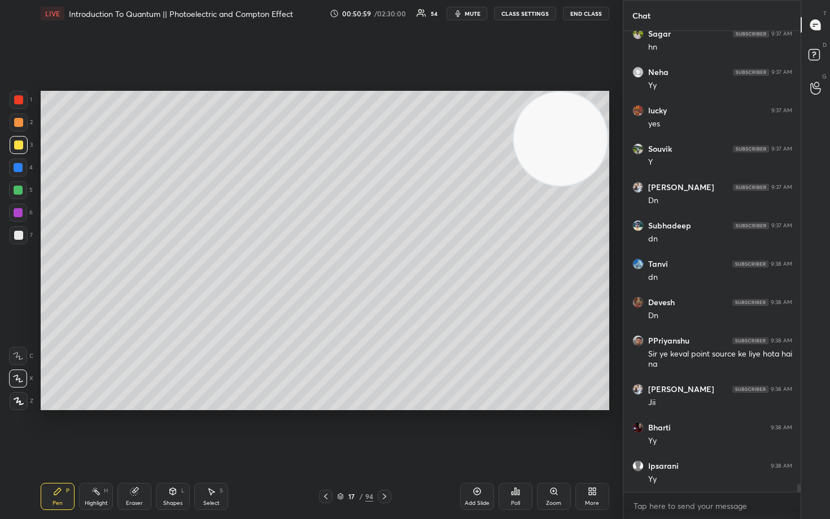
scroll to position [27275, 0]
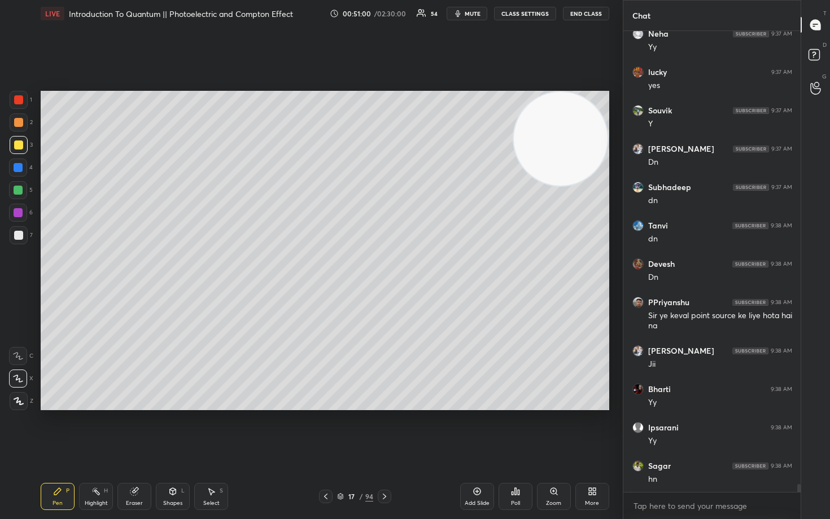
click at [21, 234] on div at bounding box center [18, 235] width 9 height 9
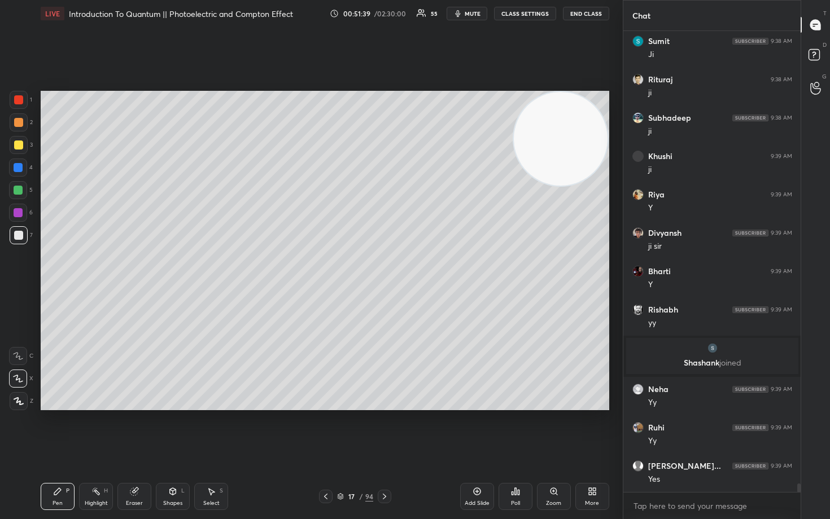
scroll to position [24865, 0]
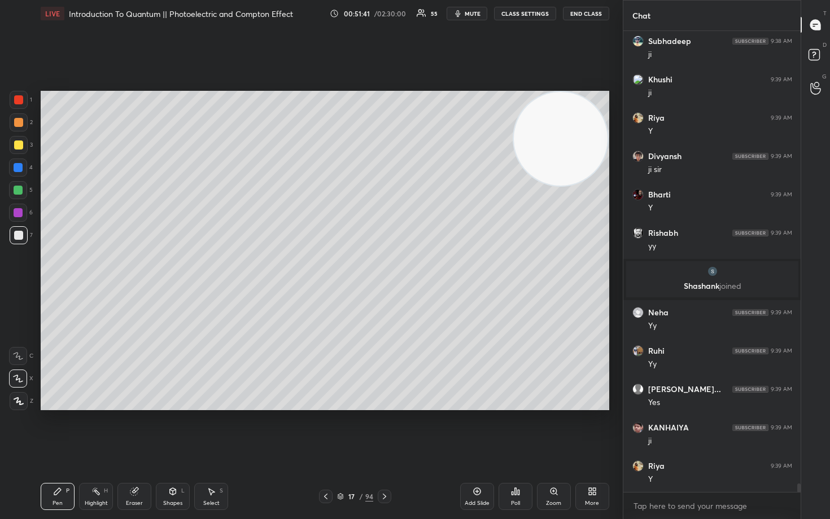
click at [470, 6] on div "LIVE Introduction To Quantum || Photoelectric and Compton Effect 00:51:41 / 02:…" at bounding box center [325, 13] width 568 height 27
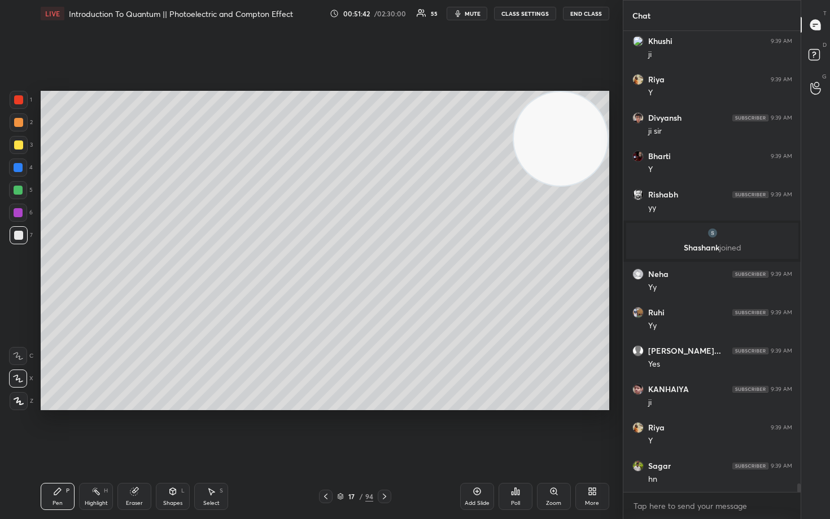
click at [470, 12] on span "mute" at bounding box center [472, 14] width 16 height 8
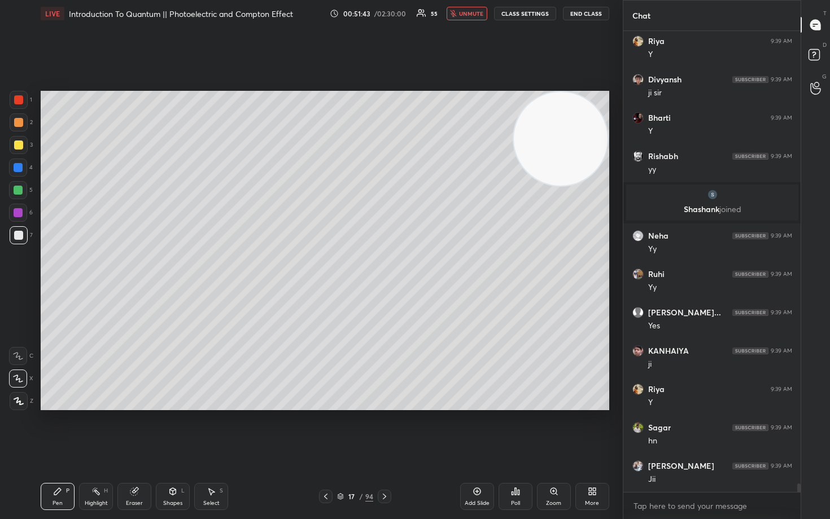
scroll to position [25018, 0]
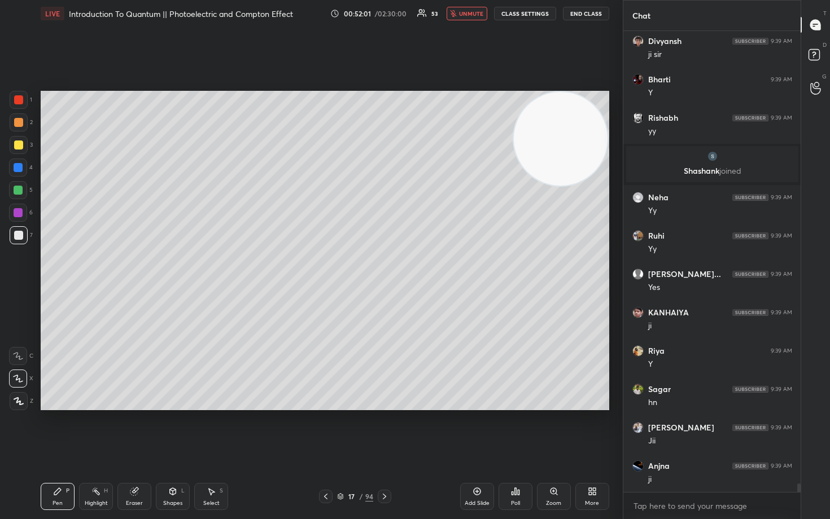
click at [470, 14] on span "unmute" at bounding box center [471, 14] width 24 height 8
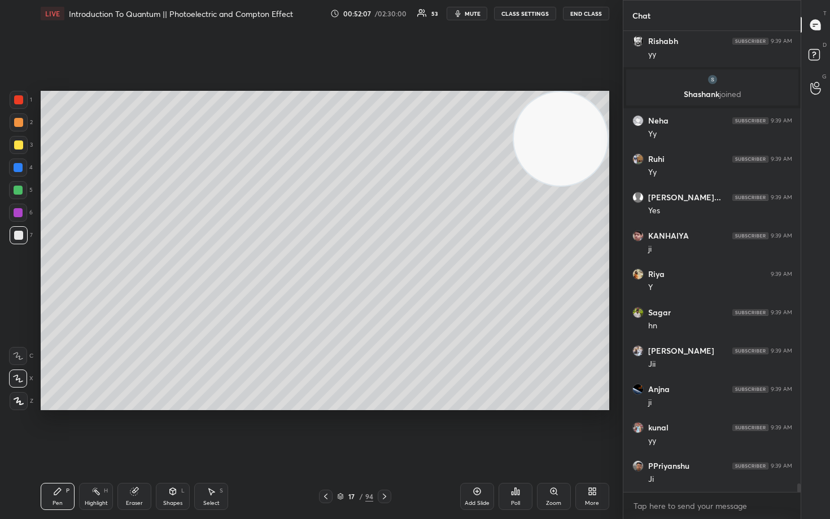
scroll to position [25133, 0]
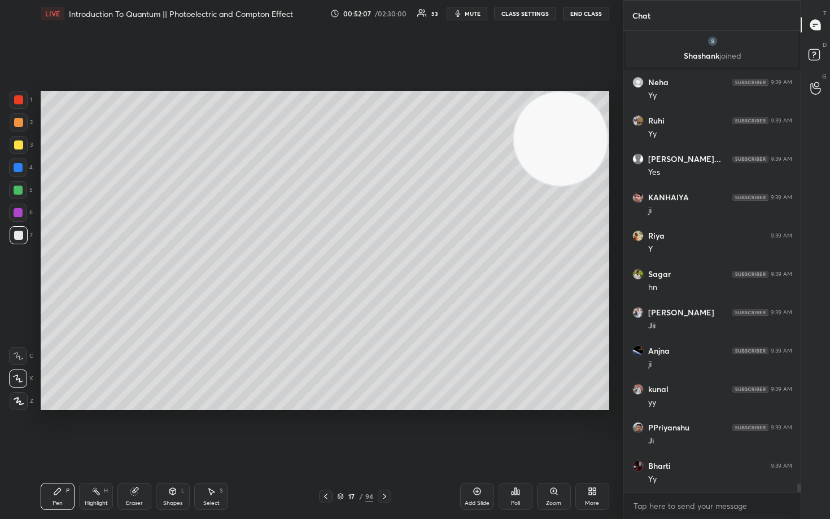
click at [477, 430] on icon at bounding box center [476, 491] width 3 height 3
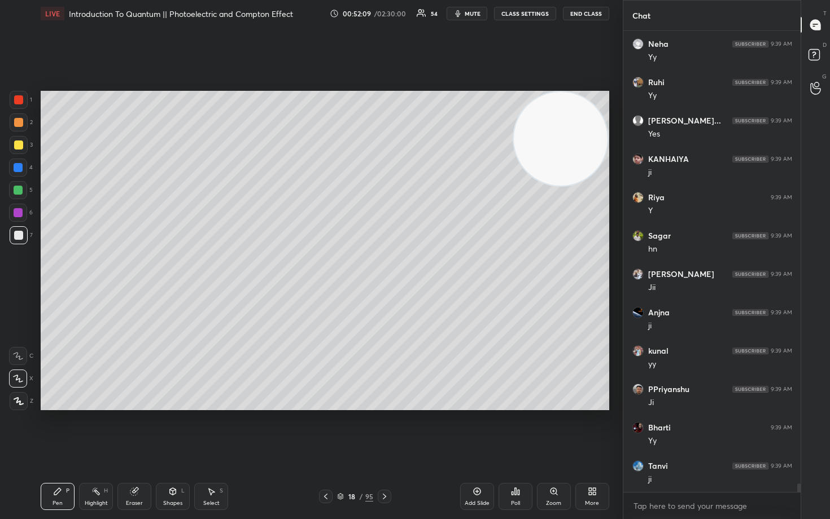
click at [21, 142] on div at bounding box center [18, 145] width 9 height 9
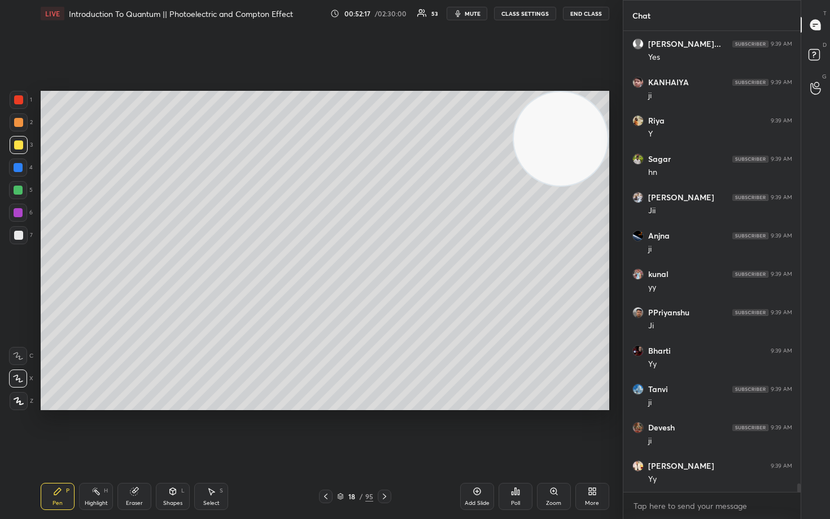
scroll to position [25287, 0]
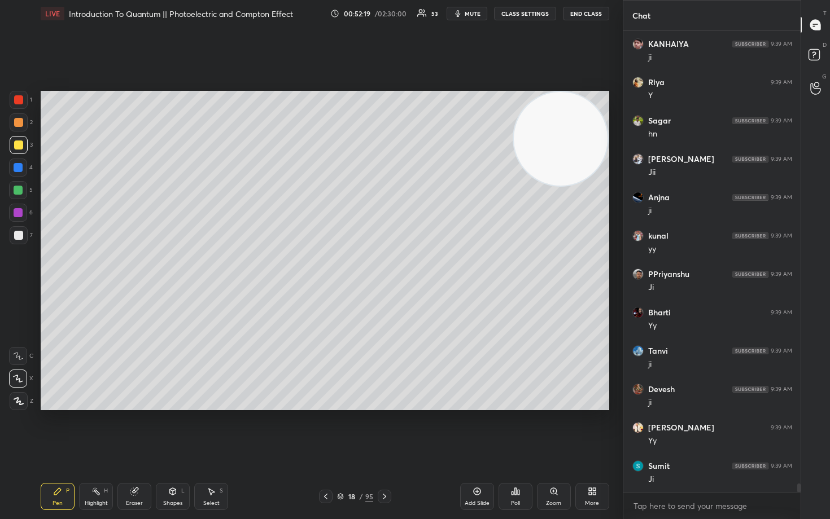
click at [16, 239] on div at bounding box center [19, 235] width 18 height 18
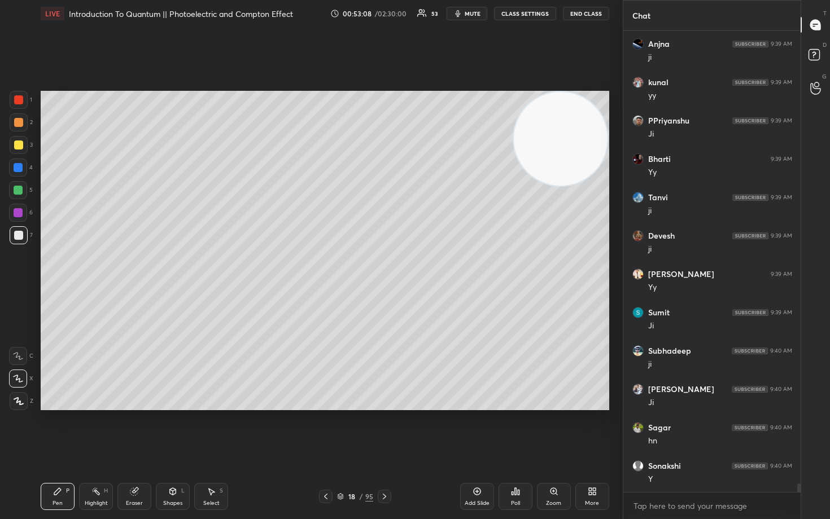
scroll to position [25482, 0]
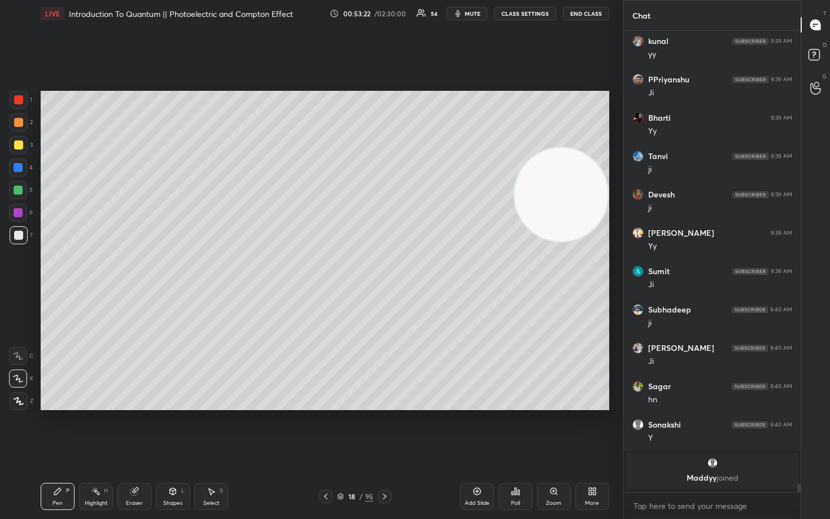
drag, startPoint x: 567, startPoint y: 164, endPoint x: 570, endPoint y: 272, distance: 107.8
click at [572, 242] on video at bounding box center [561, 195] width 94 height 94
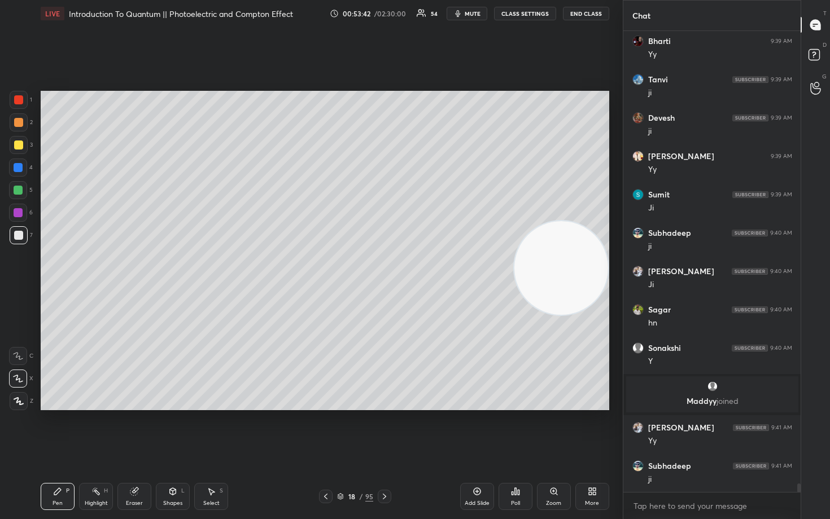
scroll to position [25383, 0]
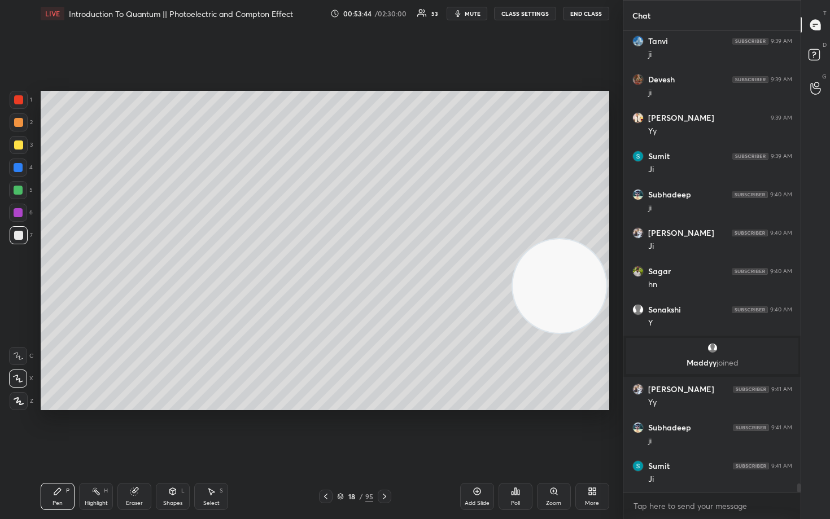
drag, startPoint x: 559, startPoint y: 274, endPoint x: 559, endPoint y: 328, distance: 54.2
click at [559, 333] on video at bounding box center [559, 286] width 94 height 94
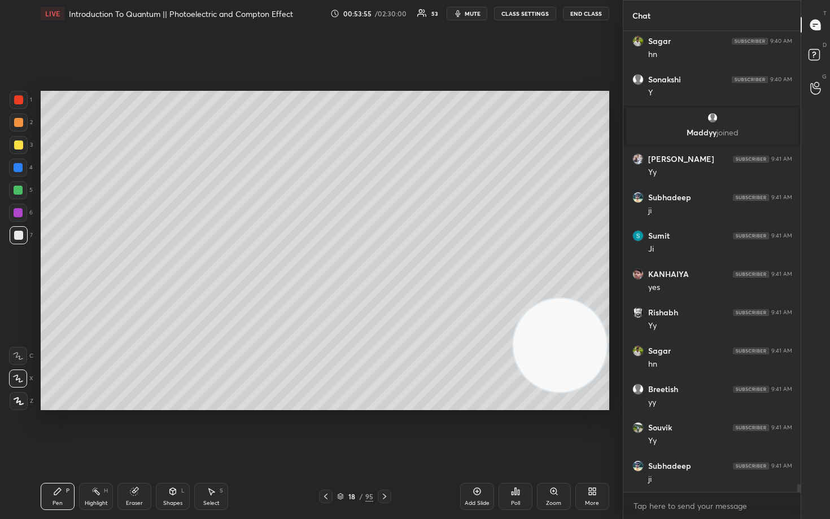
scroll to position [25652, 0]
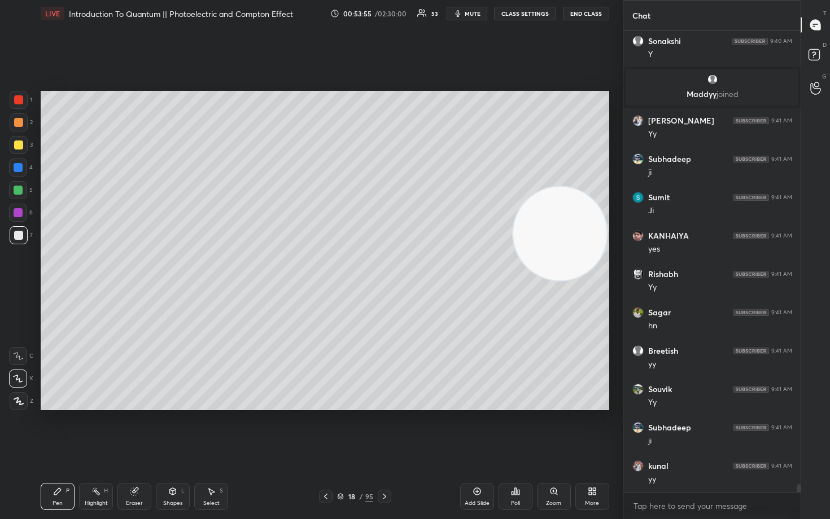
drag, startPoint x: 561, startPoint y: 365, endPoint x: 565, endPoint y: 125, distance: 239.9
click at [576, 187] on video at bounding box center [560, 234] width 94 height 94
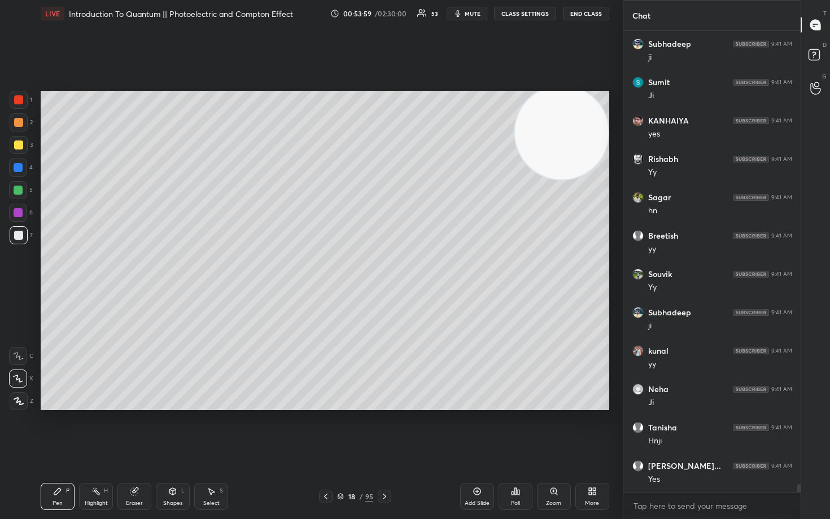
scroll to position [25806, 0]
click at [477, 430] on icon at bounding box center [476, 491] width 9 height 9
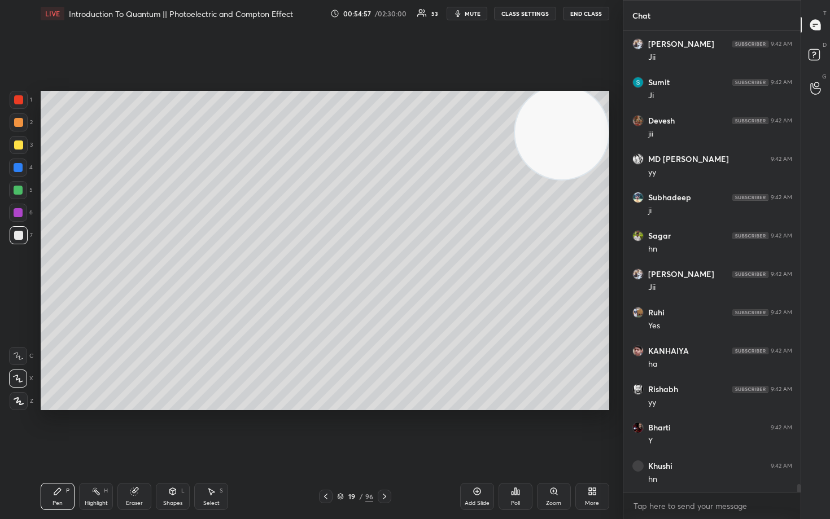
scroll to position [26343, 0]
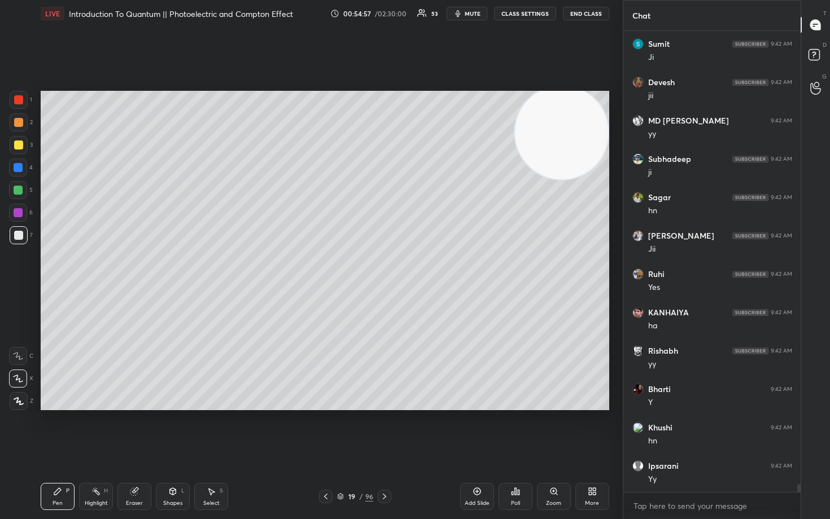
click at [17, 146] on div at bounding box center [18, 145] width 9 height 9
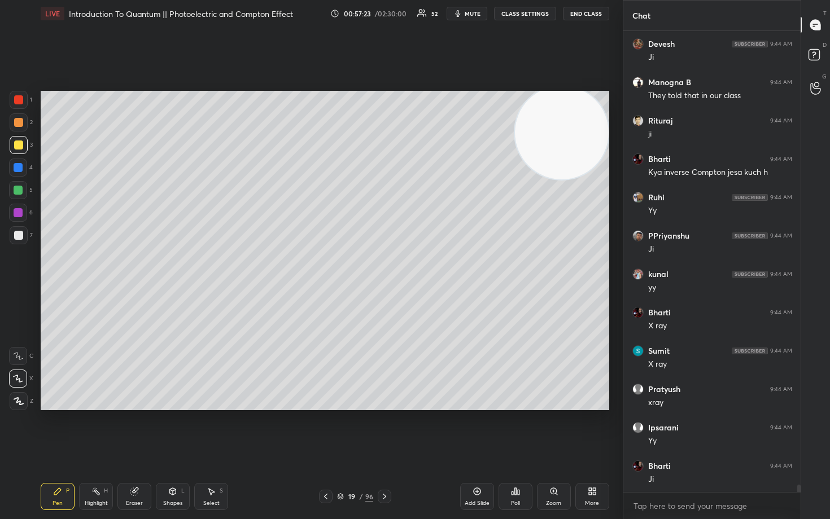
scroll to position [28245, 0]
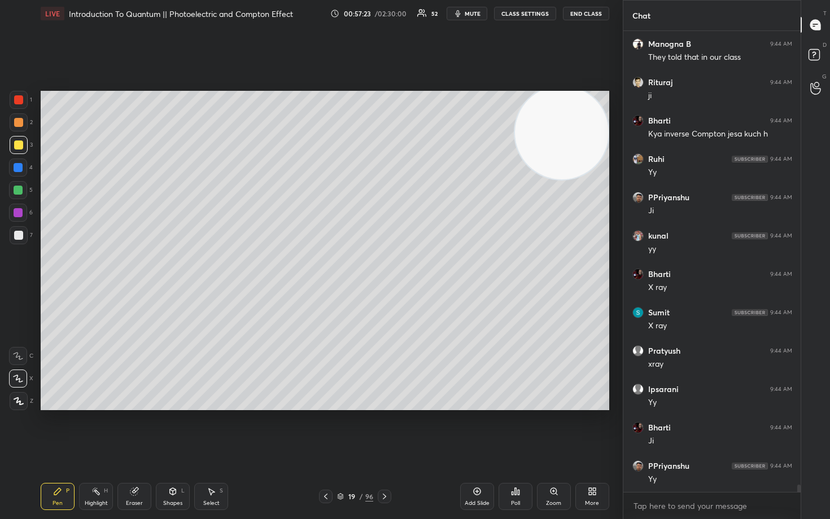
drag, startPoint x: 477, startPoint y: 494, endPoint x: 472, endPoint y: 483, distance: 12.2
click at [475, 430] on icon at bounding box center [476, 491] width 9 height 9
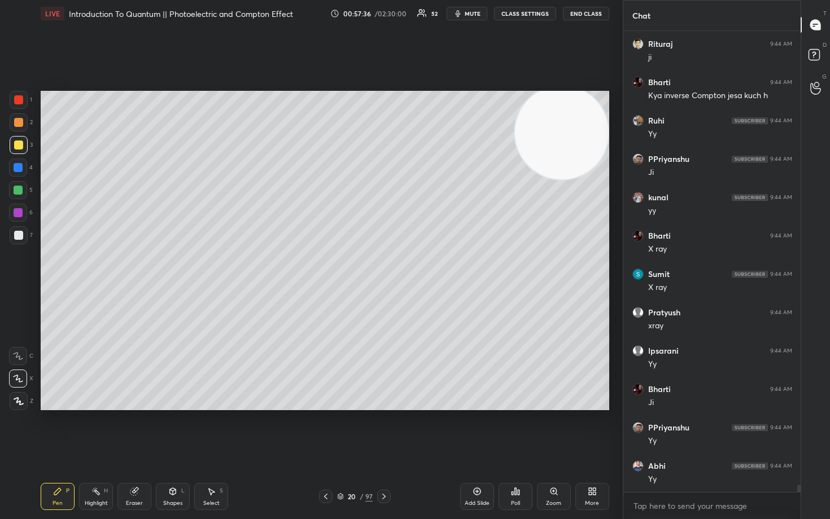
scroll to position [28321, 0]
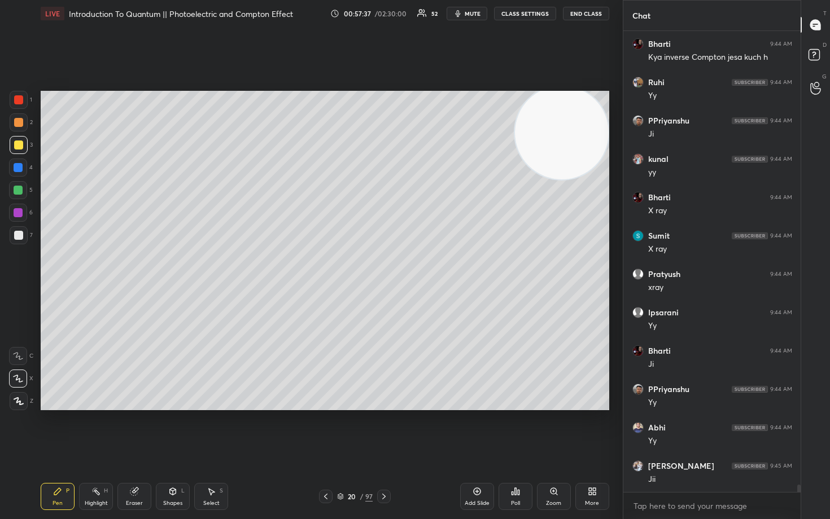
click at [16, 234] on div at bounding box center [18, 235] width 9 height 9
drag, startPoint x: 137, startPoint y: 490, endPoint x: 142, endPoint y: 433, distance: 57.2
click at [136, 430] on icon at bounding box center [135, 491] width 6 height 6
click at [54, 430] on icon at bounding box center [57, 491] width 7 height 7
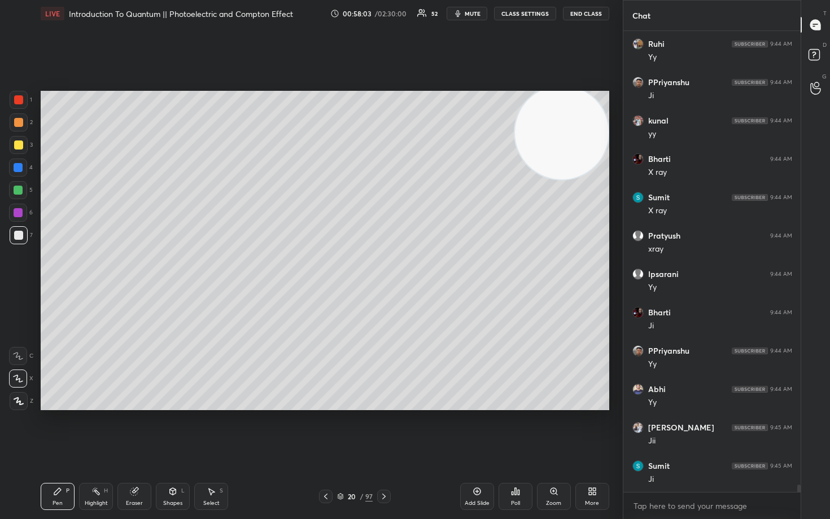
scroll to position [28398, 0]
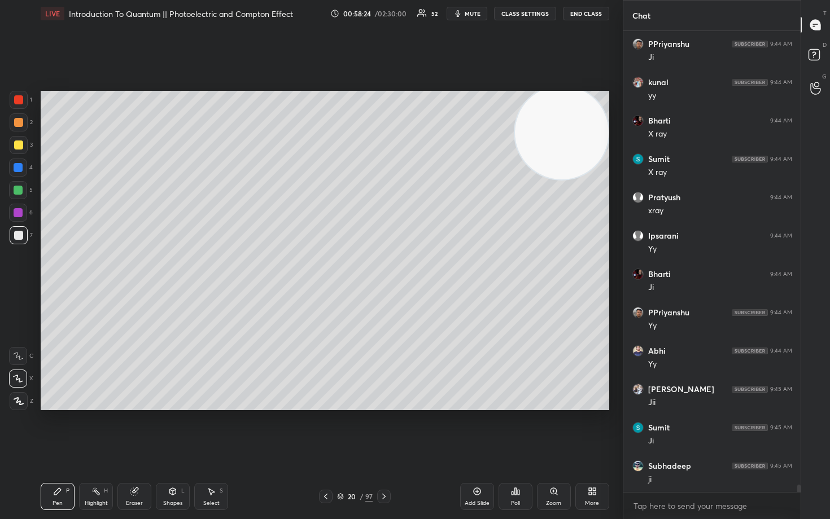
click at [16, 146] on div at bounding box center [18, 145] width 9 height 9
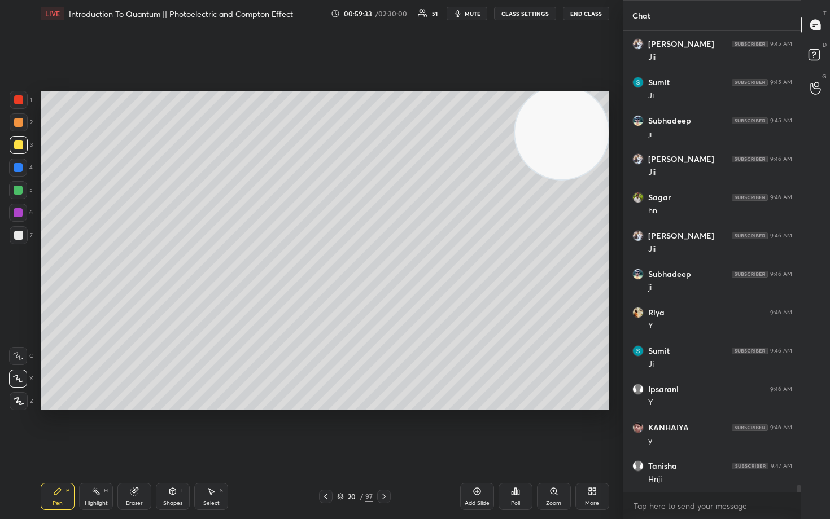
scroll to position [28782, 0]
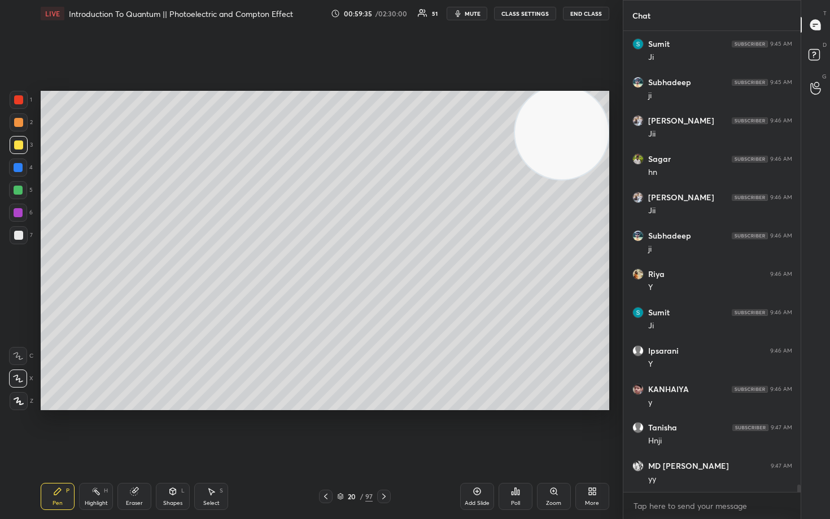
click at [480, 430] on icon at bounding box center [476, 491] width 7 height 7
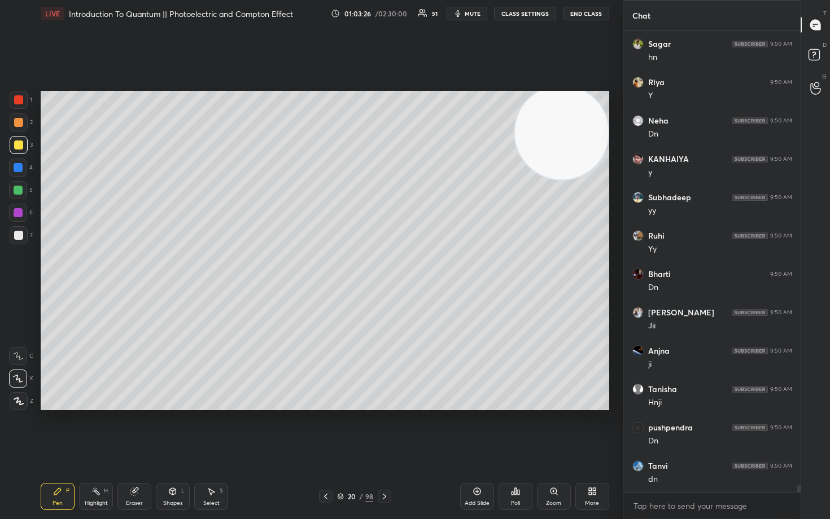
scroll to position [30207, 0]
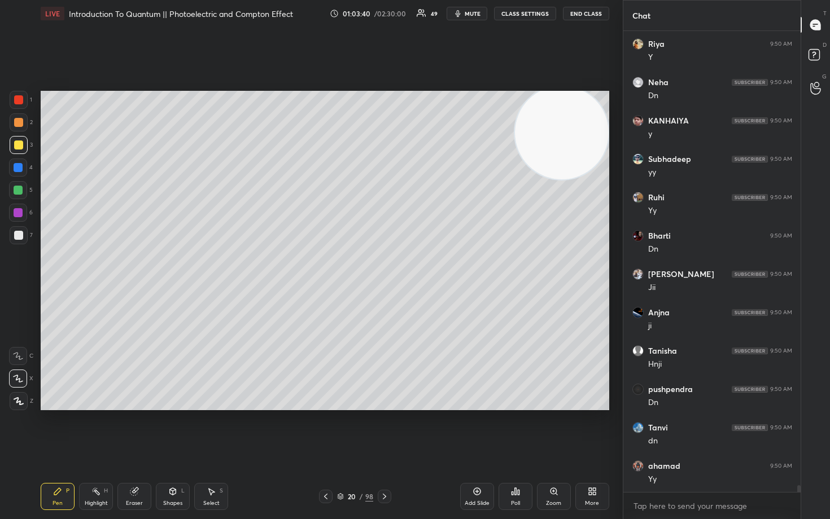
click at [18, 122] on div at bounding box center [18, 122] width 9 height 9
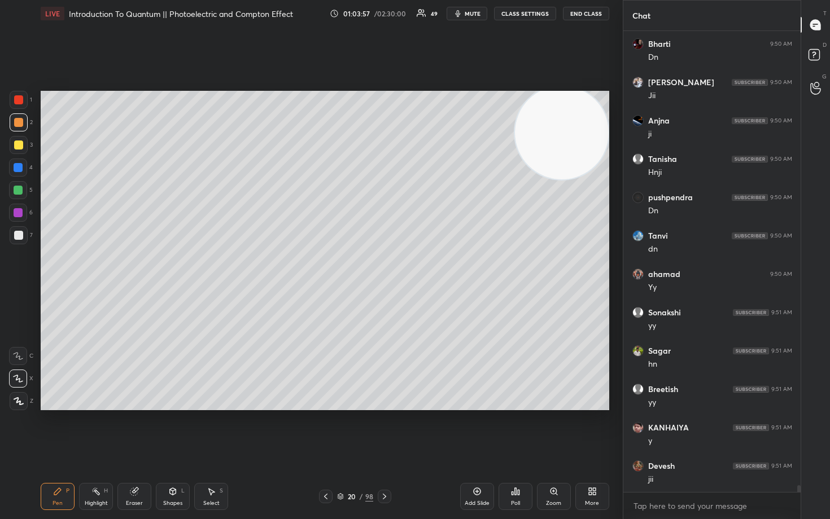
scroll to position [30437, 0]
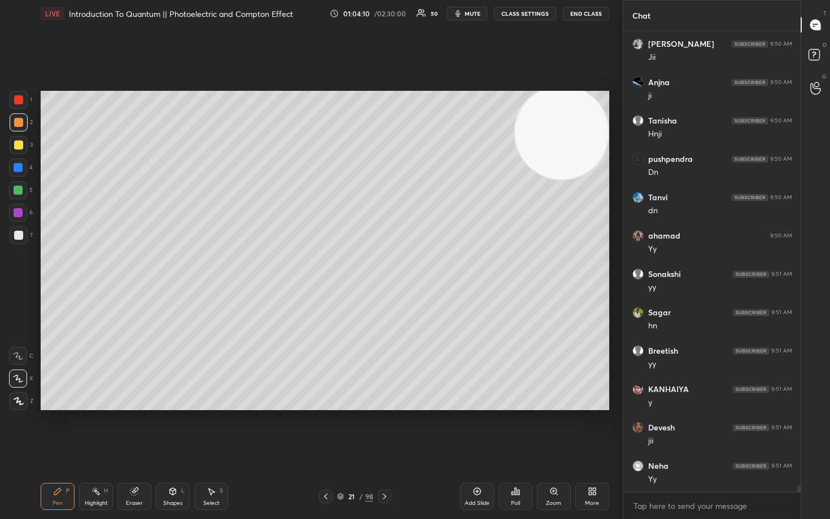
click at [476, 430] on icon at bounding box center [476, 491] width 9 height 9
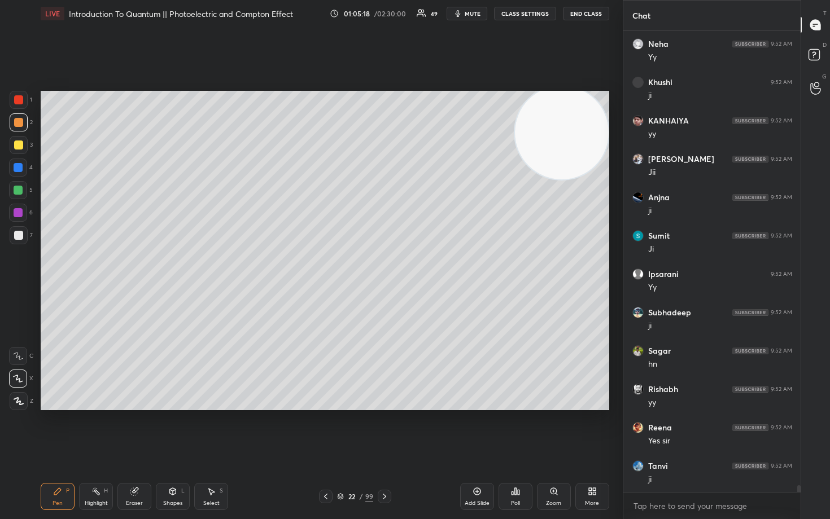
scroll to position [31089, 0]
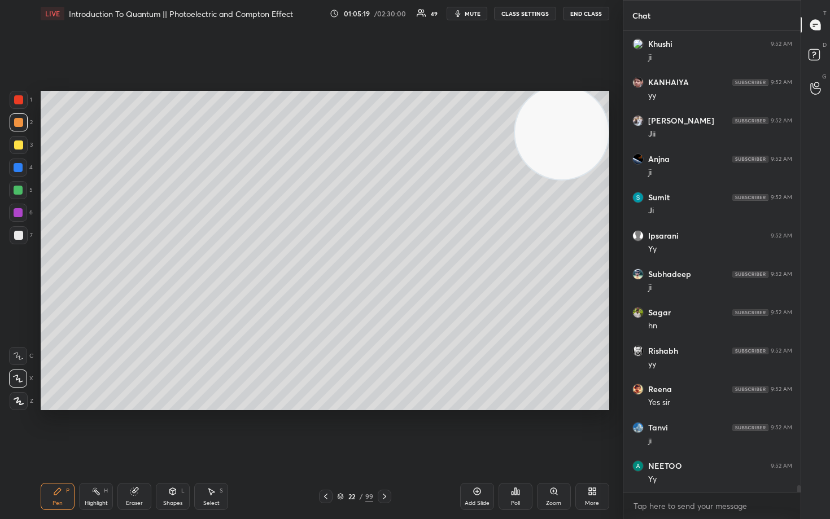
click at [19, 236] on div at bounding box center [18, 235] width 9 height 9
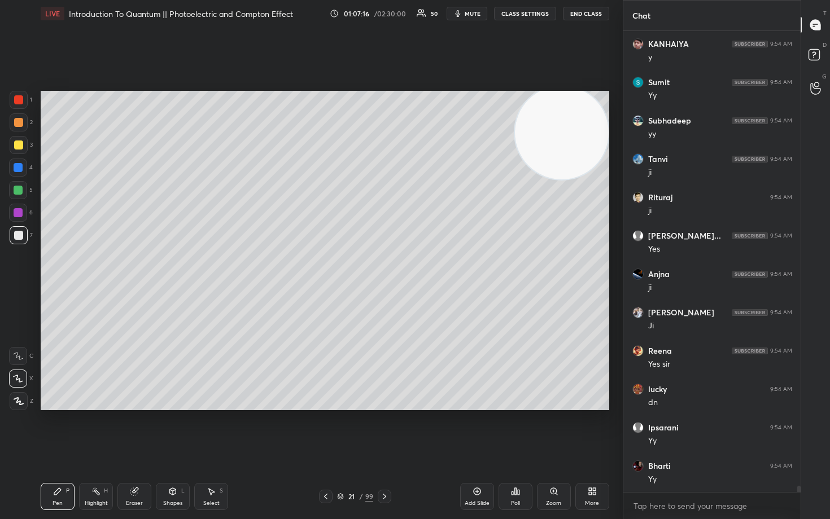
scroll to position [32816, 0]
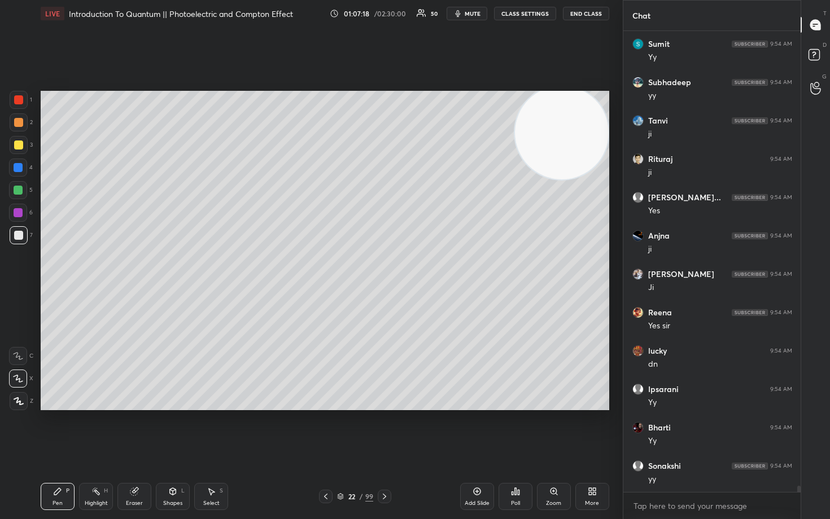
drag, startPoint x: 478, startPoint y: 490, endPoint x: 476, endPoint y: 483, distance: 7.5
click at [477, 430] on icon at bounding box center [476, 491] width 9 height 9
drag, startPoint x: 571, startPoint y: 131, endPoint x: 574, endPoint y: 256, distance: 125.3
click at [578, 186] on video at bounding box center [561, 139] width 94 height 94
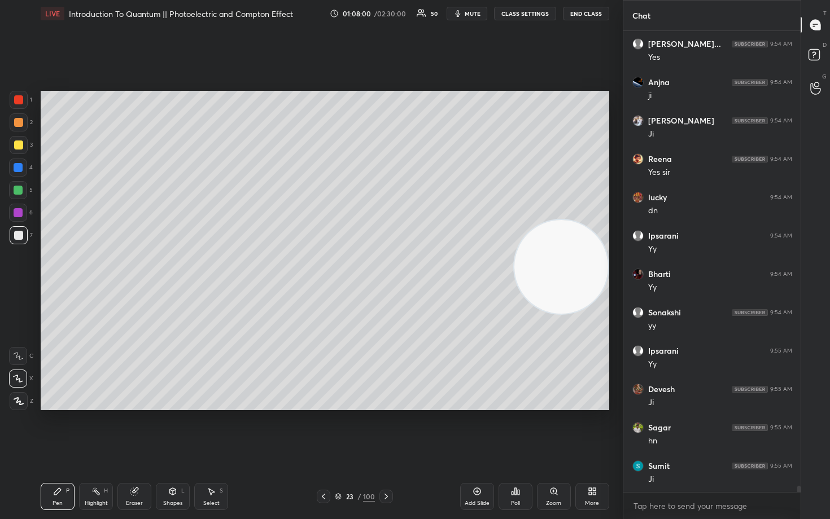
scroll to position [33008, 0]
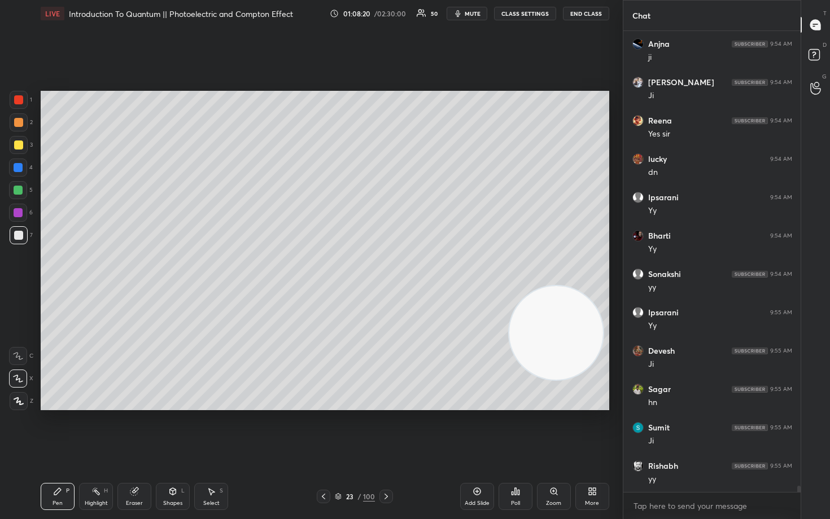
drag, startPoint x: 553, startPoint y: 322, endPoint x: 538, endPoint y: 298, distance: 28.7
click at [550, 330] on video at bounding box center [556, 333] width 94 height 94
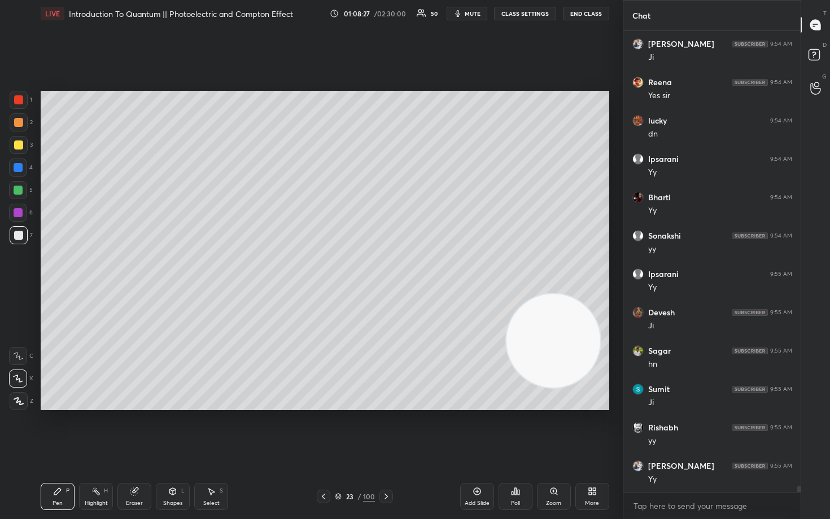
drag, startPoint x: 16, startPoint y: 146, endPoint x: 25, endPoint y: 147, distance: 9.2
click at [15, 147] on div at bounding box center [18, 145] width 9 height 9
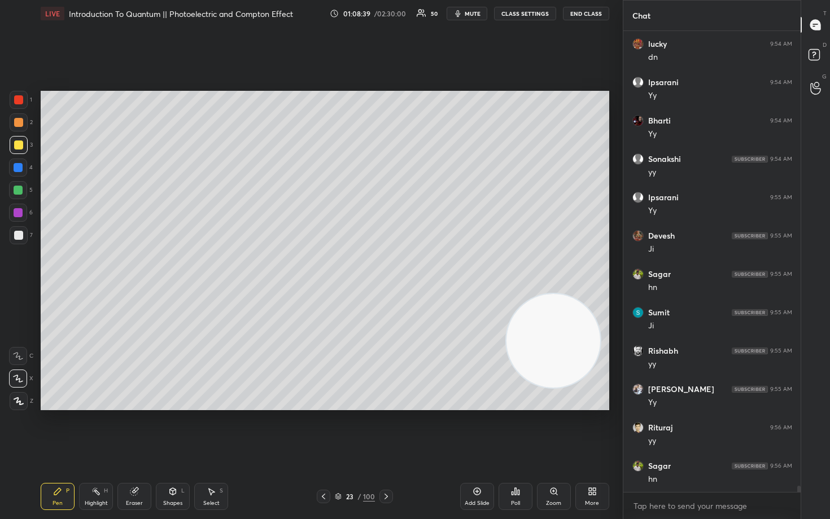
scroll to position [33162, 0]
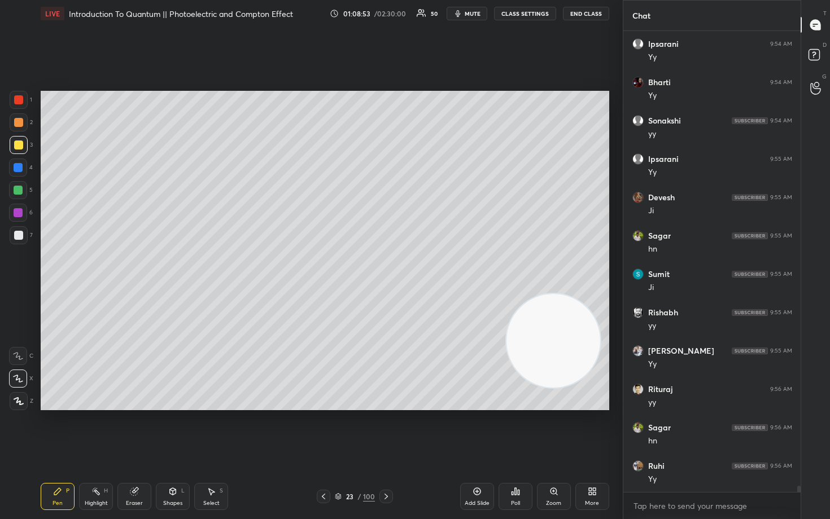
drag, startPoint x: 551, startPoint y: 279, endPoint x: 560, endPoint y: 183, distance: 96.4
click at [562, 294] on video at bounding box center [553, 341] width 94 height 94
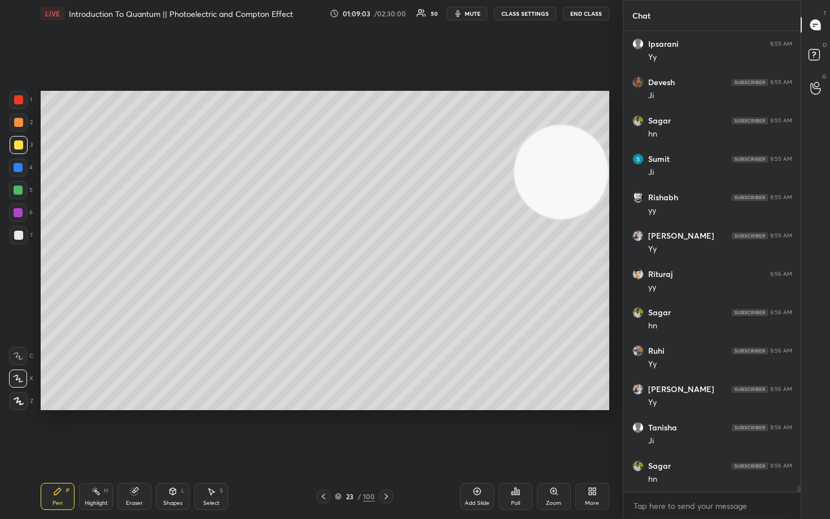
scroll to position [33315, 0]
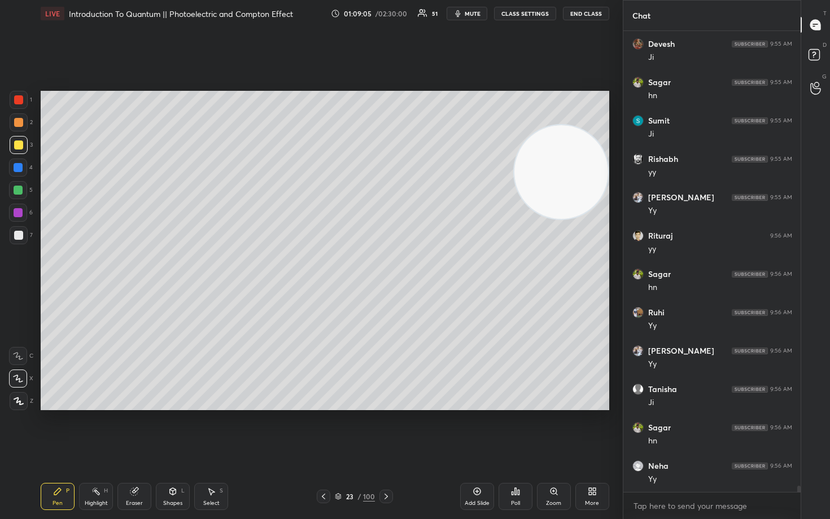
drag, startPoint x: 133, startPoint y: 499, endPoint x: 131, endPoint y: 488, distance: 11.5
click at [132, 430] on div "Eraser" at bounding box center [134, 496] width 34 height 27
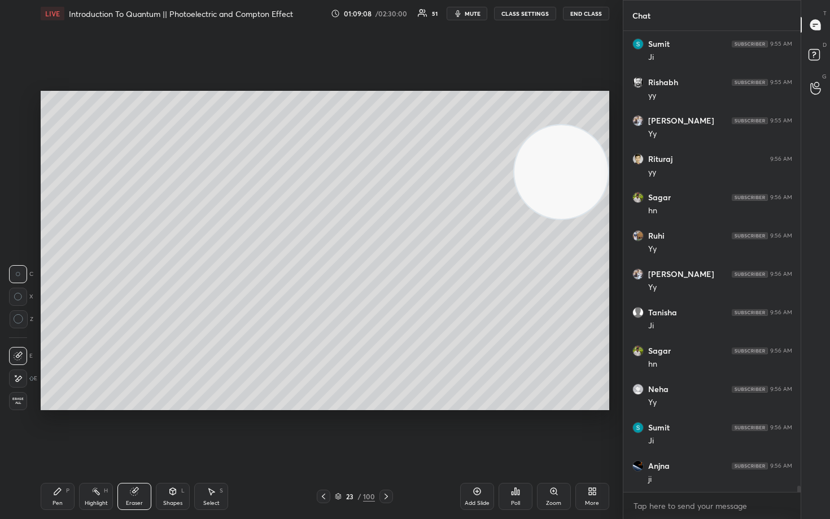
scroll to position [33430, 0]
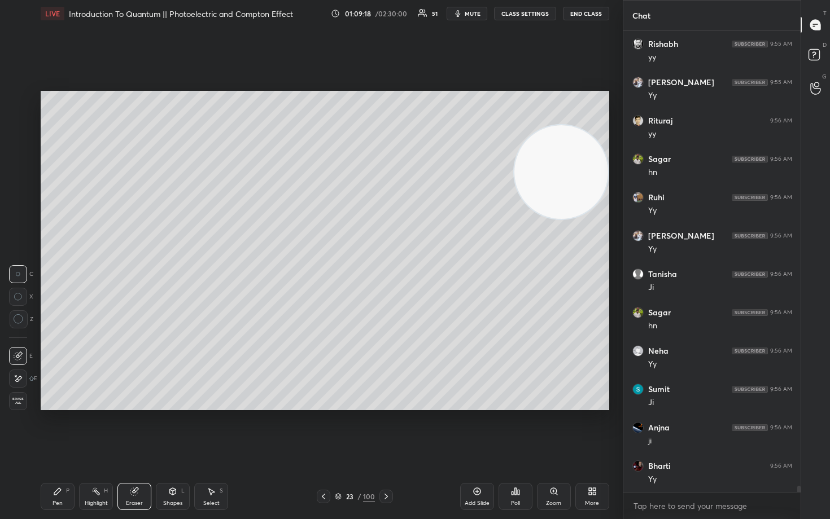
click at [54, 430] on div "Pen" at bounding box center [57, 504] width 10 height 6
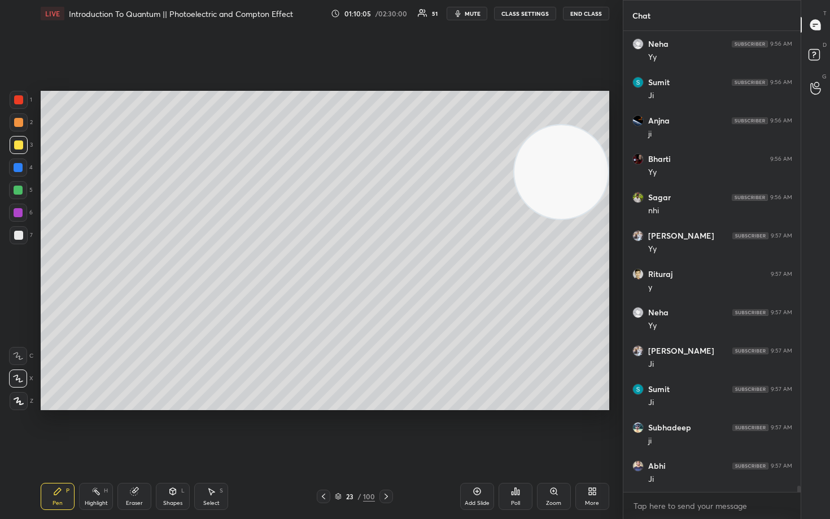
scroll to position [33776, 0]
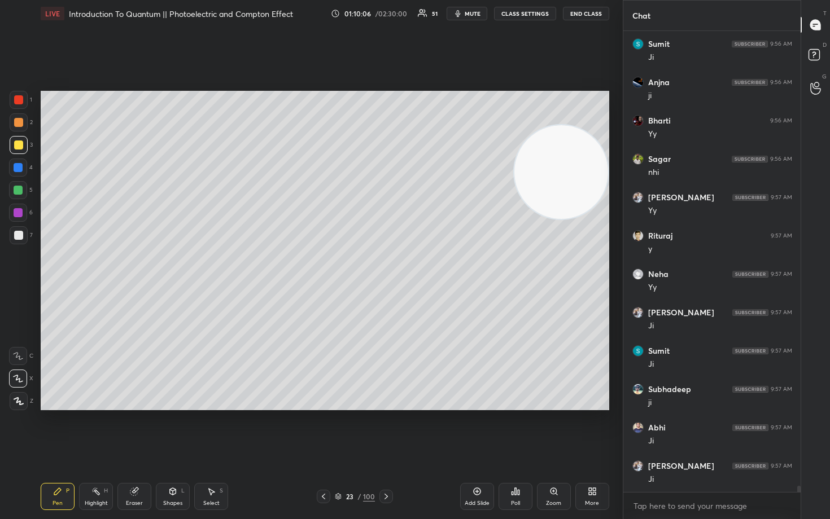
click at [480, 430] on div "Add Slide" at bounding box center [477, 496] width 34 height 27
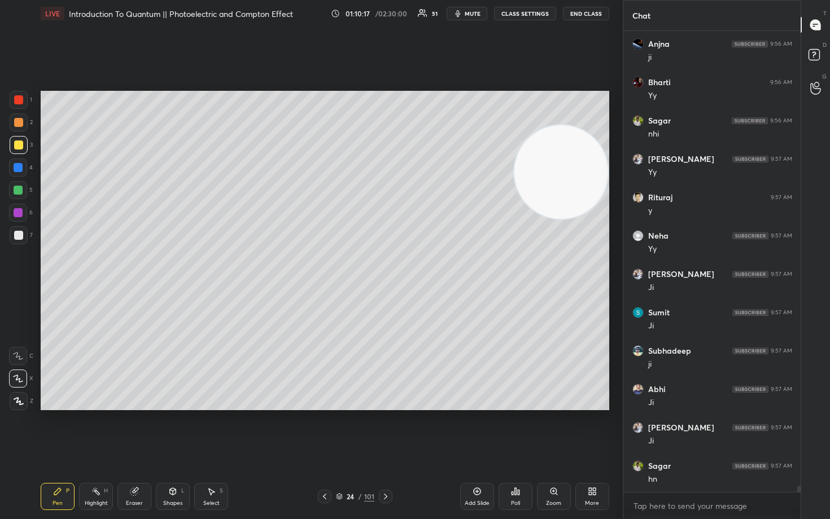
drag, startPoint x: 128, startPoint y: 498, endPoint x: 133, endPoint y: 477, distance: 21.6
click at [126, 430] on div "Eraser" at bounding box center [134, 496] width 34 height 27
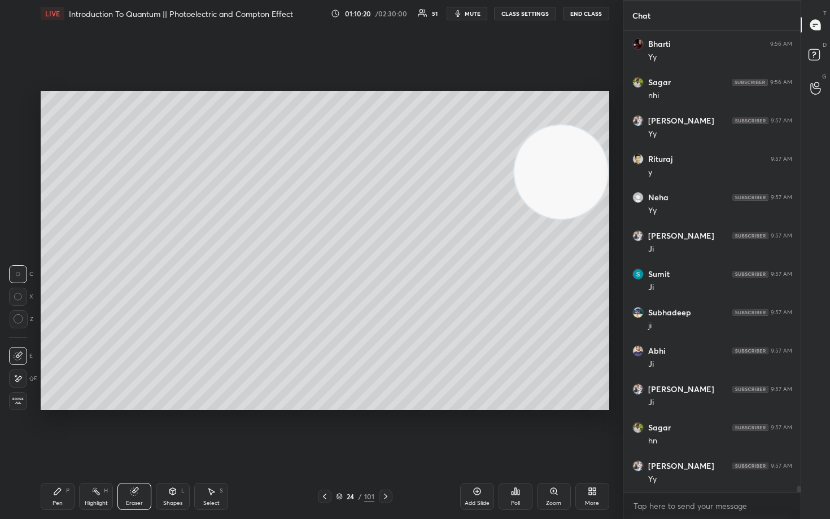
drag, startPoint x: 59, startPoint y: 497, endPoint x: 59, endPoint y: 486, distance: 10.2
click at [58, 430] on div "Pen P" at bounding box center [58, 496] width 34 height 27
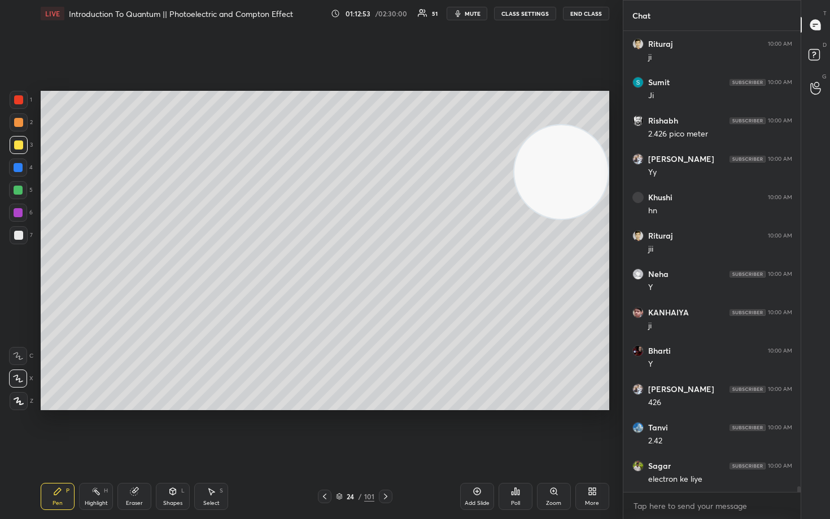
scroll to position [36193, 0]
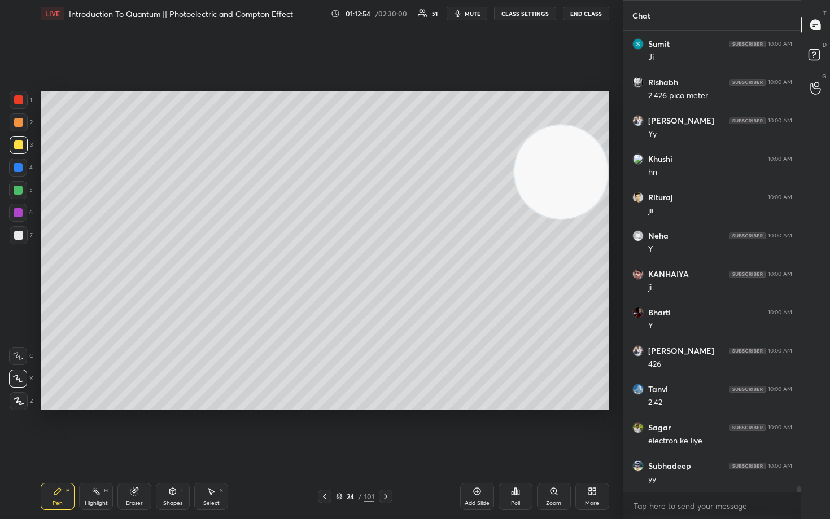
drag, startPoint x: 135, startPoint y: 498, endPoint x: 213, endPoint y: 464, distance: 85.4
click at [136, 430] on div "Eraser" at bounding box center [134, 496] width 34 height 27
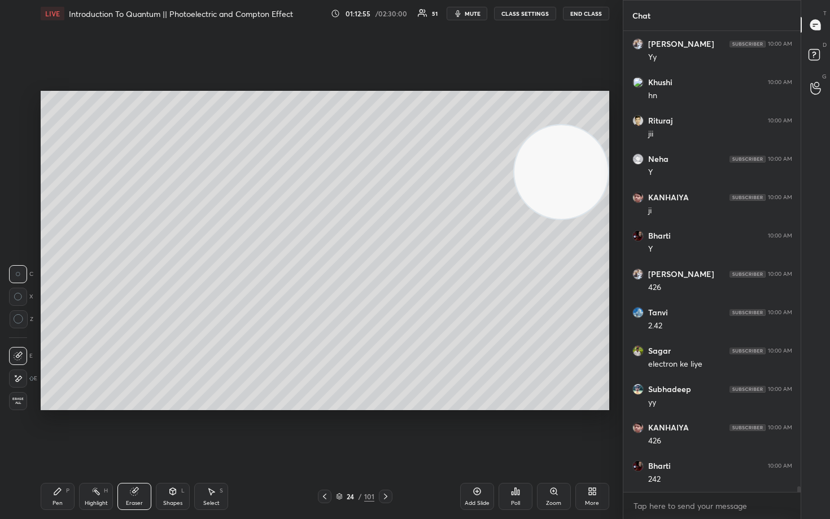
scroll to position [36308, 0]
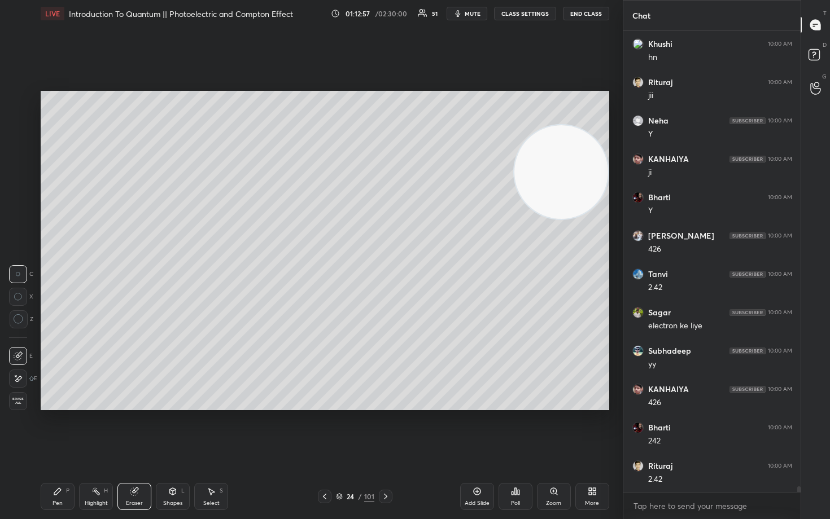
click at [53, 430] on icon at bounding box center [57, 491] width 9 height 9
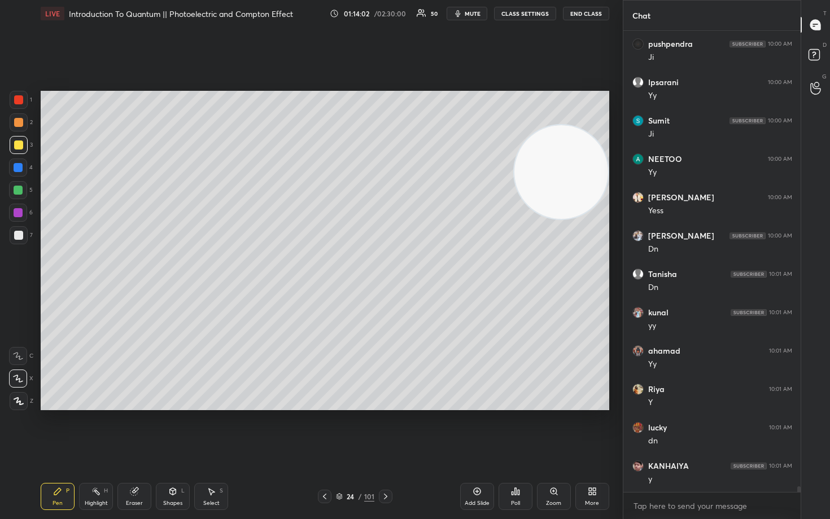
scroll to position [37278, 0]
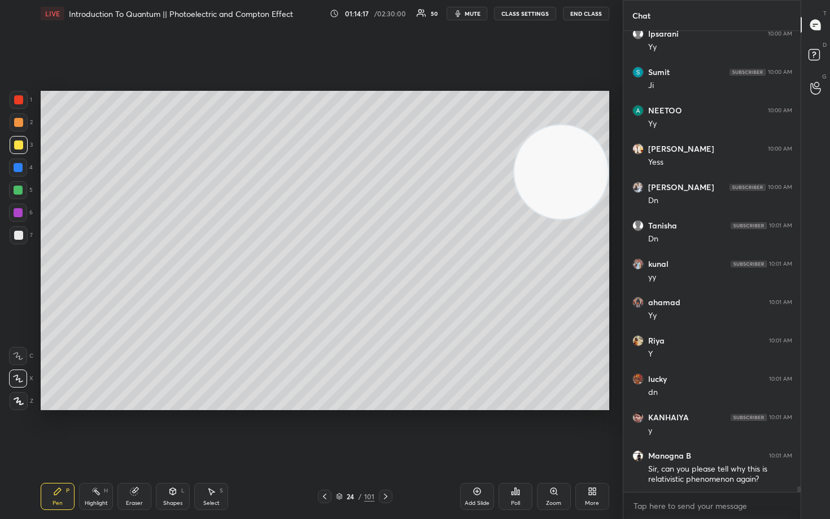
drag, startPoint x: 474, startPoint y: 493, endPoint x: 473, endPoint y: 485, distance: 8.0
click at [473, 430] on icon at bounding box center [476, 491] width 7 height 7
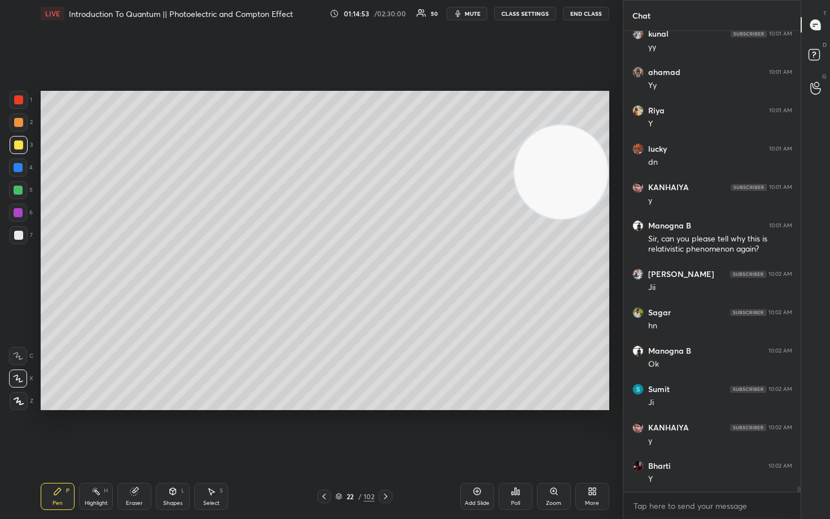
scroll to position [37547, 0]
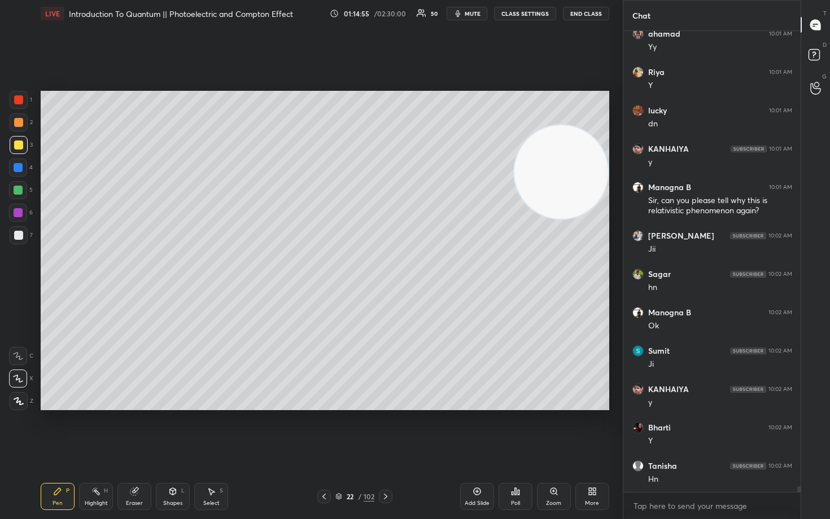
drag, startPoint x: 570, startPoint y: 190, endPoint x: 594, endPoint y: 139, distance: 56.3
click at [594, 141] on video at bounding box center [561, 172] width 94 height 94
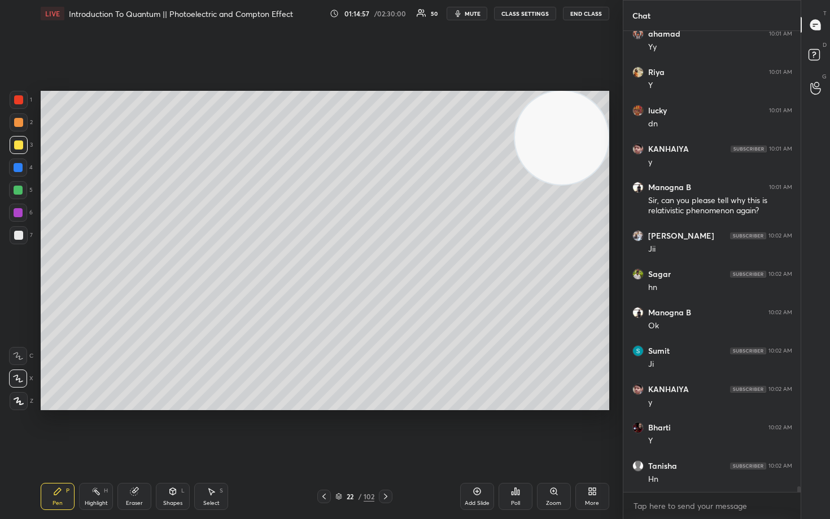
click at [481, 430] on icon at bounding box center [476, 491] width 9 height 9
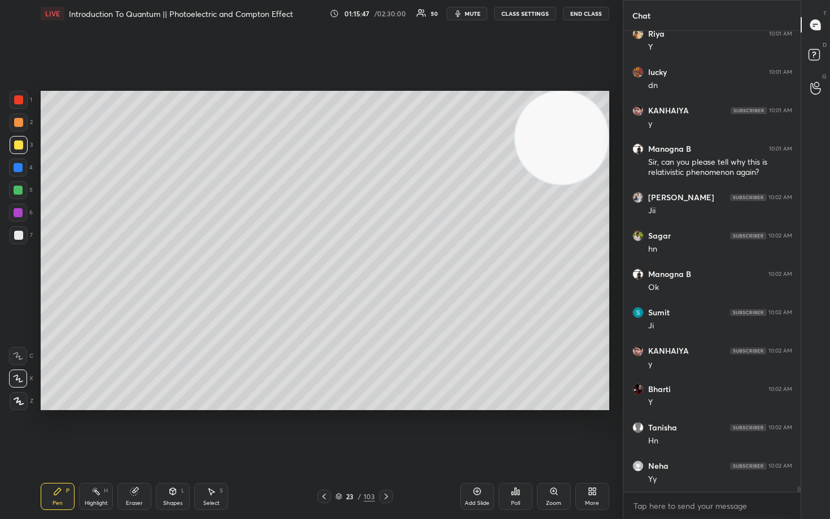
scroll to position [37623, 0]
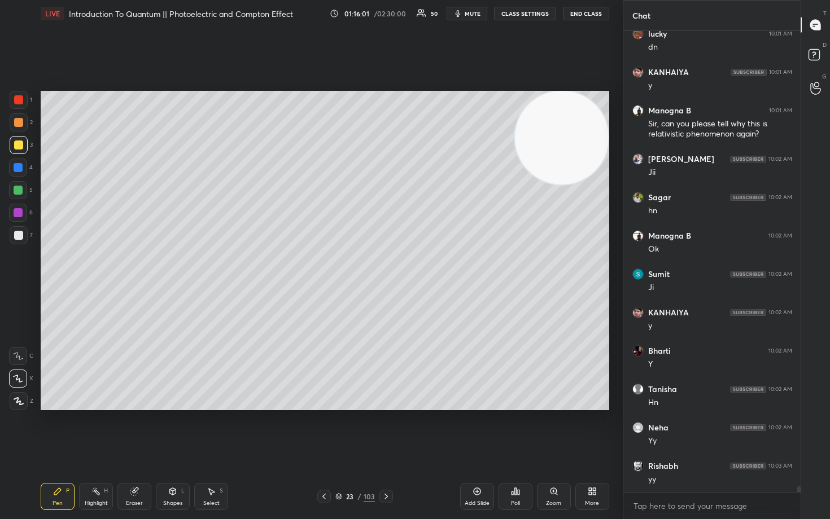
click at [17, 234] on div at bounding box center [18, 235] width 9 height 9
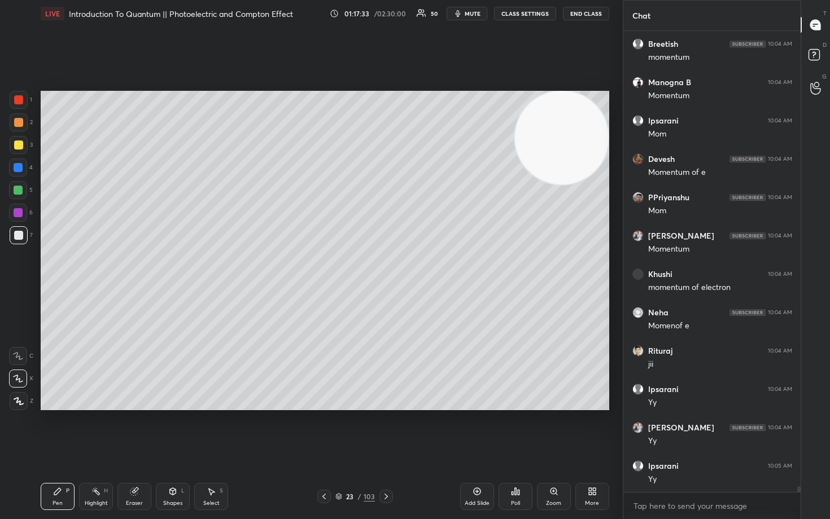
scroll to position [38813, 0]
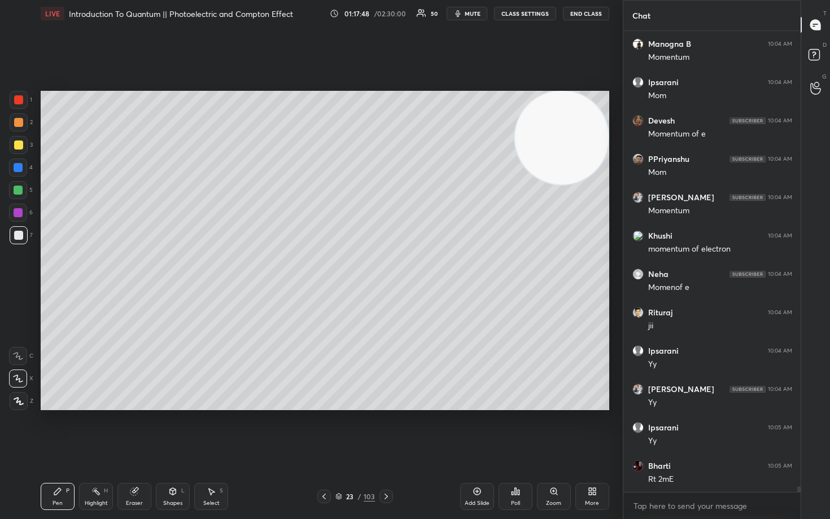
drag, startPoint x: 134, startPoint y: 495, endPoint x: 182, endPoint y: 478, distance: 50.9
click at [133, 430] on icon at bounding box center [133, 491] width 7 height 7
click at [56, 430] on icon at bounding box center [57, 491] width 9 height 9
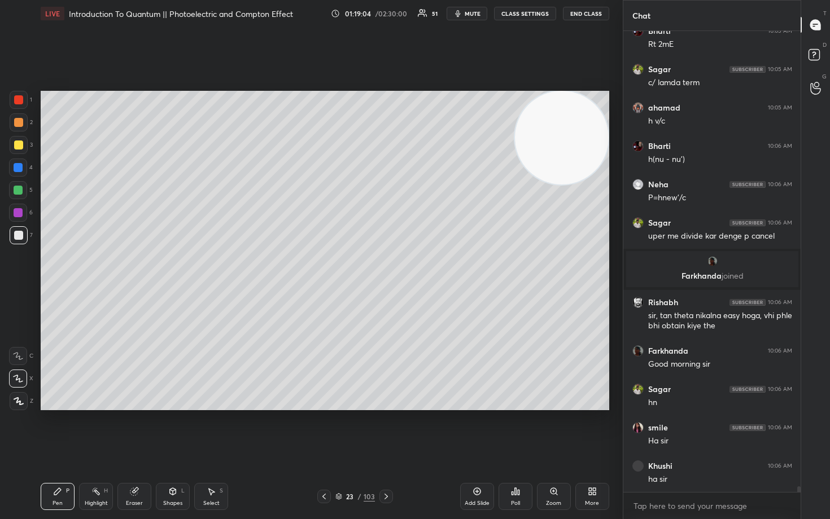
scroll to position [36500, 0]
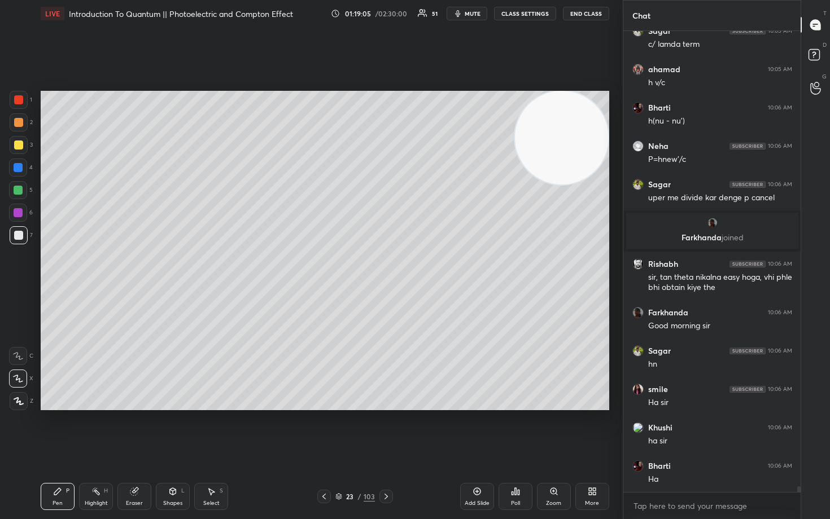
drag, startPoint x: 135, startPoint y: 494, endPoint x: 129, endPoint y: 486, distance: 10.5
click at [132, 430] on icon at bounding box center [133, 491] width 7 height 7
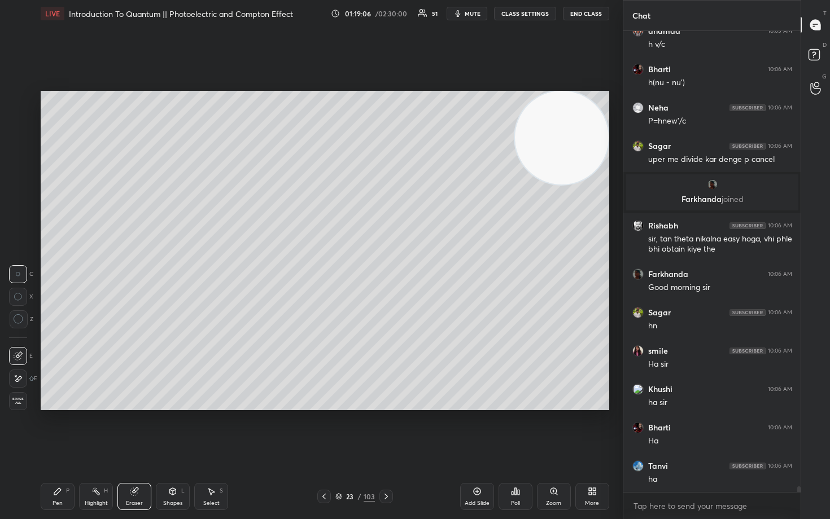
drag, startPoint x: 19, startPoint y: 322, endPoint x: 28, endPoint y: 323, distance: 8.5
click at [19, 321] on icon at bounding box center [19, 319] width 10 height 10
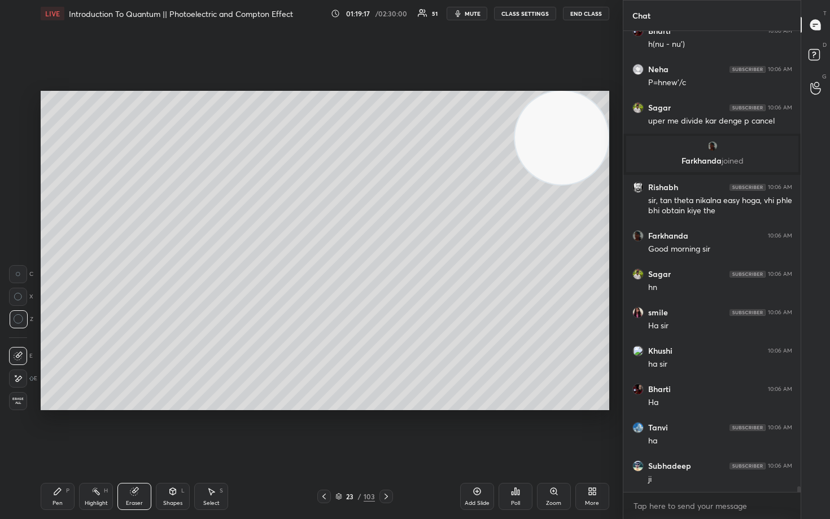
scroll to position [36618, 0]
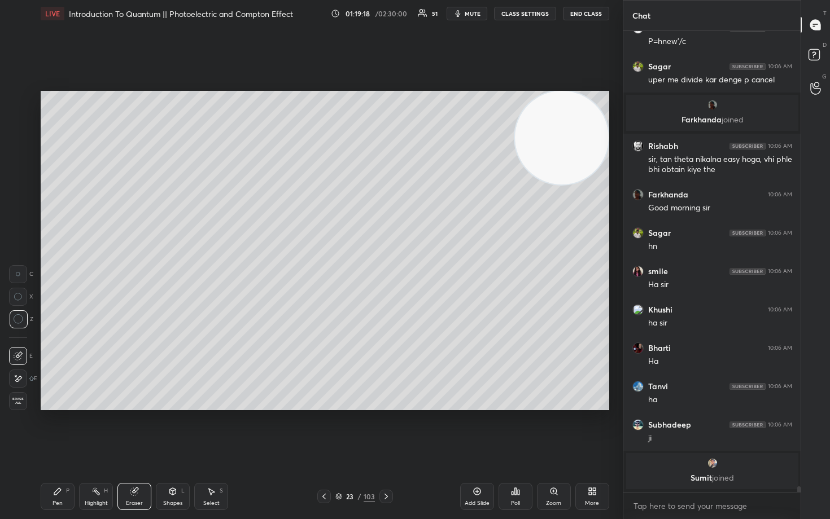
drag, startPoint x: 56, startPoint y: 497, endPoint x: 75, endPoint y: 467, distance: 35.7
click at [56, 430] on div "Pen P" at bounding box center [58, 496] width 34 height 27
click at [137, 430] on div "Eraser" at bounding box center [134, 496] width 34 height 27
click at [55, 430] on div "Pen P" at bounding box center [58, 496] width 34 height 27
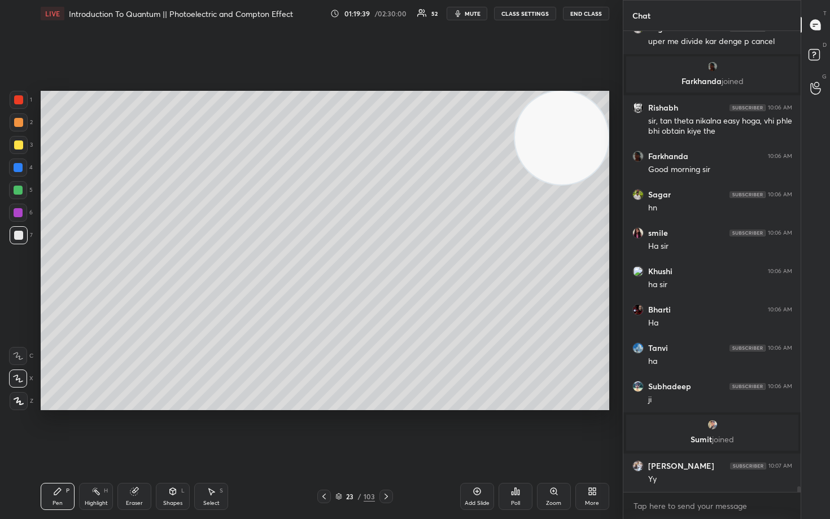
scroll to position [36604, 0]
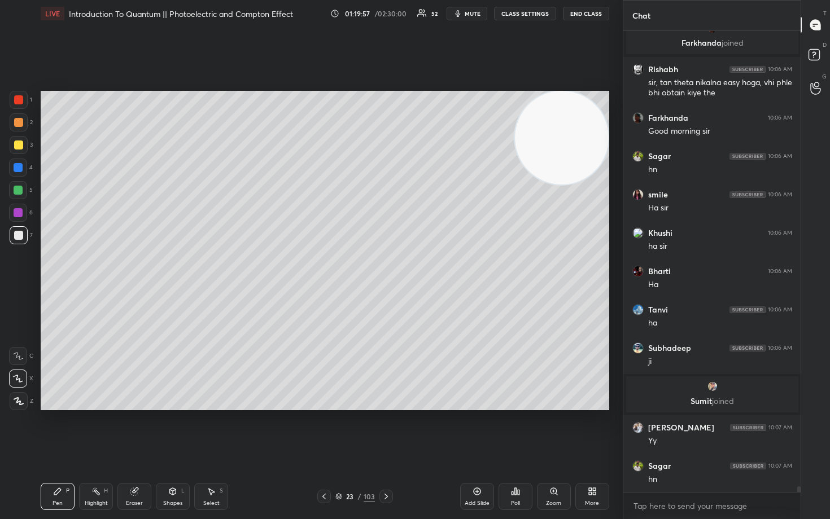
click at [137, 430] on div "Eraser" at bounding box center [134, 496] width 34 height 27
click at [56, 430] on div "Pen" at bounding box center [57, 504] width 10 height 6
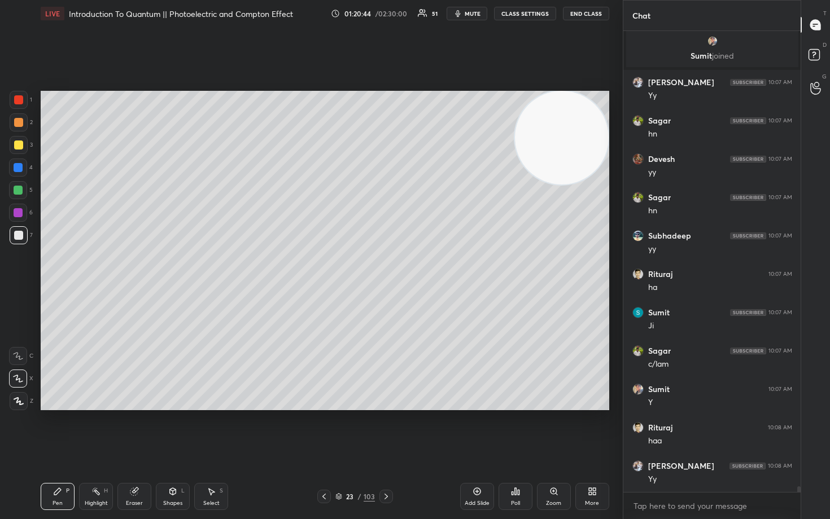
scroll to position [37026, 0]
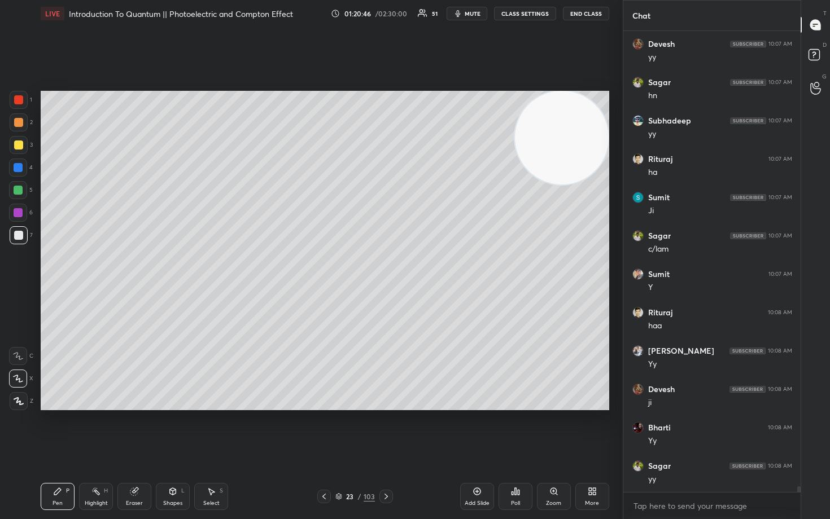
click at [480, 430] on icon at bounding box center [476, 491] width 9 height 9
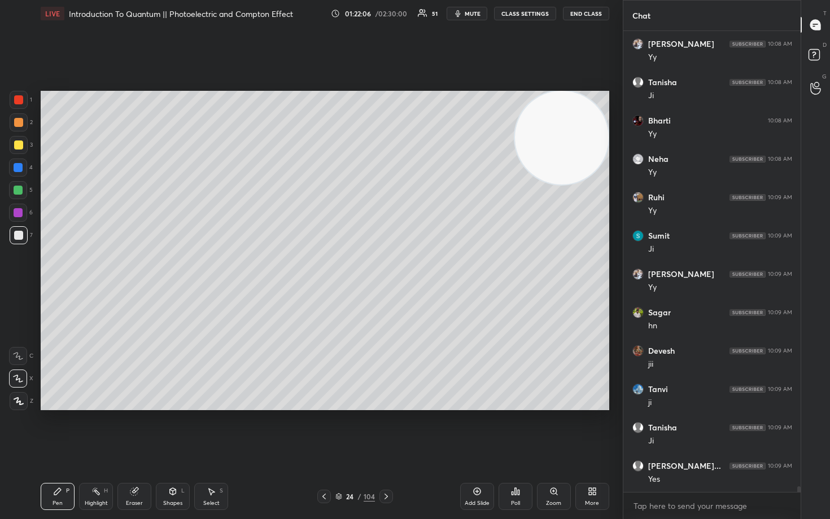
scroll to position [37640, 0]
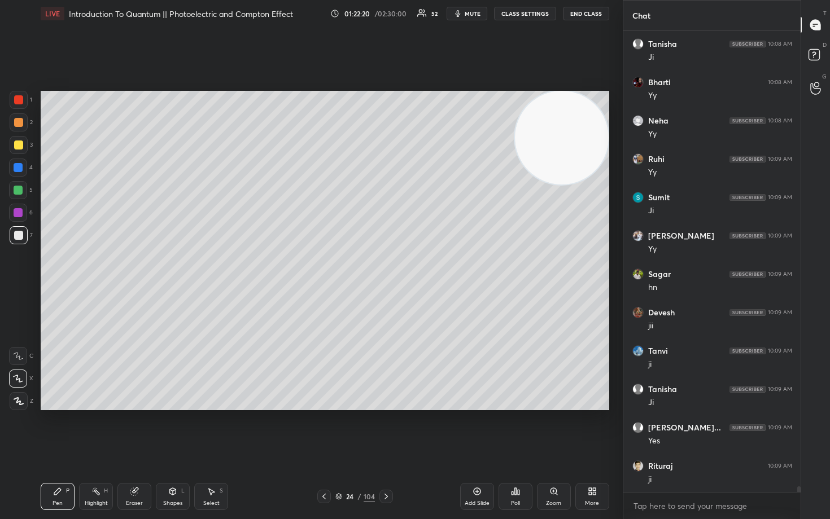
drag, startPoint x: 137, startPoint y: 494, endPoint x: 175, endPoint y: 469, distance: 46.0
click at [135, 430] on icon at bounding box center [134, 491] width 9 height 9
click at [61, 430] on div "Pen P" at bounding box center [58, 496] width 34 height 27
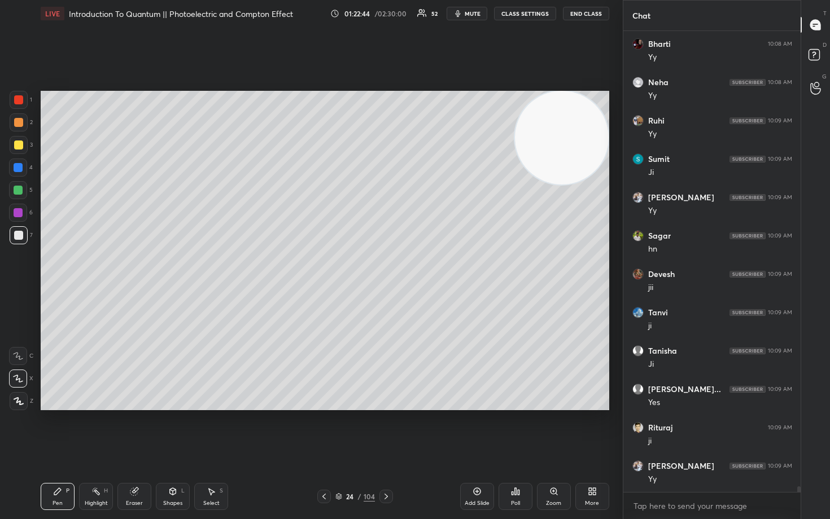
drag, startPoint x: 477, startPoint y: 492, endPoint x: 471, endPoint y: 485, distance: 8.8
click at [475, 430] on icon at bounding box center [476, 491] width 9 height 9
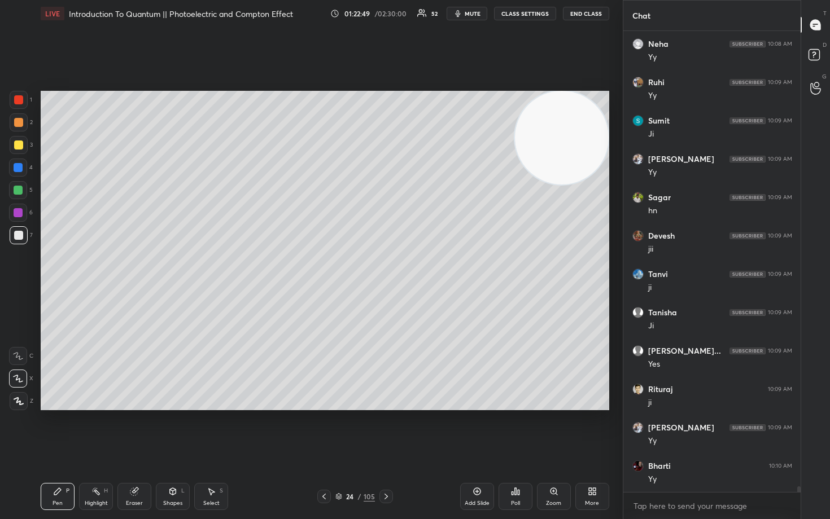
scroll to position [37755, 0]
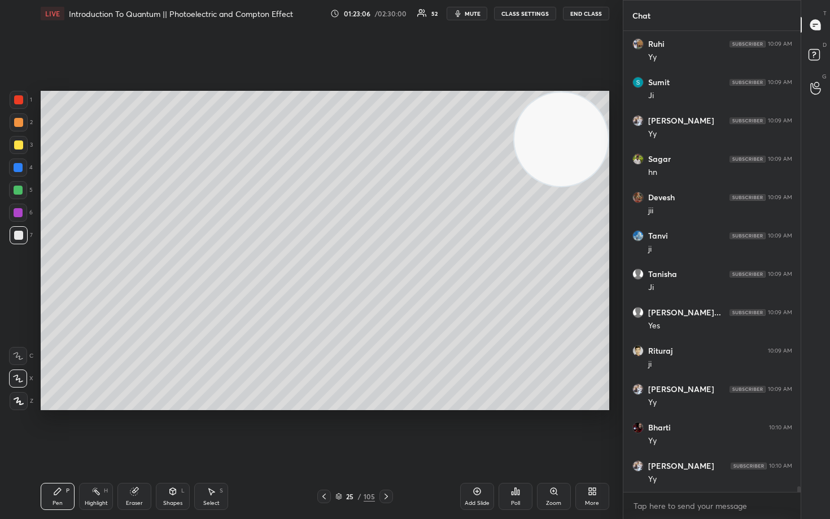
drag, startPoint x: 559, startPoint y: 139, endPoint x: 569, endPoint y: 239, distance: 100.4
click at [572, 186] on video at bounding box center [561, 140] width 94 height 94
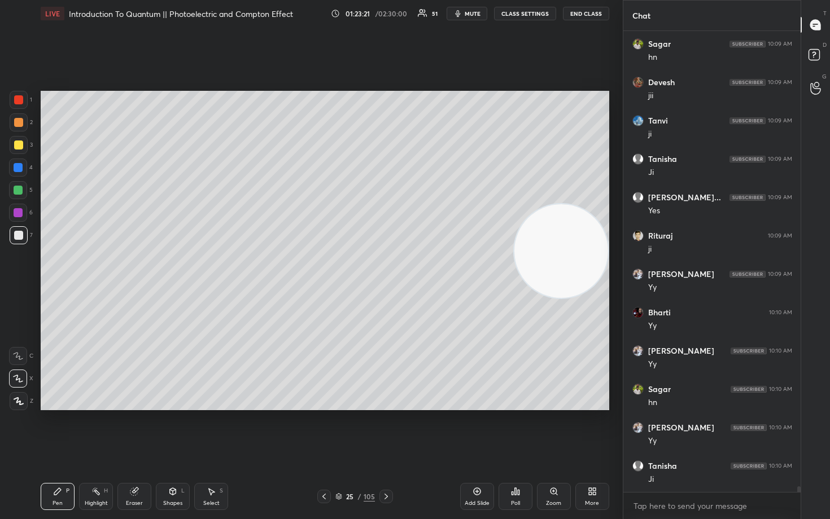
scroll to position [37908, 0]
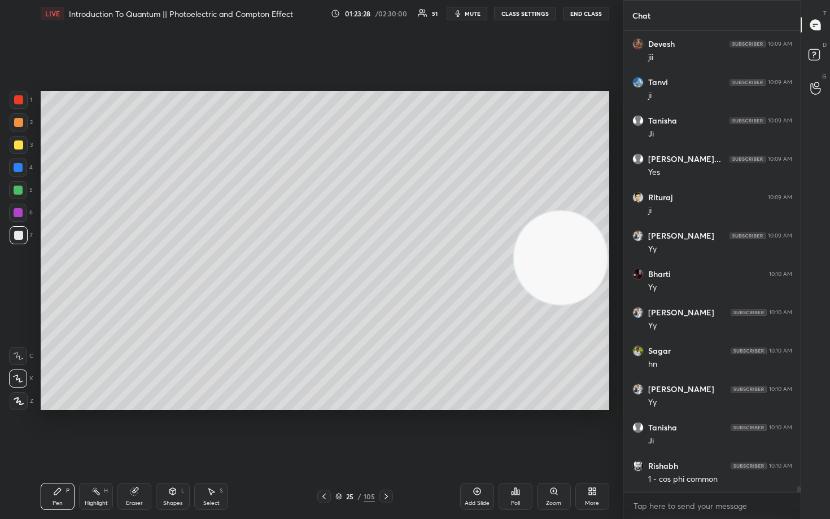
drag, startPoint x: 539, startPoint y: 251, endPoint x: 523, endPoint y: 285, distance: 38.1
click at [536, 305] on video at bounding box center [561, 258] width 94 height 94
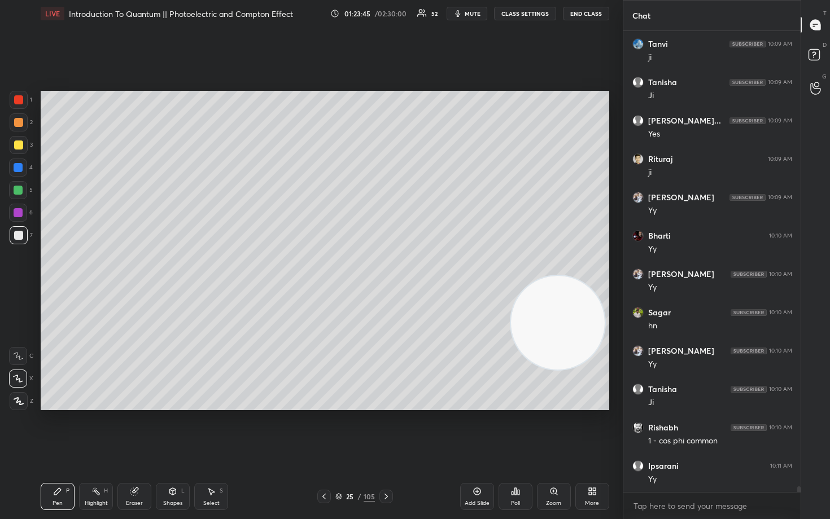
scroll to position [37985, 0]
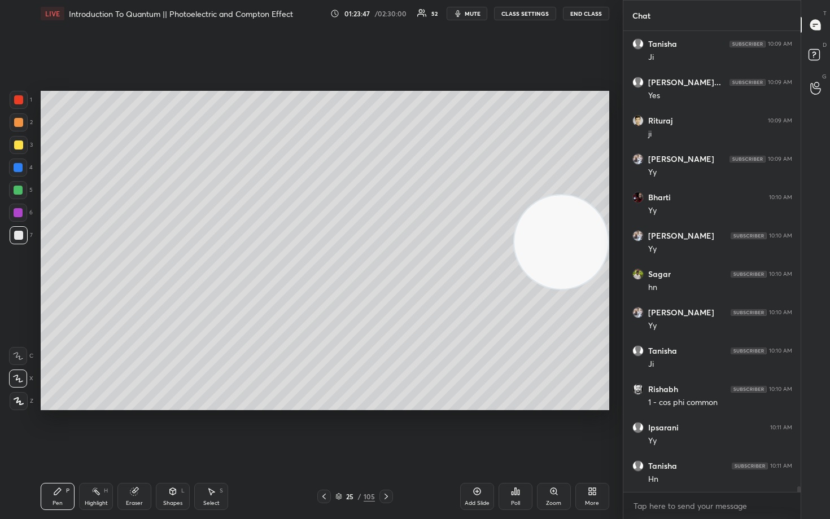
drag, startPoint x: 559, startPoint y: 334, endPoint x: 579, endPoint y: 165, distance: 170.5
click at [581, 195] on video at bounding box center [561, 242] width 94 height 94
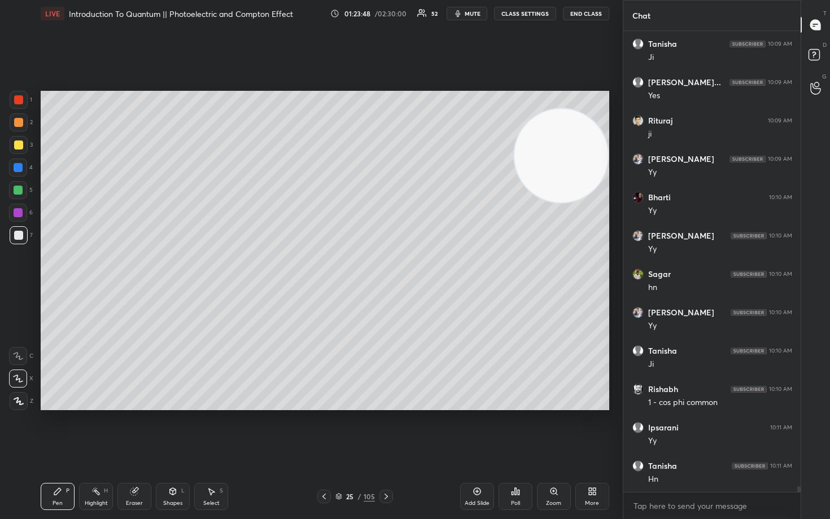
drag, startPoint x: 571, startPoint y: 168, endPoint x: 560, endPoint y: 147, distance: 23.5
click at [574, 131] on video at bounding box center [561, 156] width 94 height 94
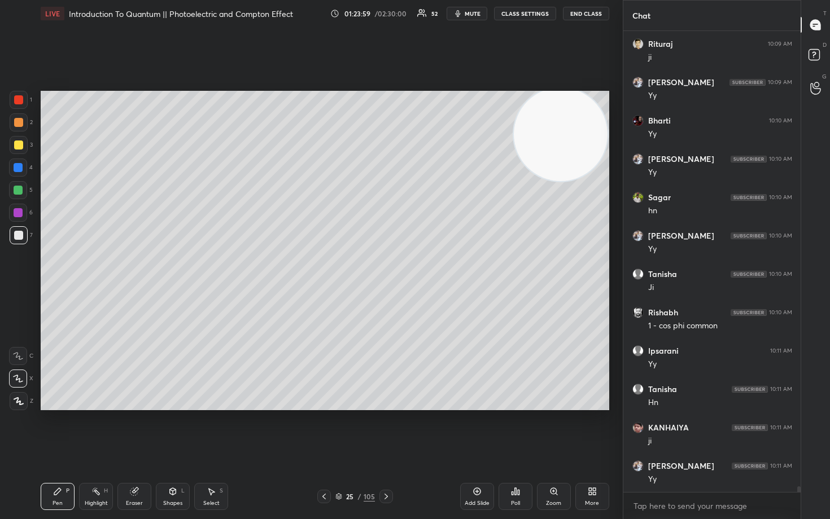
scroll to position [38100, 0]
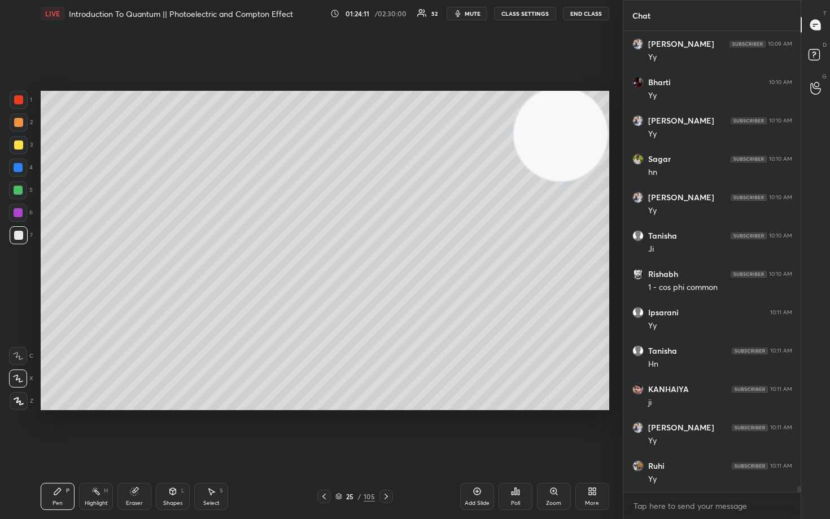
click at [17, 144] on div at bounding box center [18, 145] width 9 height 9
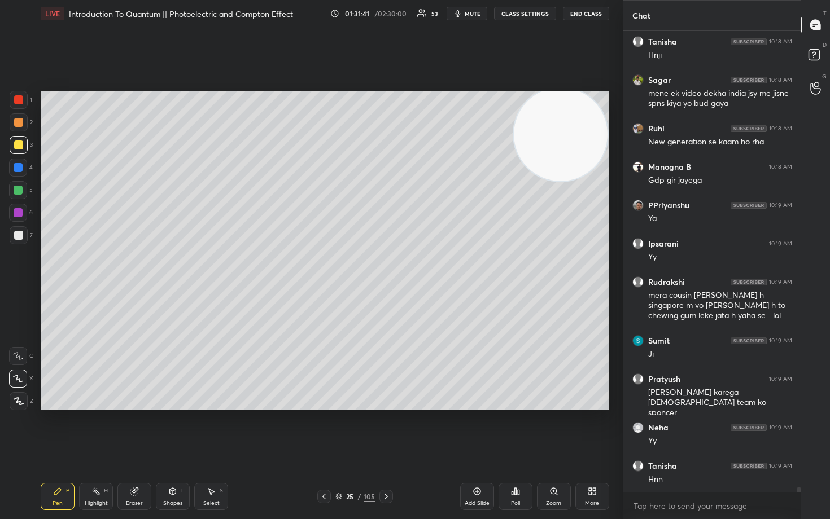
scroll to position [42423, 0]
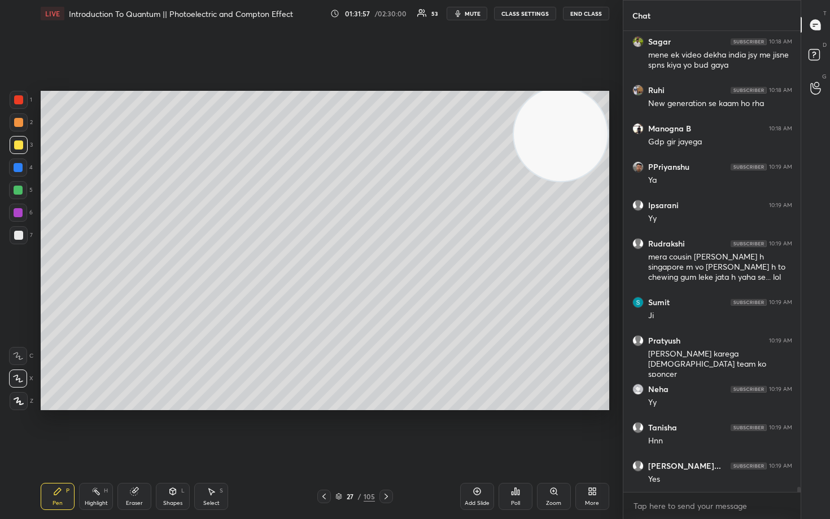
click at [476, 430] on icon at bounding box center [476, 491] width 9 height 9
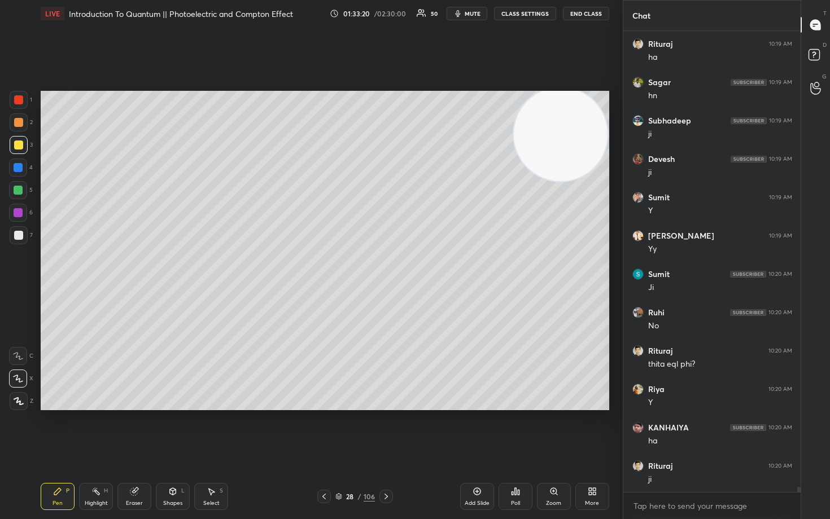
scroll to position [42998, 0]
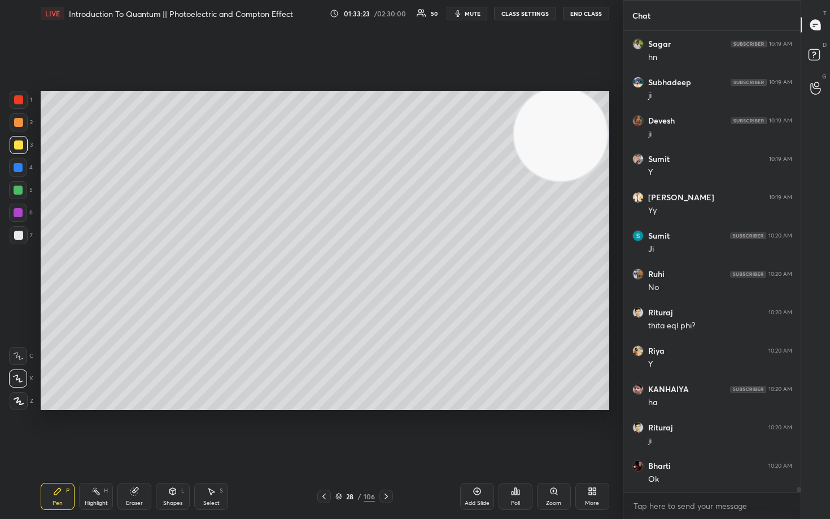
click at [14, 124] on div at bounding box center [18, 122] width 9 height 9
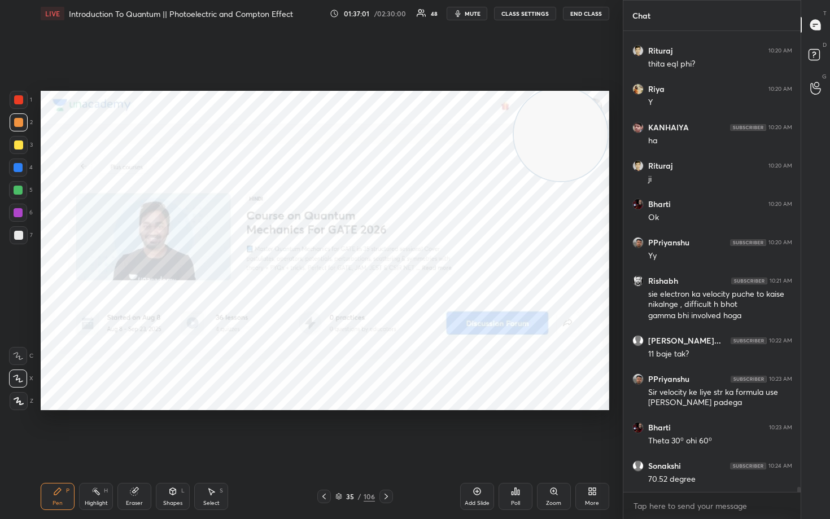
scroll to position [43298, 0]
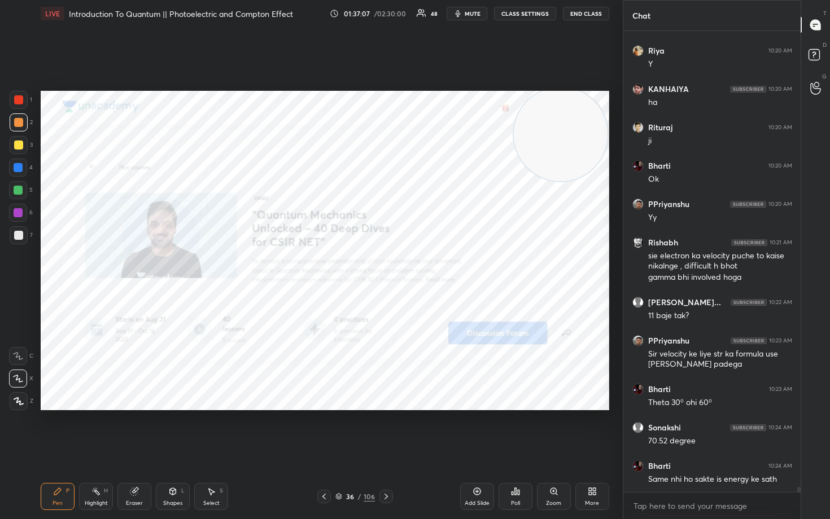
click at [21, 96] on div at bounding box center [19, 100] width 18 height 18
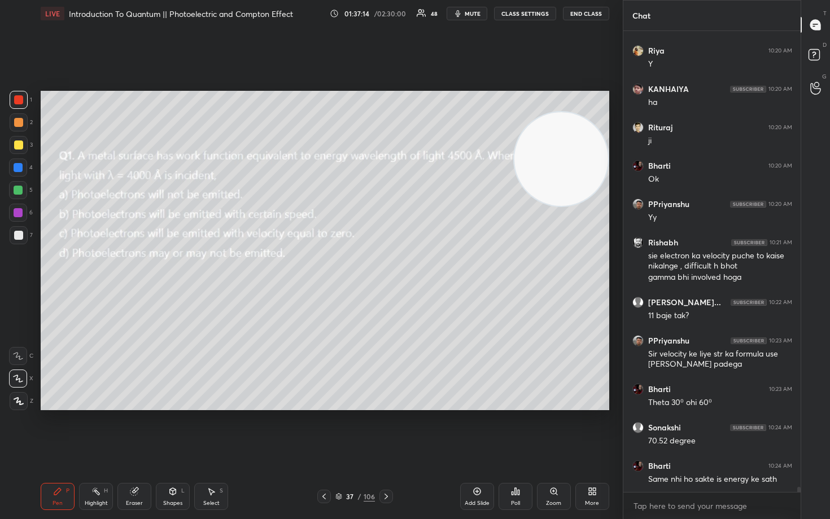
drag, startPoint x: 558, startPoint y: 160, endPoint x: 563, endPoint y: 276, distance: 115.8
click at [567, 206] on video at bounding box center [561, 159] width 94 height 94
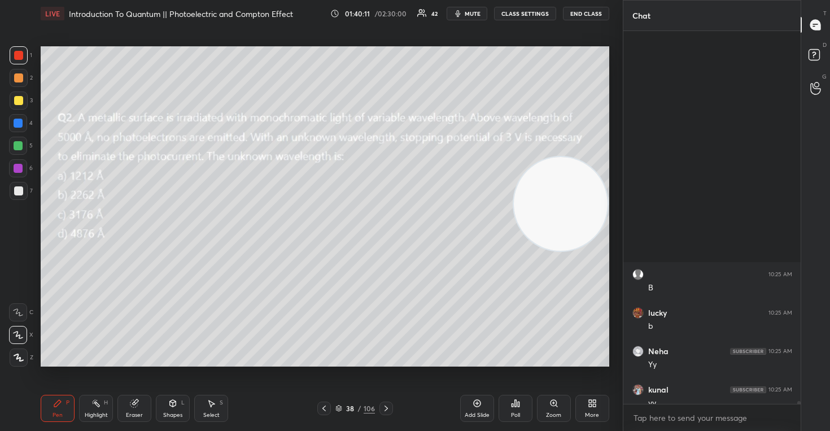
scroll to position [44538, 0]
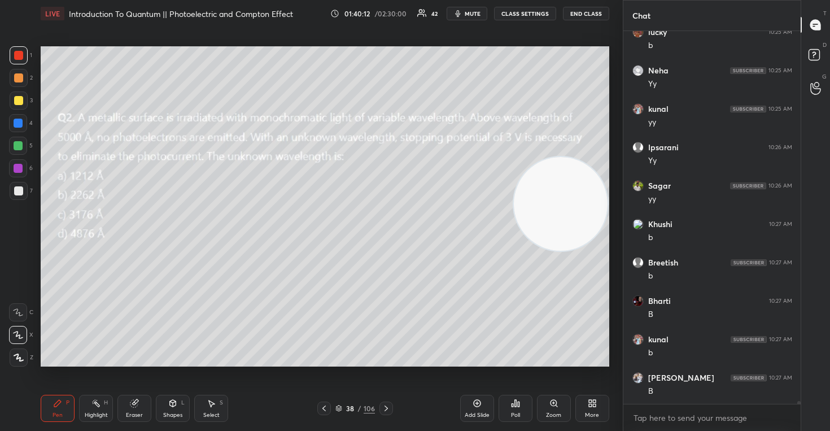
click at [677, 416] on body "1 2 3 4 5 6 7 C X Z C X Z E E Erase all H H LIVE Introduction To Quantum || Pho…" at bounding box center [415, 215] width 830 height 431
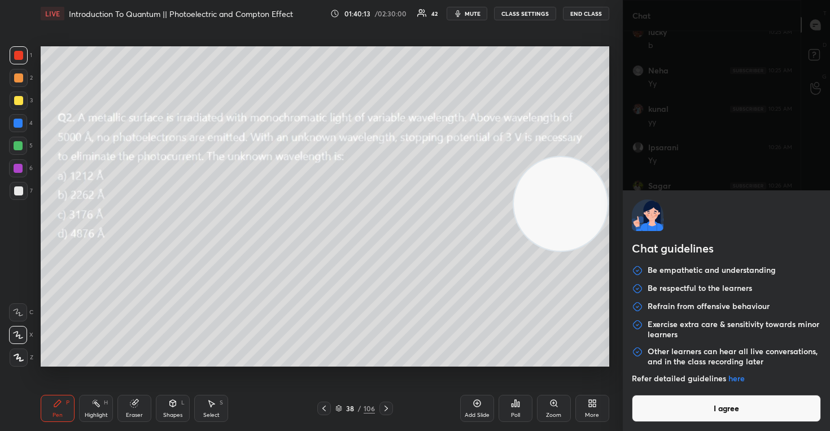
click at [677, 416] on button "I agree" at bounding box center [726, 407] width 190 height 27
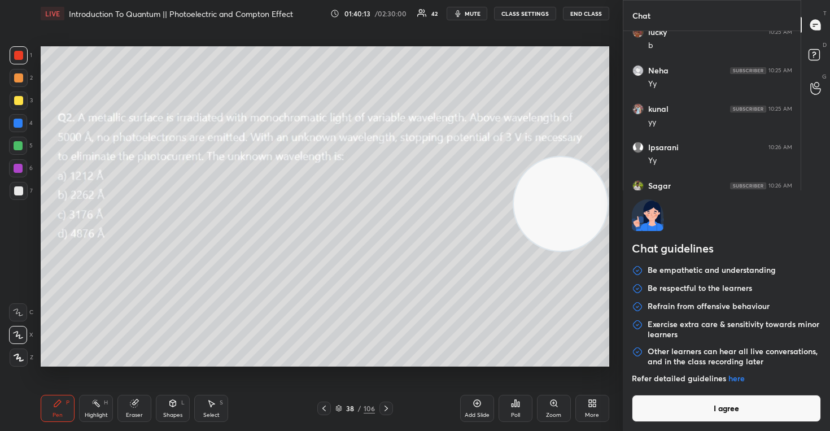
type textarea "x"
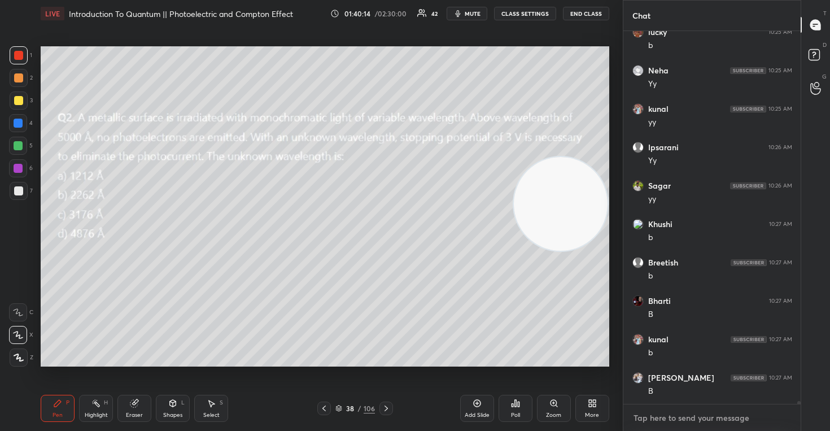
scroll to position [44577, 0]
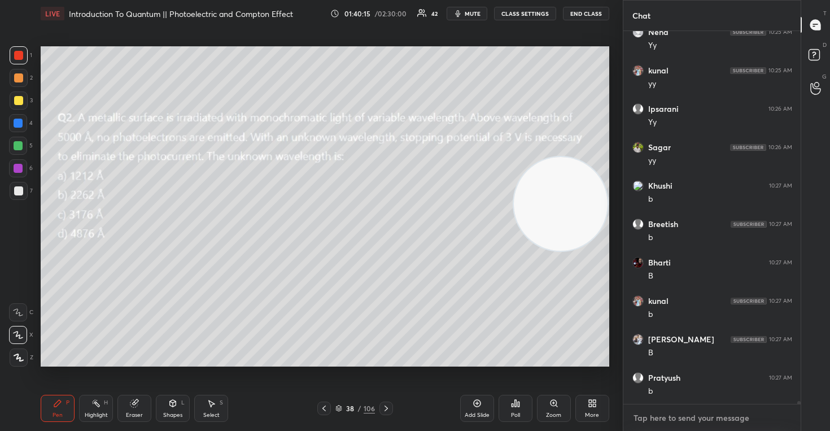
click at [668, 418] on textarea at bounding box center [712, 418] width 160 height 18
paste textarea "https://www.youtube.com/live/V-pomeDAcjg?si=07aW0S0yxEhwgFVr"
type textarea "https://www.youtube.com/live/V-pomeDAcjg?si=07aW0S0yxEhwgFVr"
type textarea "x"
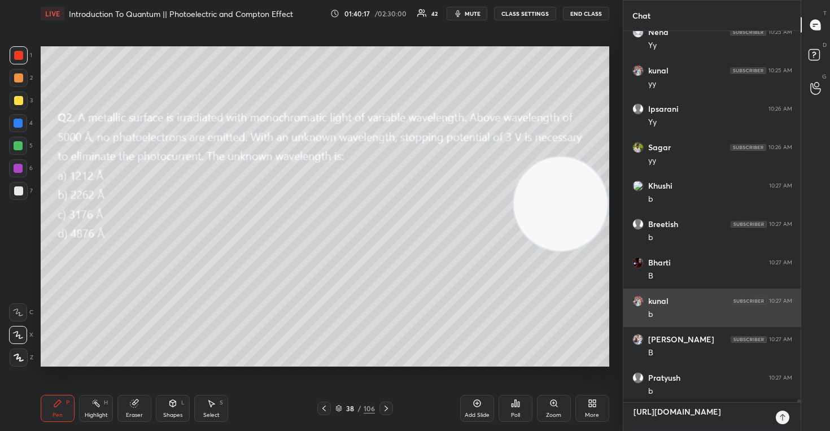
scroll to position [275, 174]
type textarea "https://www.youtube.com/live/V-pomeDAcjg?si=07aW0S0yxEhwgFVr"
type textarea "x"
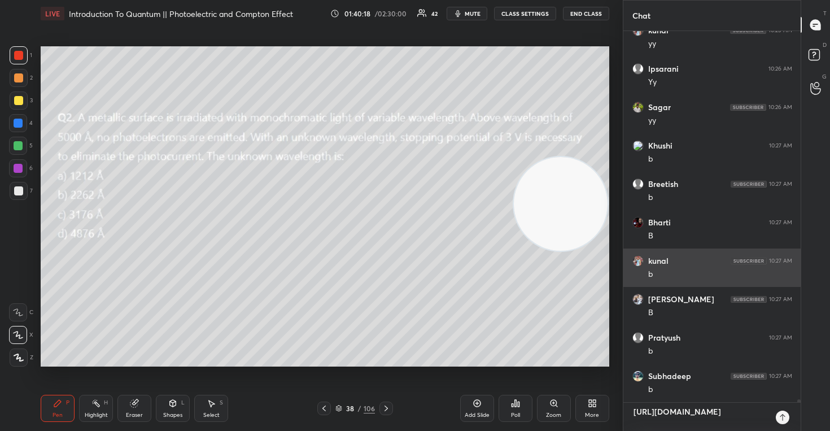
type textarea "https://www.youtube.com/live/V-pomeDAcjg?si=07aW0S0yxEhwgFVr l"
type textarea "x"
type textarea "https://www.youtube.com/live/V-pomeDAcjg?si=07aW0S0yxEhwgFVr li"
type textarea "x"
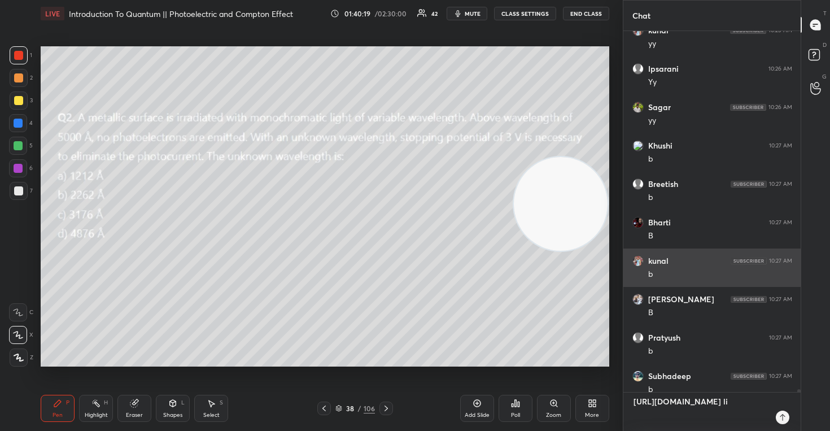
type textarea "https://www.youtube.com/live/V-pomeDAcjg?si=07aW0S0yxEhwgFVr liv"
type textarea "x"
type textarea "https://www.youtube.com/live/V-pomeDAcjg?si=07aW0S0yxEhwgFVr live"
type textarea "x"
type textarea "https://www.youtube.com/live/V-pomeDAcjg?si=07aW0S0yxEhwgFVr live"
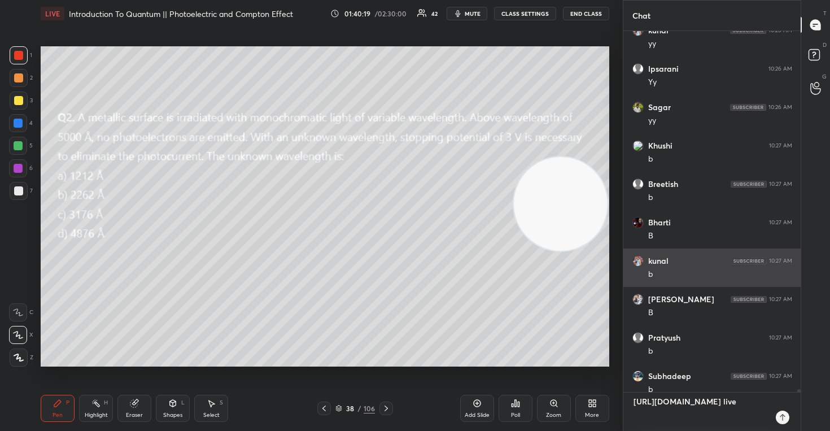
type textarea "x"
type textarea "https://www.youtube.com/live/V-pomeDAcjg?si=07aW0S0yxEhwgFVr live t"
type textarea "x"
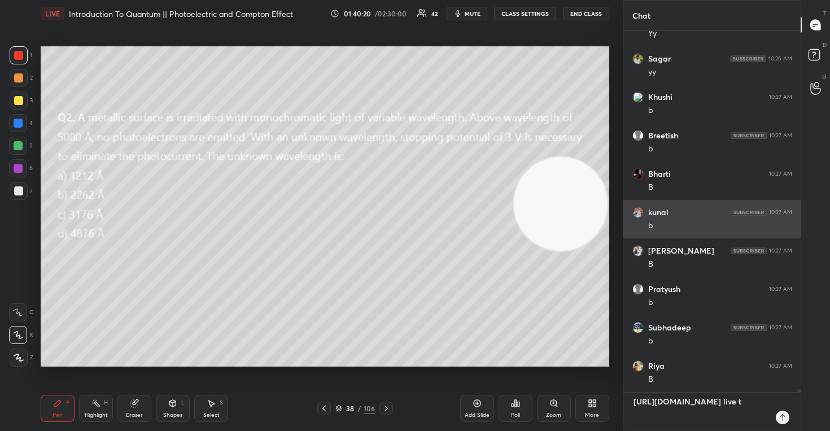
type textarea "https://www.youtube.com/live/V-pomeDAcjg?si=07aW0S0yxEhwgFVr live to"
type textarea "x"
type textarea "https://www.youtube.com/live/V-pomeDAcjg?si=07aW0S0yxEhwgFVr live tod"
type textarea "x"
type textarea "https://www.youtube.com/live/V-pomeDAcjg?si=07aW0S0yxEhwgFVr live toda"
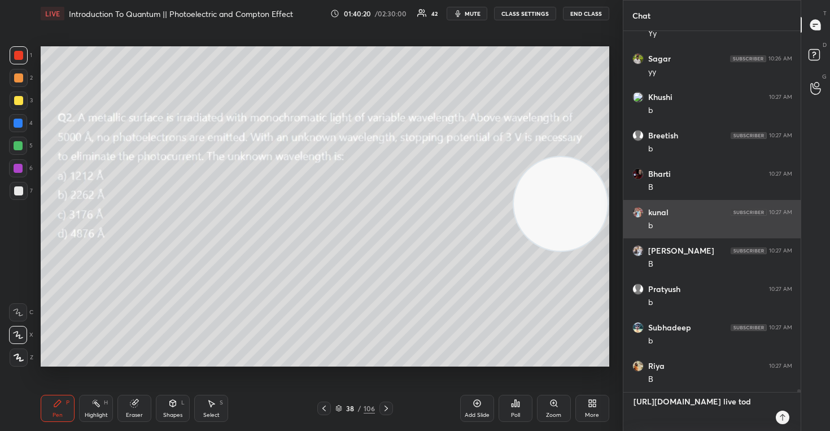
type textarea "x"
type textarea "https://www.youtube.com/live/V-pomeDAcjg?si=07aW0S0yxEhwgFVr live today"
type textarea "x"
type textarea "https://www.youtube.com/live/V-pomeDAcjg?si=07aW0S0yxEhwgFVr live today"
type textarea "x"
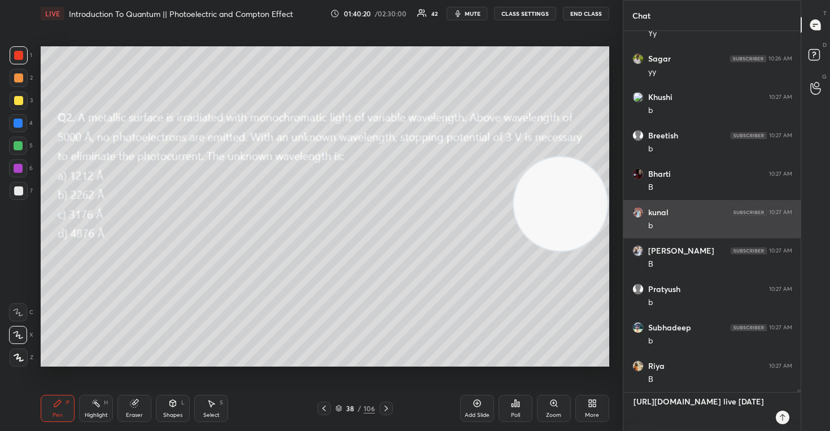
type textarea "https://www.youtube.com/live/V-pomeDAcjg?si=07aW0S0yxEhwgFVr live today a"
type textarea "x"
type textarea "https://www.youtube.com/live/V-pomeDAcjg?si=07aW0S0yxEhwgFVr live today at"
type textarea "x"
type textarea "https://www.youtube.com/live/V-pomeDAcjg?si=07aW0S0yxEhwgFVr live today at"
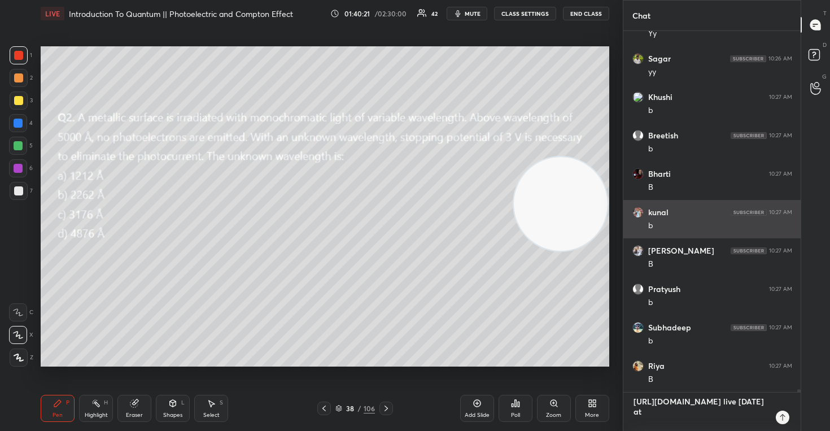
type textarea "x"
type textarea "https://www.youtube.com/live/V-pomeDAcjg?si=07aW0S0yxEhwgFVr live today at 7"
type textarea "x"
type textarea "https://www.youtube.com/live/V-pomeDAcjg?si=07aW0S0yxEhwgFVr live today at 7:"
type textarea "x"
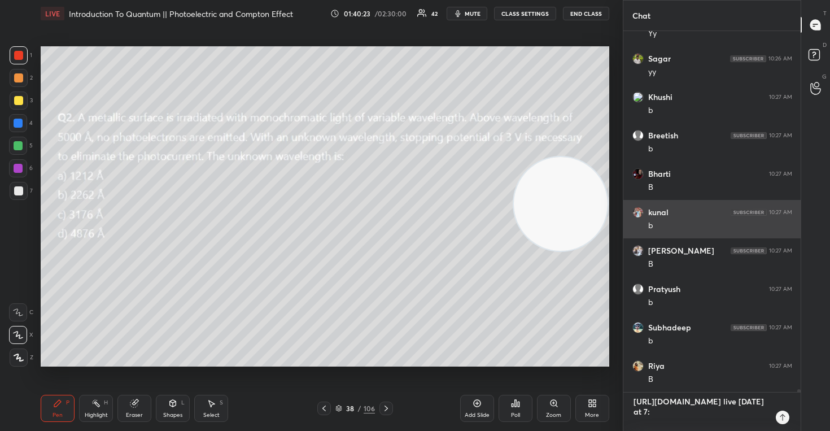
type textarea "https://www.youtube.com/live/V-pomeDAcjg?si=07aW0S0yxEhwgFVr live today at 7:3"
type textarea "x"
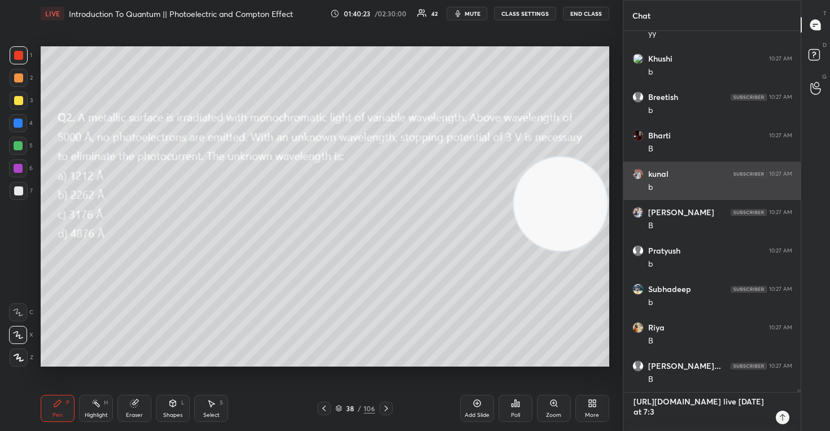
type textarea "https://www.youtube.com/live/V-pomeDAcjg?si=07aW0S0yxEhwgFVr live today at 7:30"
type textarea "x"
type textarea "https://www.youtube.com/live/V-pomeDAcjg?si=07aW0S0yxEhwgFVr live today at 7:30"
type textarea "x"
type textarea "https://www.youtube.com/live/V-pomeDAcjg?si=07aW0S0yxEhwgFVr live today at 7:30…"
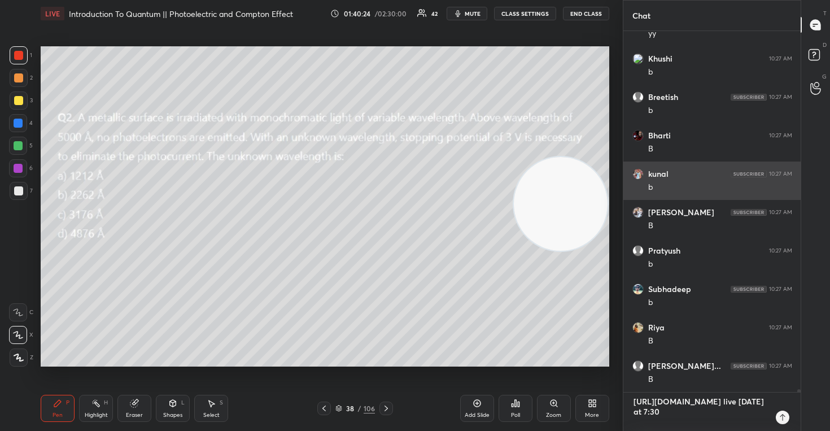
type textarea "x"
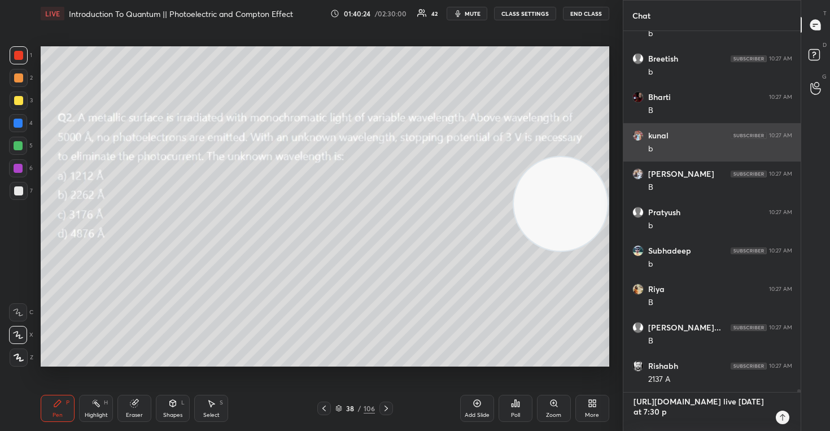
type textarea "https://www.youtube.com/live/V-pomeDAcjg?si=07aW0S0yxEhwgFVr live today at 7:30…"
type textarea "x"
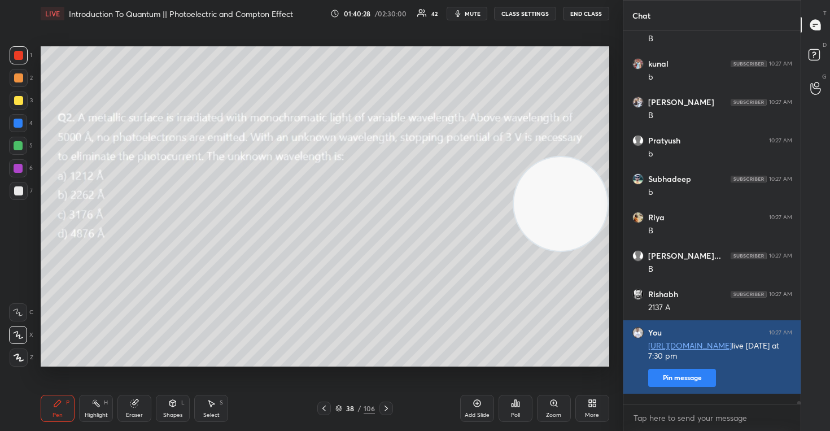
type textarea "x"
click at [680, 387] on button "Pin message" at bounding box center [682, 378] width 68 height 18
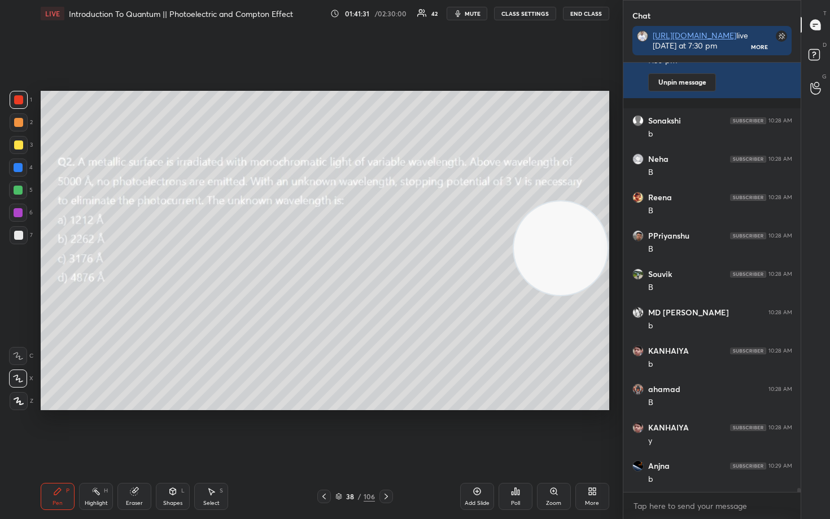
scroll to position [45179, 0]
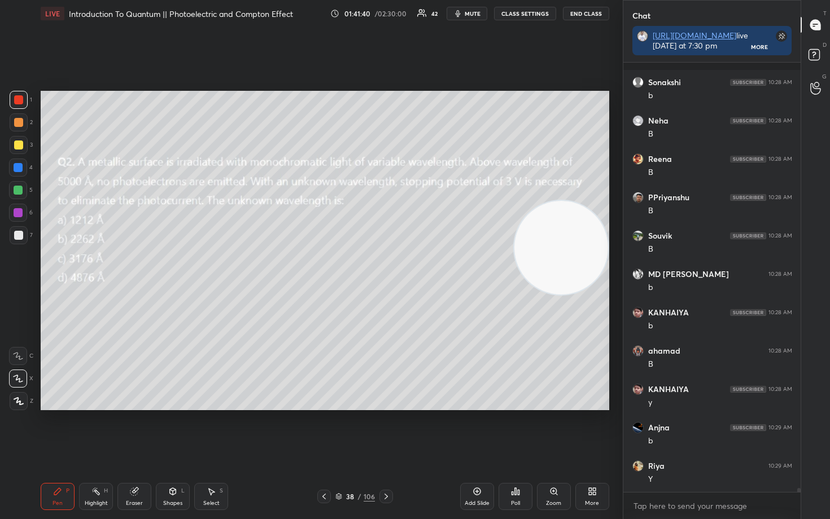
drag, startPoint x: 563, startPoint y: 269, endPoint x: 552, endPoint y: 218, distance: 51.4
click at [573, 201] on video at bounding box center [561, 248] width 94 height 94
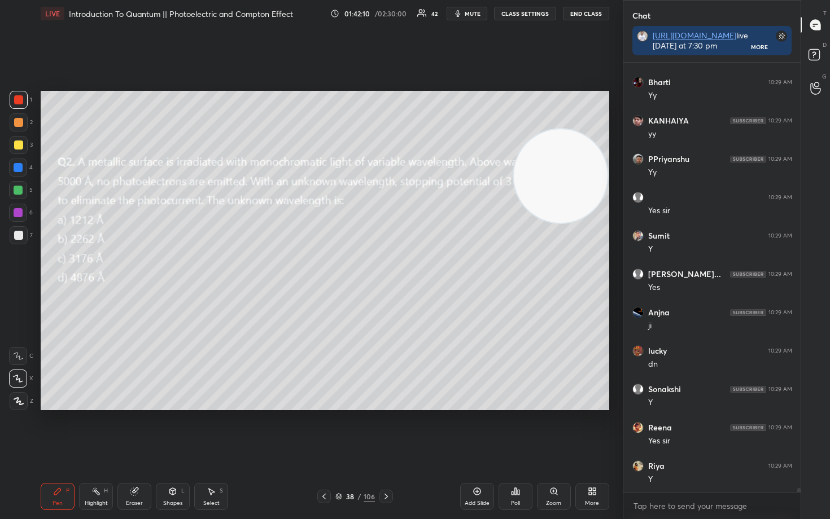
scroll to position [45985, 0]
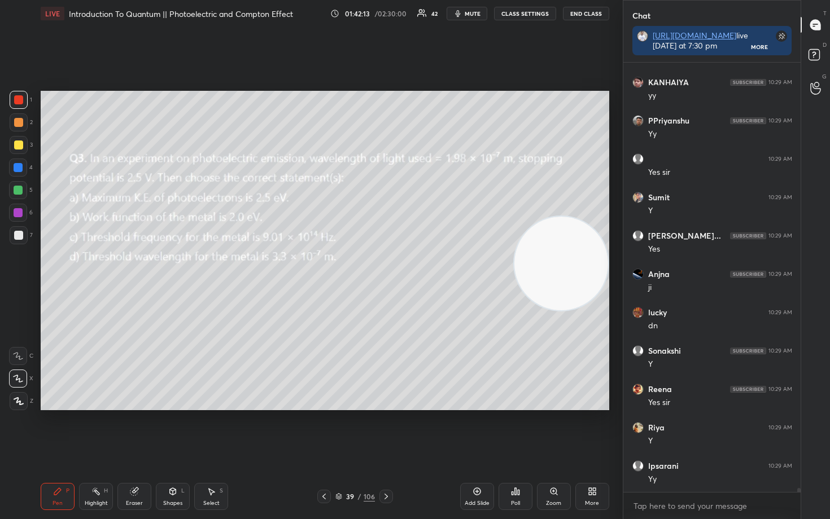
drag, startPoint x: 568, startPoint y: 182, endPoint x: 574, endPoint y: 272, distance: 90.5
click at [574, 272] on video at bounding box center [561, 264] width 94 height 94
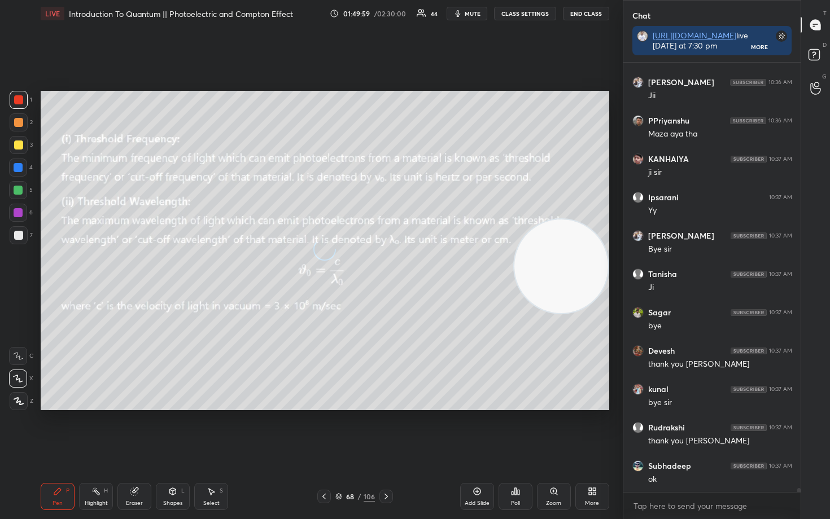
scroll to position [48896, 0]
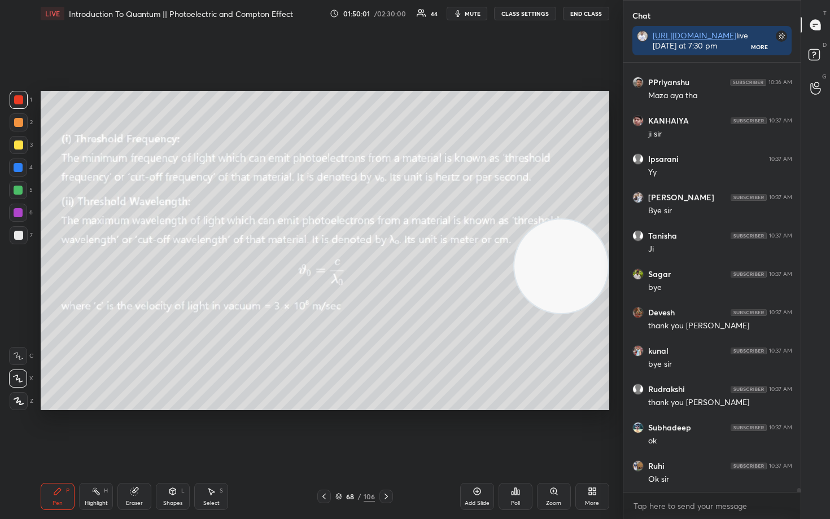
click at [336, 430] on icon at bounding box center [339, 495] width 6 height 3
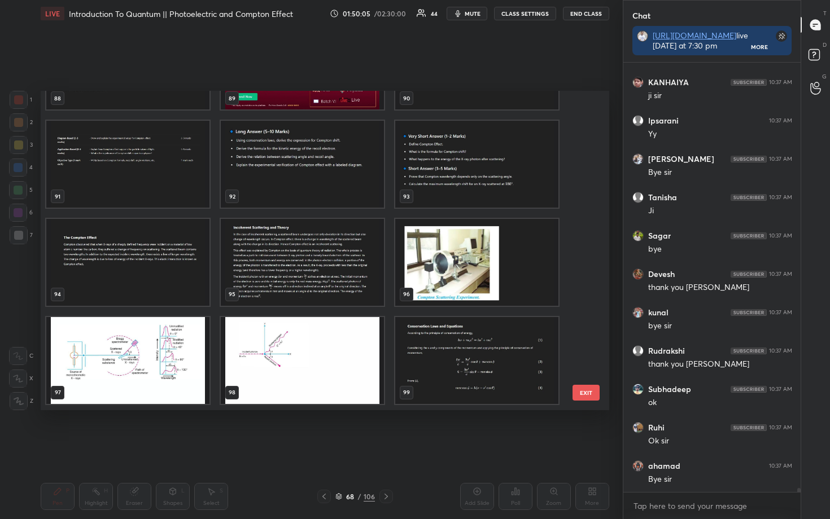
scroll to position [48972, 0]
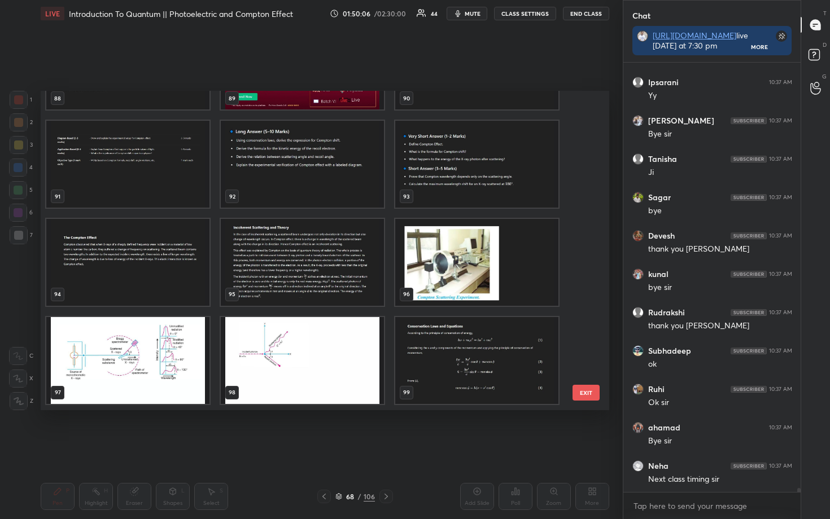
click at [436, 166] on img "grid" at bounding box center [476, 164] width 163 height 87
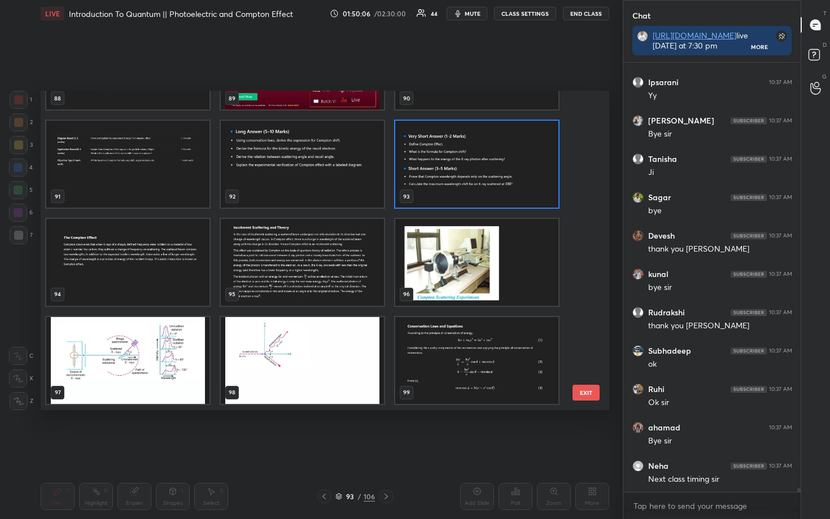
click at [436, 166] on img "grid" at bounding box center [476, 164] width 163 height 87
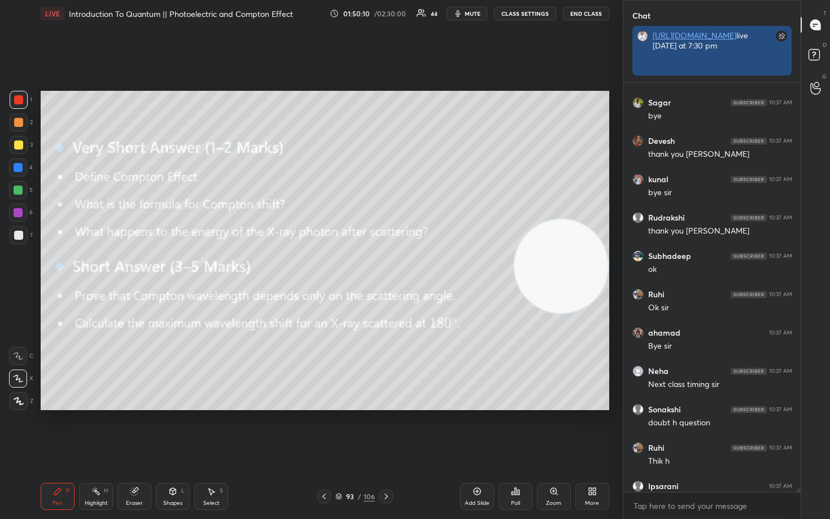
scroll to position [4, 4]
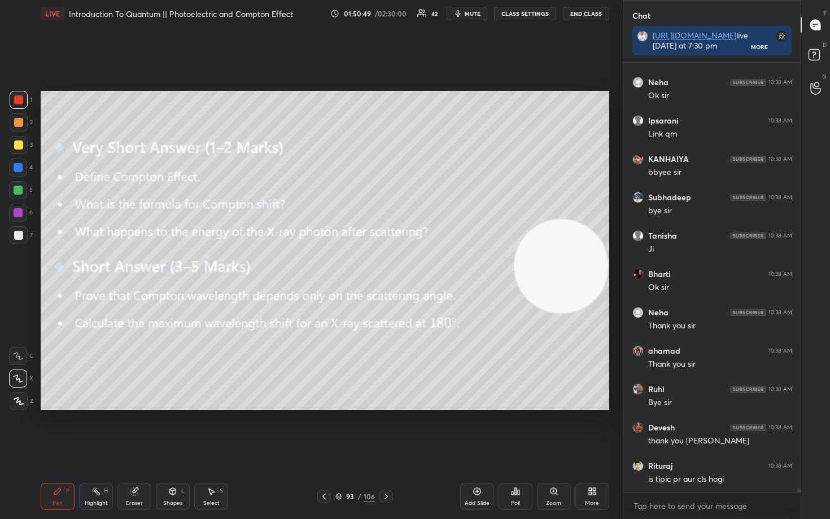
click at [580, 15] on button "End Class" at bounding box center [586, 14] width 46 height 14
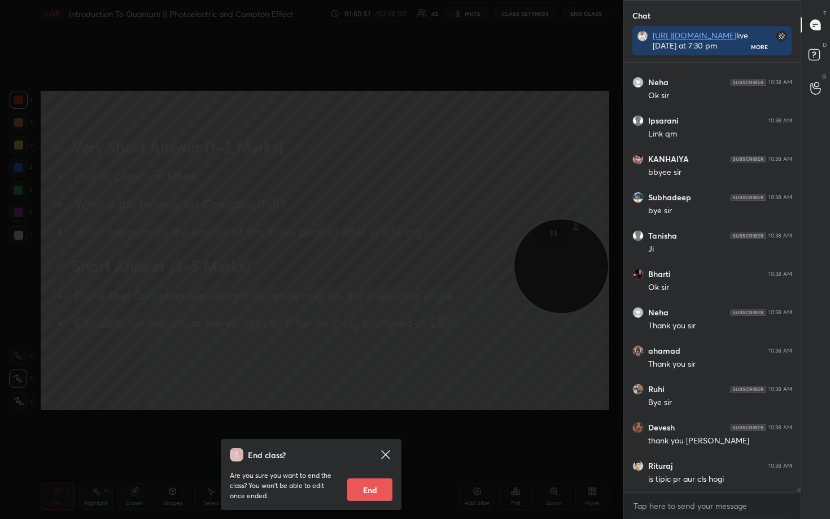
click at [372, 430] on button "End" at bounding box center [369, 490] width 45 height 23
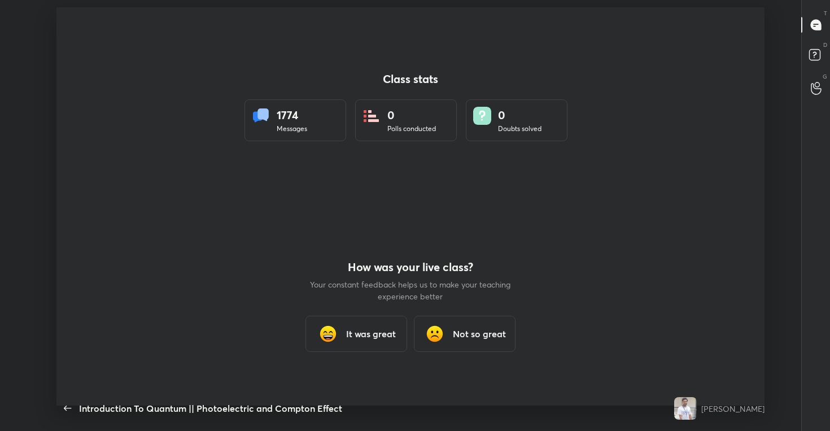
type textarea "x"
